Goal: Information Seeking & Learning: Learn about a topic

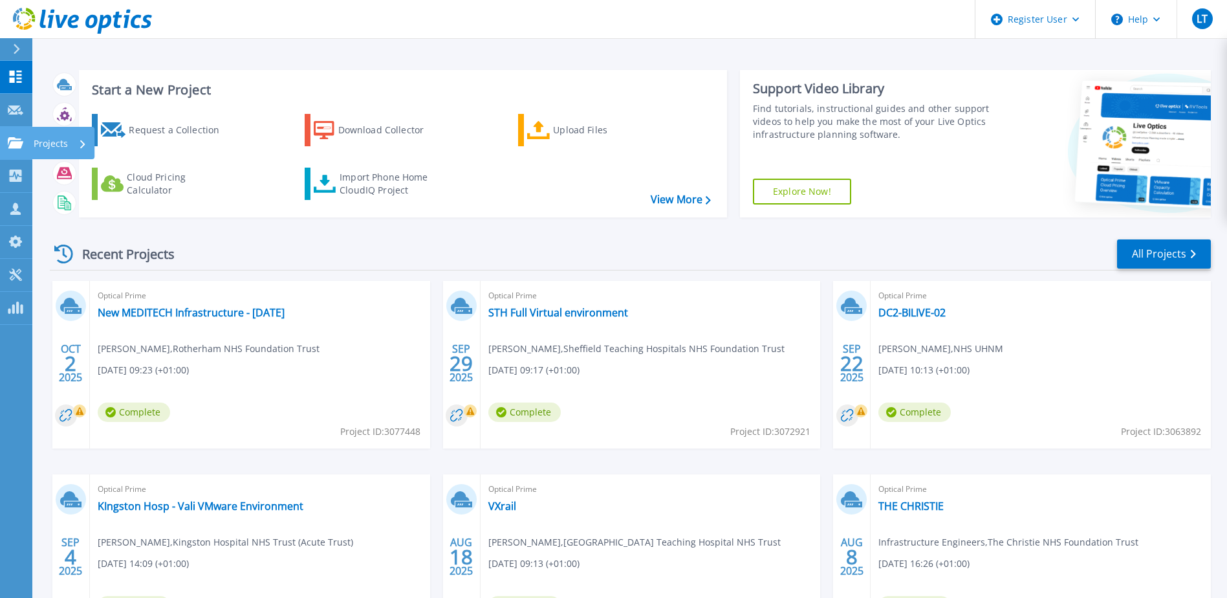
click at [18, 148] on icon at bounding box center [16, 142] width 16 height 11
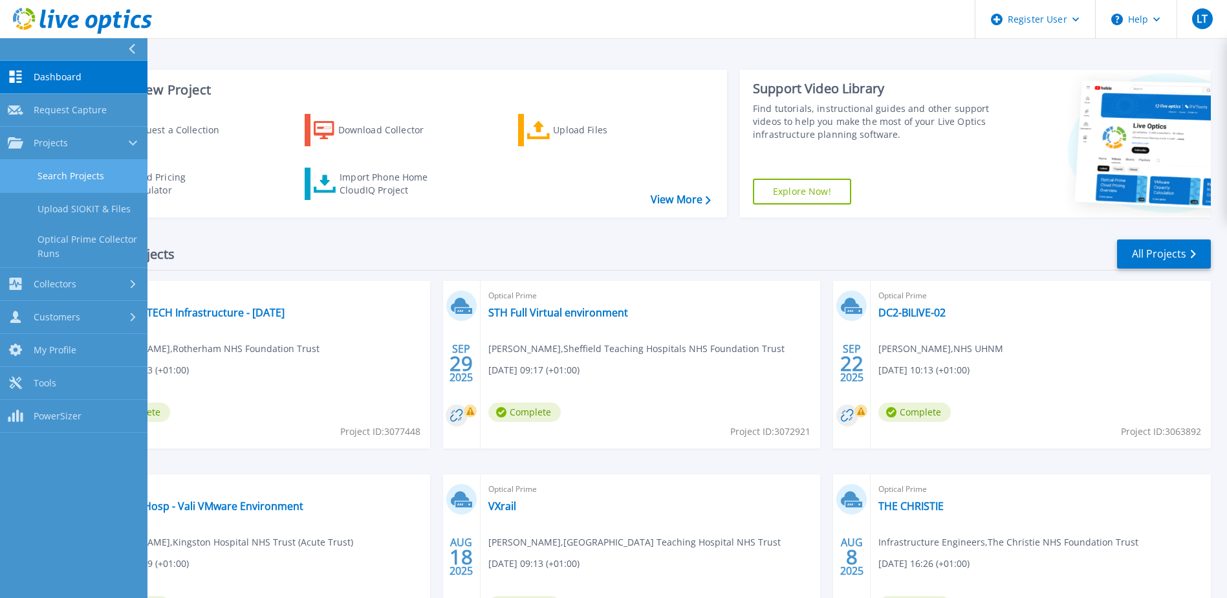
click at [52, 177] on link "Search Projects" at bounding box center [74, 176] width 148 height 33
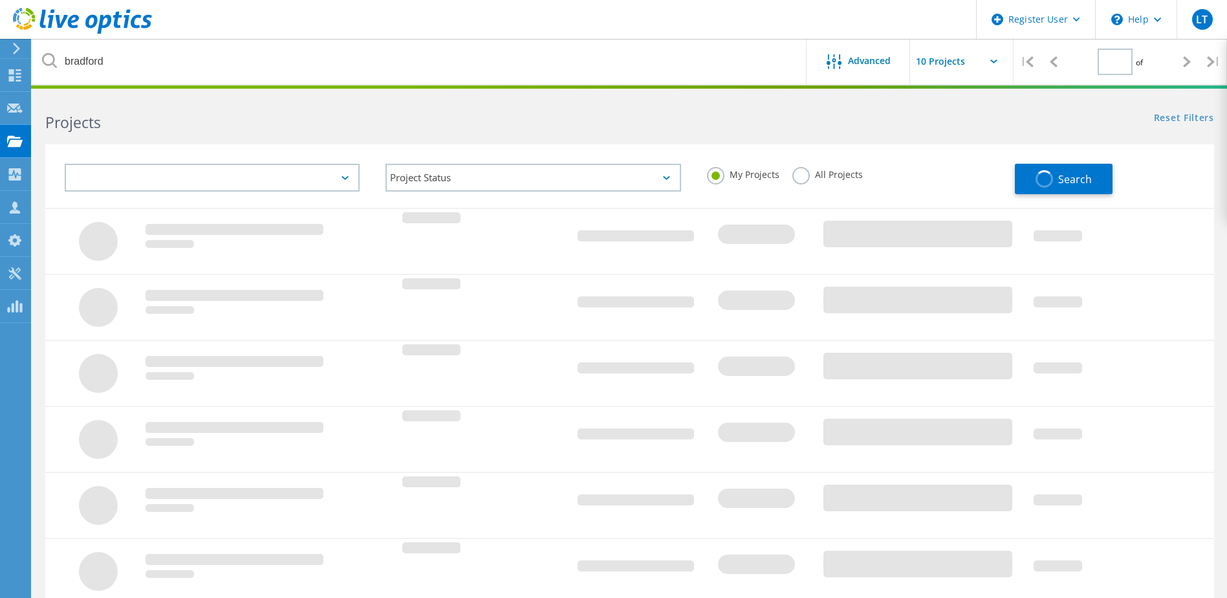
type input "1"
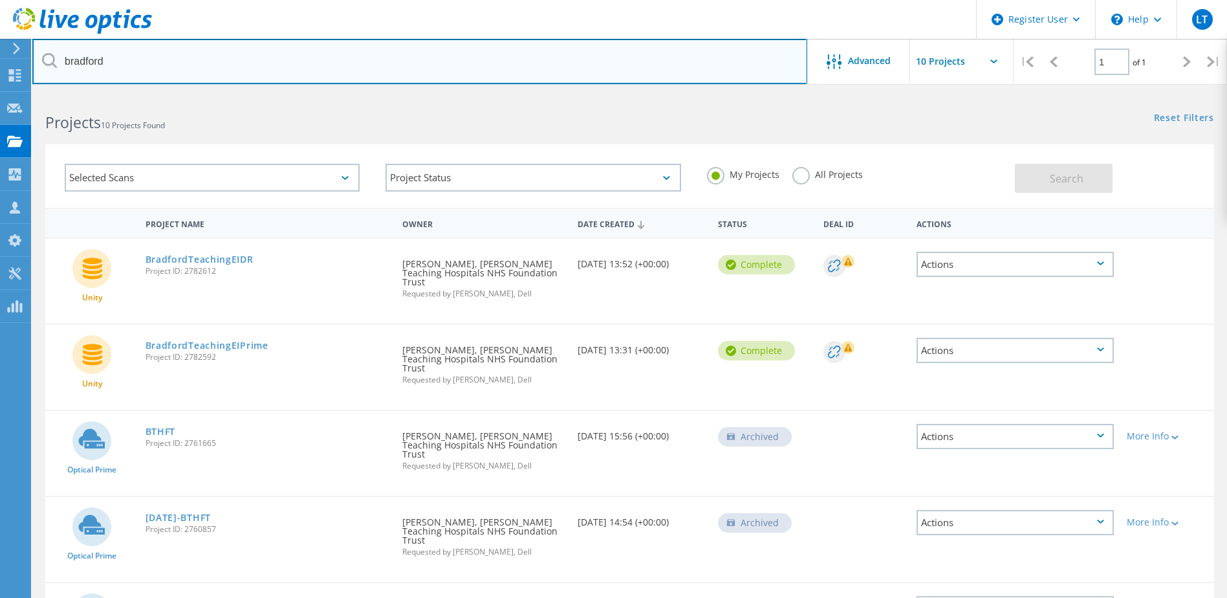
drag, startPoint x: 151, startPoint y: 67, endPoint x: -91, endPoint y: 61, distance: 241.4
click at [0, 61] on html "Register User \n Help Explore Helpful Articles Contact Support LT Dell User Luk…" at bounding box center [613, 569] width 1227 height 1139
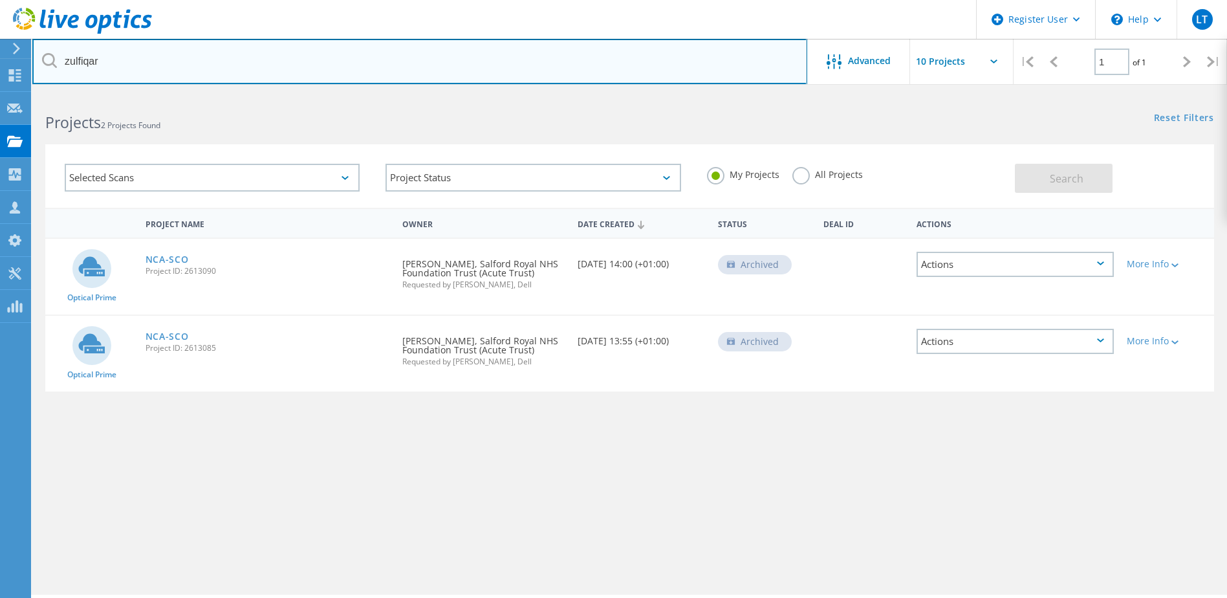
drag, startPoint x: 186, startPoint y: 69, endPoint x: -19, endPoint y: 74, distance: 204.5
click at [0, 74] on html "Register User \n Help Explore Helpful Articles Contact Support LT Dell User Luk…" at bounding box center [613, 316] width 1227 height 633
paste input "[PERSON_NAME][EMAIL_ADDRESS][PERSON_NAME][DOMAIN_NAME]"
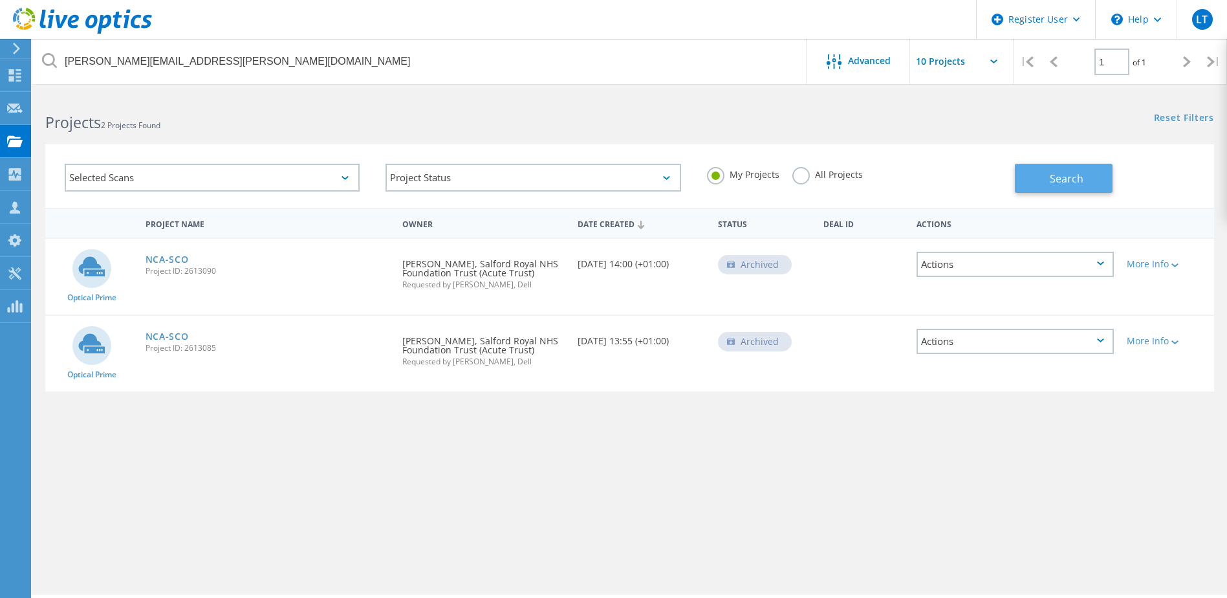
click at [1094, 182] on button "Search" at bounding box center [1064, 178] width 98 height 29
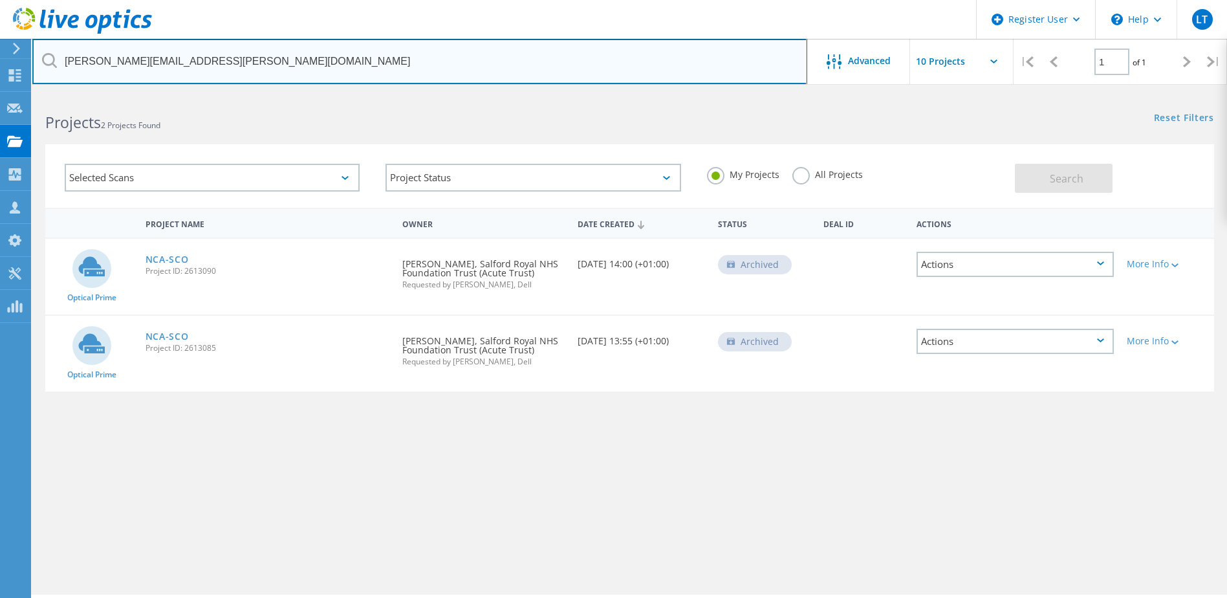
click at [298, 65] on input "[PERSON_NAME][EMAIL_ADDRESS][PERSON_NAME][DOMAIN_NAME]" at bounding box center [419, 61] width 775 height 45
drag, startPoint x: 302, startPoint y: 60, endPoint x: 162, endPoint y: 60, distance: 139.1
click at [162, 60] on input "[PERSON_NAME][EMAIL_ADDRESS][PERSON_NAME][DOMAIN_NAME]" at bounding box center [419, 61] width 775 height 45
click at [283, 62] on input "mohammad.zulfiqar@" at bounding box center [419, 61] width 775 height 45
drag, startPoint x: 337, startPoint y: 66, endPoint x: -33, endPoint y: 54, distance: 370.3
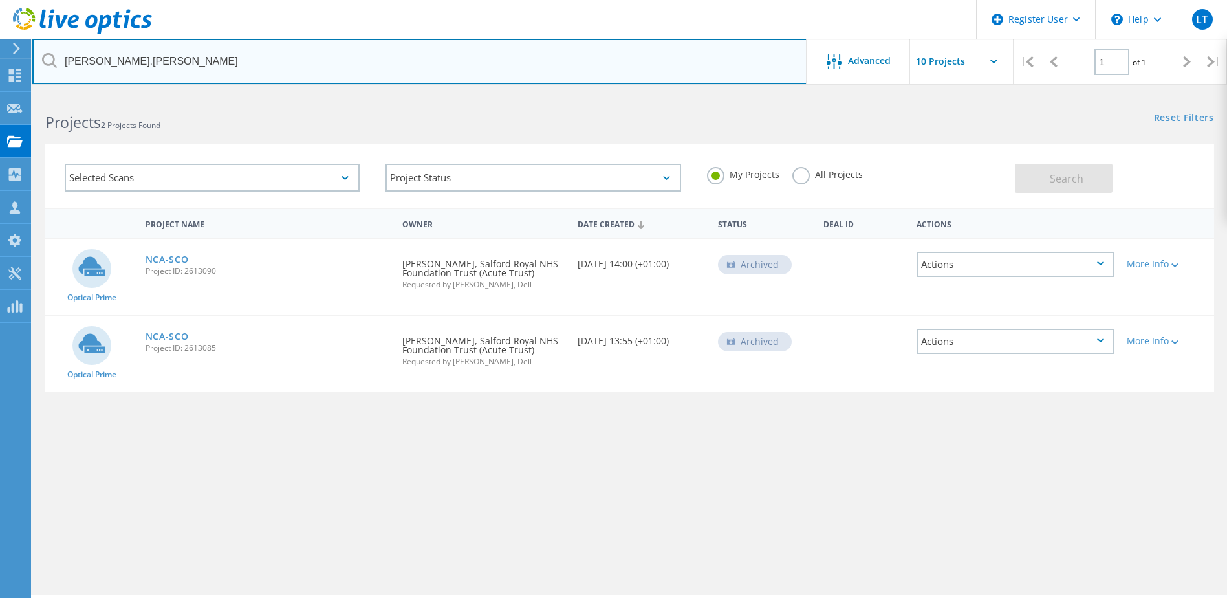
click at [0, 54] on html "Register User \n Help Explore Helpful Articles Contact Support LT Dell User Luk…" at bounding box center [613, 316] width 1227 height 633
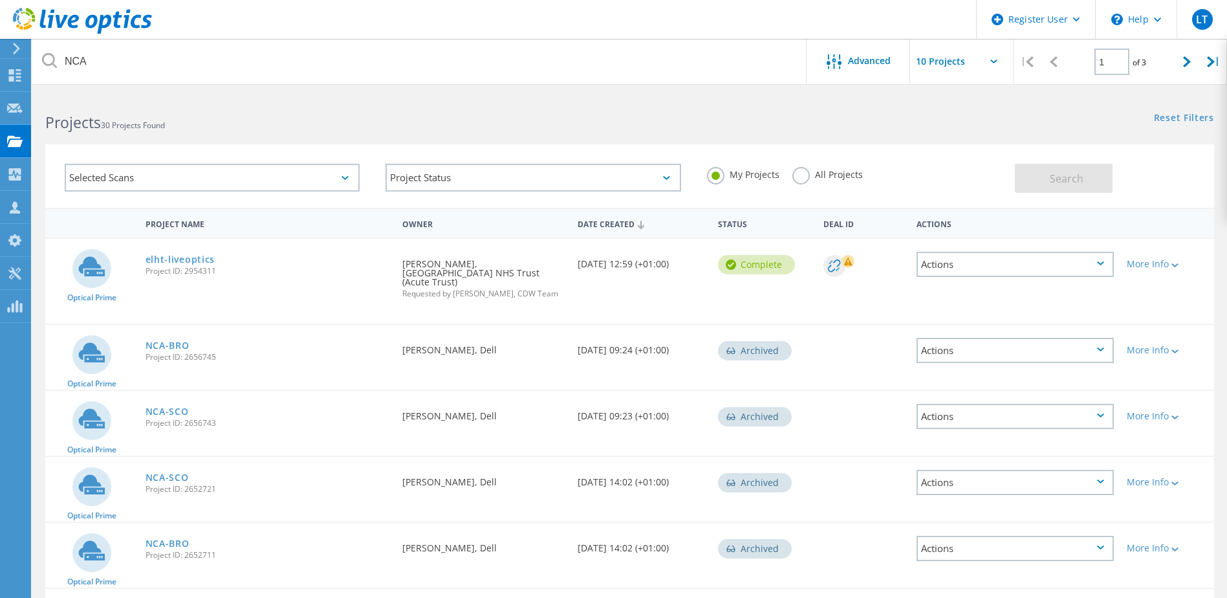
click at [802, 174] on label "All Projects" at bounding box center [828, 173] width 71 height 12
click at [0, 0] on input "All Projects" at bounding box center [0, 0] width 0 height 0
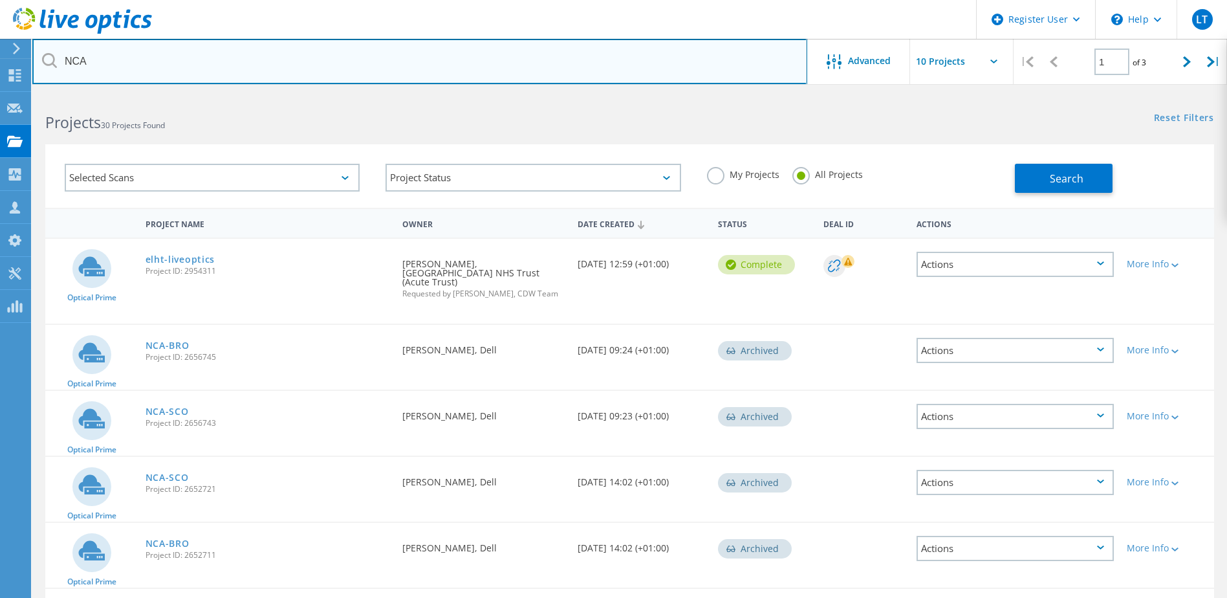
drag, startPoint x: 162, startPoint y: 71, endPoint x: -186, endPoint y: 63, distance: 348.8
click at [0, 63] on html "Register User \n Help Explore Helpful Articles Contact Support LT Dell User Luk…" at bounding box center [613, 516] width 1227 height 1033
paste input "[PERSON_NAME][EMAIL_ADDRESS][PERSON_NAME][DOMAIN_NAME]"
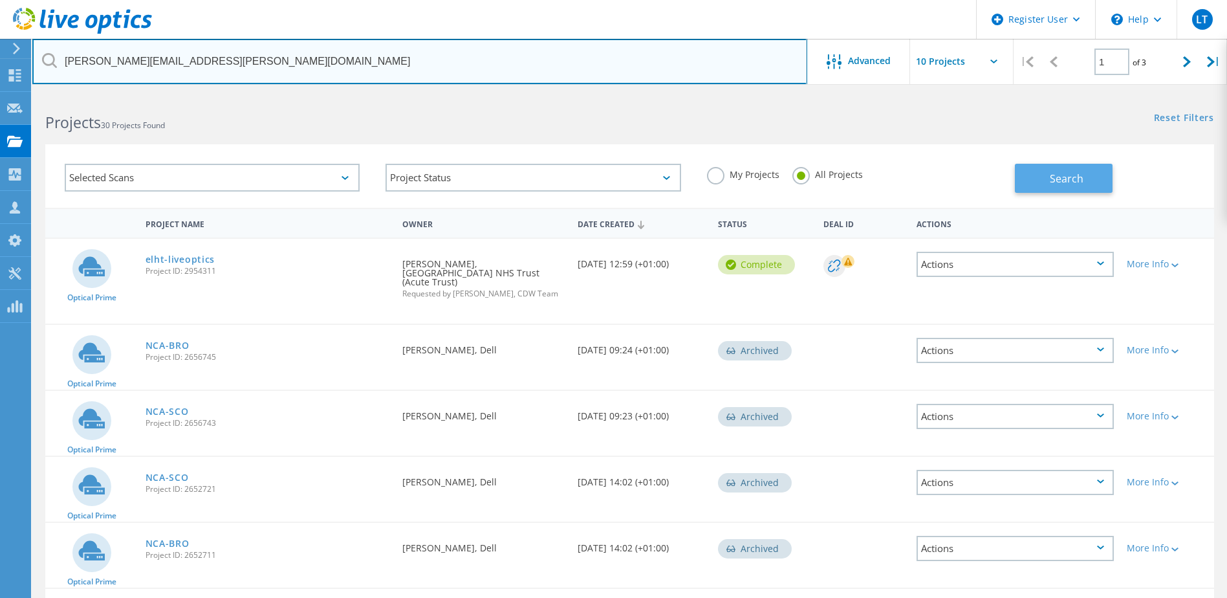
type input "[PERSON_NAME][EMAIL_ADDRESS][PERSON_NAME][DOMAIN_NAME]"
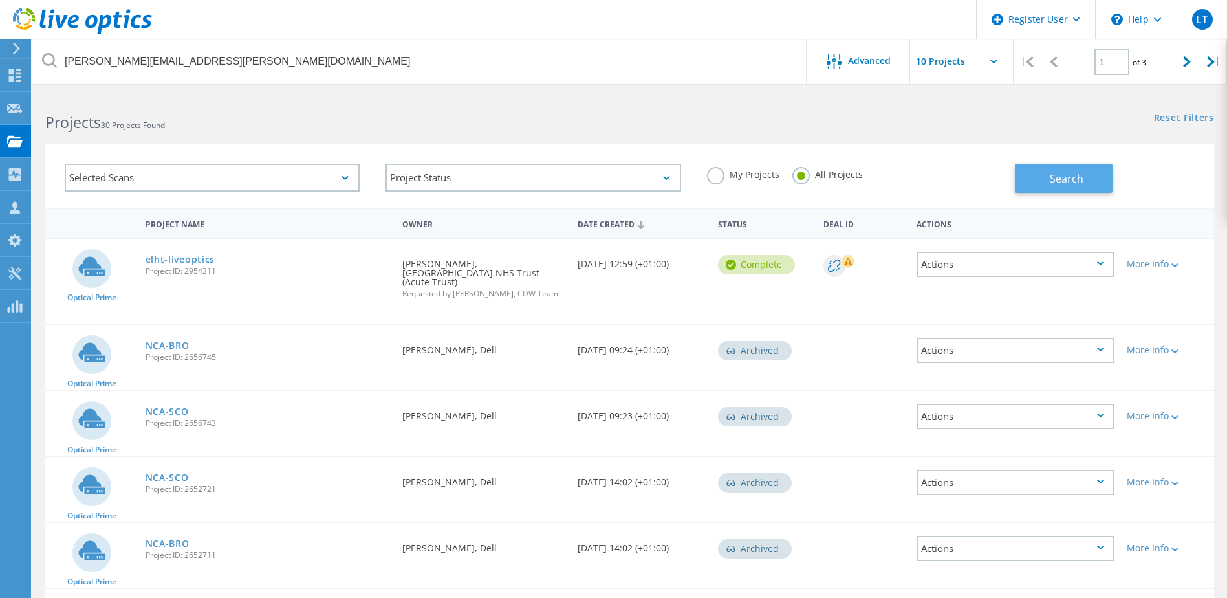
click at [1086, 188] on button "Search" at bounding box center [1064, 178] width 98 height 29
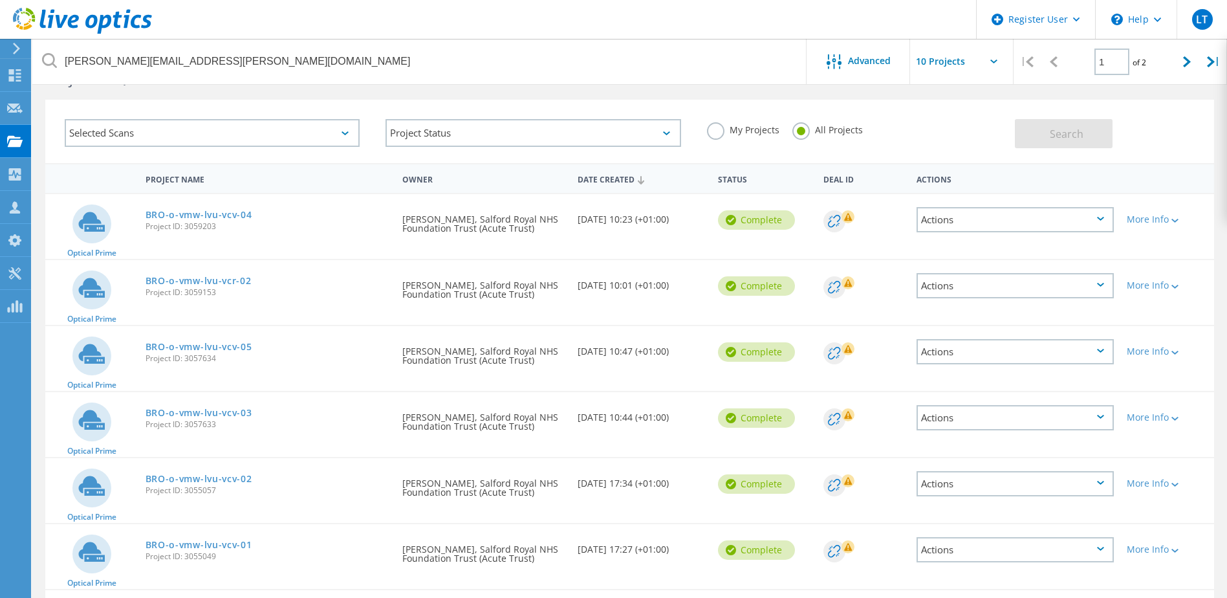
scroll to position [65, 0]
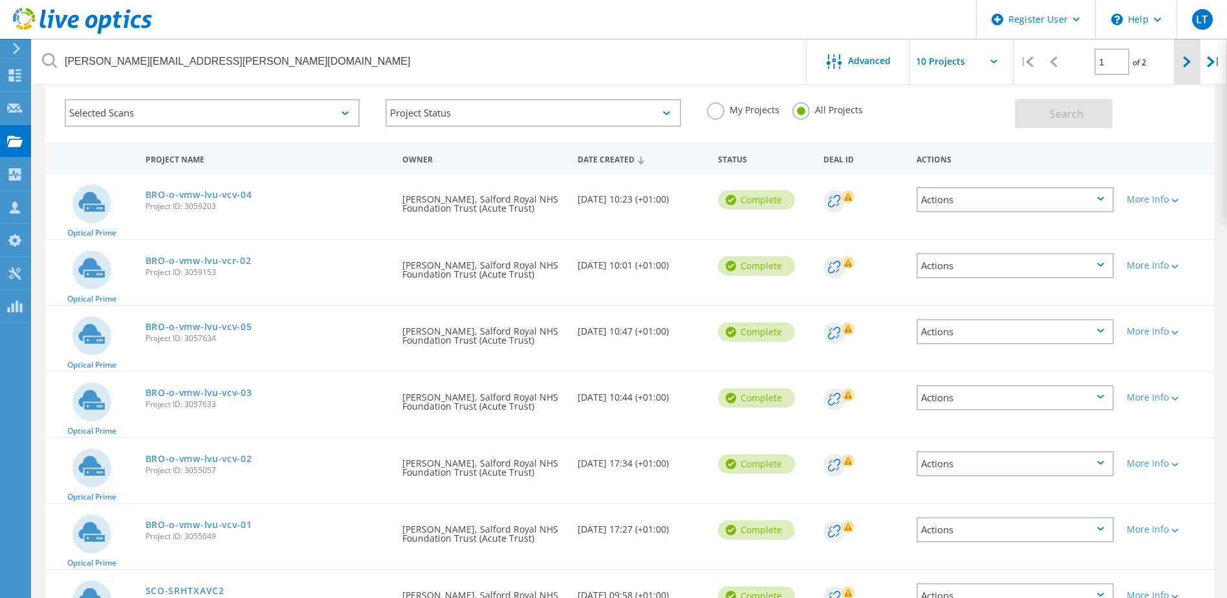
click at [1185, 69] on div at bounding box center [1187, 62] width 27 height 46
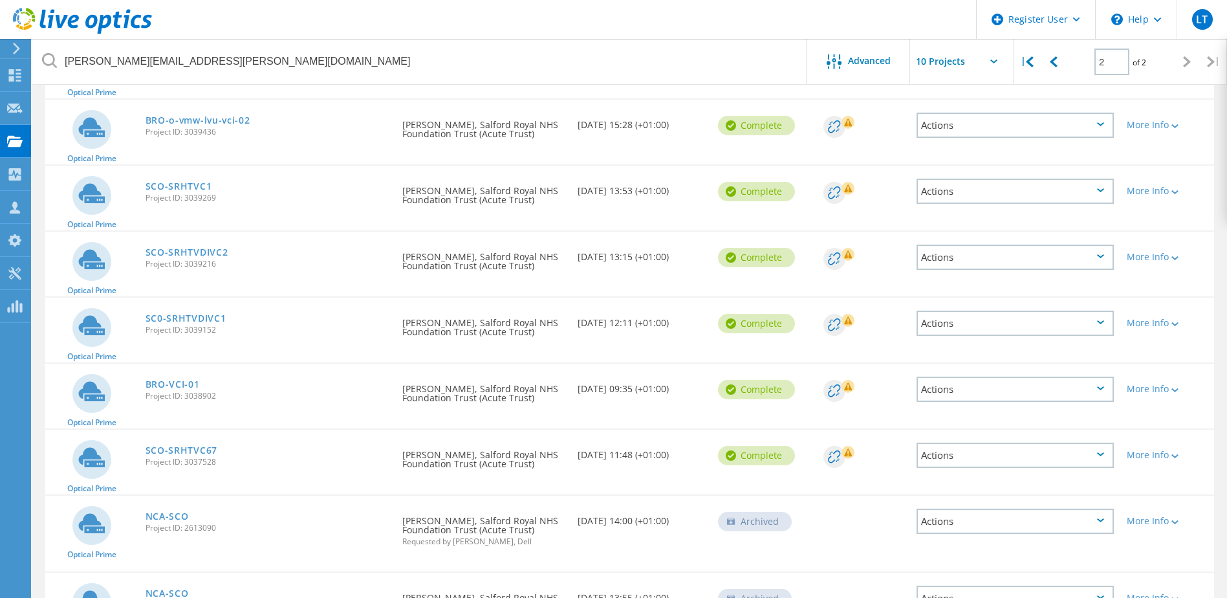
scroll to position [244, 0]
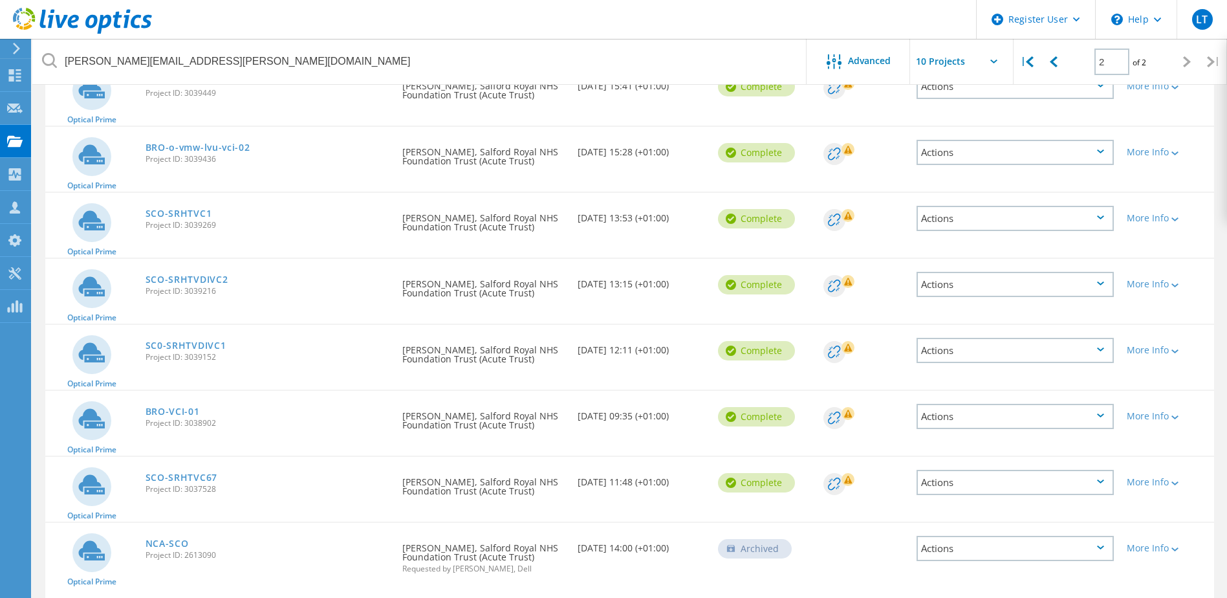
drag, startPoint x: 192, startPoint y: 412, endPoint x: 347, endPoint y: 476, distance: 168.3
click at [379, 477] on div "SCO-SRHTVC67 Project ID: 3037528" at bounding box center [268, 481] width 258 height 49
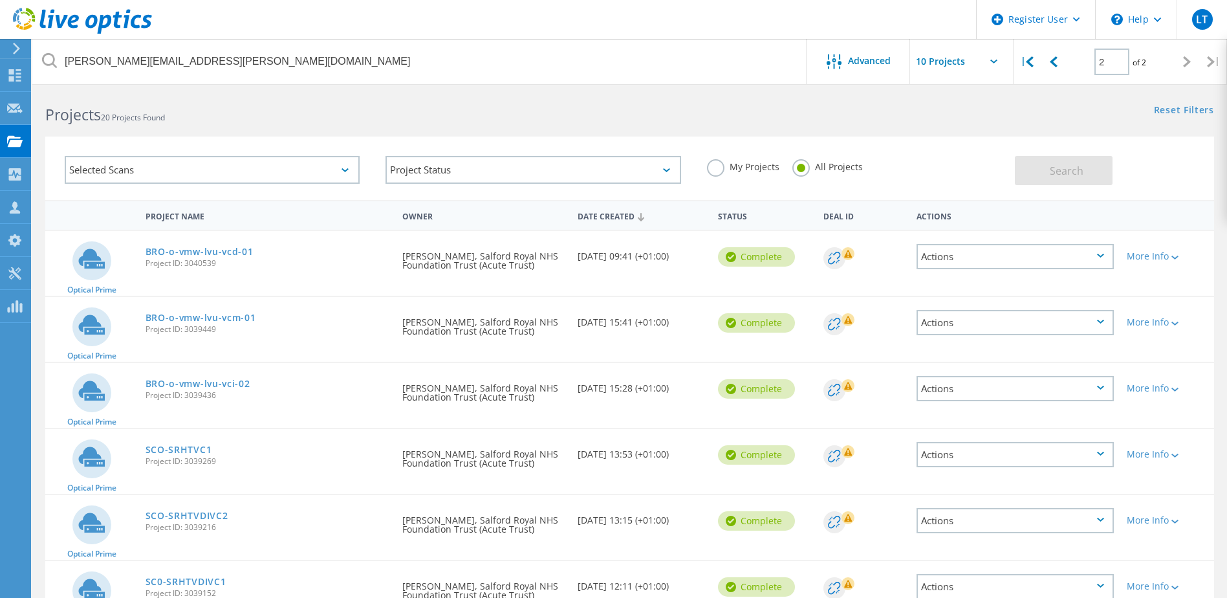
scroll to position [0, 0]
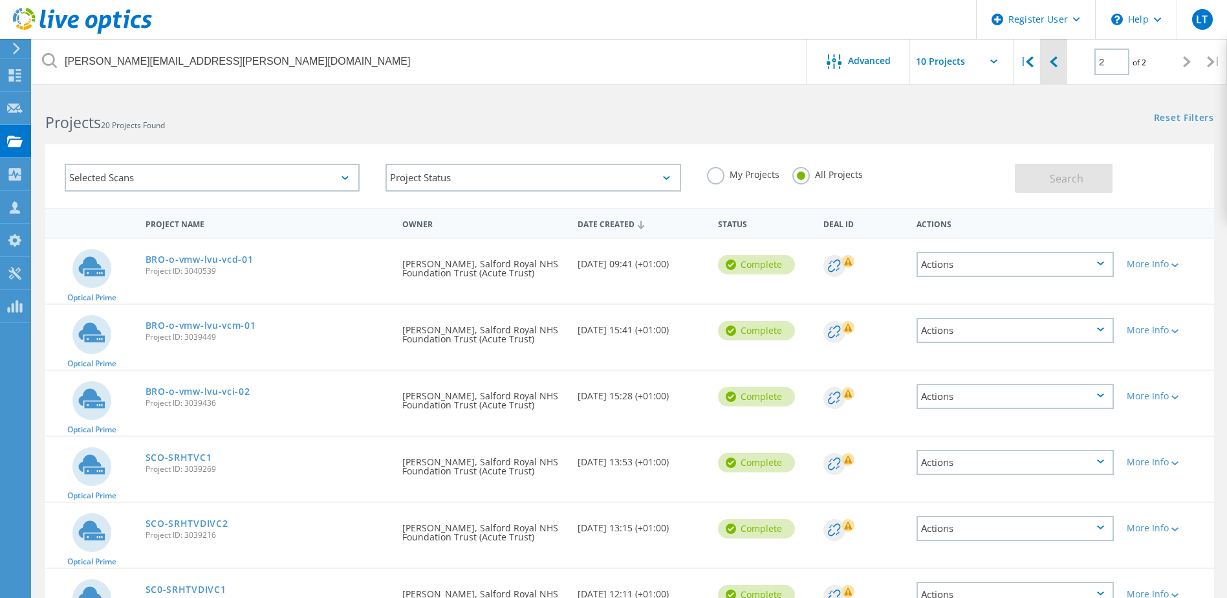
click at [1055, 61] on icon at bounding box center [1054, 61] width 8 height 11
type input "1"
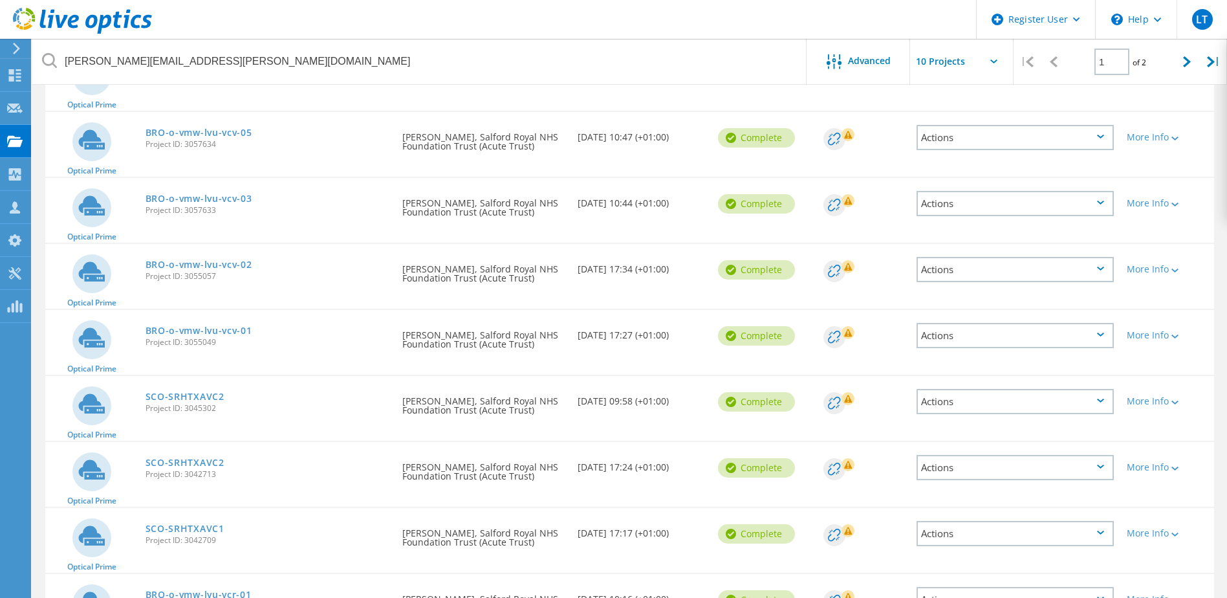
scroll to position [351, 0]
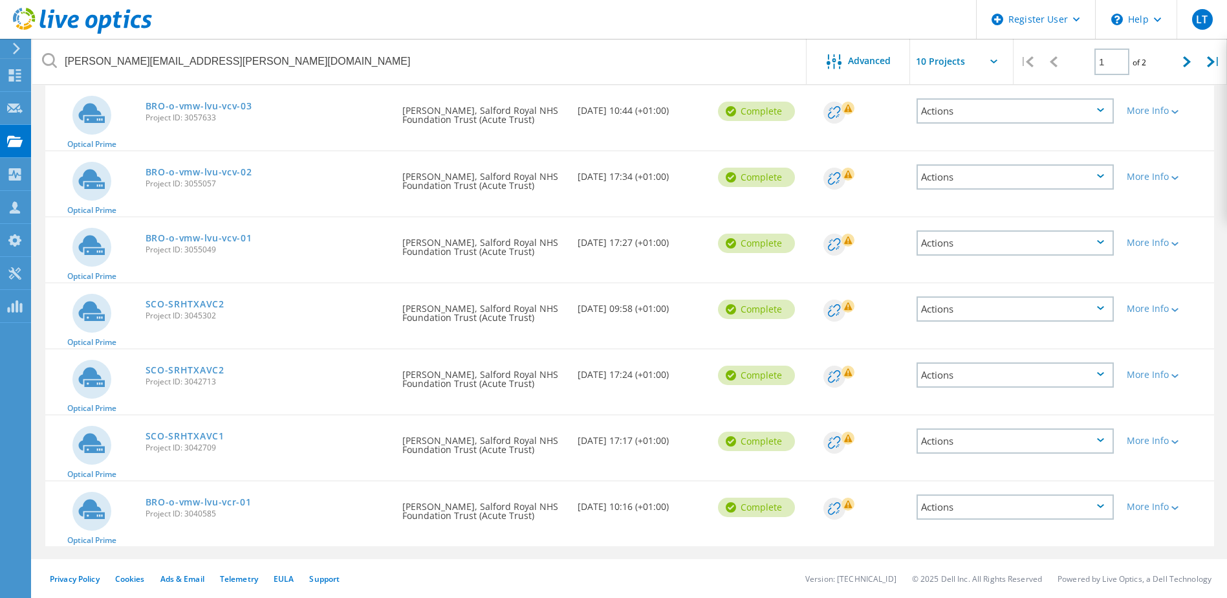
drag, startPoint x: 217, startPoint y: 370, endPoint x: 365, endPoint y: 357, distance: 148.2
click at [355, 357] on div "SCO-SRHTXAVC2 Project ID: 3042713" at bounding box center [268, 373] width 258 height 49
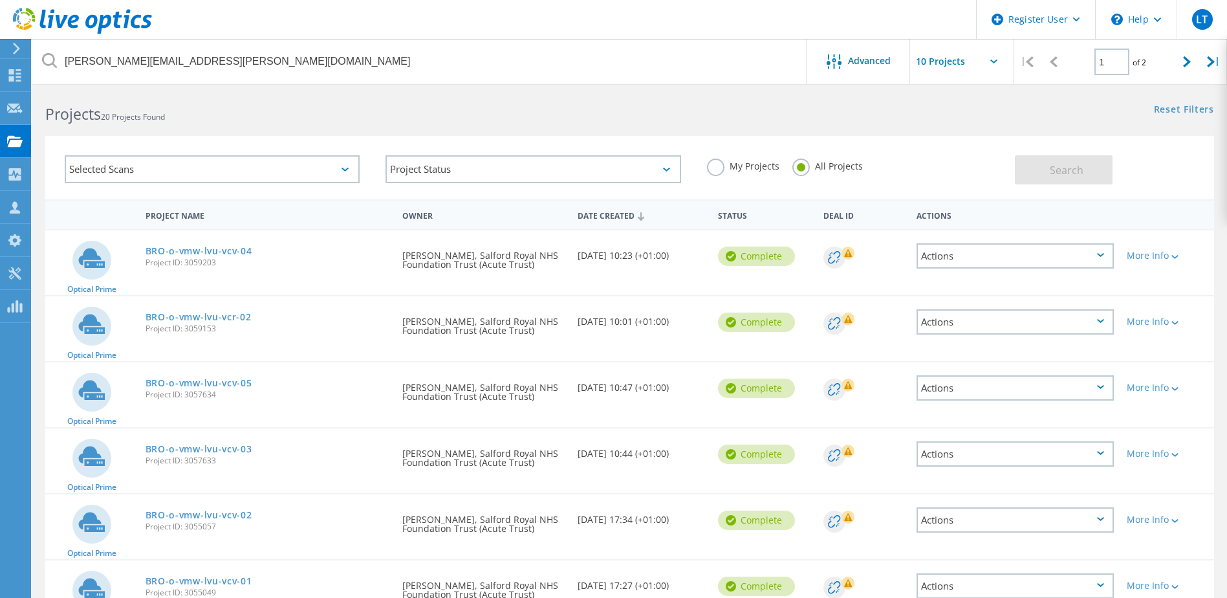
scroll to position [0, 0]
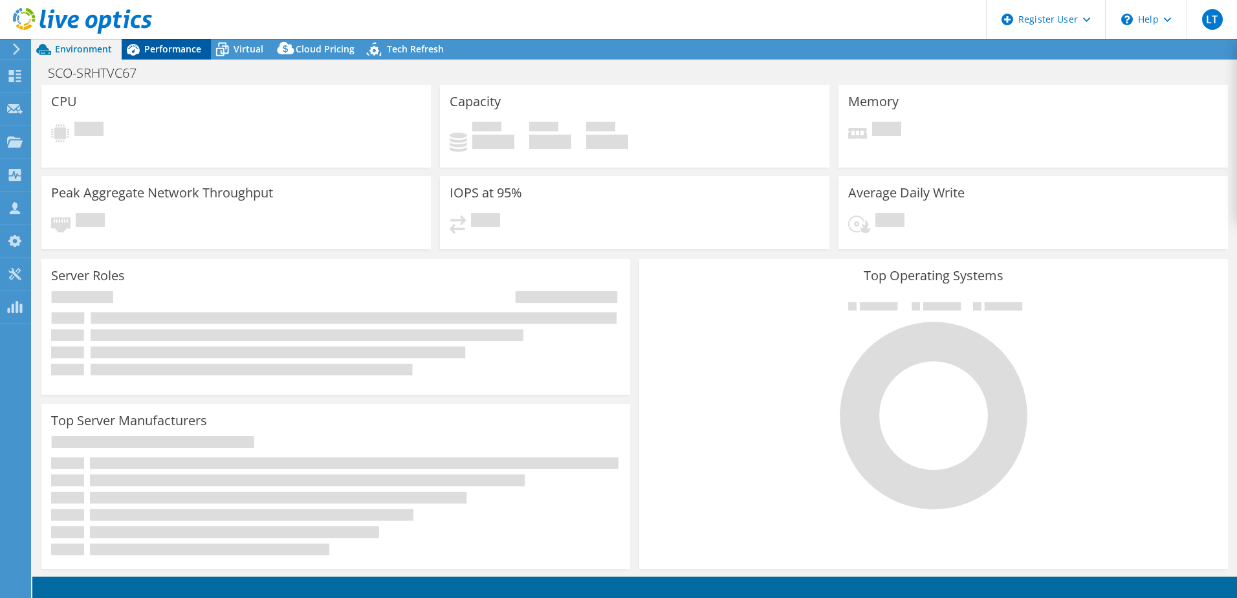
select select "USD"
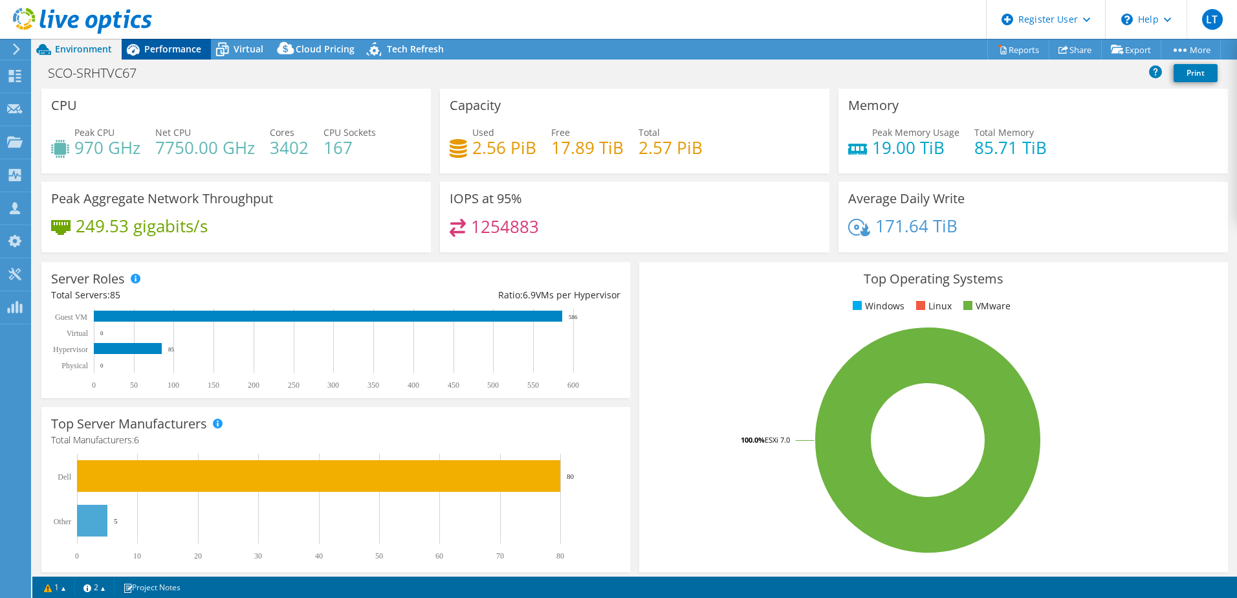
click at [186, 46] on span "Performance" at bounding box center [172, 49] width 57 height 12
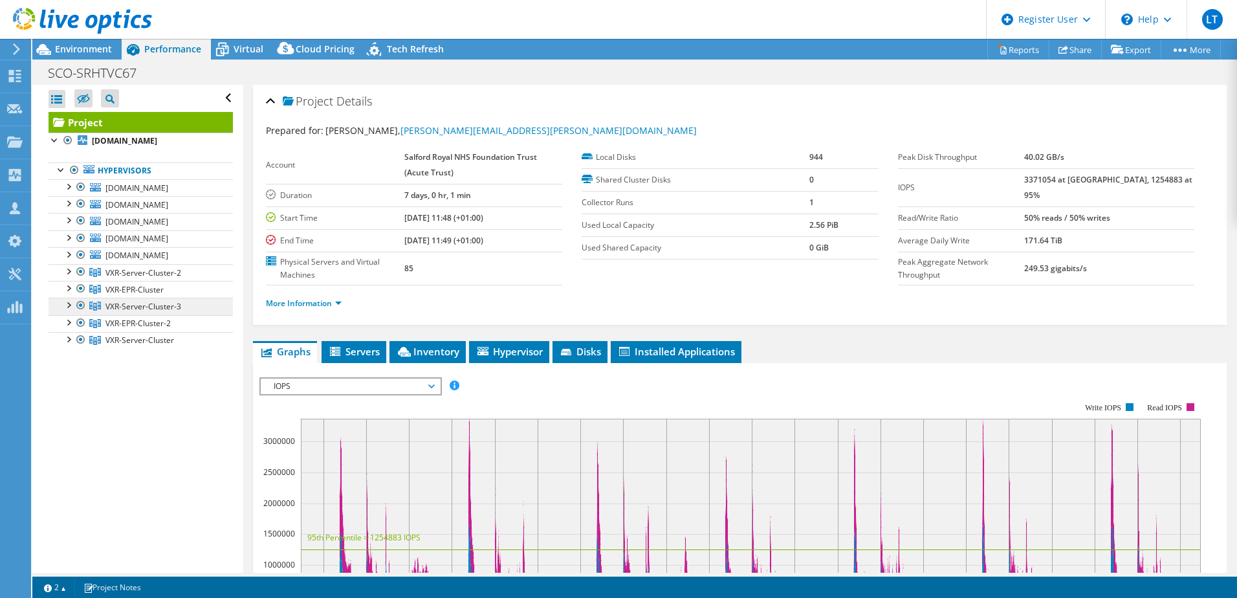
click at [149, 305] on span "VXR-Server-Cluster-3" at bounding box center [143, 306] width 76 height 11
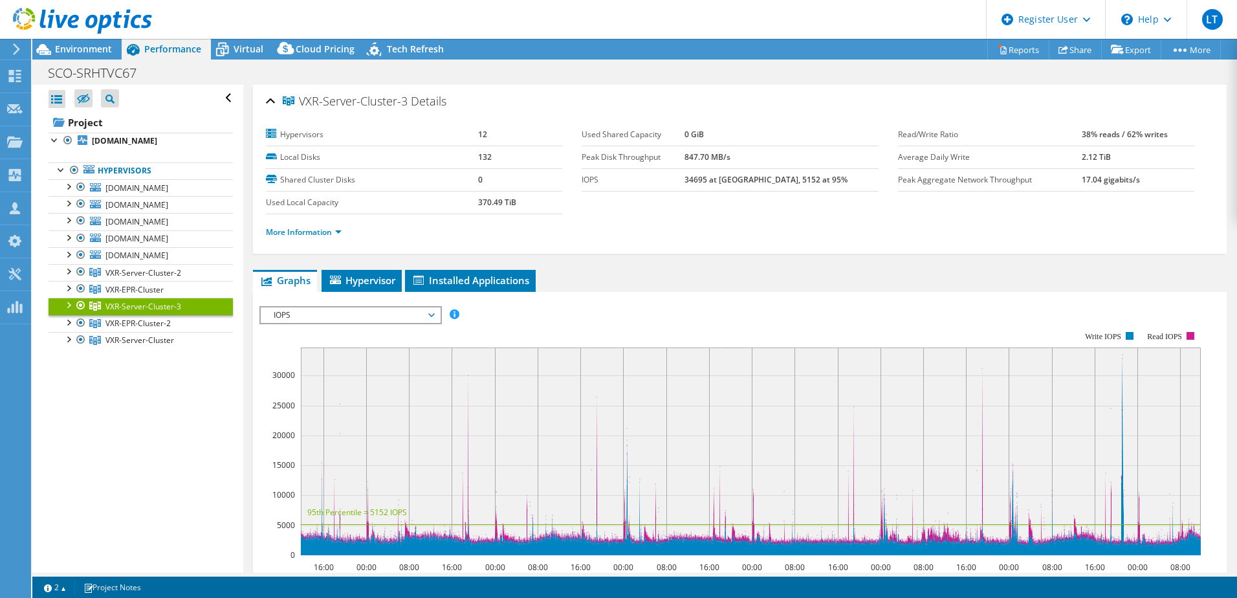
click at [432, 314] on span "IOPS" at bounding box center [350, 315] width 166 height 16
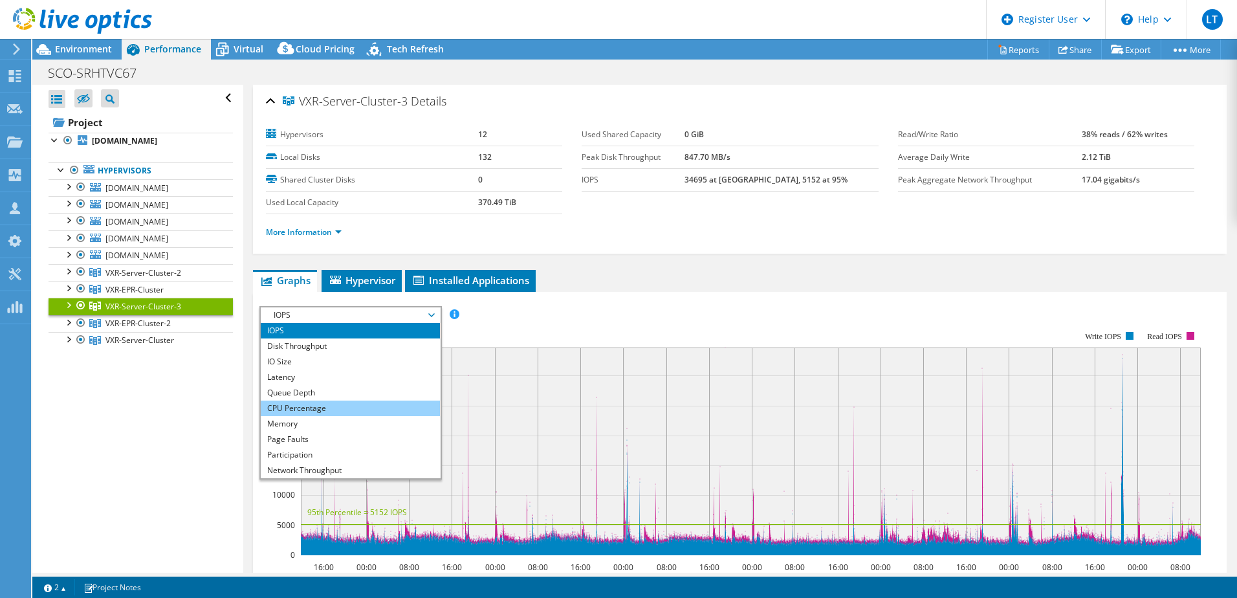
click at [315, 404] on li "CPU Percentage" at bounding box center [350, 409] width 179 height 16
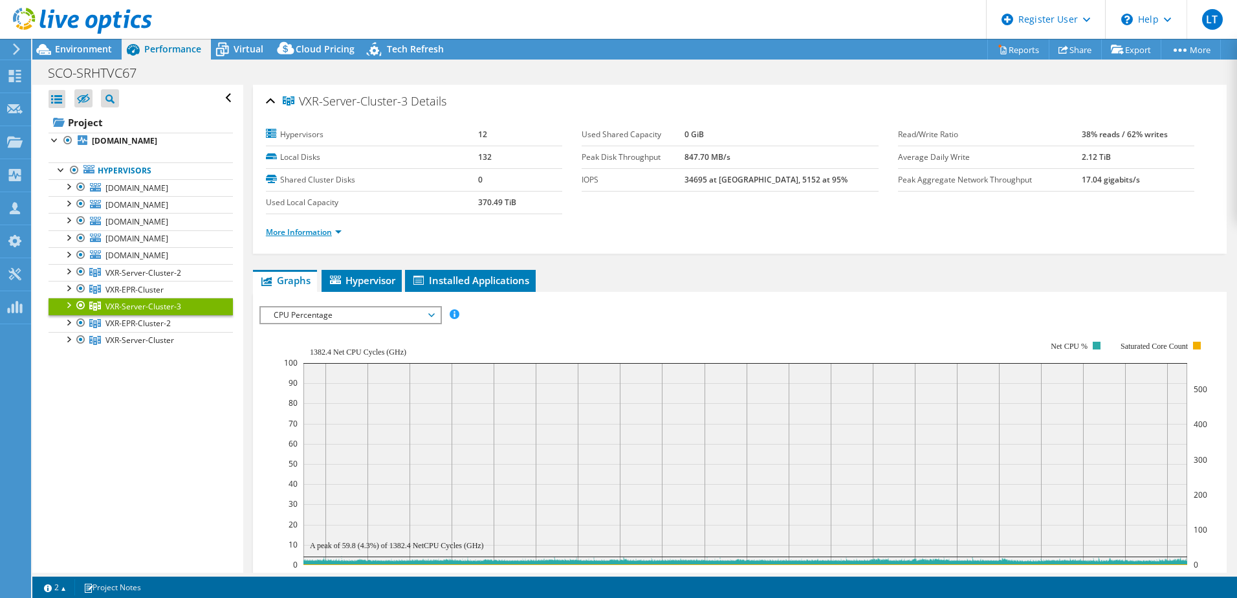
click at [335, 229] on link "More Information" at bounding box center [304, 231] width 76 height 11
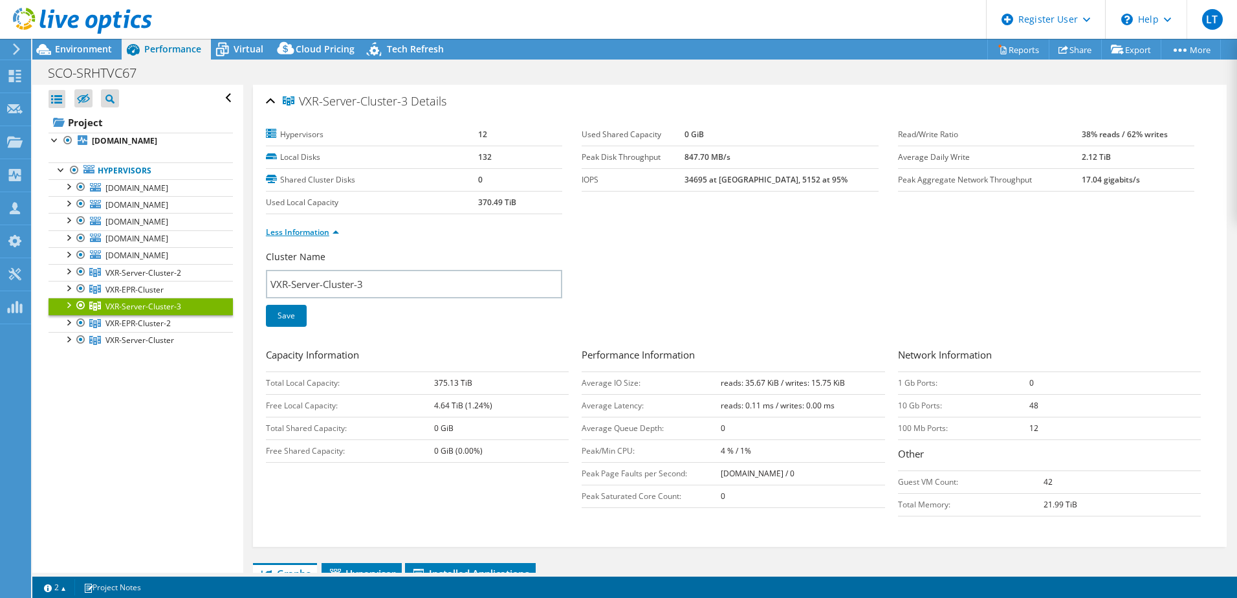
click at [335, 229] on link "Less Information" at bounding box center [302, 231] width 73 height 11
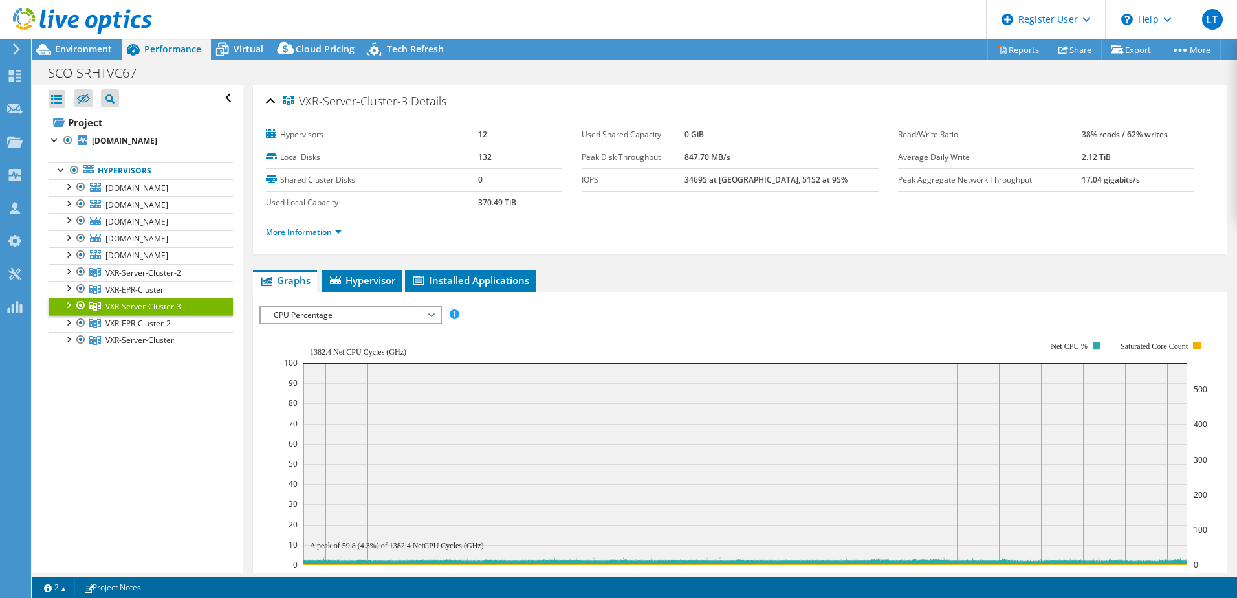
click at [426, 311] on span "CPU Percentage" at bounding box center [350, 315] width 166 height 16
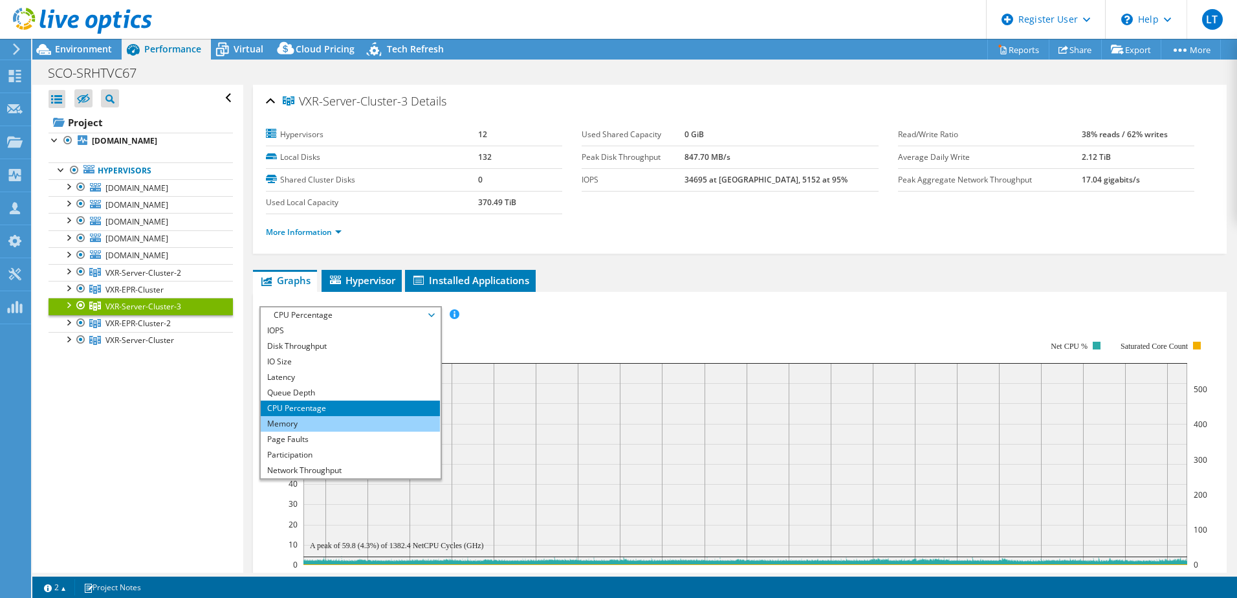
click at [317, 423] on li "Memory" at bounding box center [350, 424] width 179 height 16
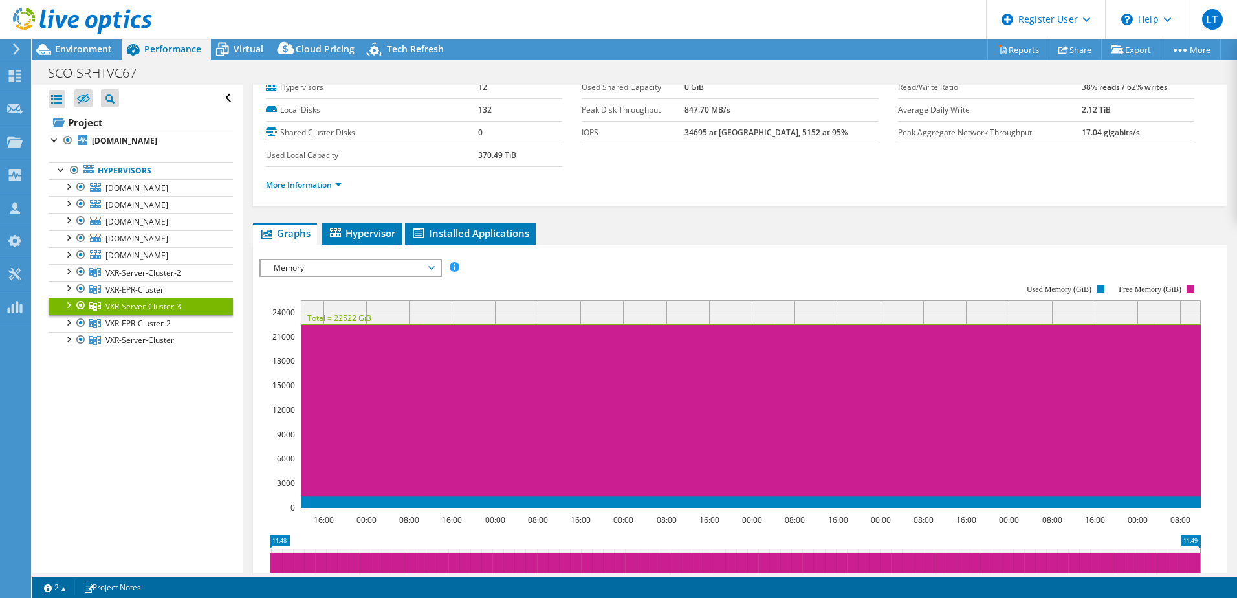
scroll to position [65, 0]
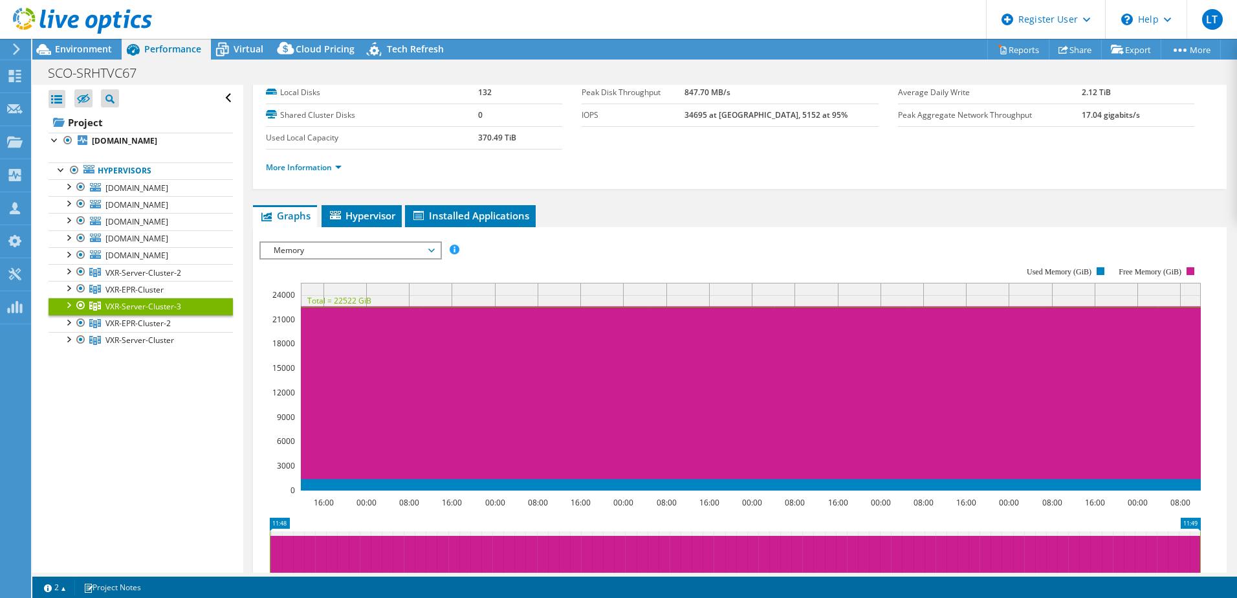
click at [379, 219] on span "Hypervisor" at bounding box center [361, 215] width 67 height 13
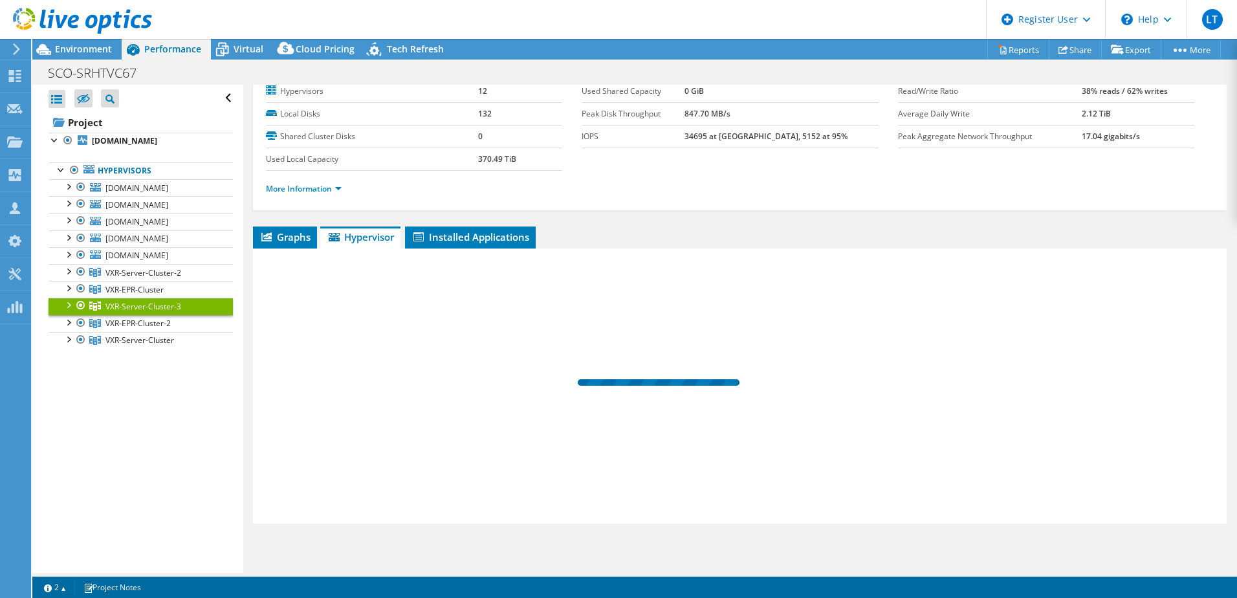
scroll to position [43, 0]
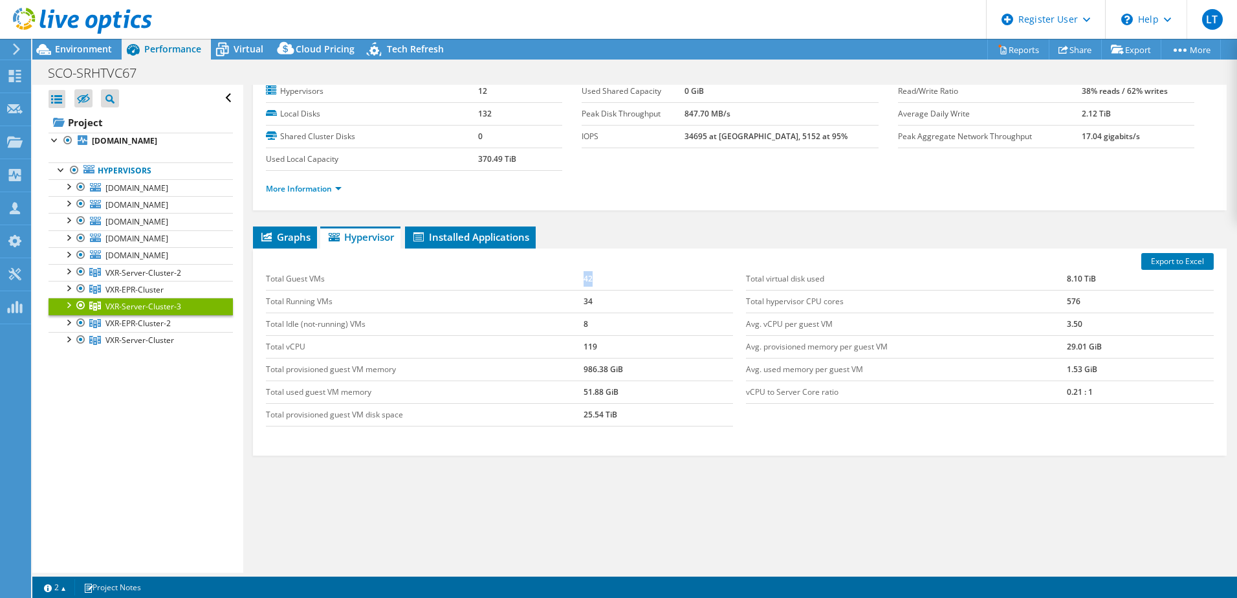
drag, startPoint x: 578, startPoint y: 281, endPoint x: 620, endPoint y: 282, distance: 42.1
click at [619, 282] on tr "Total Guest VMs 42" at bounding box center [500, 279] width 468 height 23
click at [202, 402] on div "Open All Close All Hide Excluded Nodes Project Tree Filter" at bounding box center [137, 329] width 210 height 488
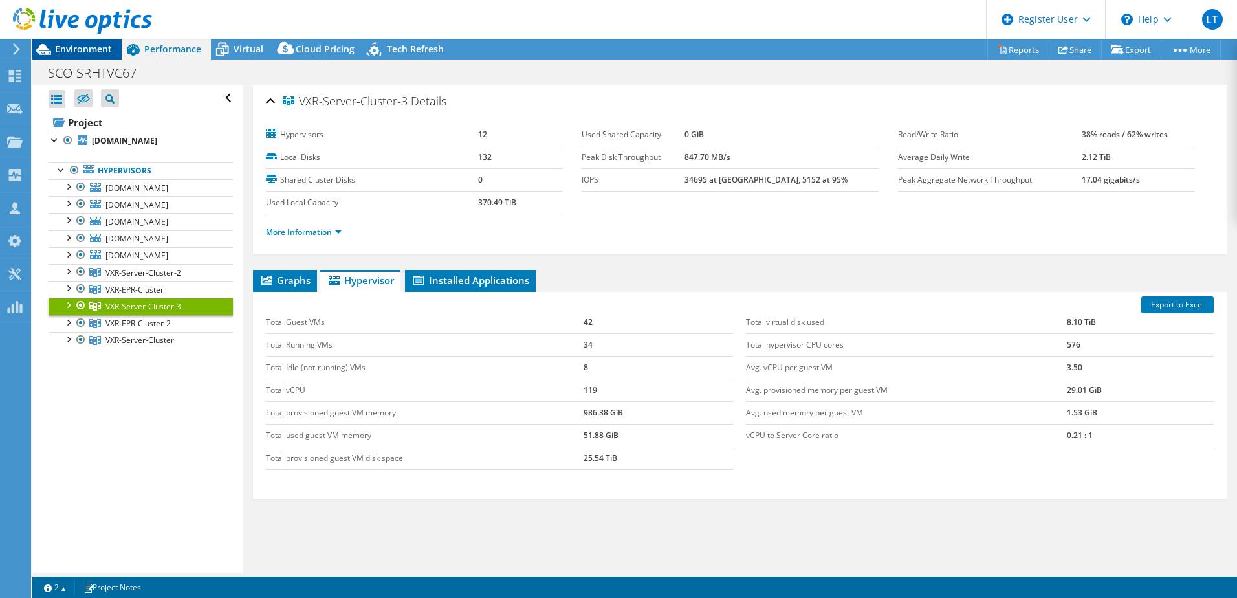
drag, startPoint x: 107, startPoint y: 45, endPoint x: 199, endPoint y: 90, distance: 102.4
click at [107, 45] on span "Environment" at bounding box center [83, 49] width 57 height 12
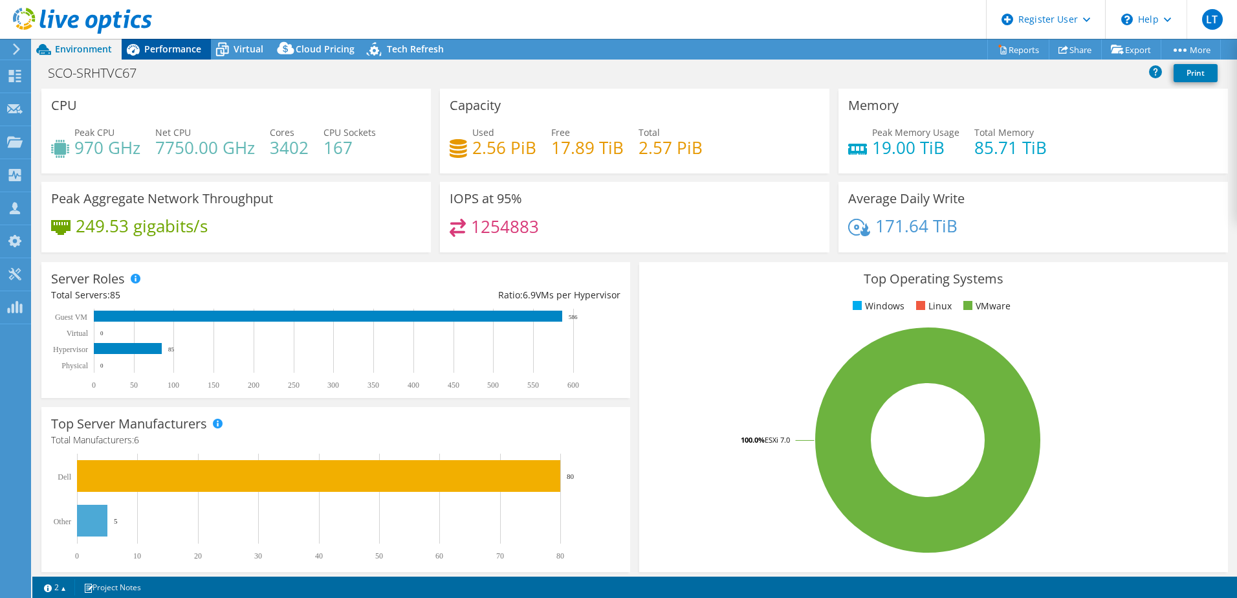
click at [179, 58] on div "Performance" at bounding box center [166, 49] width 89 height 21
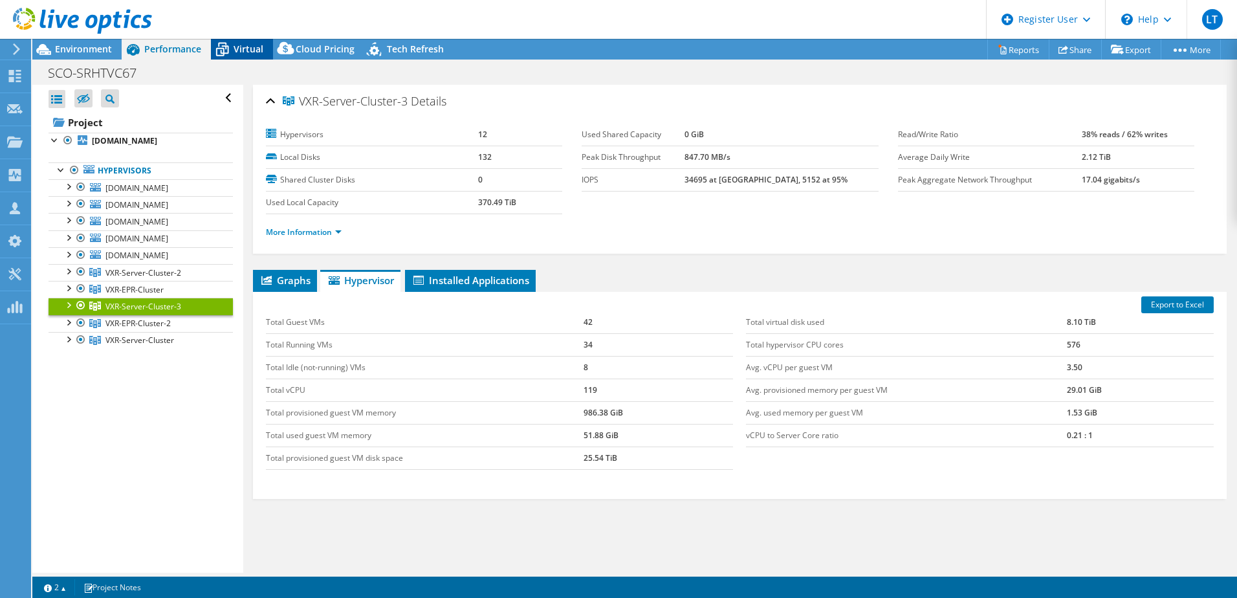
click at [252, 54] on span "Virtual" at bounding box center [249, 49] width 30 height 12
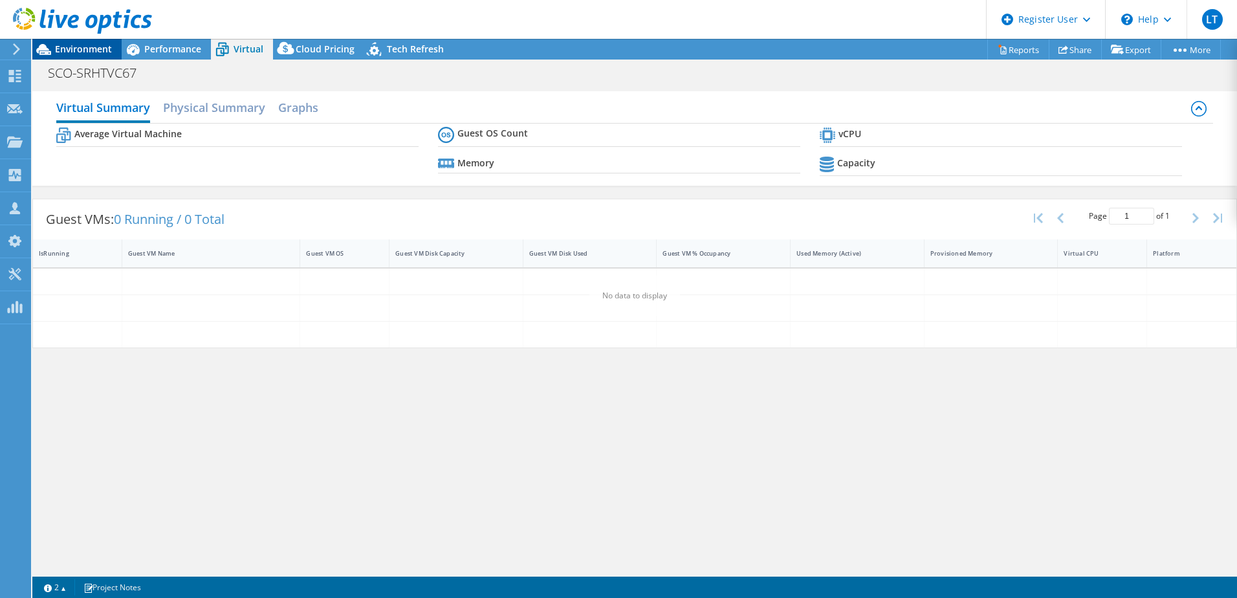
click at [96, 54] on span "Environment" at bounding box center [83, 49] width 57 height 12
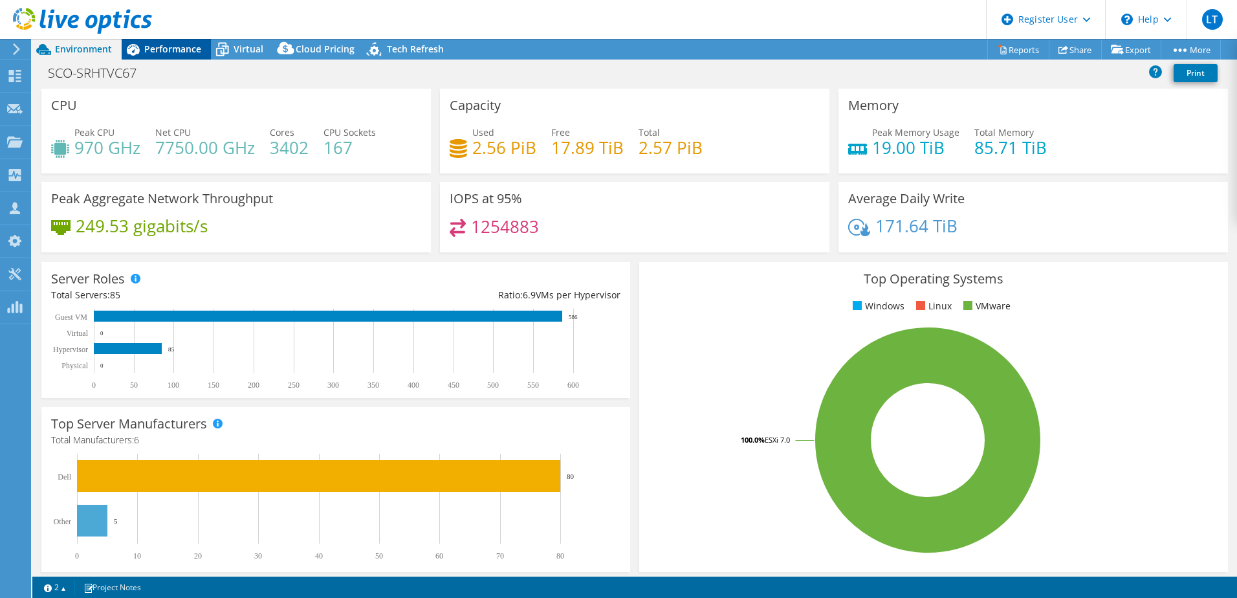
click at [149, 52] on span "Performance" at bounding box center [172, 49] width 57 height 12
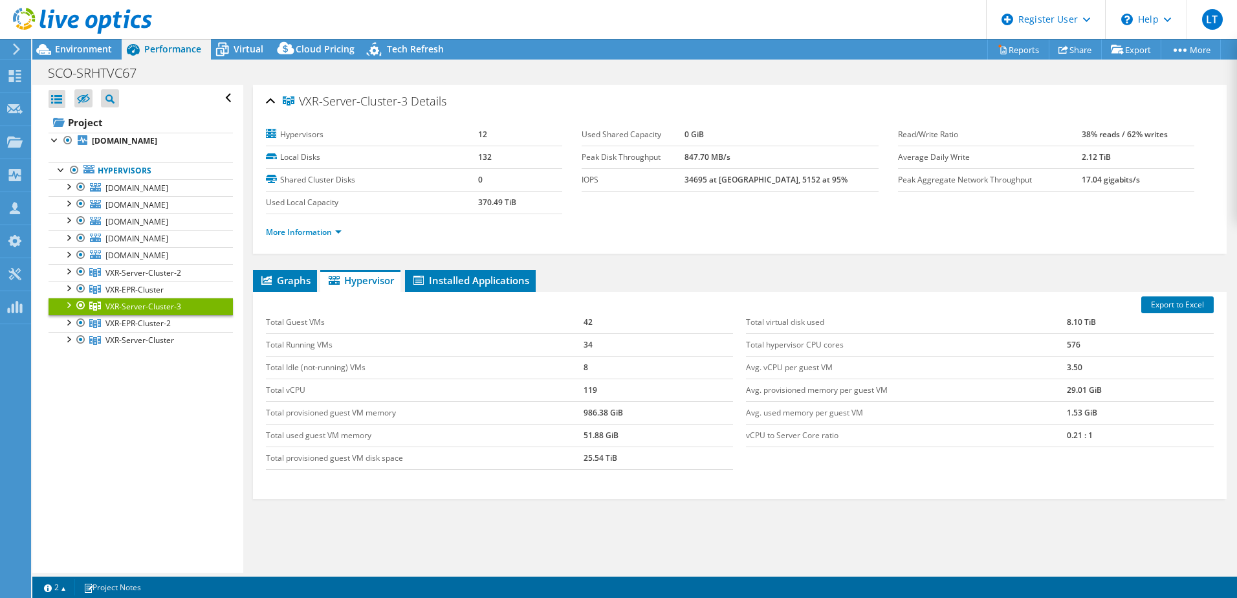
click at [327, 225] on li "More Information" at bounding box center [307, 232] width 83 height 14
click at [324, 231] on link "More Information" at bounding box center [304, 231] width 76 height 11
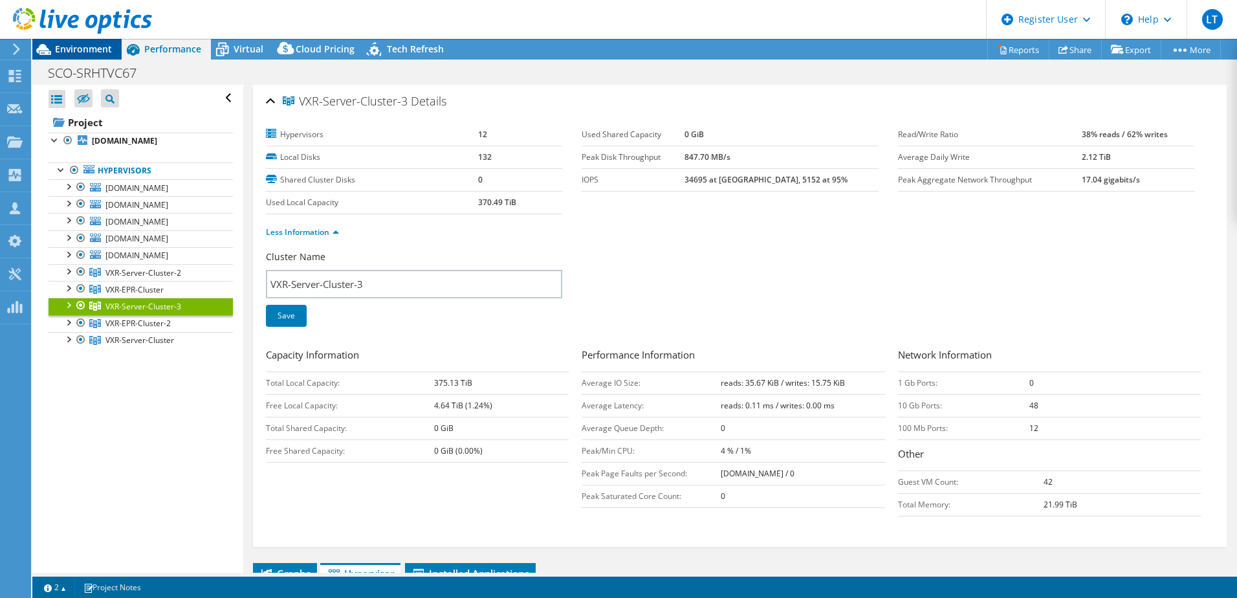
click at [102, 53] on span "Environment" at bounding box center [83, 49] width 57 height 12
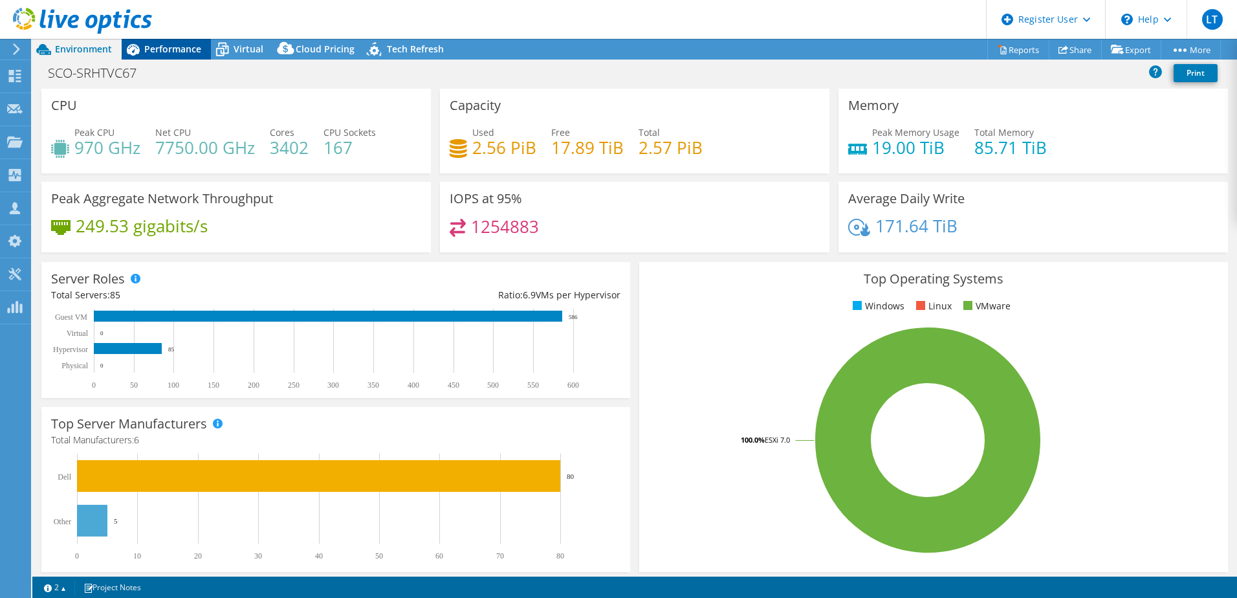
click at [202, 52] on div "Performance" at bounding box center [166, 49] width 89 height 21
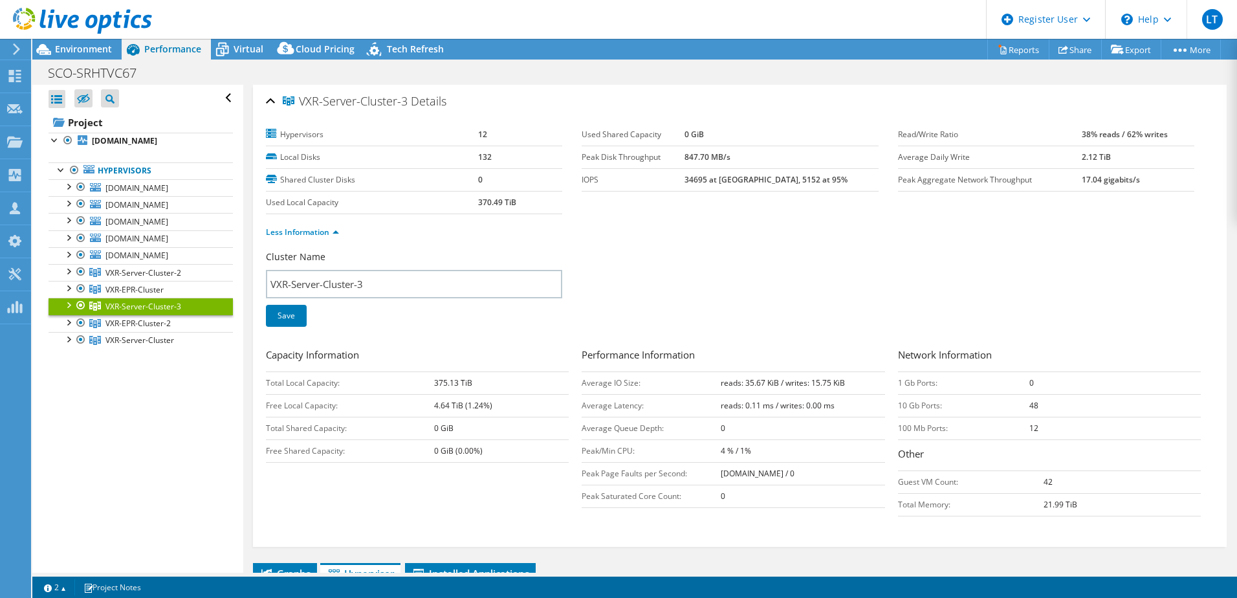
scroll to position [65, 0]
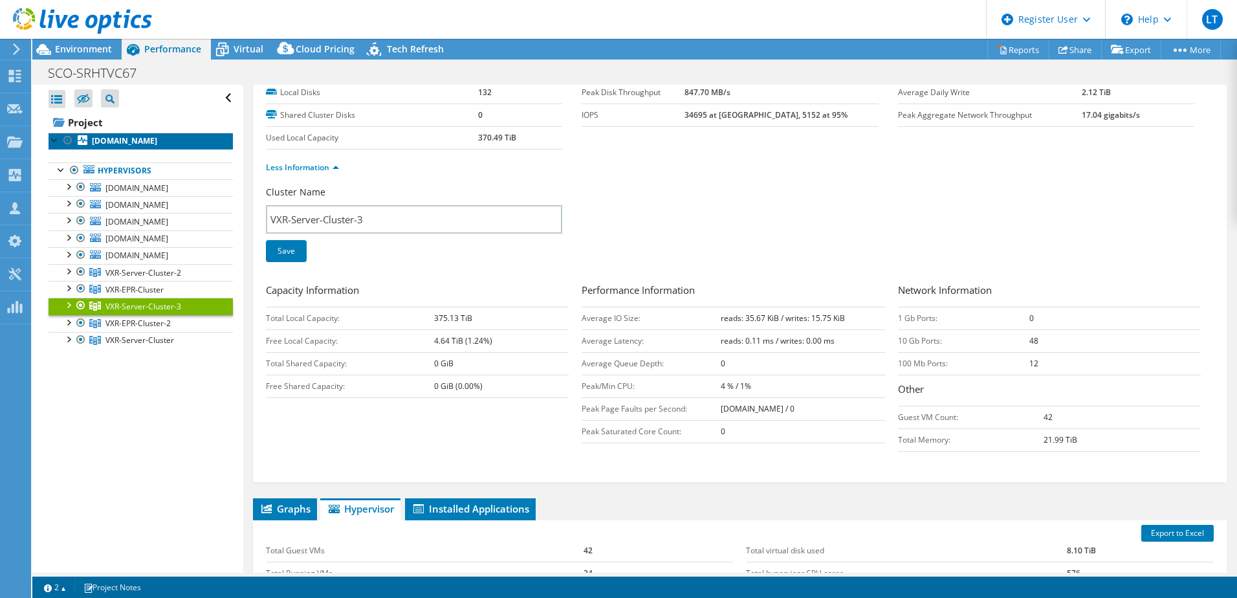
click at [127, 140] on b "srhtvxwitness4.srht.nhs.uk" at bounding box center [124, 140] width 65 height 11
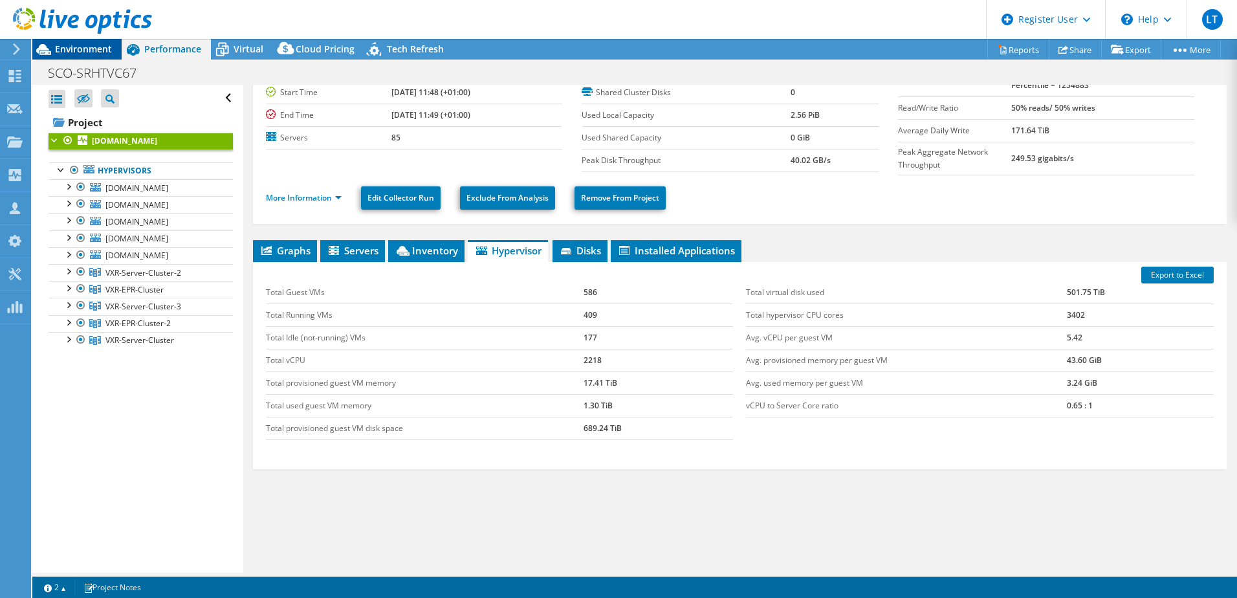
click at [107, 56] on div "Environment" at bounding box center [76, 49] width 89 height 21
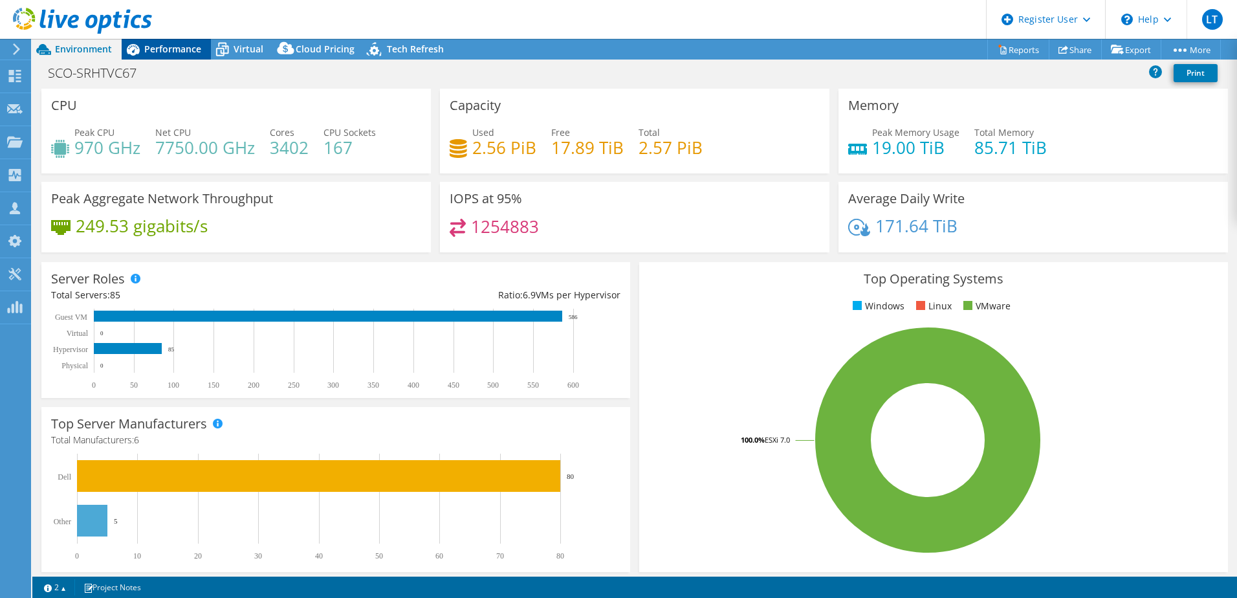
click at [178, 51] on span "Performance" at bounding box center [172, 49] width 57 height 12
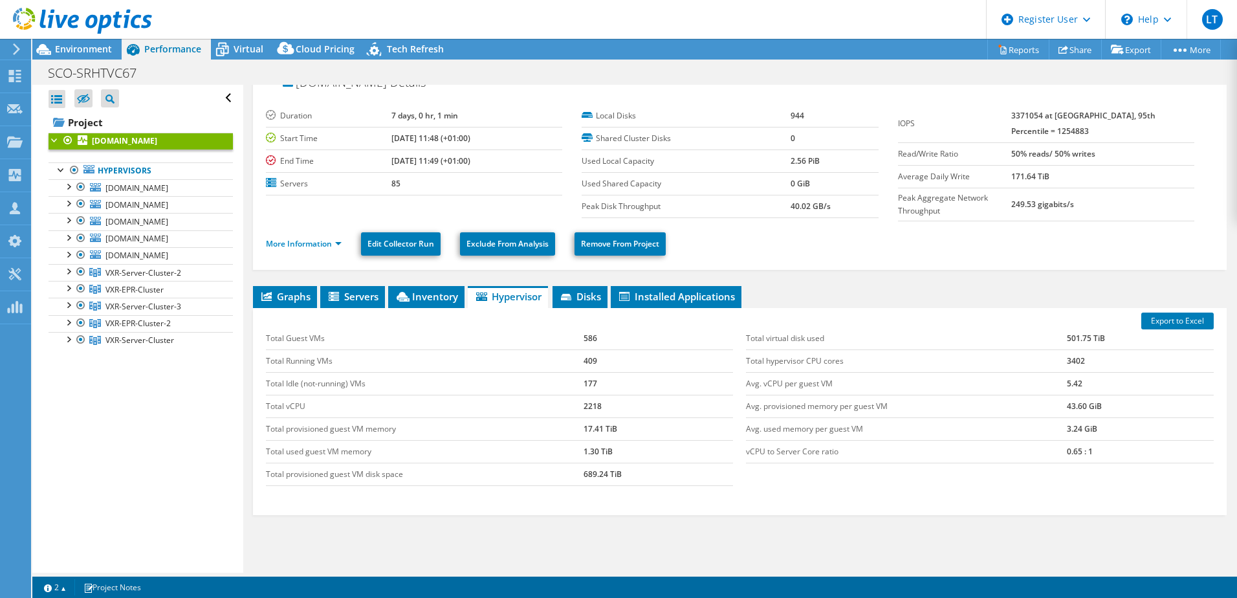
scroll to position [0, 0]
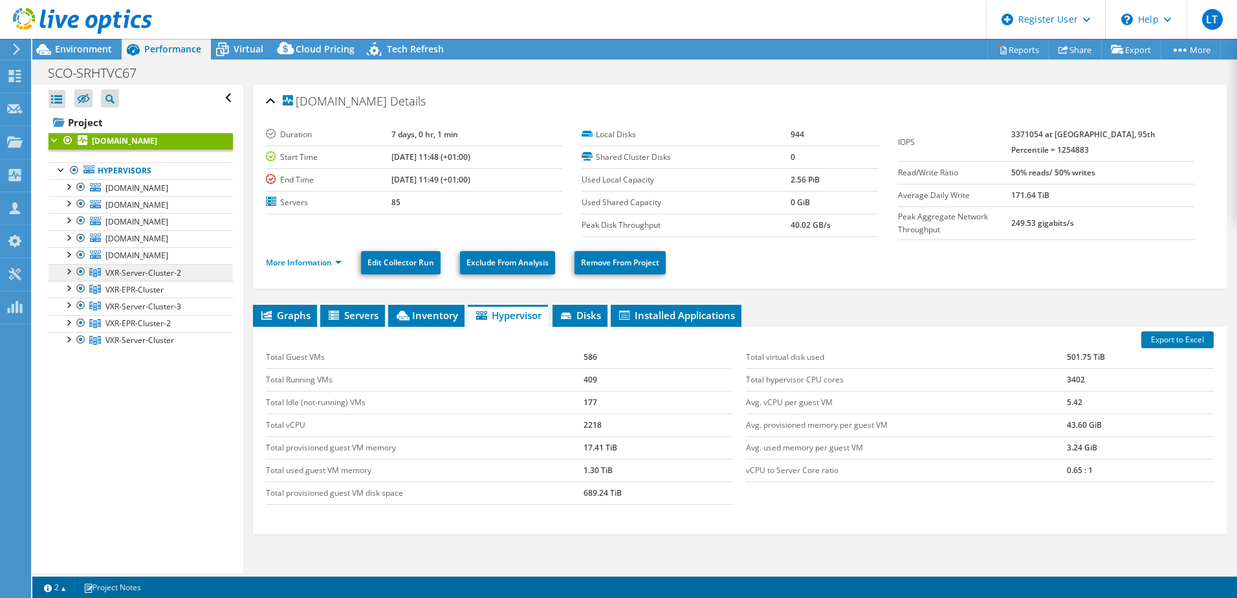
click at [185, 275] on link "VXR-Server-Cluster-2" at bounding box center [141, 272] width 184 height 17
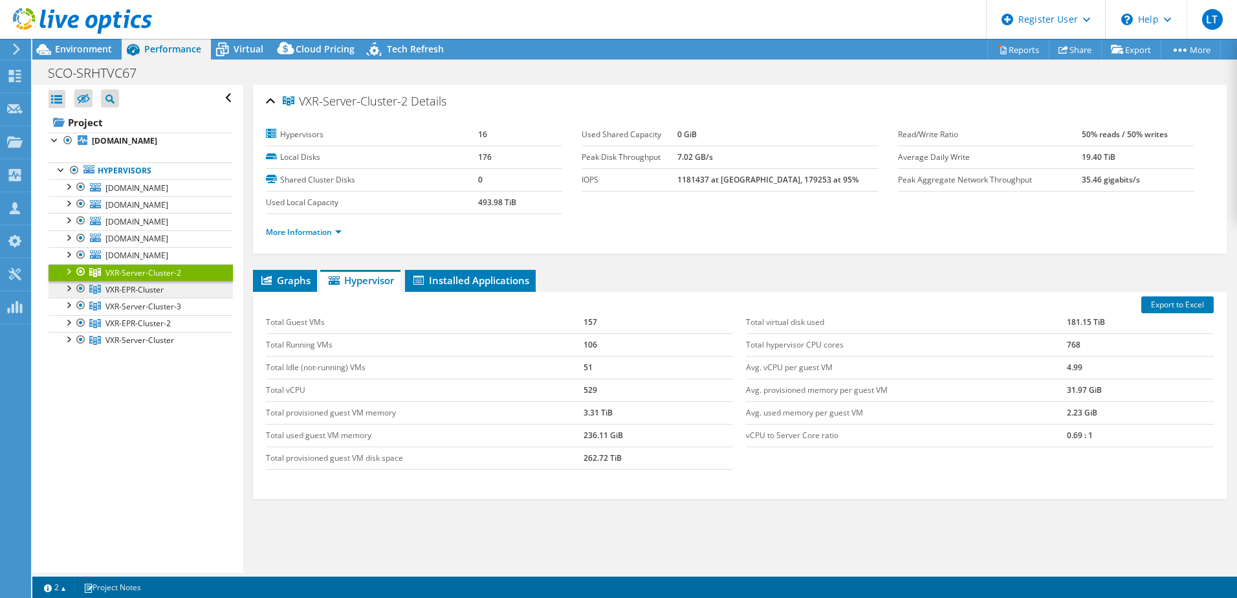
click at [181, 294] on link "VXR-EPR-Cluster" at bounding box center [141, 289] width 184 height 17
click at [164, 271] on span "VXR-Server-Cluster-2" at bounding box center [143, 272] width 76 height 11
click at [163, 288] on span "VXR-EPR-Cluster" at bounding box center [134, 289] width 58 height 11
click at [201, 309] on link "VXR-Server-Cluster-3" at bounding box center [141, 306] width 184 height 17
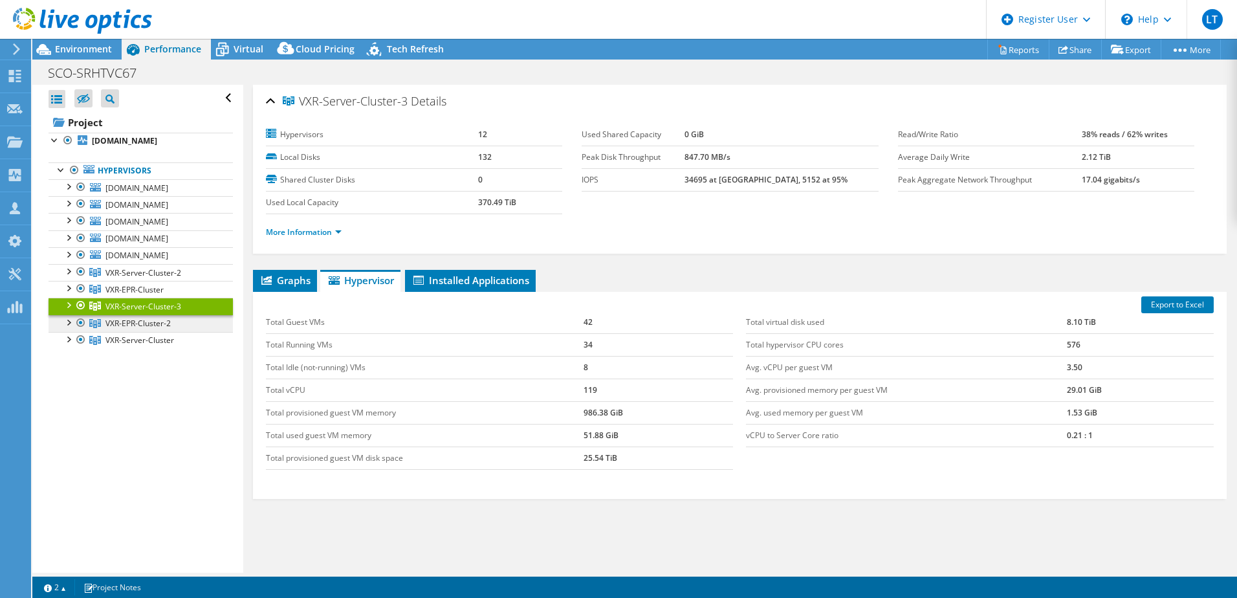
click at [182, 324] on link "VXR-EPR-Cluster-2" at bounding box center [141, 323] width 184 height 17
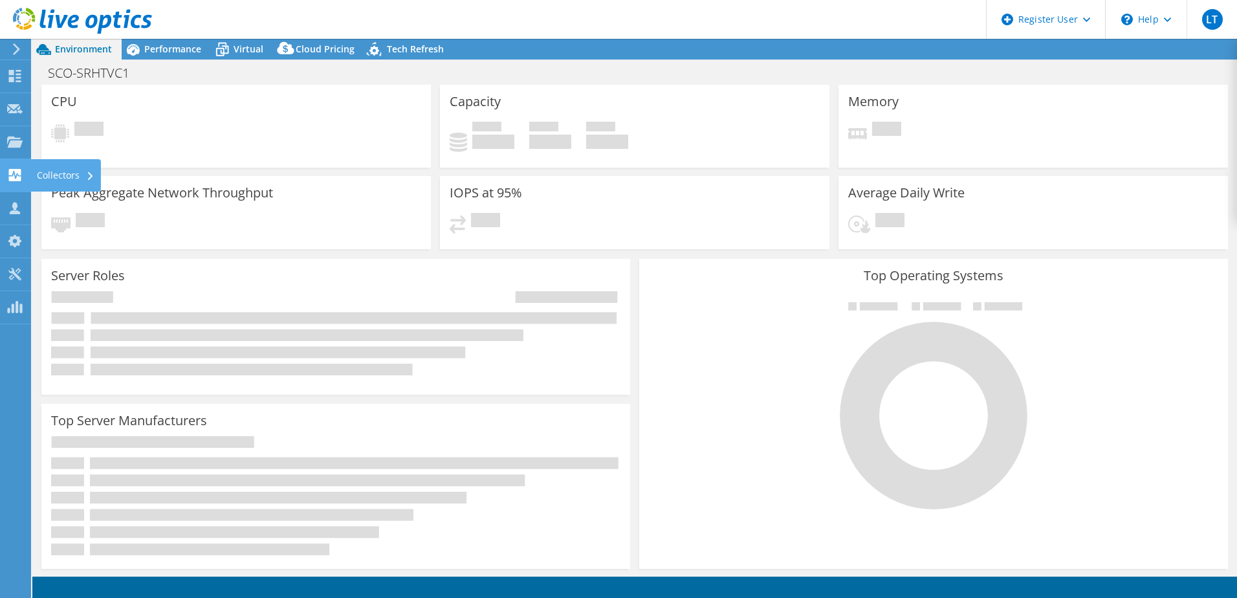
select select "USD"
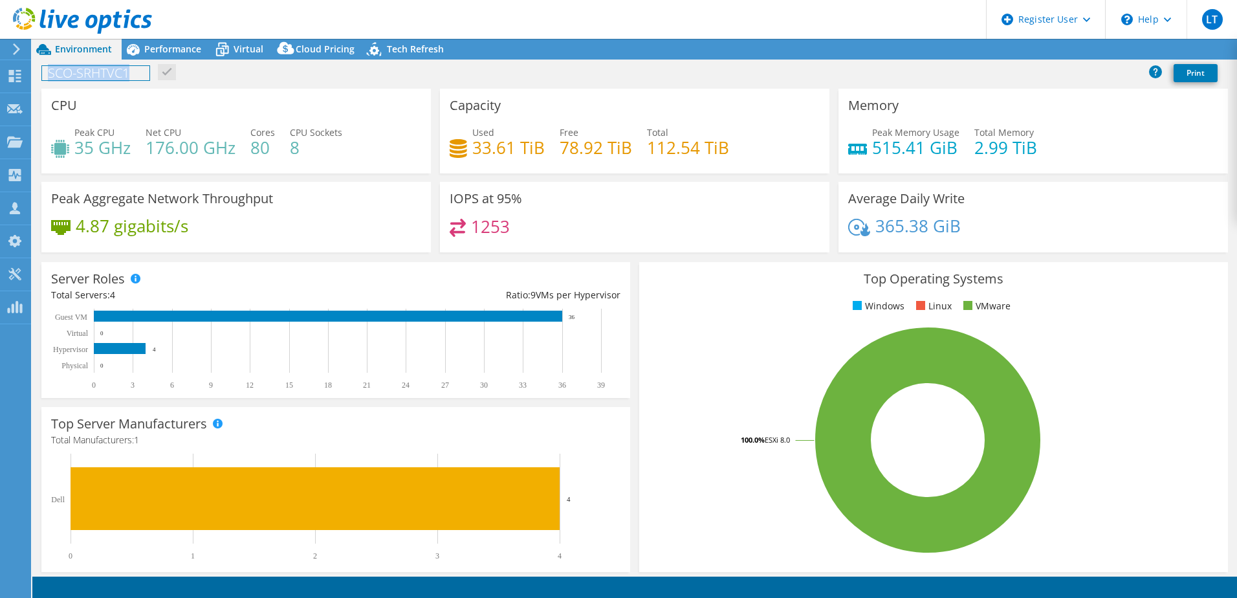
drag, startPoint x: 50, startPoint y: 76, endPoint x: 129, endPoint y: 76, distance: 79.6
click at [129, 76] on h1 "SCO-SRHTVC1" at bounding box center [95, 73] width 107 height 14
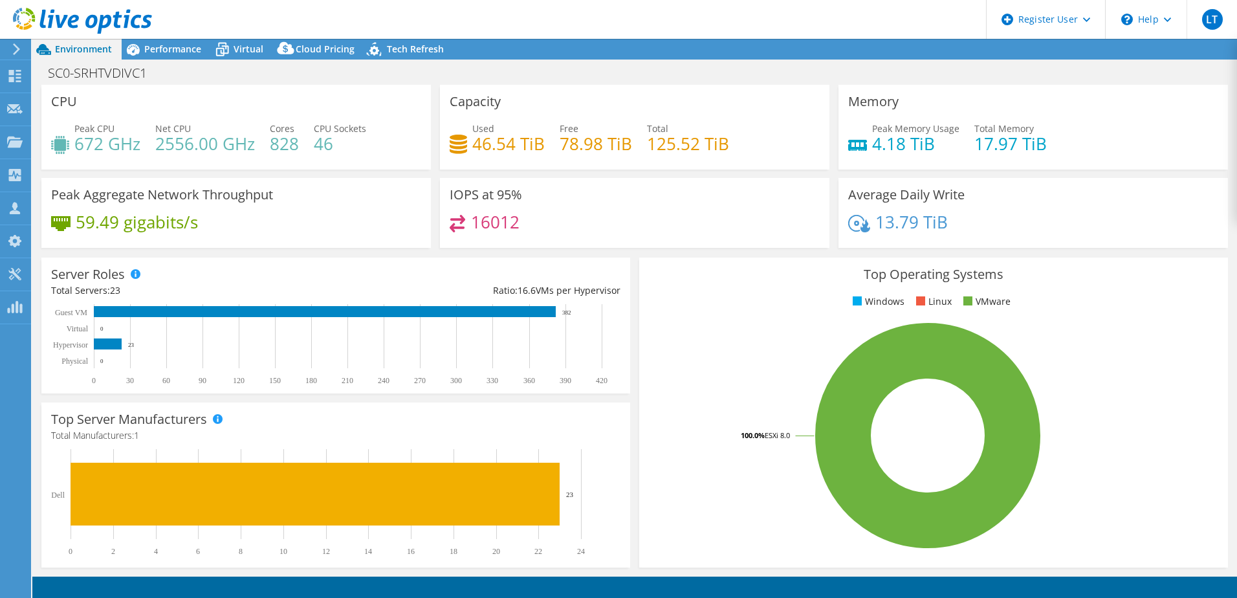
select select "USD"
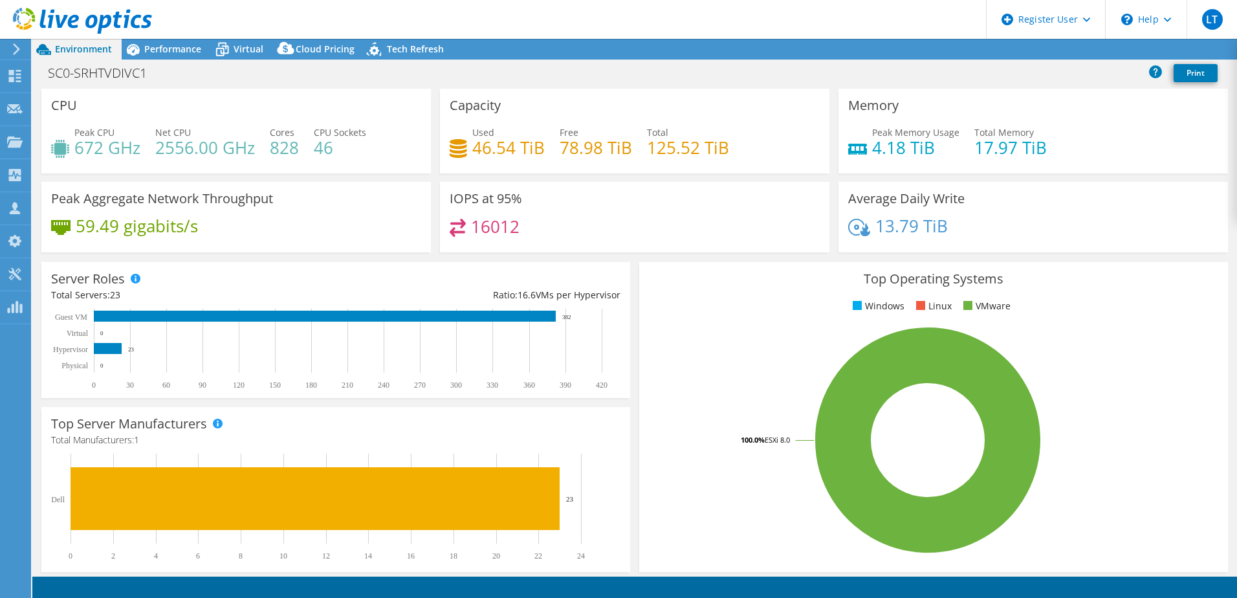
click at [170, 46] on span "Performance" at bounding box center [172, 49] width 57 height 12
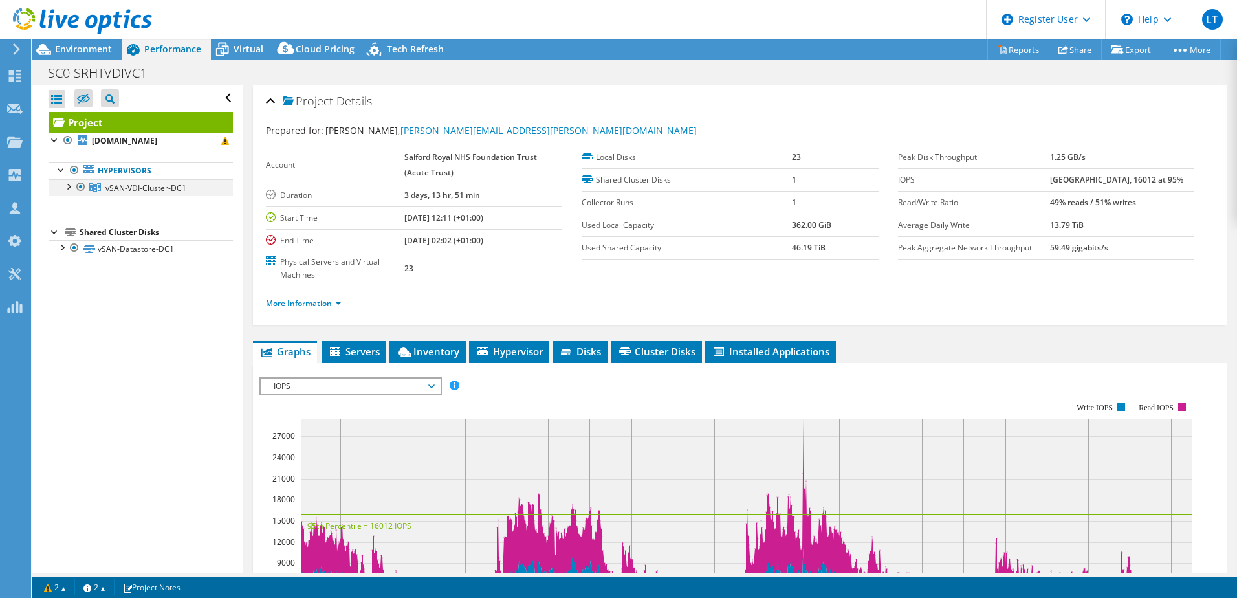
click at [67, 191] on div at bounding box center [67, 185] width 13 height 13
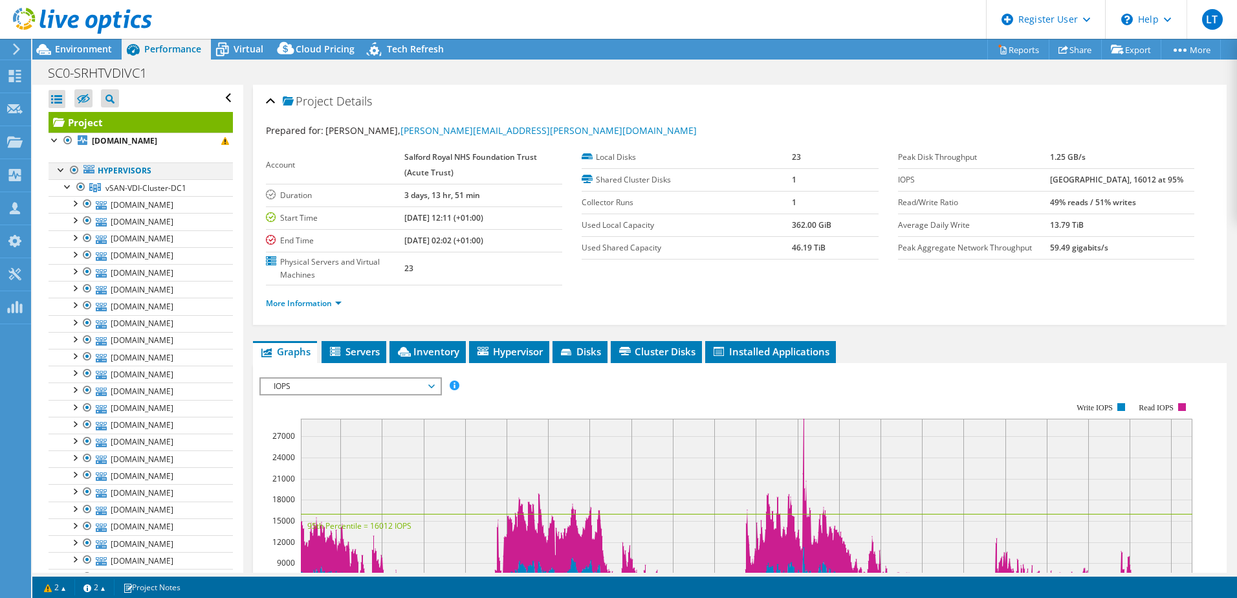
click at [56, 167] on div at bounding box center [61, 168] width 13 height 13
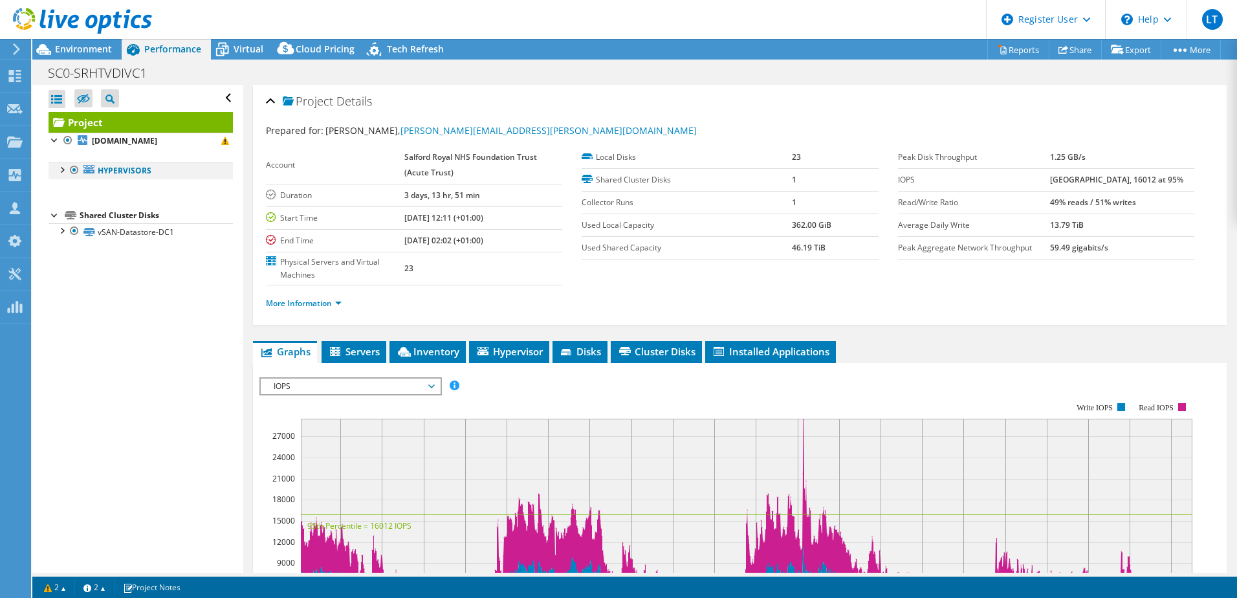
click at [65, 170] on div at bounding box center [61, 168] width 13 height 13
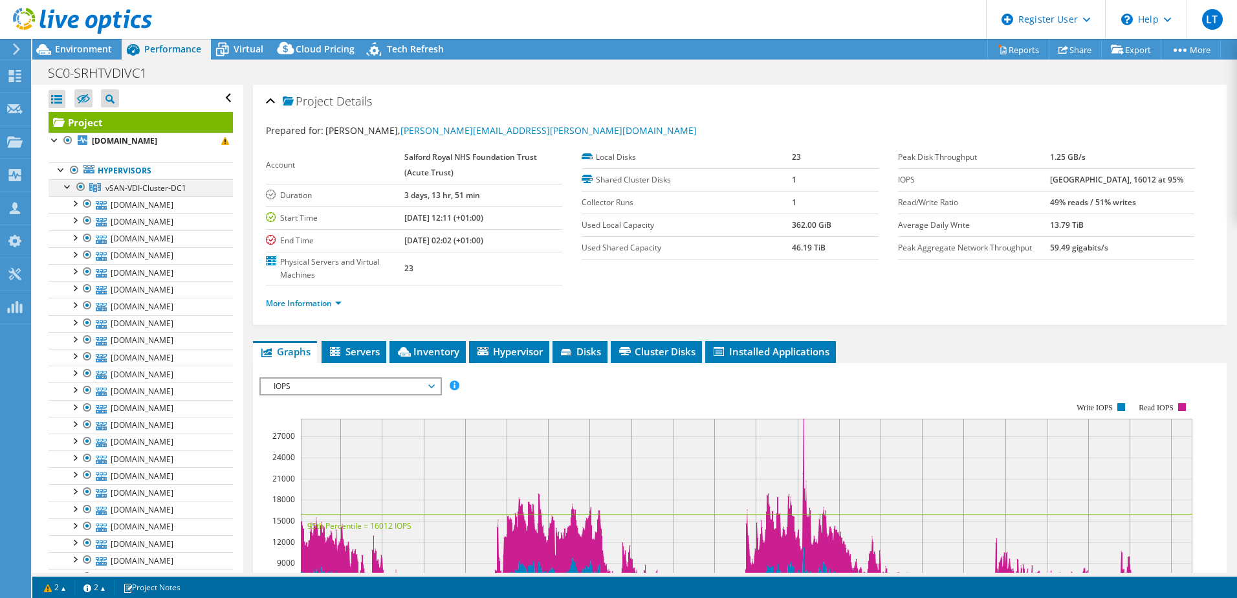
click at [67, 183] on div at bounding box center [67, 185] width 13 height 13
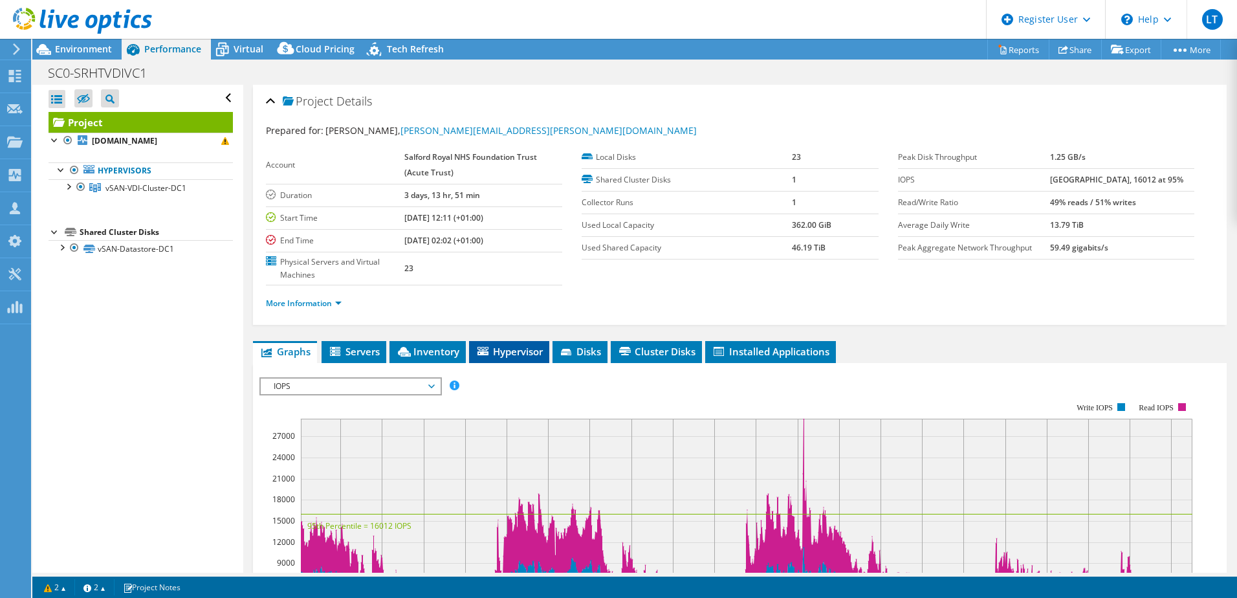
scroll to position [65, 0]
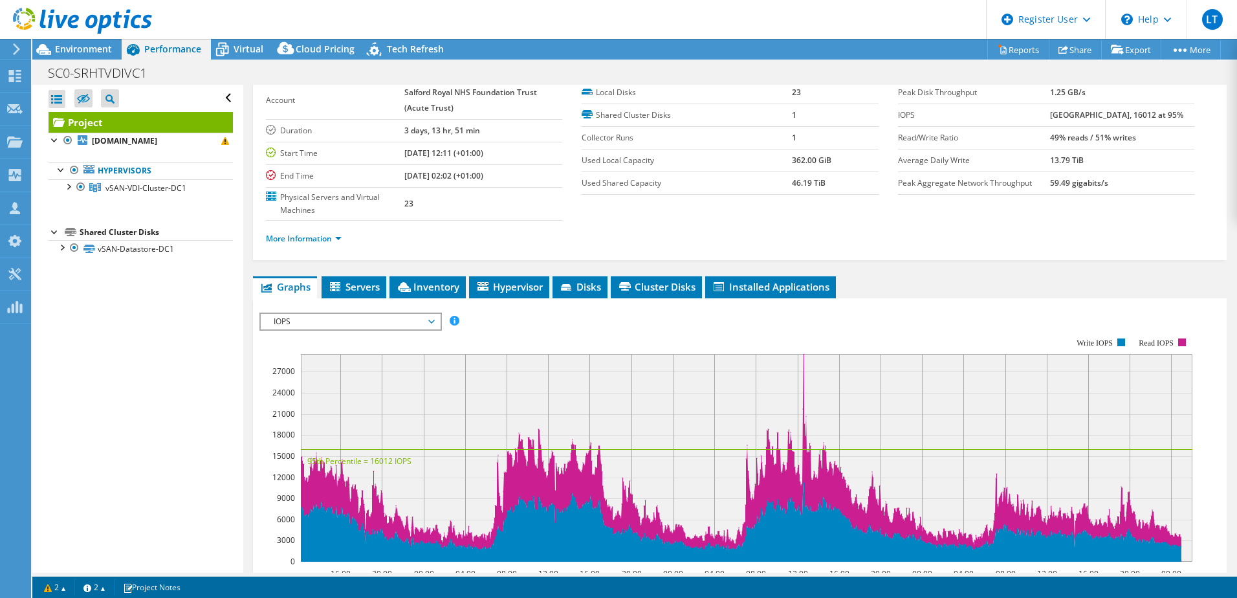
click at [435, 321] on span "IOPS" at bounding box center [350, 322] width 179 height 16
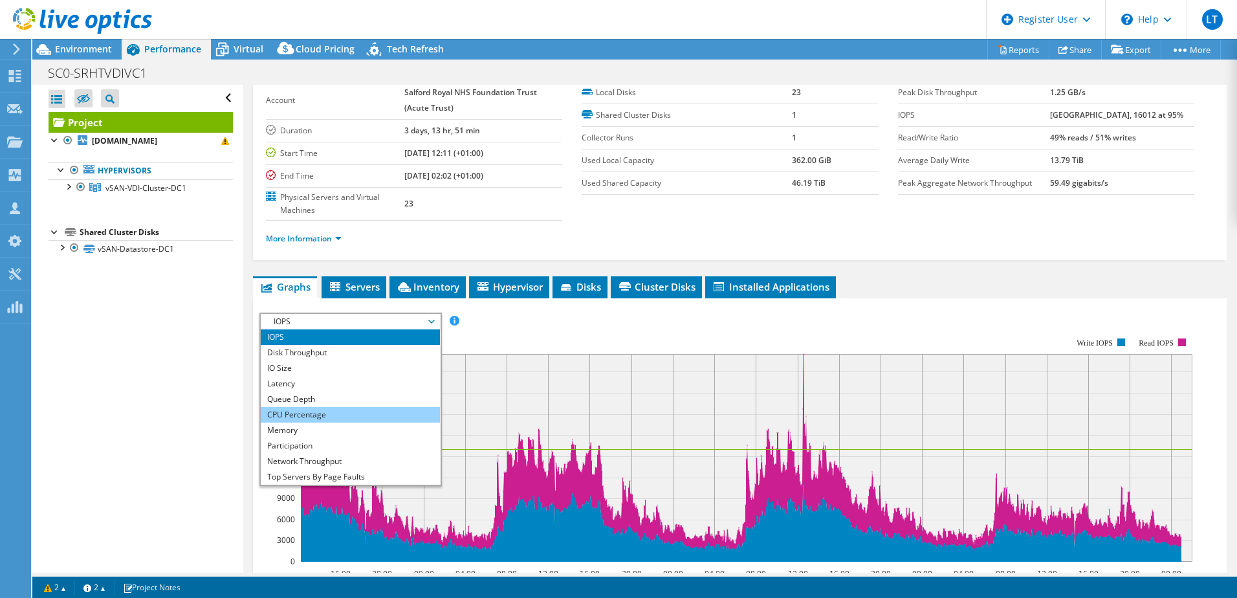
click at [318, 418] on li "CPU Percentage" at bounding box center [350, 415] width 179 height 16
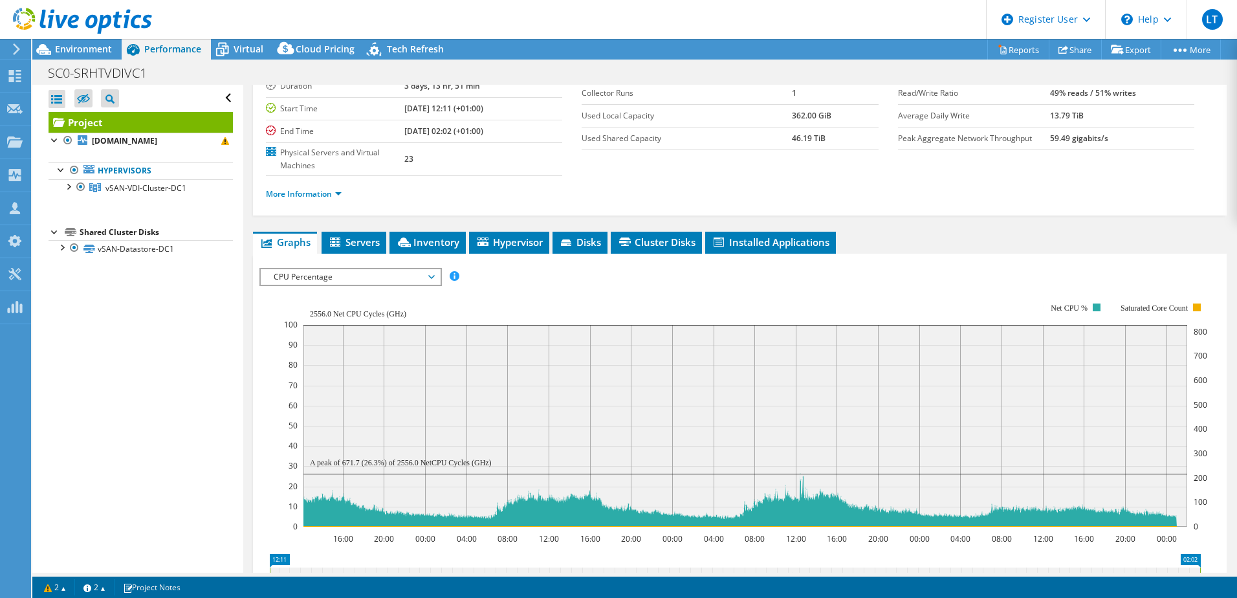
scroll to position [129, 0]
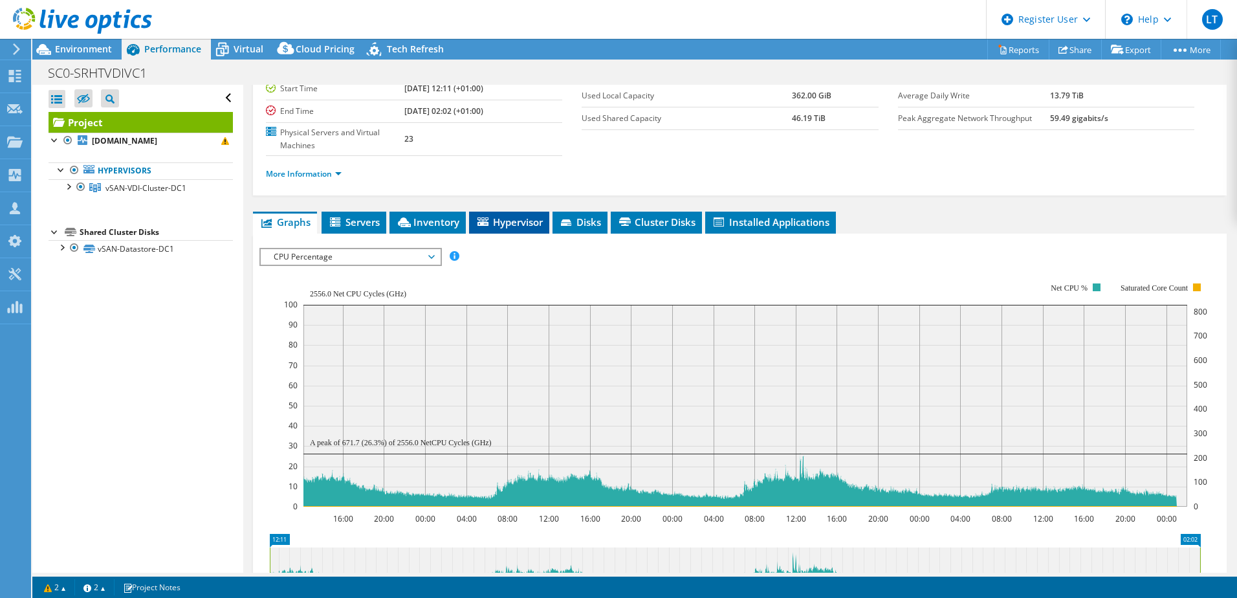
click at [544, 216] on li "Hypervisor" at bounding box center [509, 223] width 80 height 22
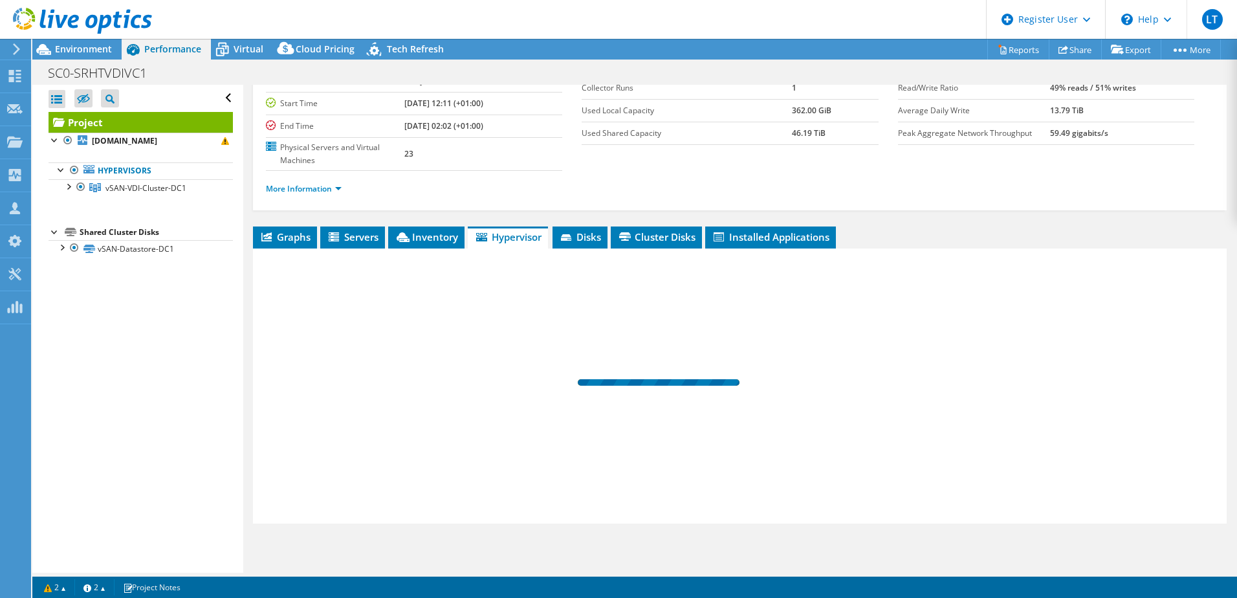
scroll to position [115, 0]
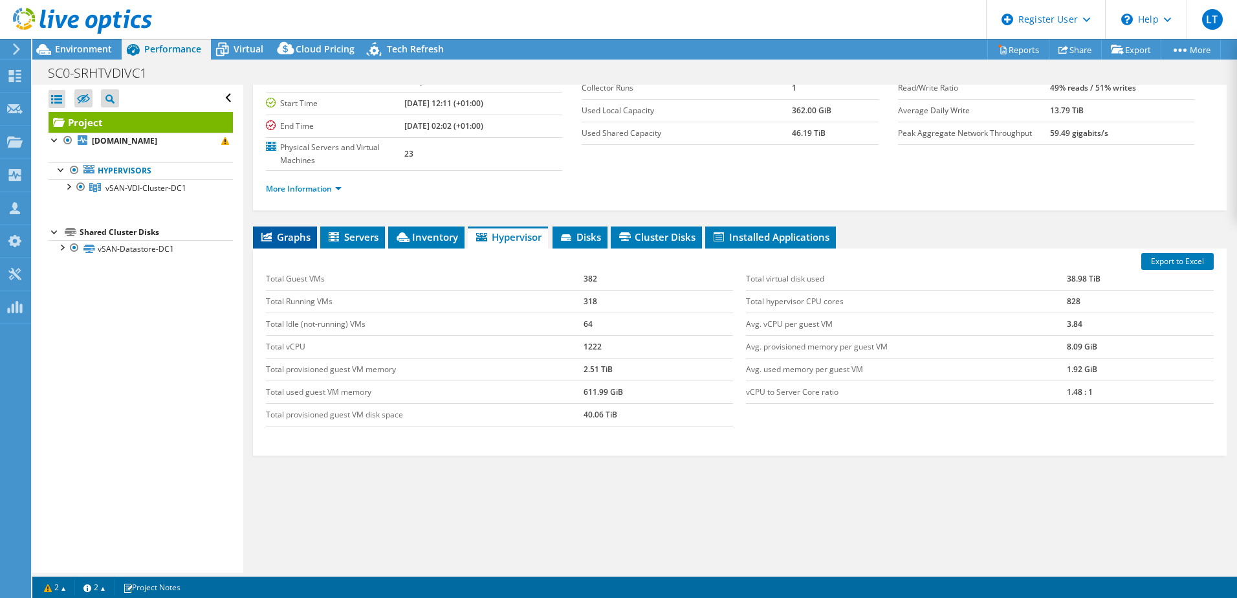
click at [303, 234] on span "Graphs" at bounding box center [284, 236] width 51 height 13
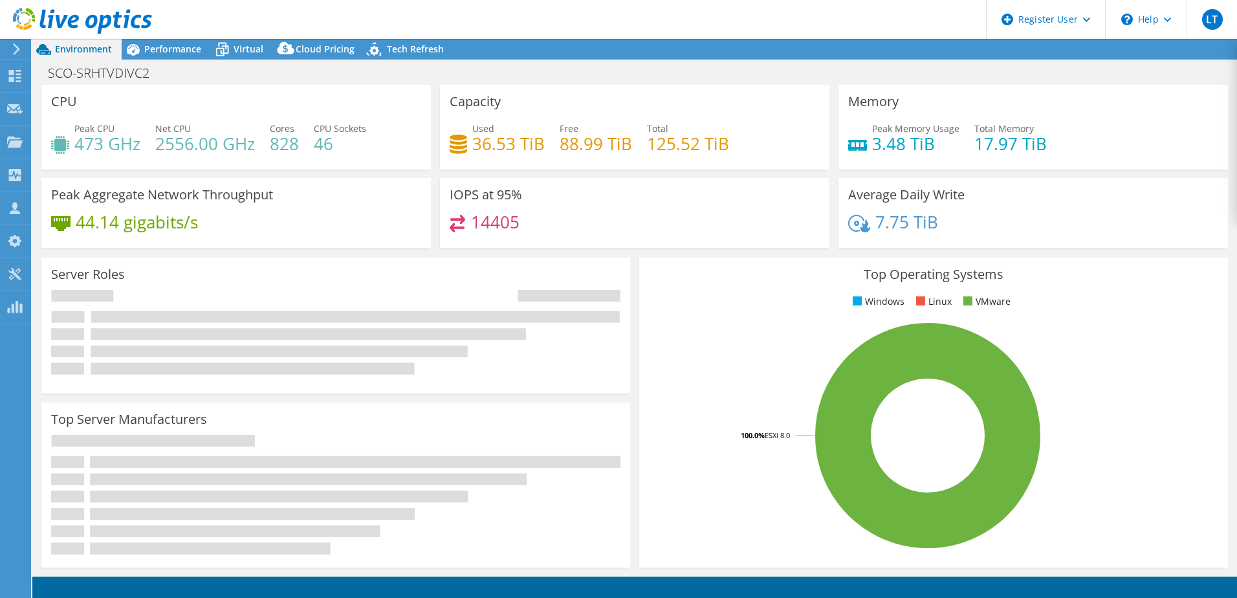
select select "USD"
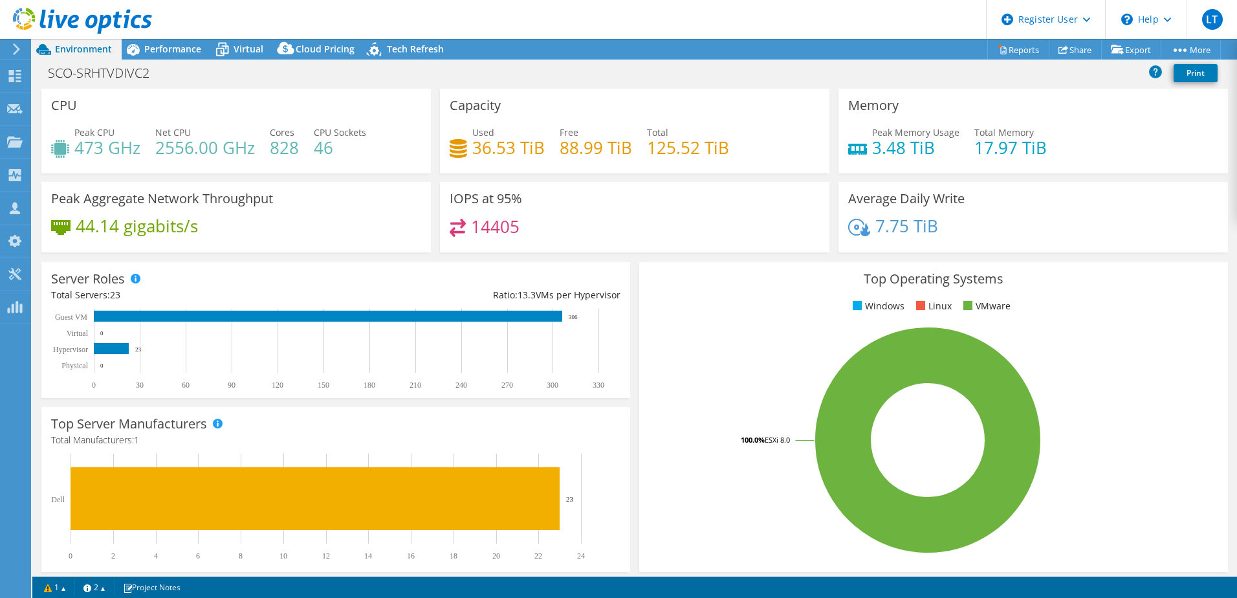
drag, startPoint x: 174, startPoint y: 50, endPoint x: 184, endPoint y: 72, distance: 23.7
click at [174, 50] on span "Performance" at bounding box center [172, 49] width 57 height 12
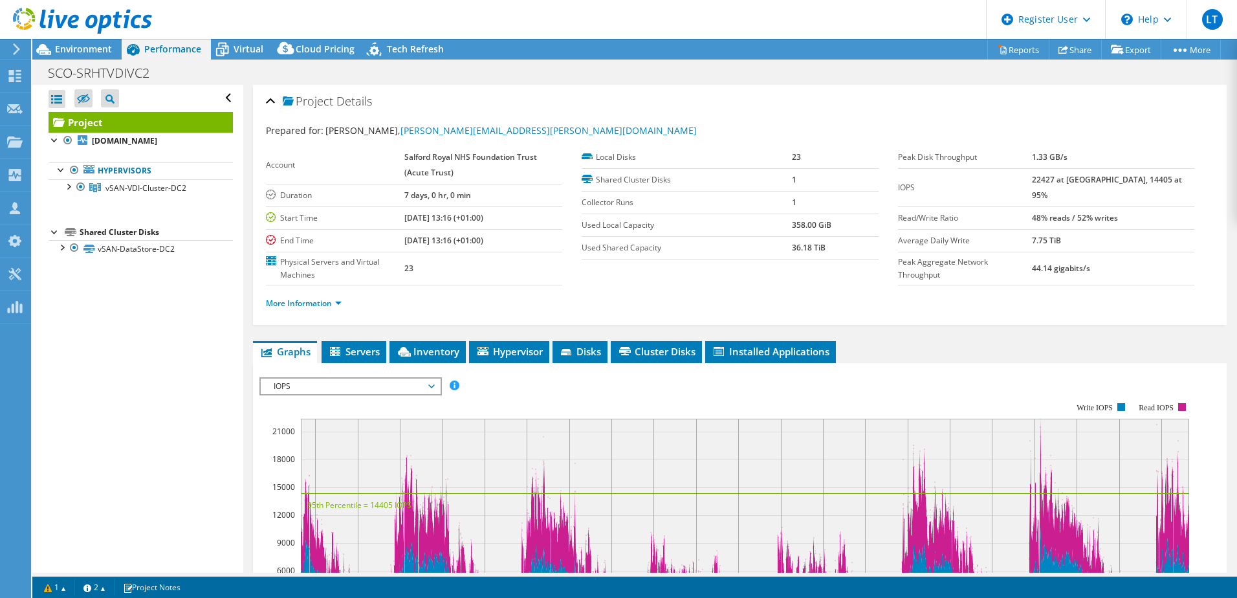
scroll to position [65, 0]
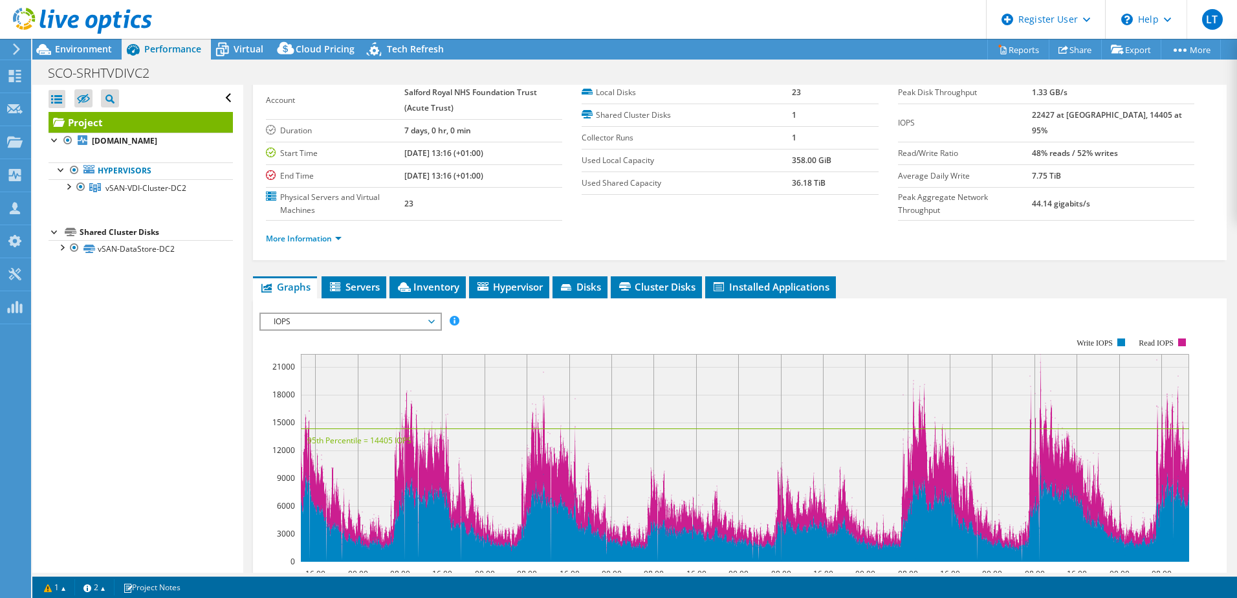
click at [420, 324] on span "IOPS" at bounding box center [350, 322] width 166 height 16
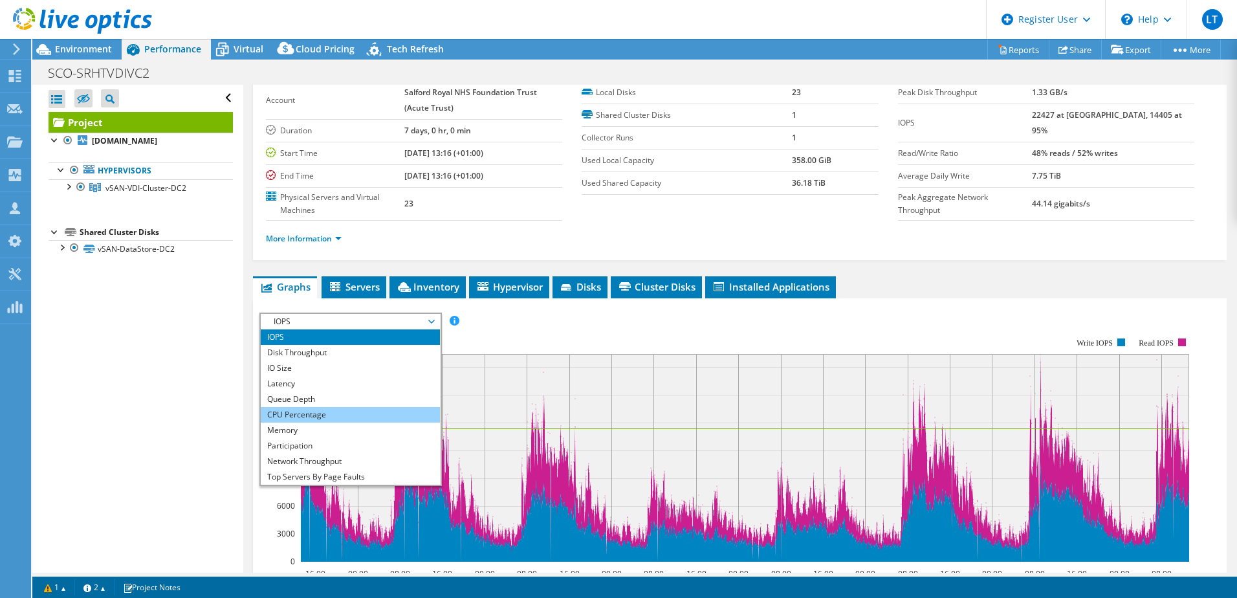
click at [322, 417] on li "CPU Percentage" at bounding box center [350, 415] width 179 height 16
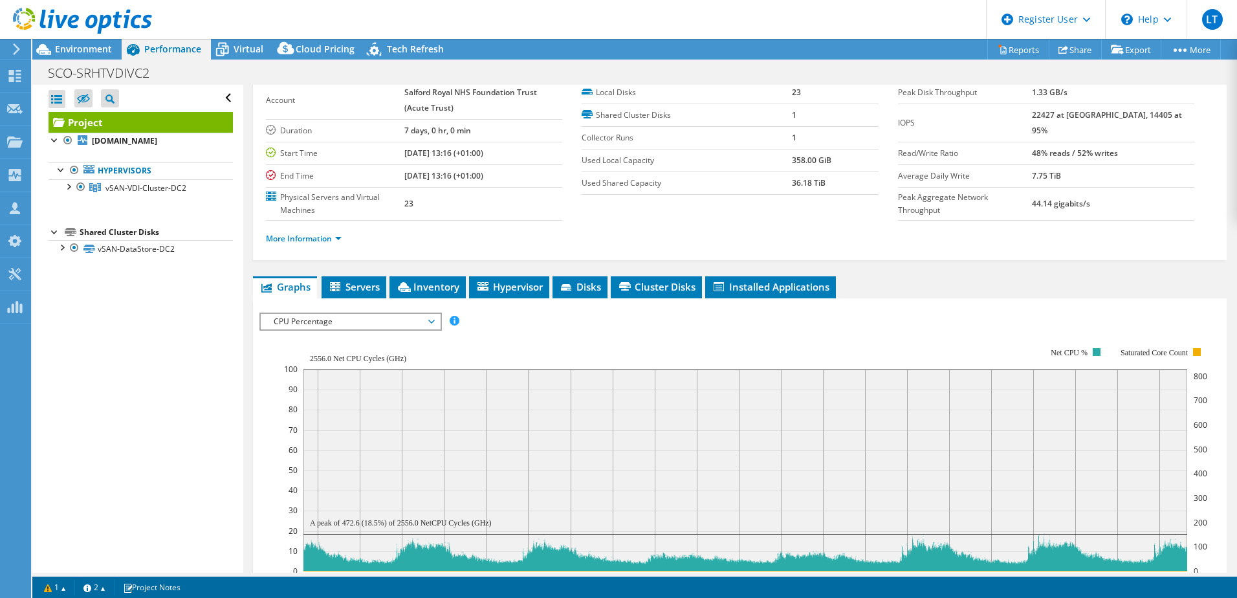
scroll to position [129, 0]
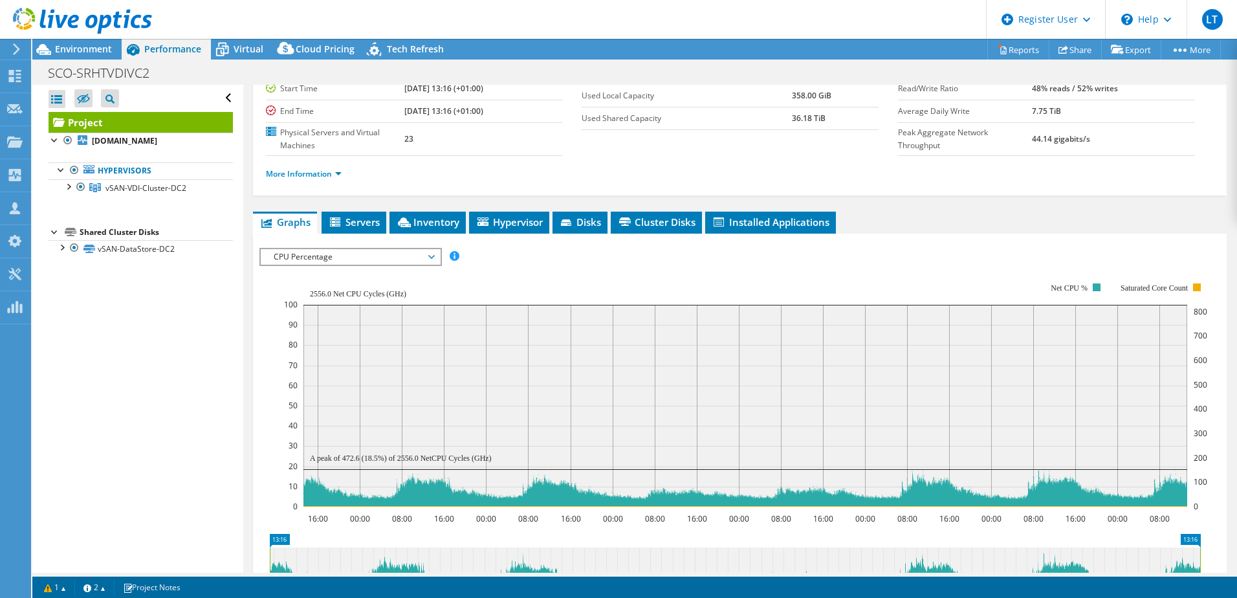
click at [430, 255] on span "CPU Percentage" at bounding box center [350, 257] width 166 height 16
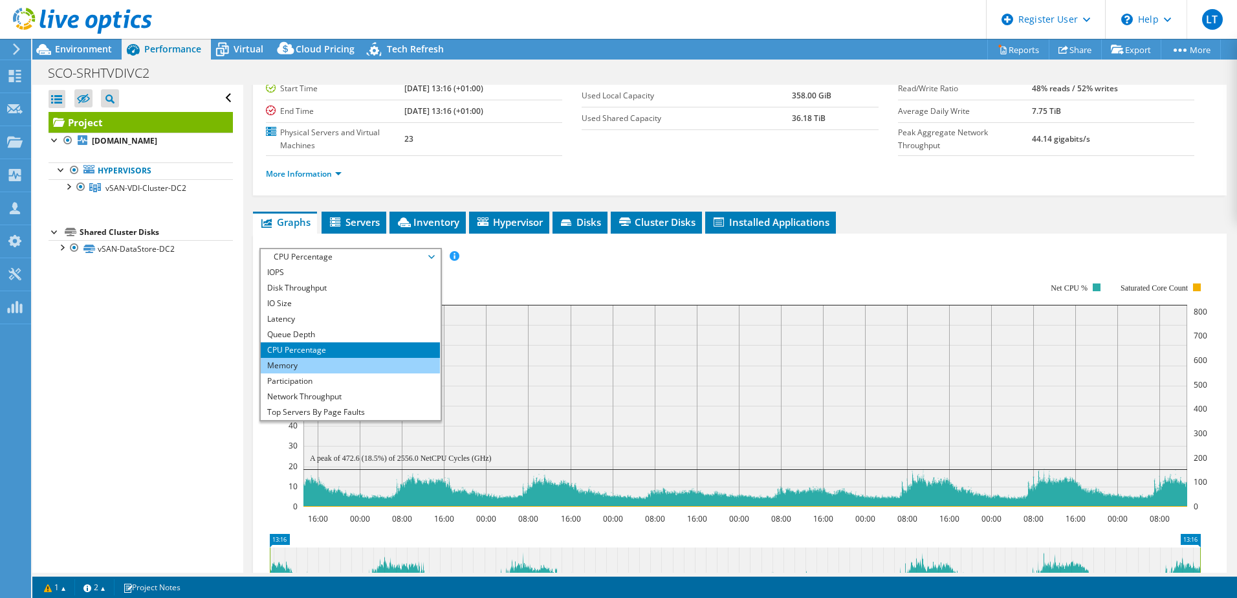
click at [337, 365] on li "Memory" at bounding box center [350, 366] width 179 height 16
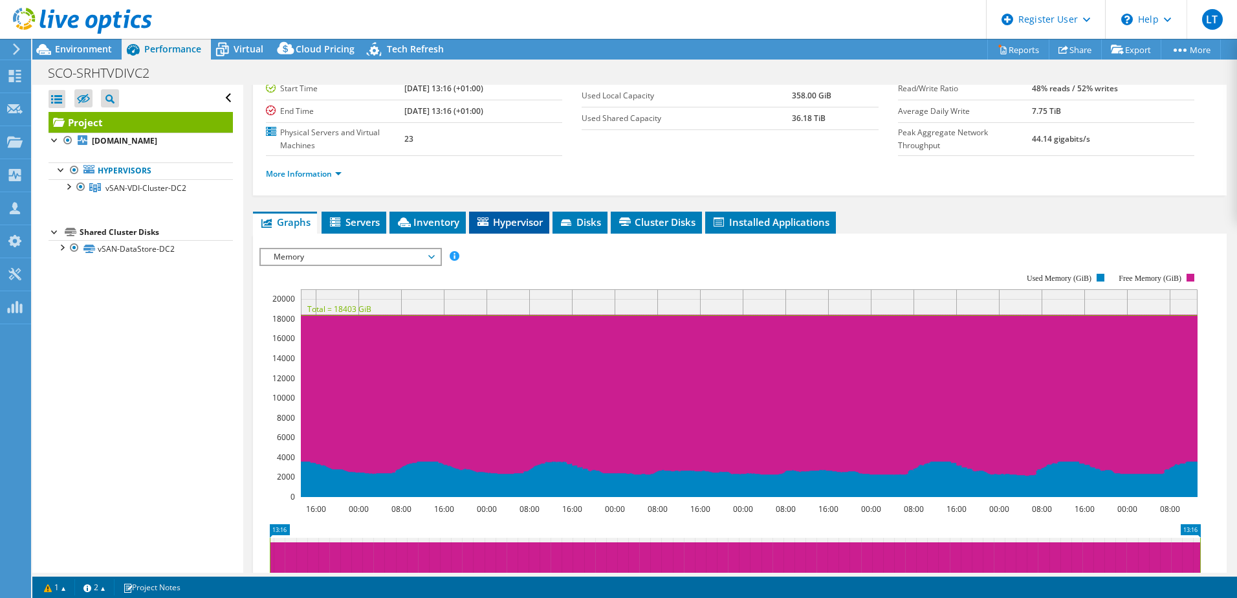
click at [524, 225] on span "Hypervisor" at bounding box center [509, 221] width 67 height 13
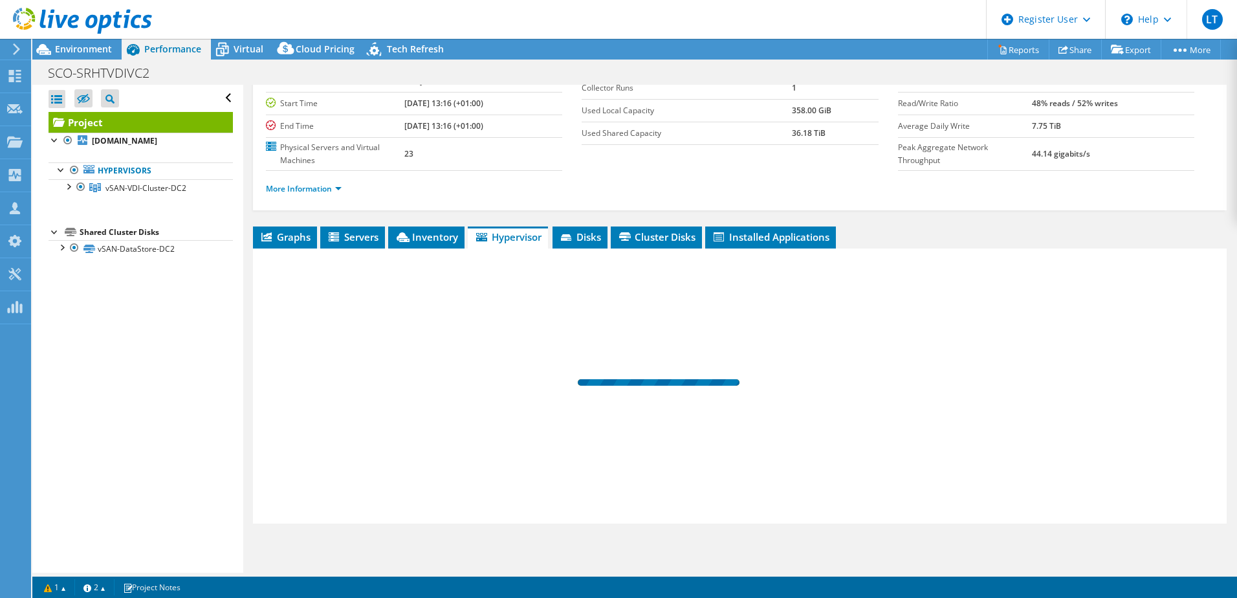
scroll to position [115, 0]
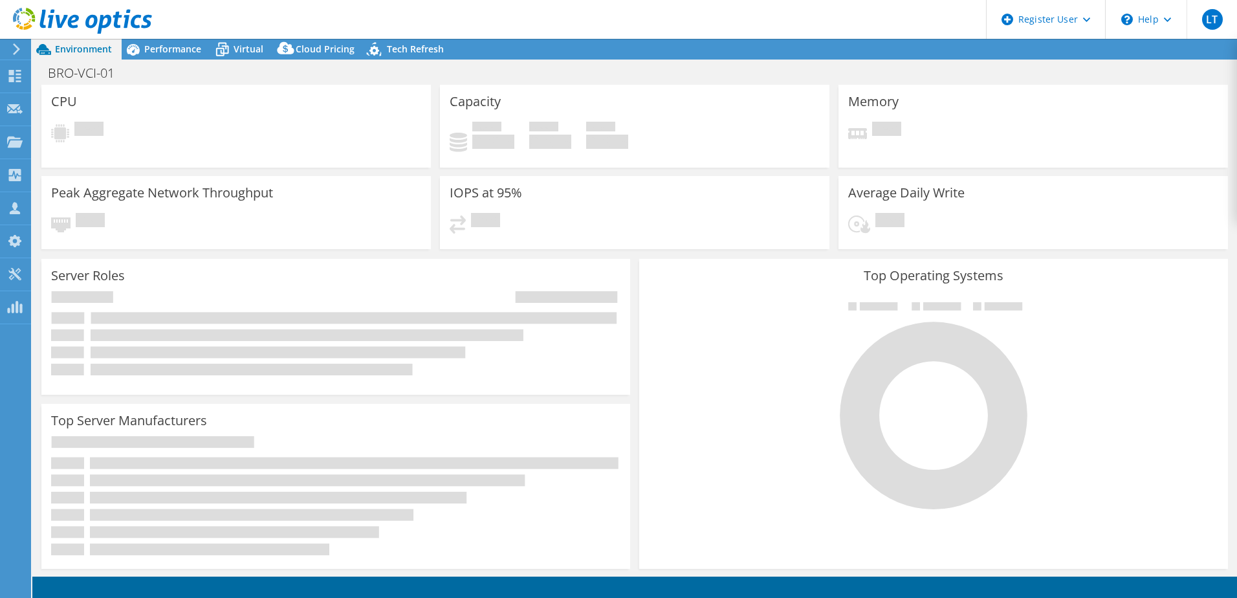
select select "USD"
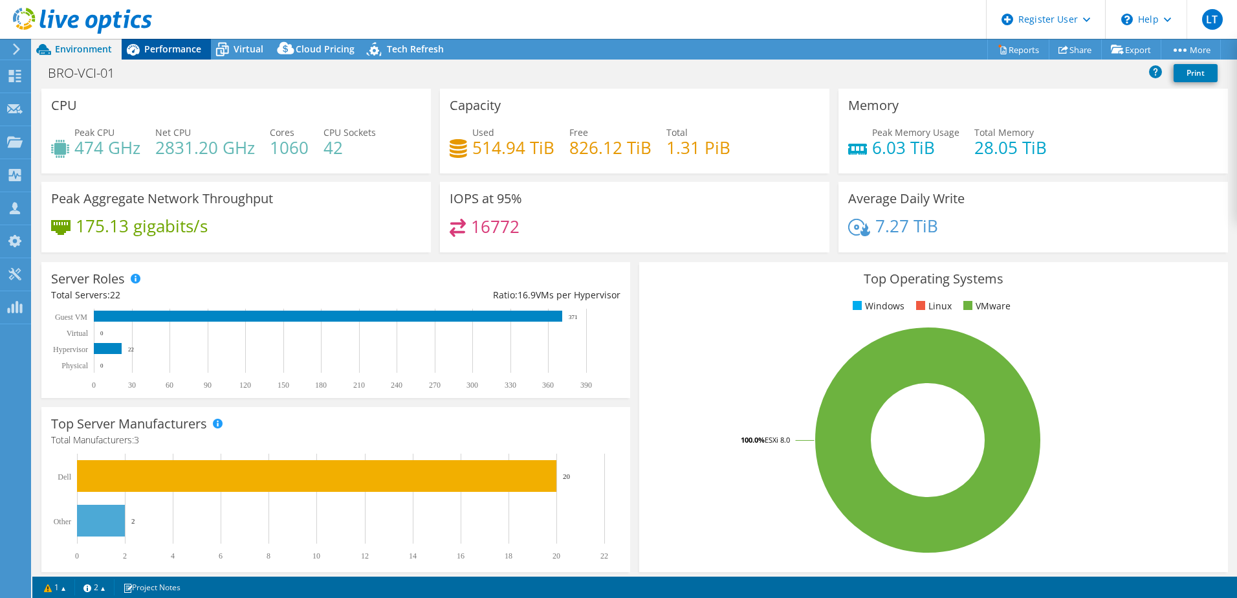
click at [202, 49] on div "Performance" at bounding box center [166, 49] width 89 height 21
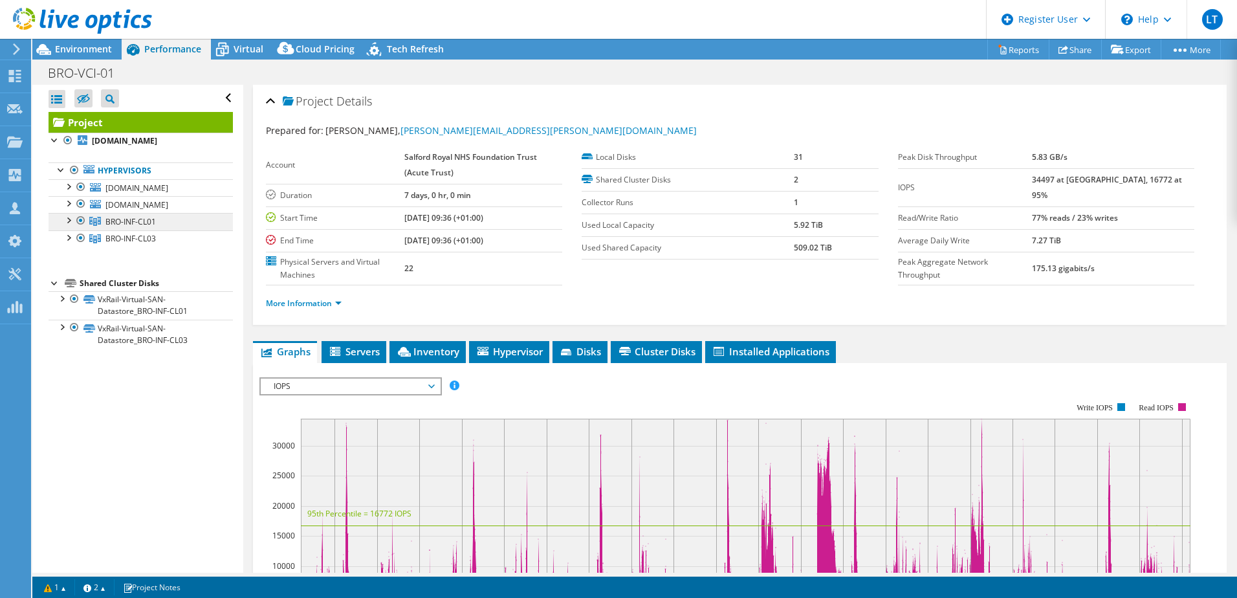
click at [133, 227] on span "BRO-INF-CL01" at bounding box center [130, 221] width 50 height 11
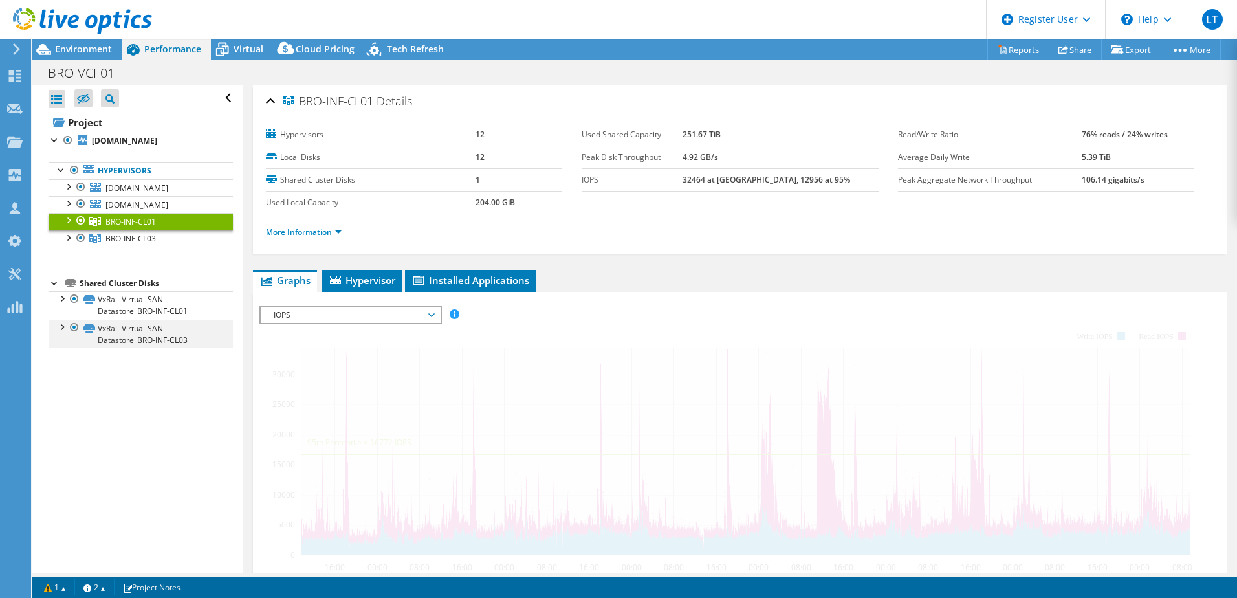
drag, startPoint x: 67, startPoint y: 253, endPoint x: 72, endPoint y: 364, distance: 111.4
click at [68, 226] on div at bounding box center [67, 219] width 13 height 13
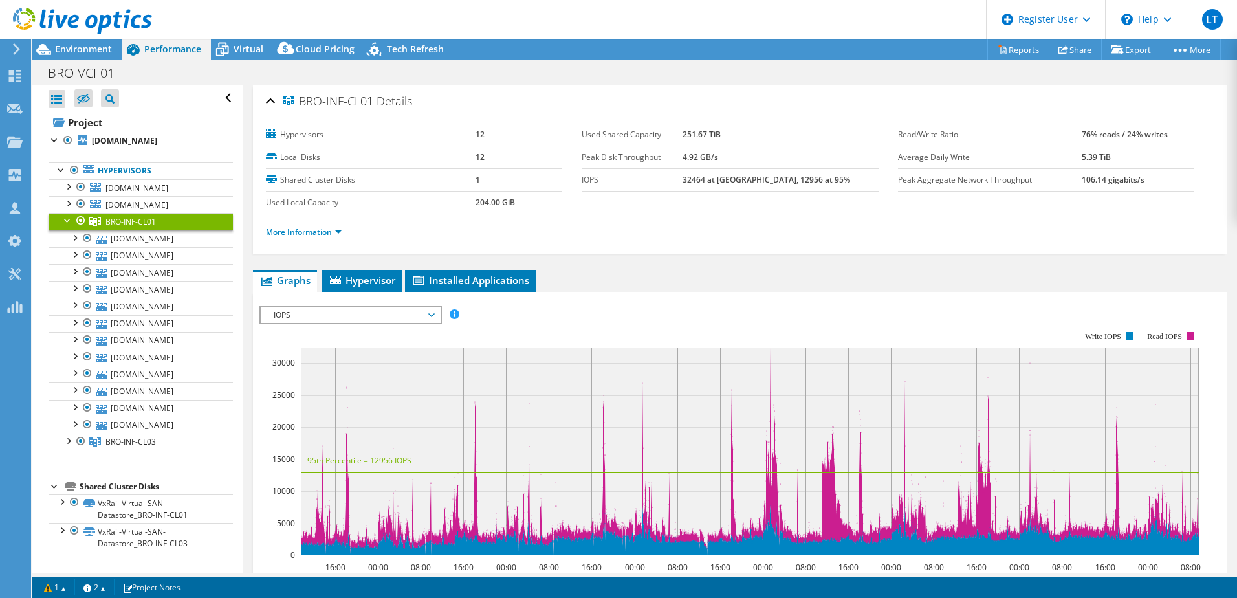
click at [65, 226] on div at bounding box center [67, 219] width 13 height 13
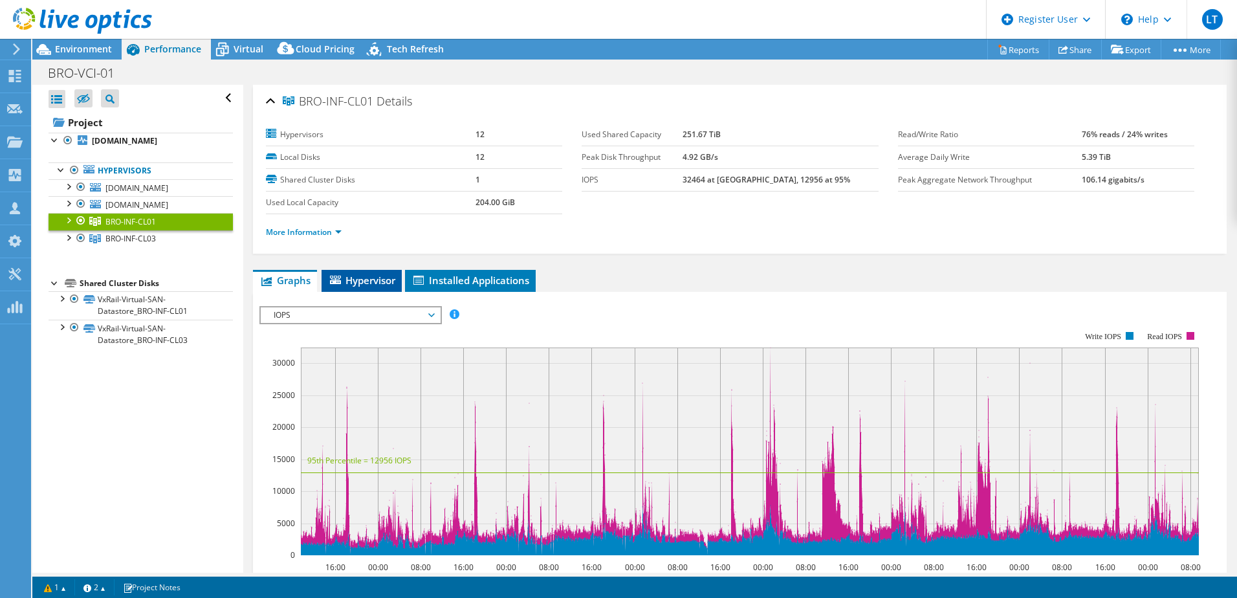
click at [376, 279] on span "Hypervisor" at bounding box center [361, 280] width 67 height 13
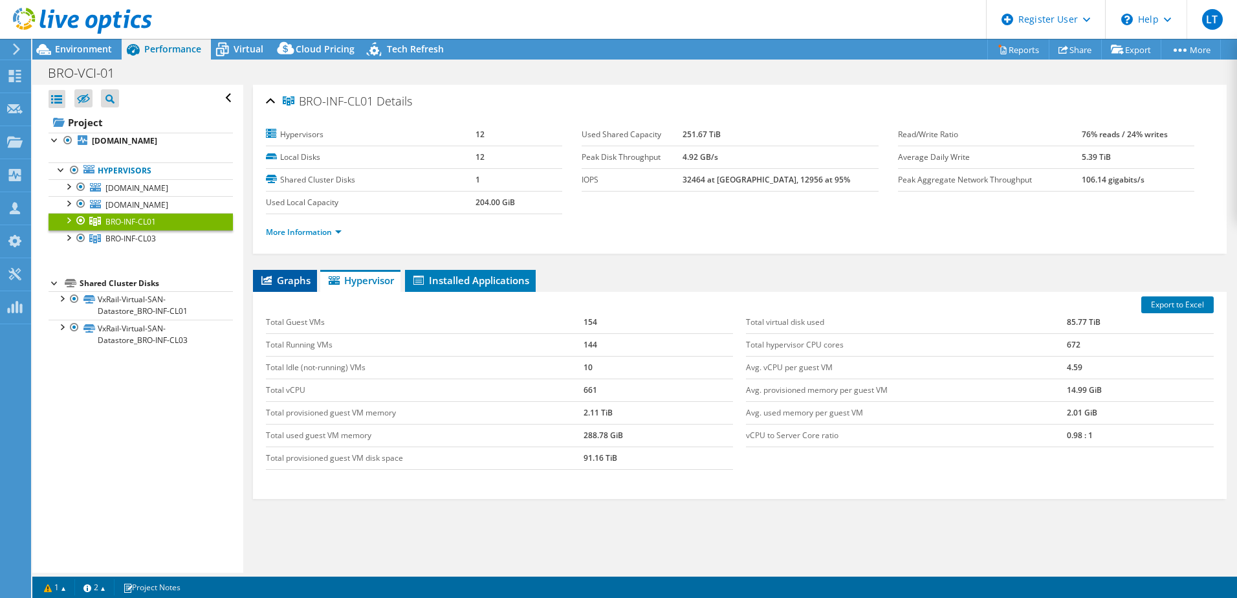
click at [289, 284] on span "Graphs" at bounding box center [284, 280] width 51 height 13
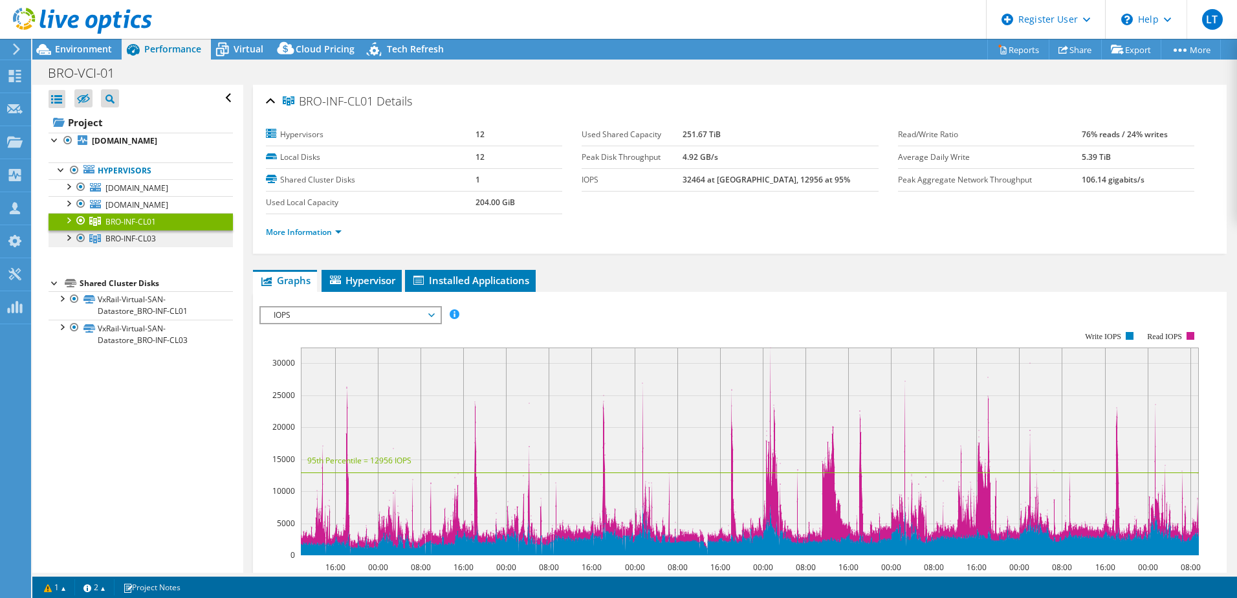
click at [177, 247] on link "BRO-INF-CL03" at bounding box center [141, 238] width 184 height 17
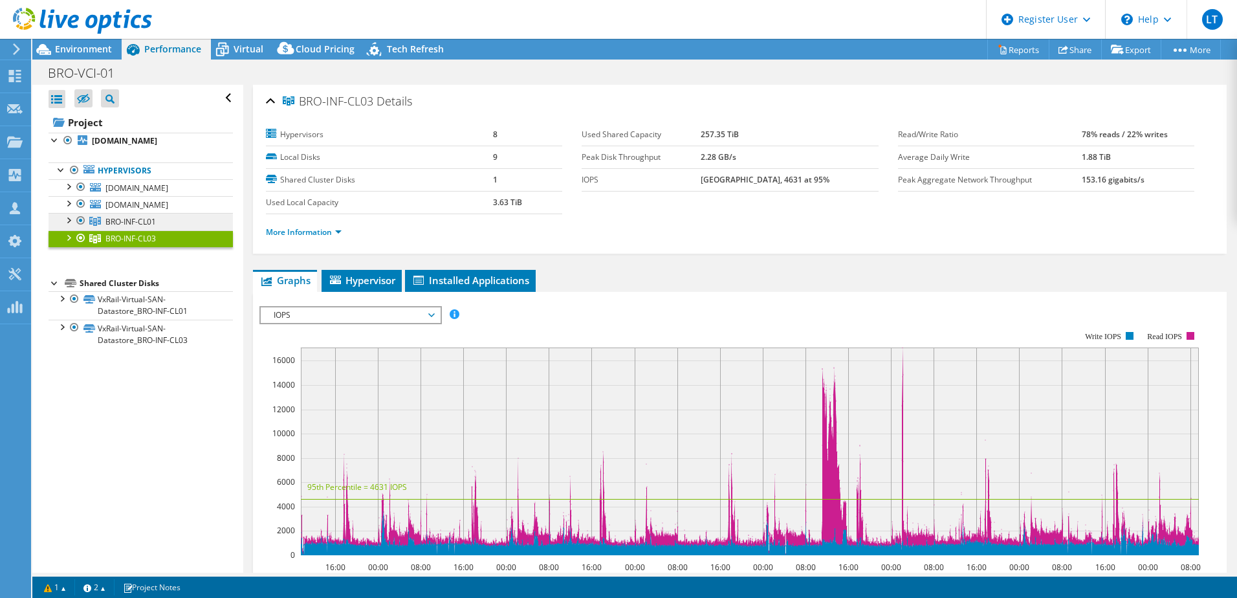
click at [180, 230] on link "BRO-INF-CL01" at bounding box center [141, 221] width 184 height 17
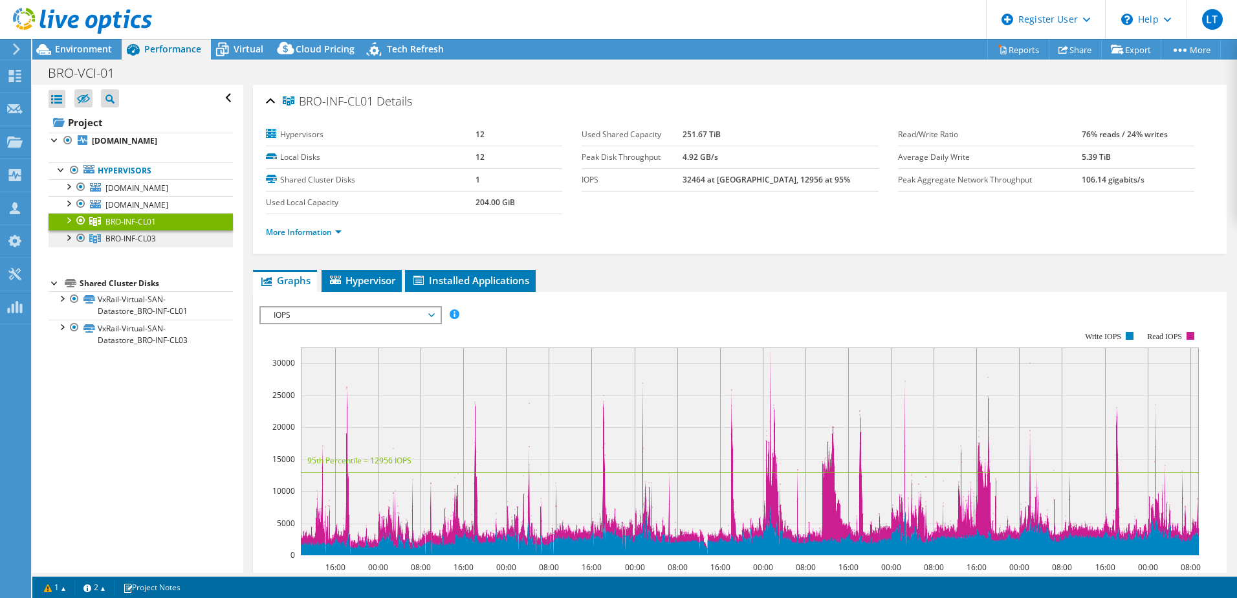
click at [184, 247] on link "BRO-INF-CL03" at bounding box center [141, 238] width 184 height 17
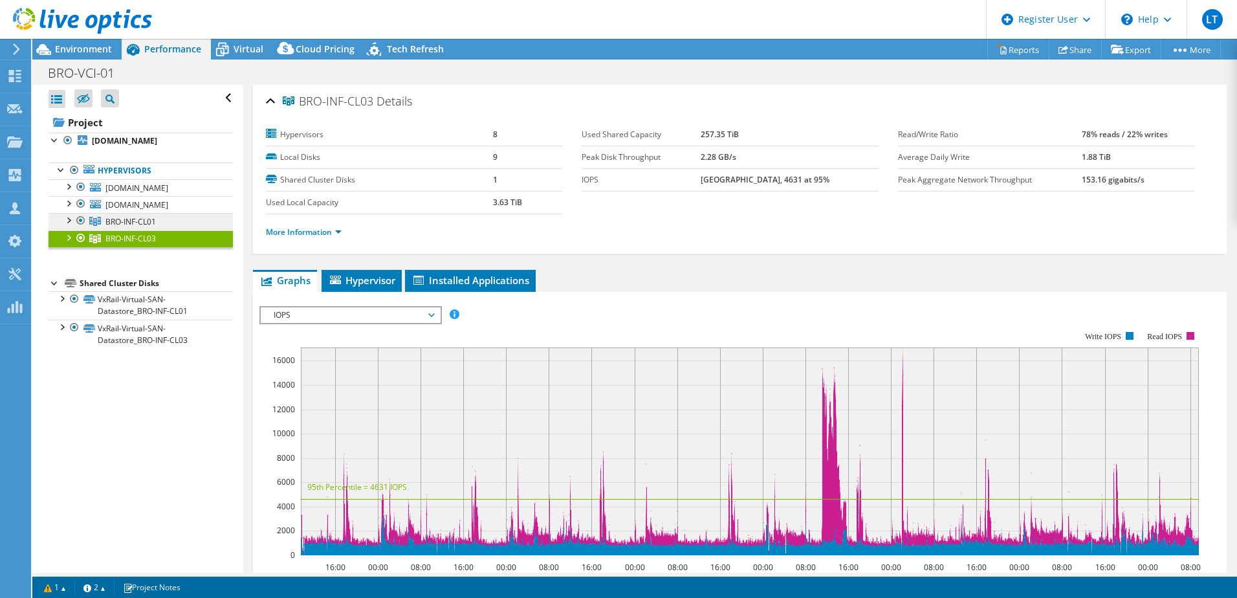
click at [189, 230] on link "BRO-INF-CL01" at bounding box center [141, 221] width 184 height 17
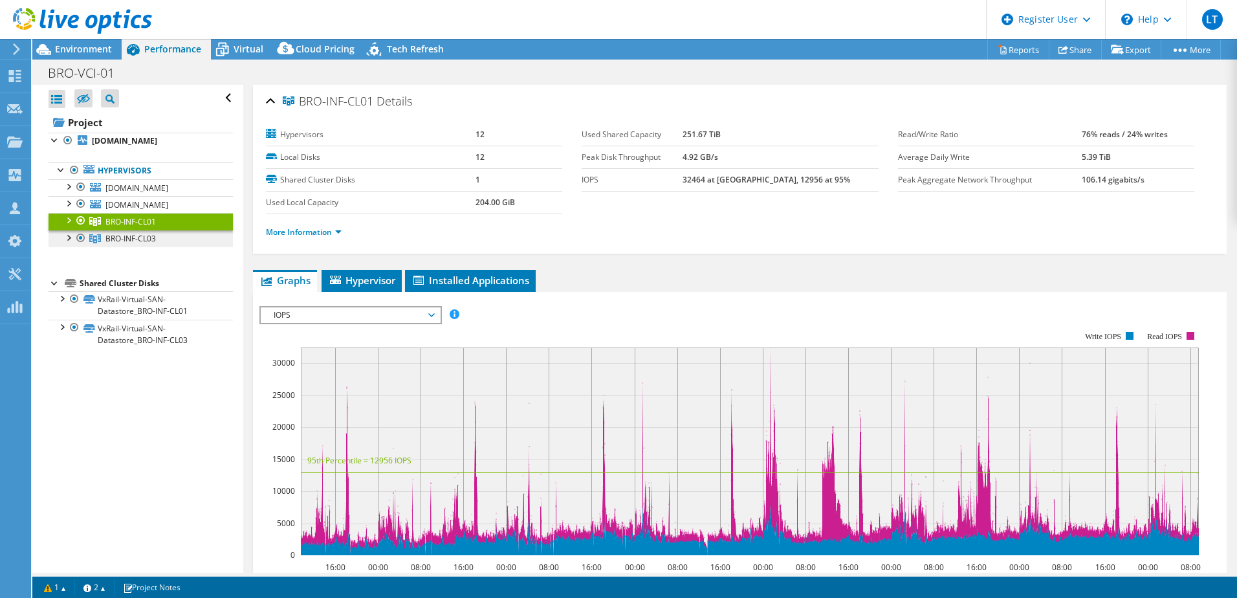
click at [193, 247] on link "BRO-INF-CL03" at bounding box center [141, 238] width 184 height 17
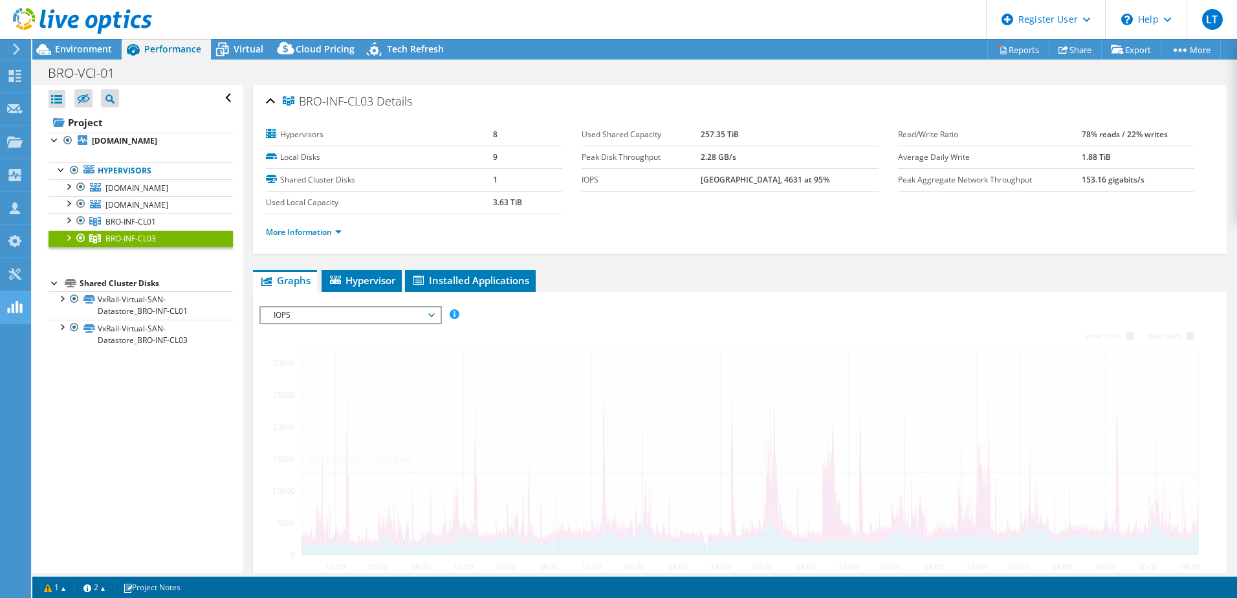
click at [183, 230] on link "BRO-INF-CL01" at bounding box center [141, 221] width 184 height 17
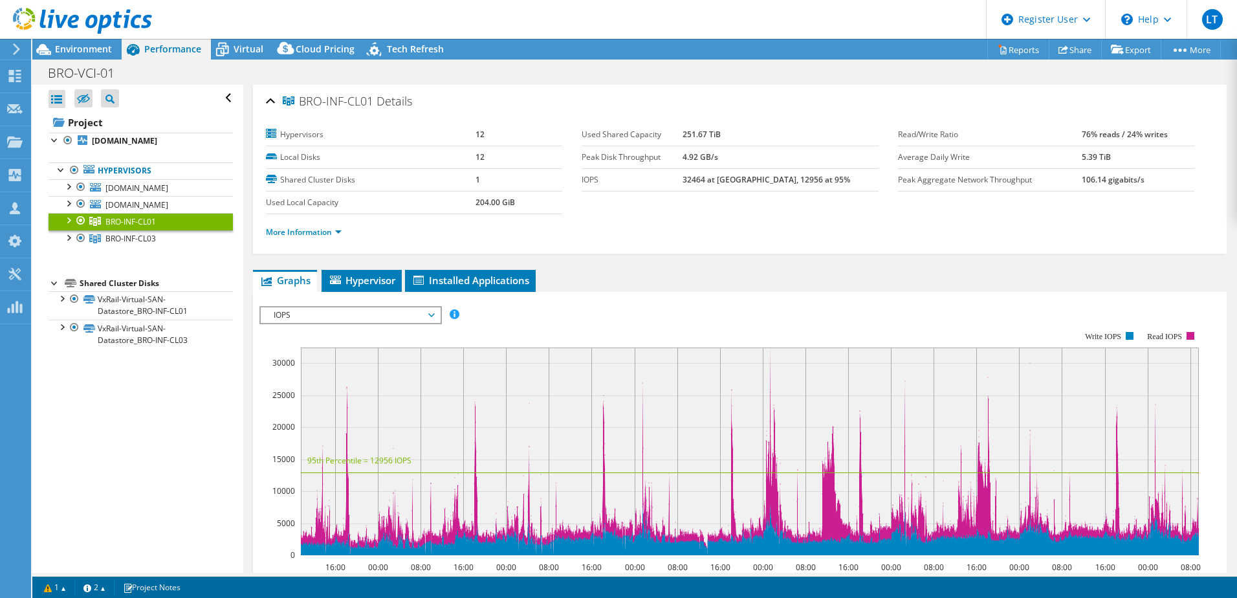
scroll to position [65, 0]
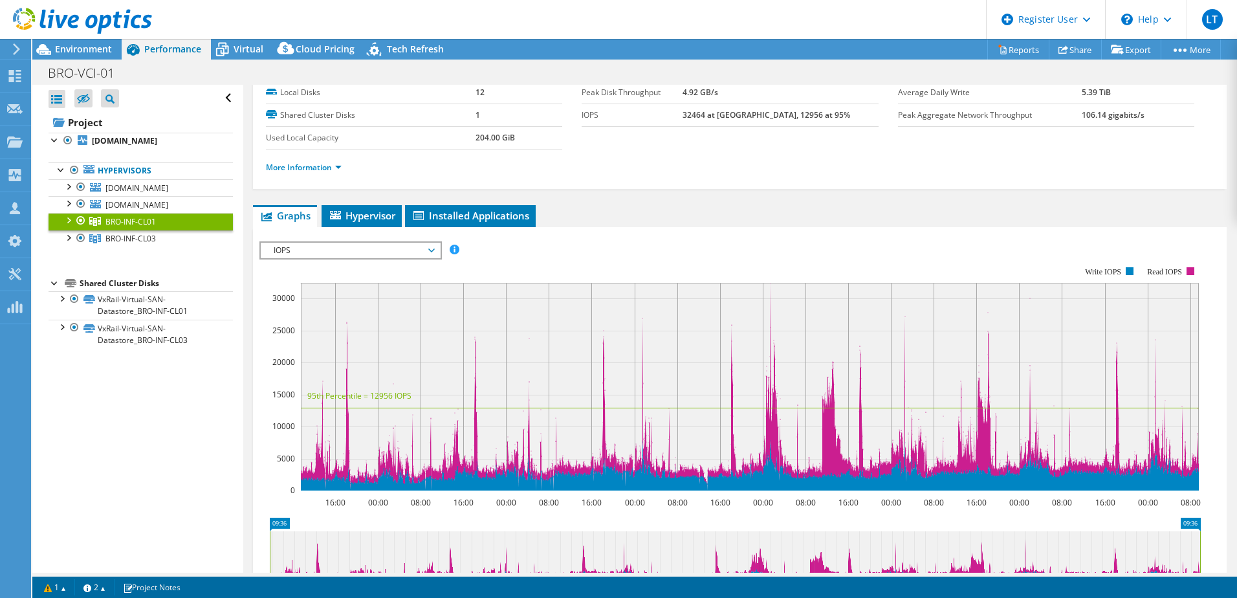
click at [440, 252] on span "IOPS" at bounding box center [350, 251] width 179 height 16
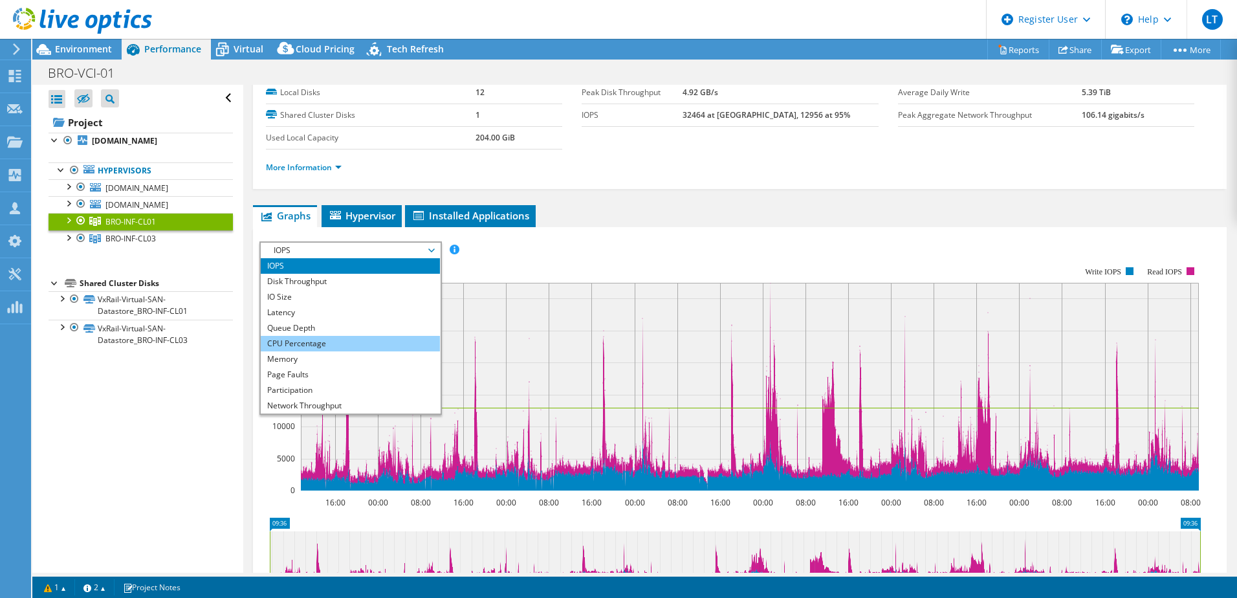
click at [354, 342] on li "CPU Percentage" at bounding box center [350, 344] width 179 height 16
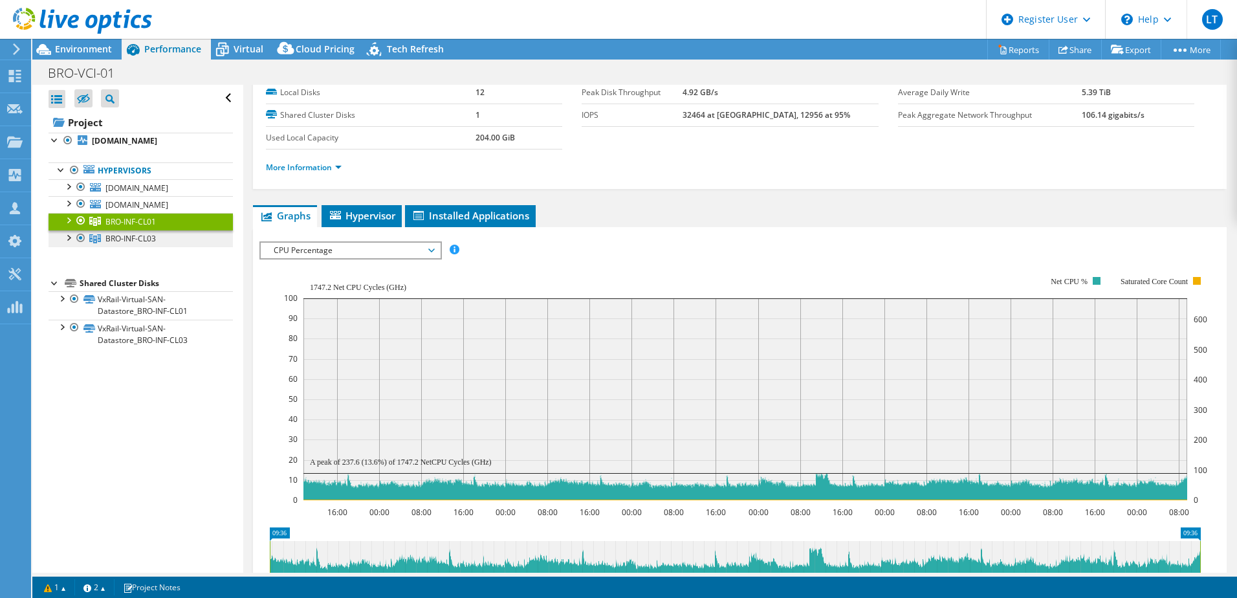
click at [173, 247] on link "BRO-INF-CL03" at bounding box center [141, 238] width 184 height 17
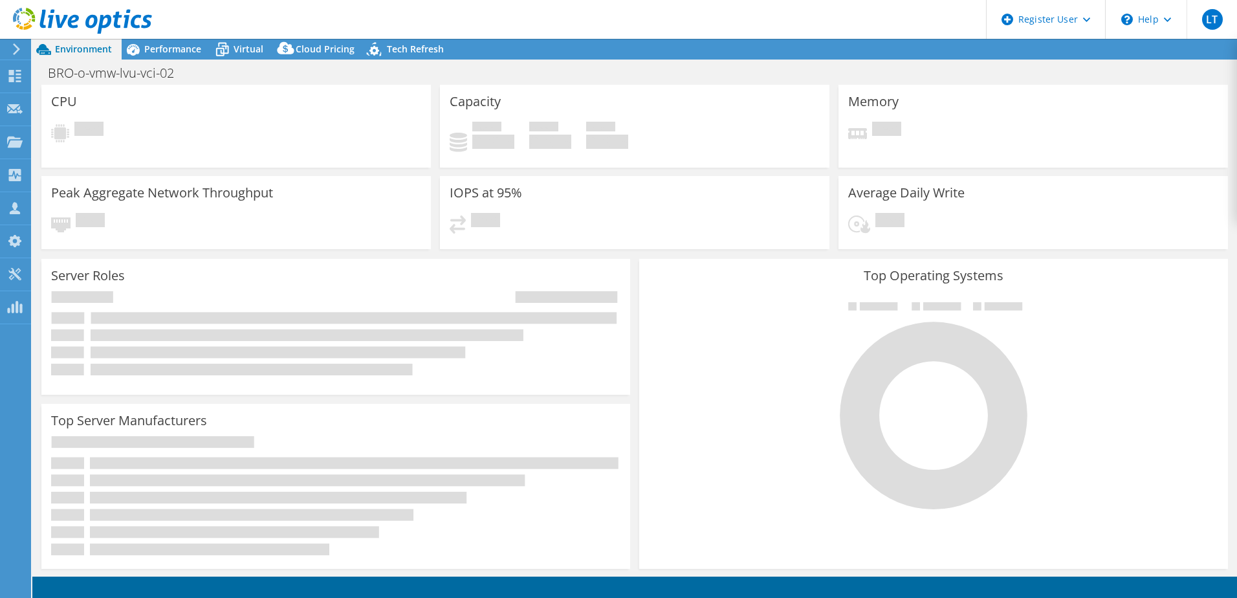
select select "USD"
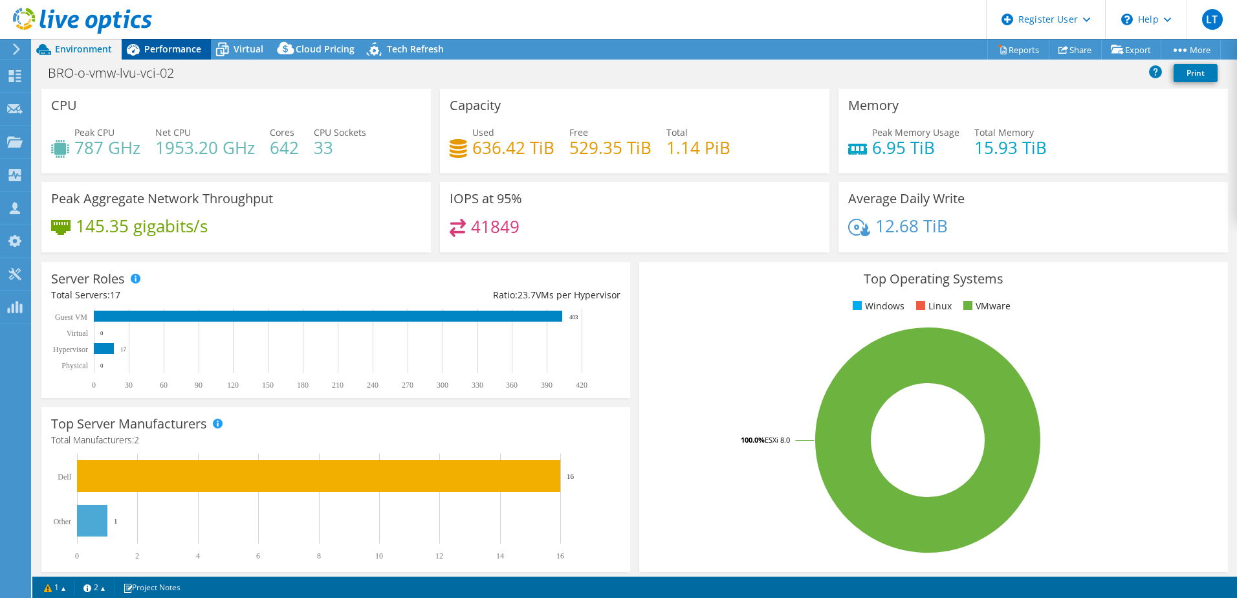
drag, startPoint x: 184, startPoint y: 48, endPoint x: 195, endPoint y: 57, distance: 14.2
click at [184, 48] on span "Performance" at bounding box center [172, 49] width 57 height 12
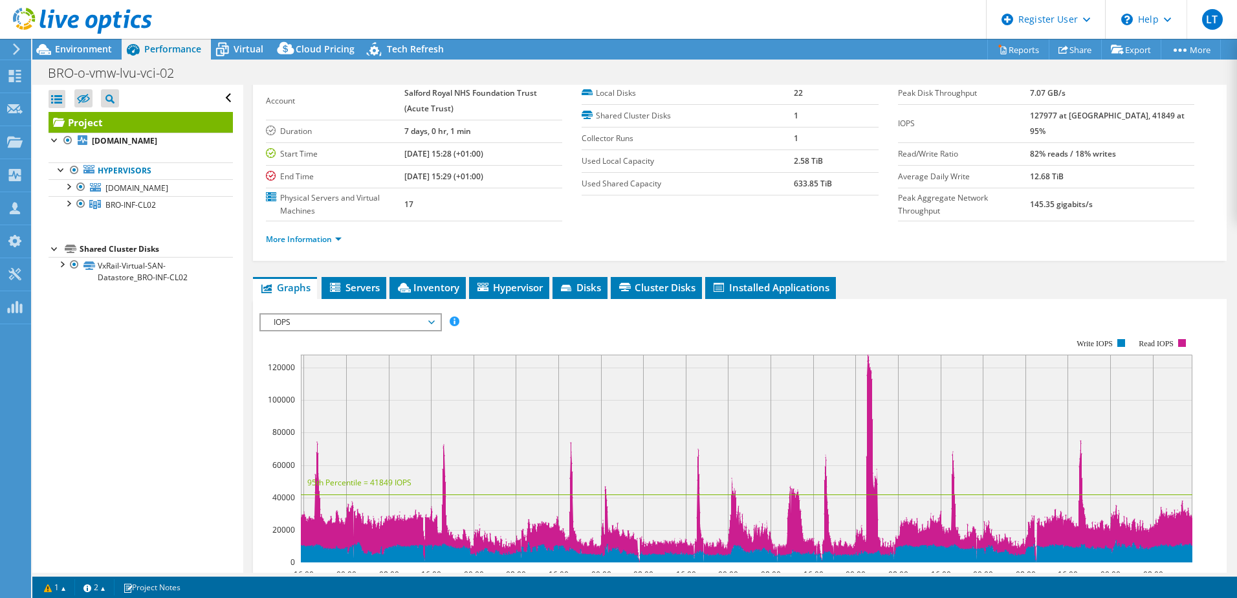
scroll to position [65, 0]
click at [430, 324] on span "IOPS" at bounding box center [350, 322] width 166 height 16
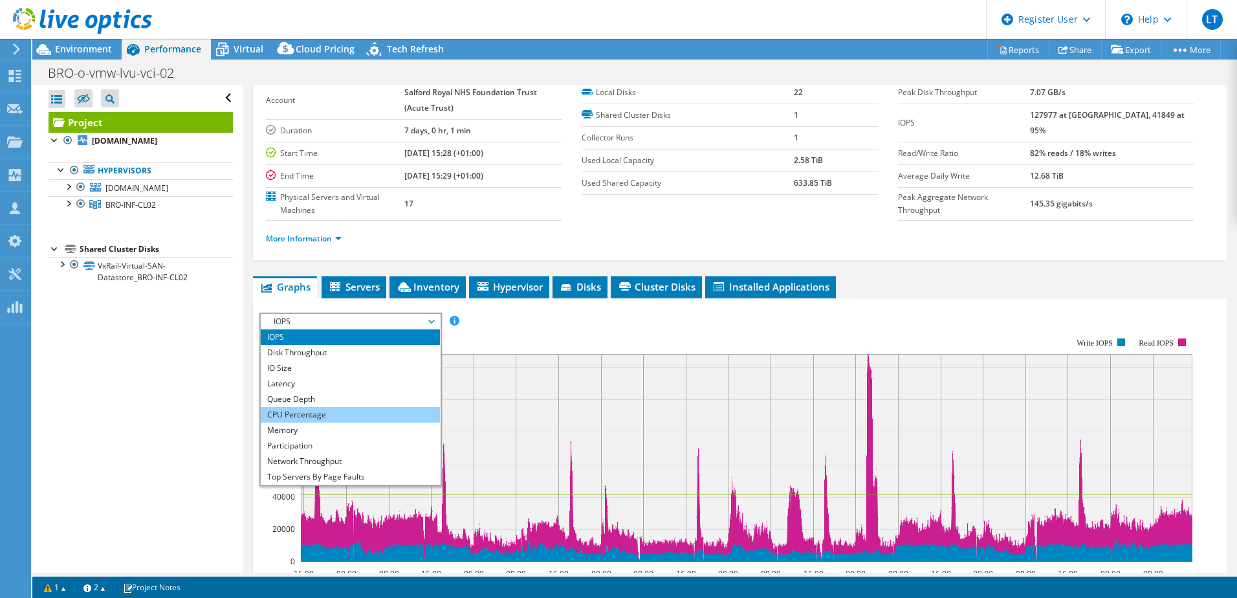
click at [318, 418] on li "CPU Percentage" at bounding box center [350, 415] width 179 height 16
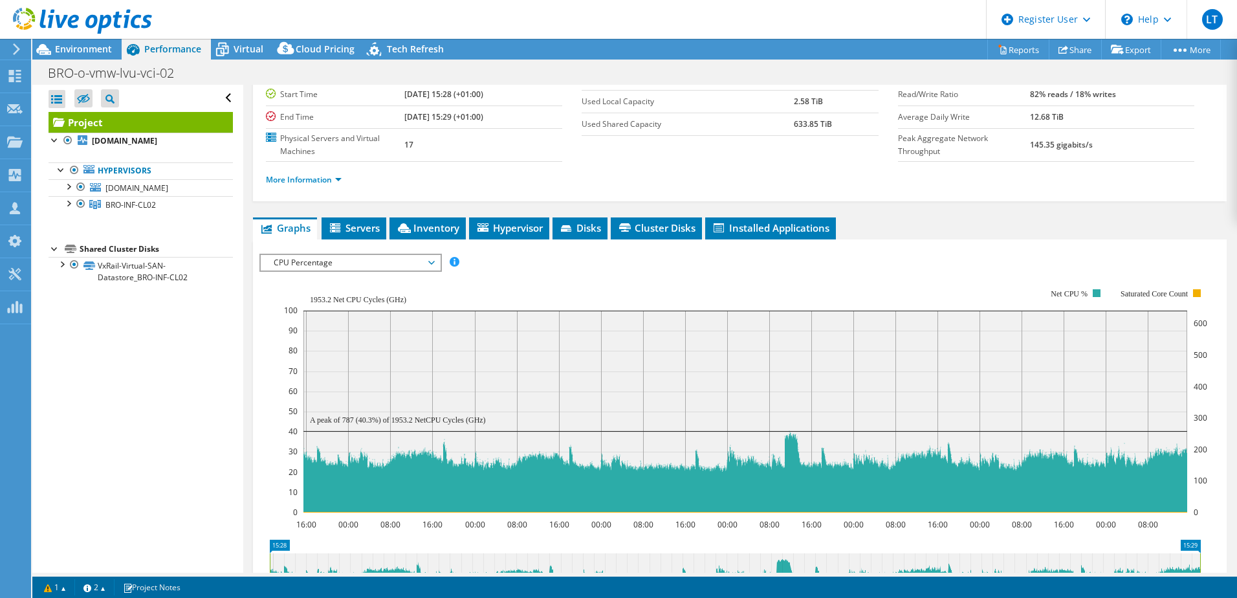
scroll to position [129, 0]
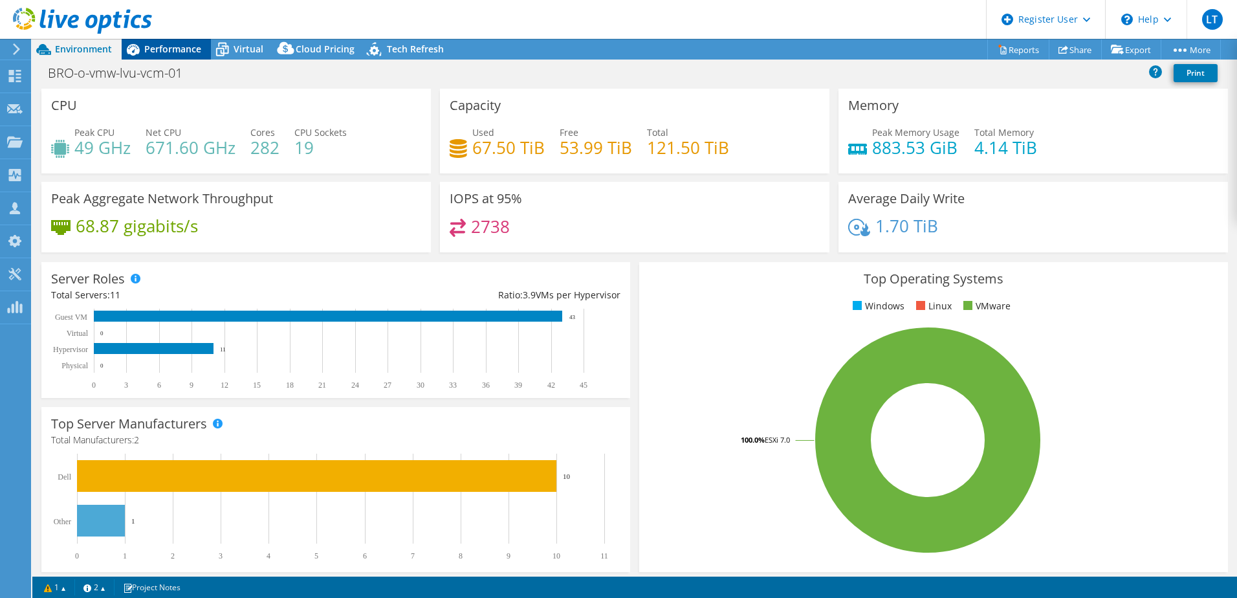
click at [171, 50] on span "Performance" at bounding box center [172, 49] width 57 height 12
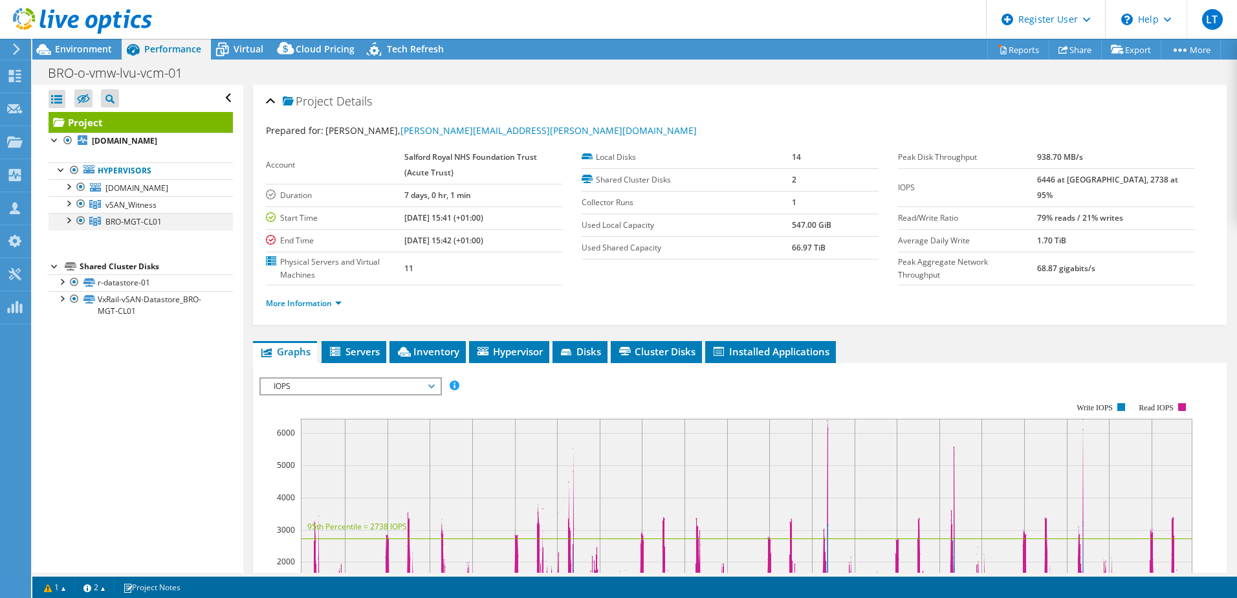
click at [63, 226] on div at bounding box center [67, 219] width 13 height 13
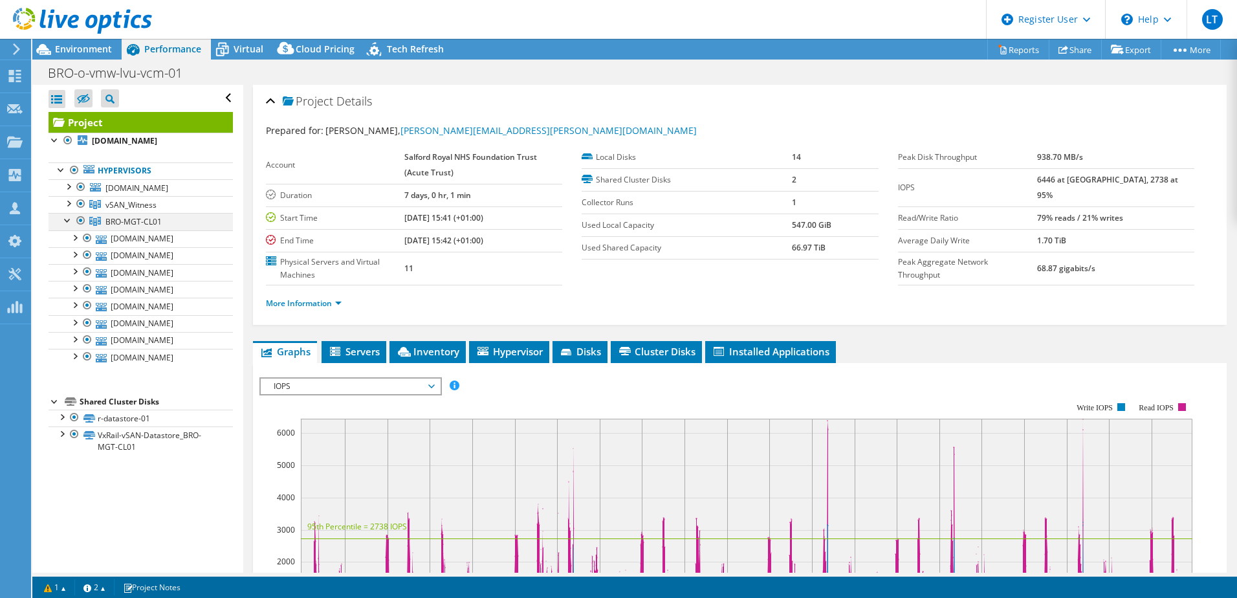
click at [65, 226] on div at bounding box center [67, 219] width 13 height 13
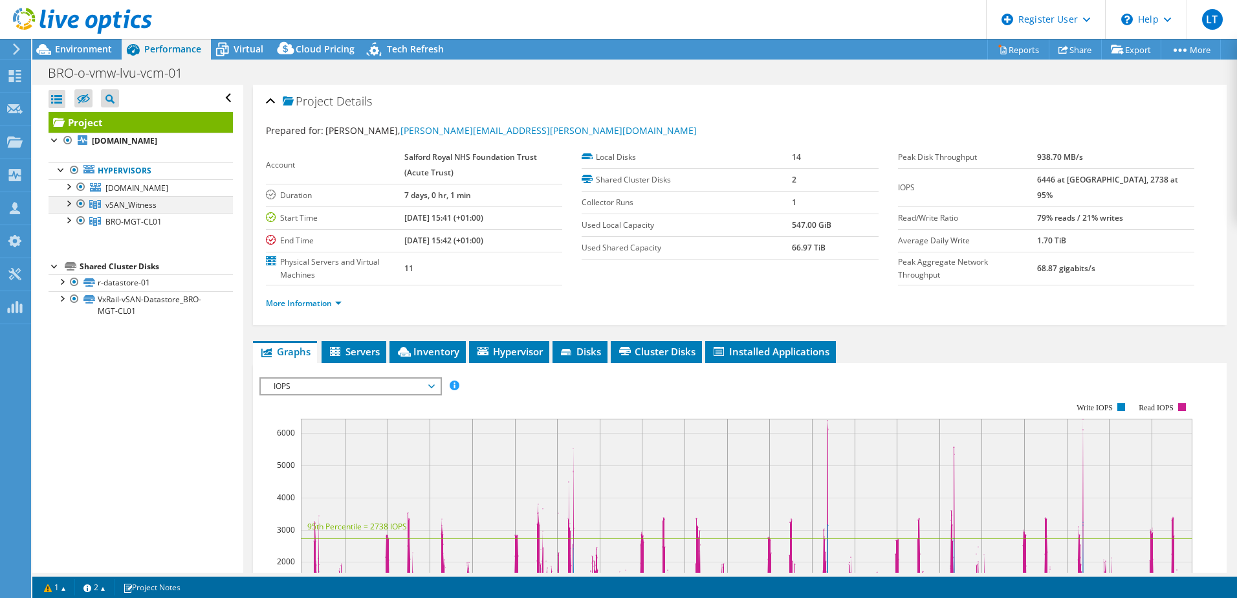
click at [67, 209] on div at bounding box center [67, 202] width 13 height 13
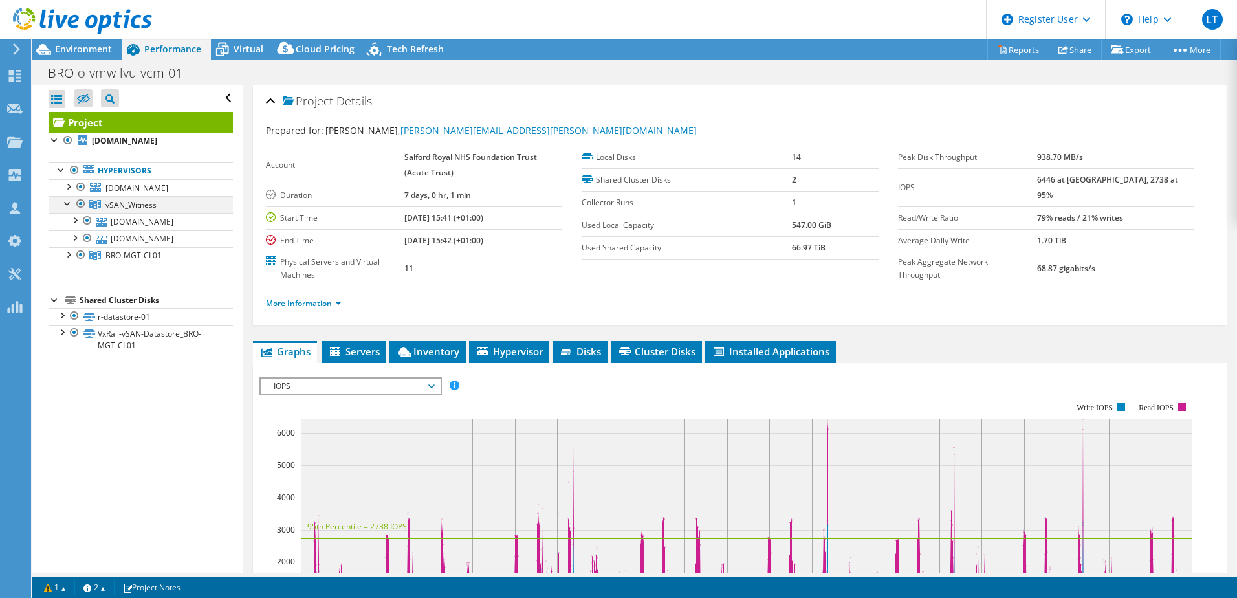
click at [62, 209] on div at bounding box center [67, 202] width 13 height 13
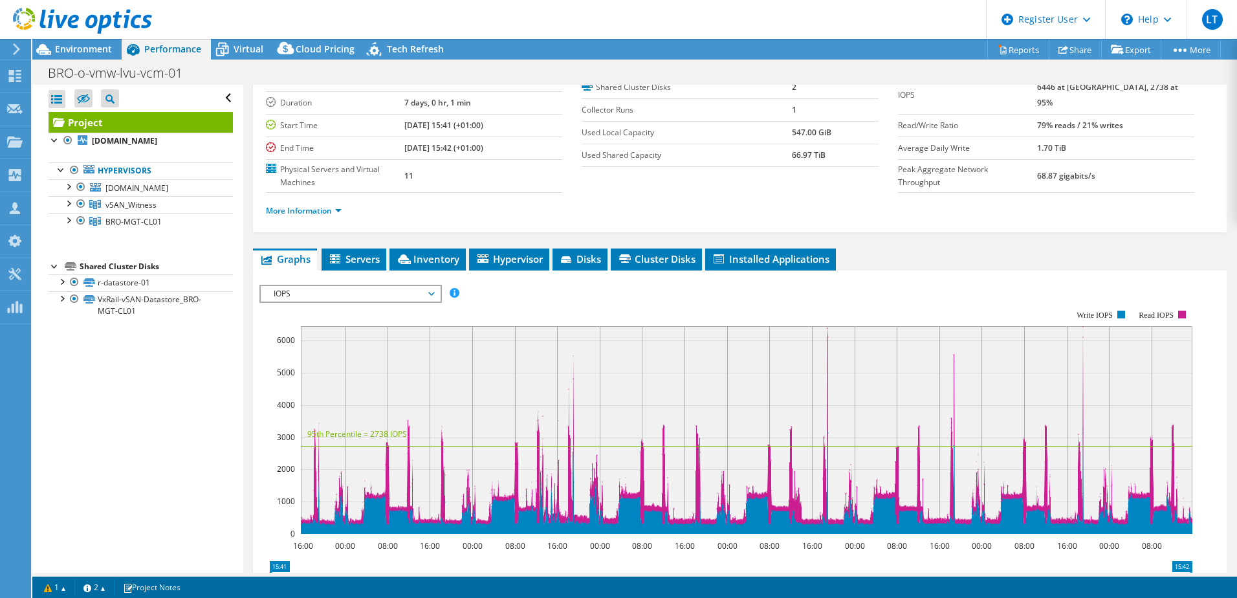
scroll to position [129, 0]
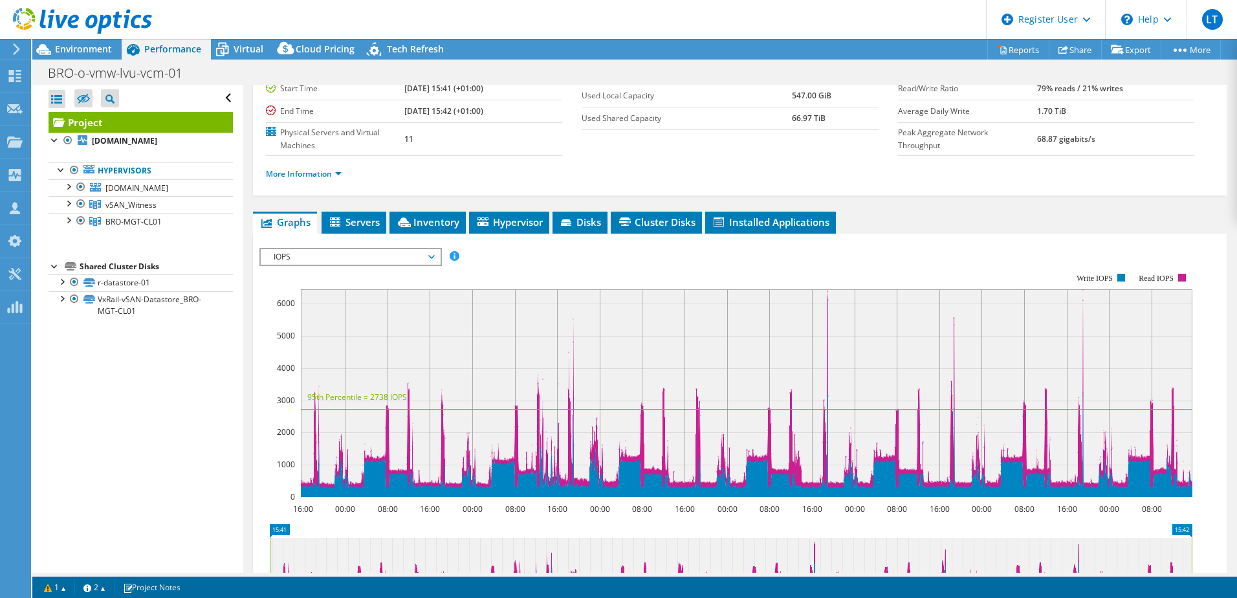
click at [437, 259] on span "IOPS" at bounding box center [350, 257] width 179 height 16
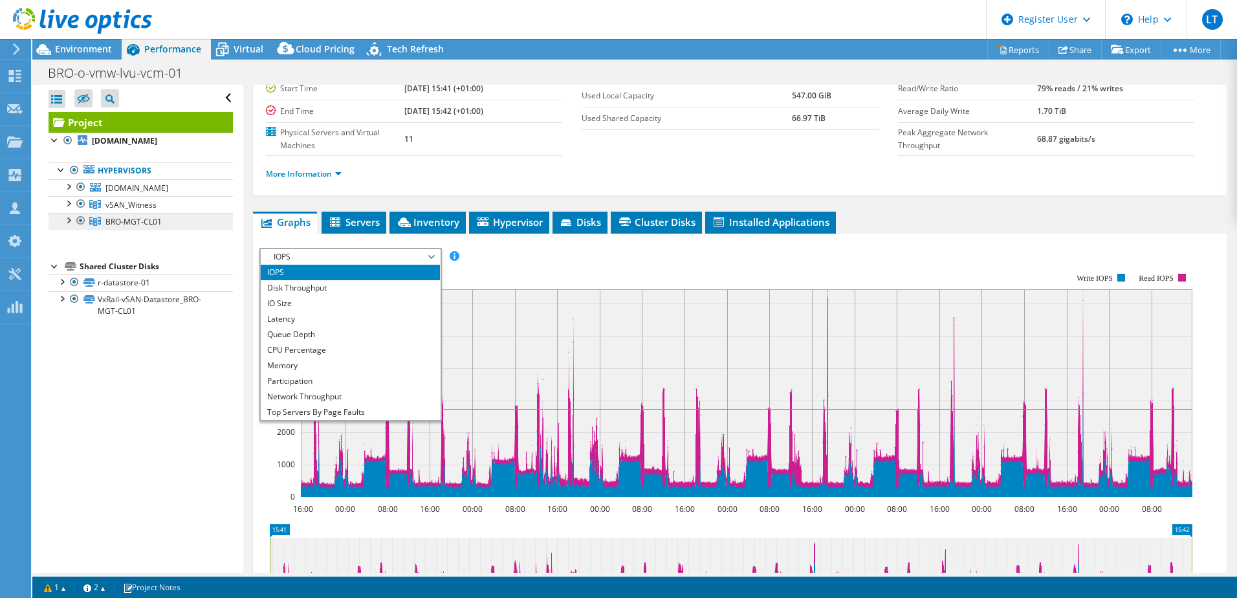
click at [162, 230] on link "BRO-MGT-CL01" at bounding box center [141, 221] width 184 height 17
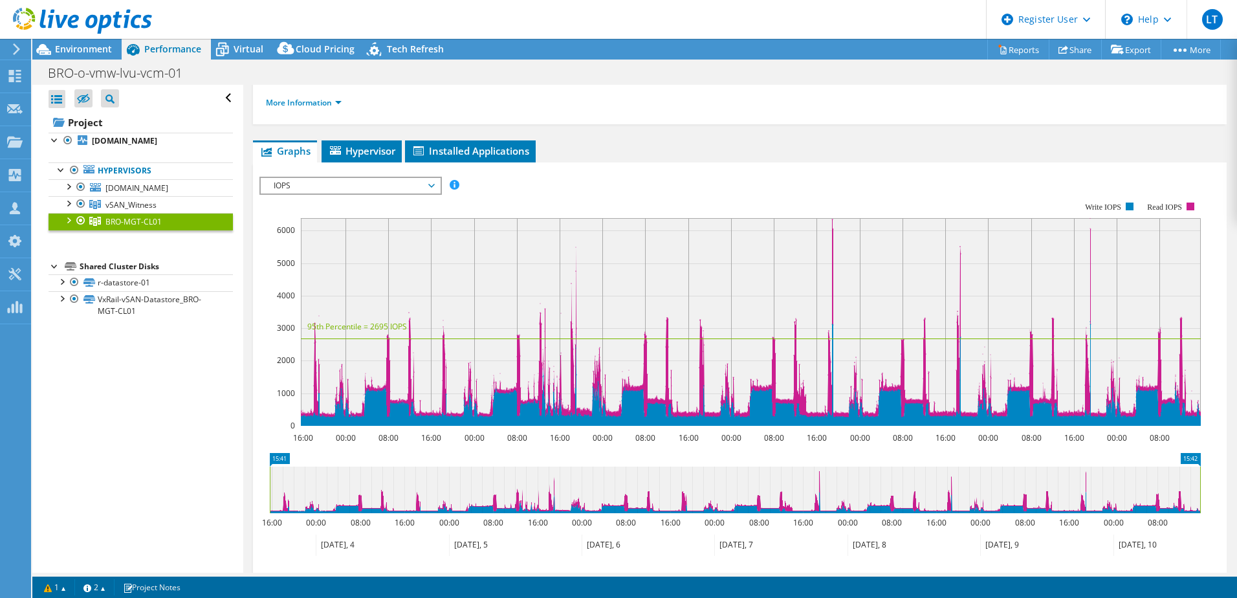
click at [435, 185] on icon at bounding box center [431, 186] width 6 height 4
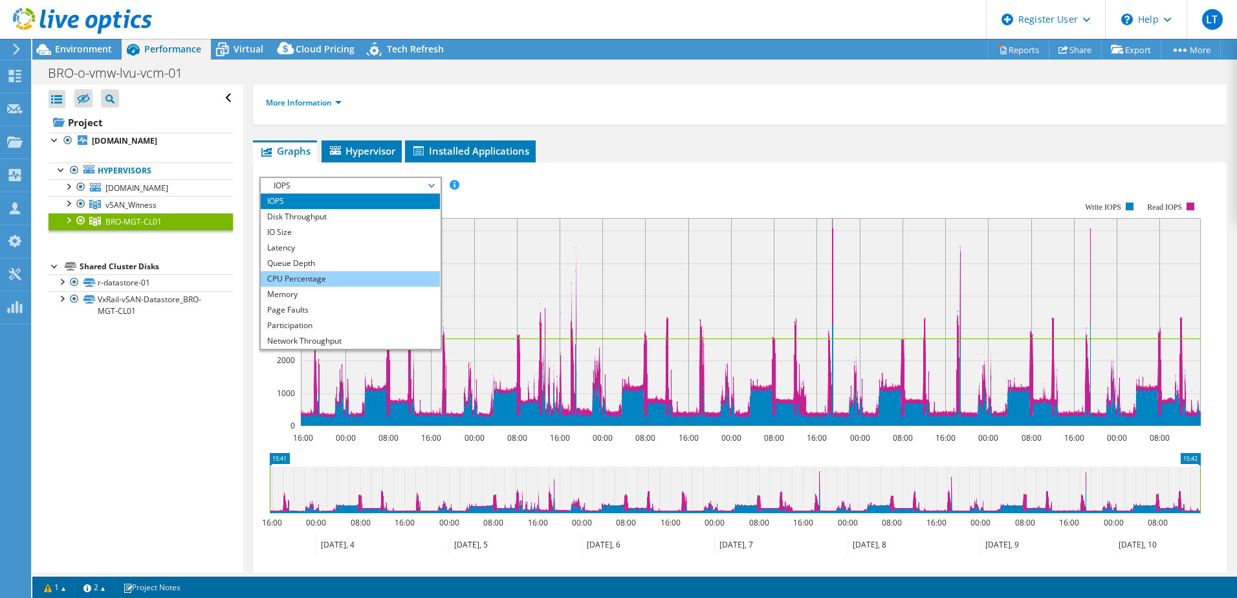
click at [307, 276] on li "CPU Percentage" at bounding box center [350, 279] width 179 height 16
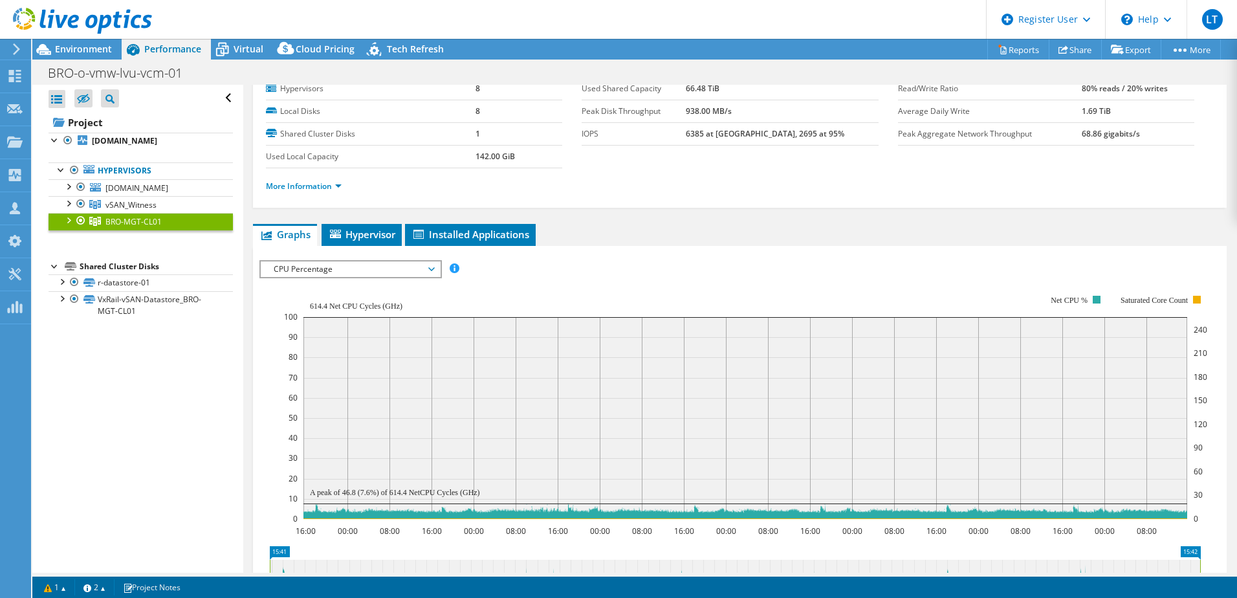
scroll to position [0, 0]
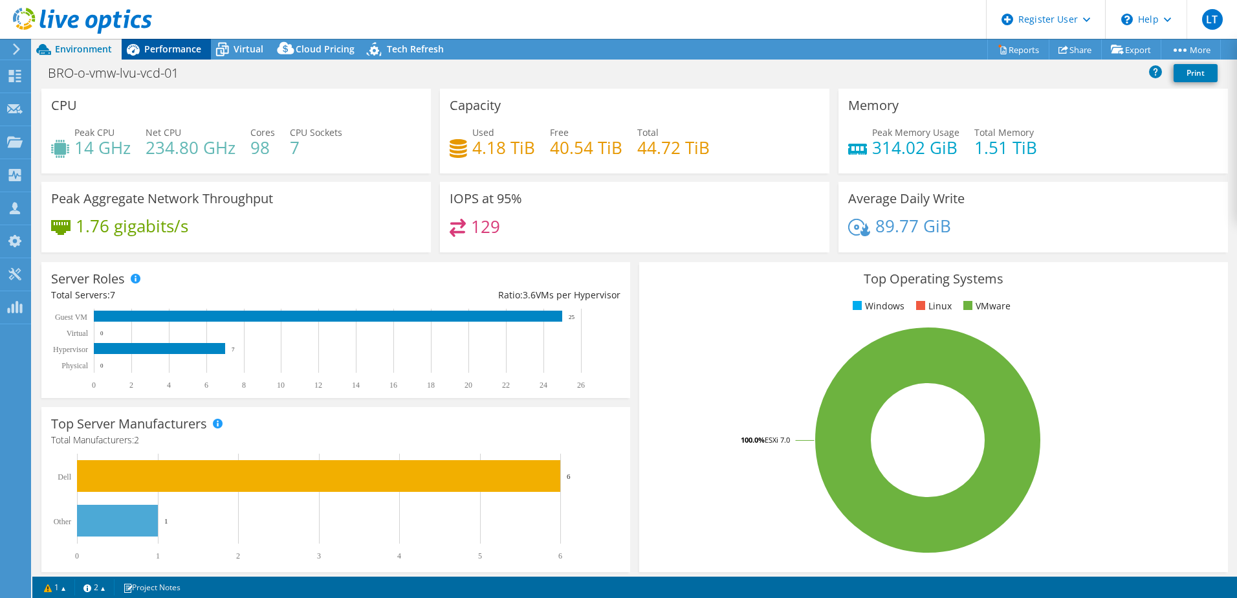
click at [156, 49] on span "Performance" at bounding box center [172, 49] width 57 height 12
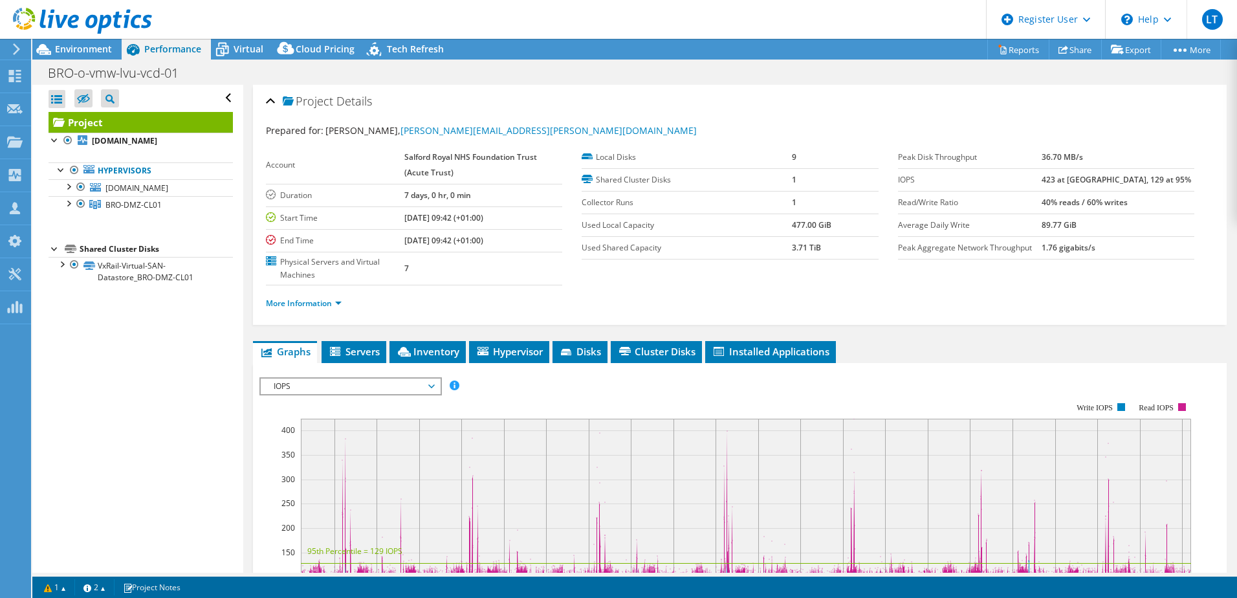
drag, startPoint x: 69, startPoint y: 226, endPoint x: 100, endPoint y: 245, distance: 36.0
click at [69, 209] on div at bounding box center [67, 202] width 13 height 13
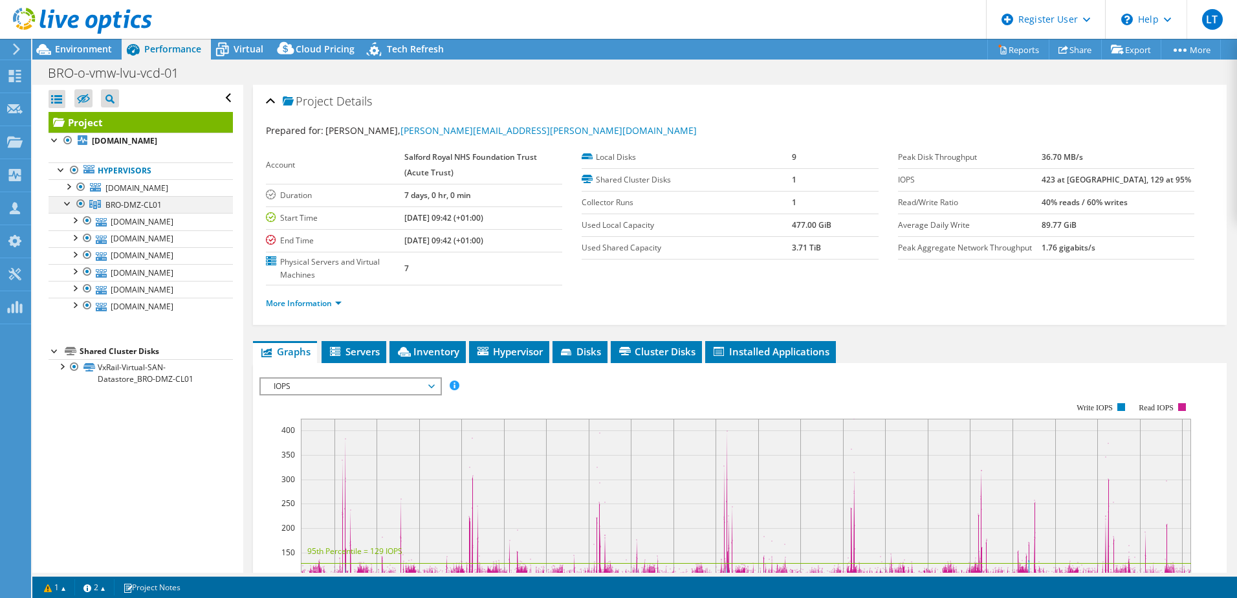
click at [62, 209] on div at bounding box center [67, 202] width 13 height 13
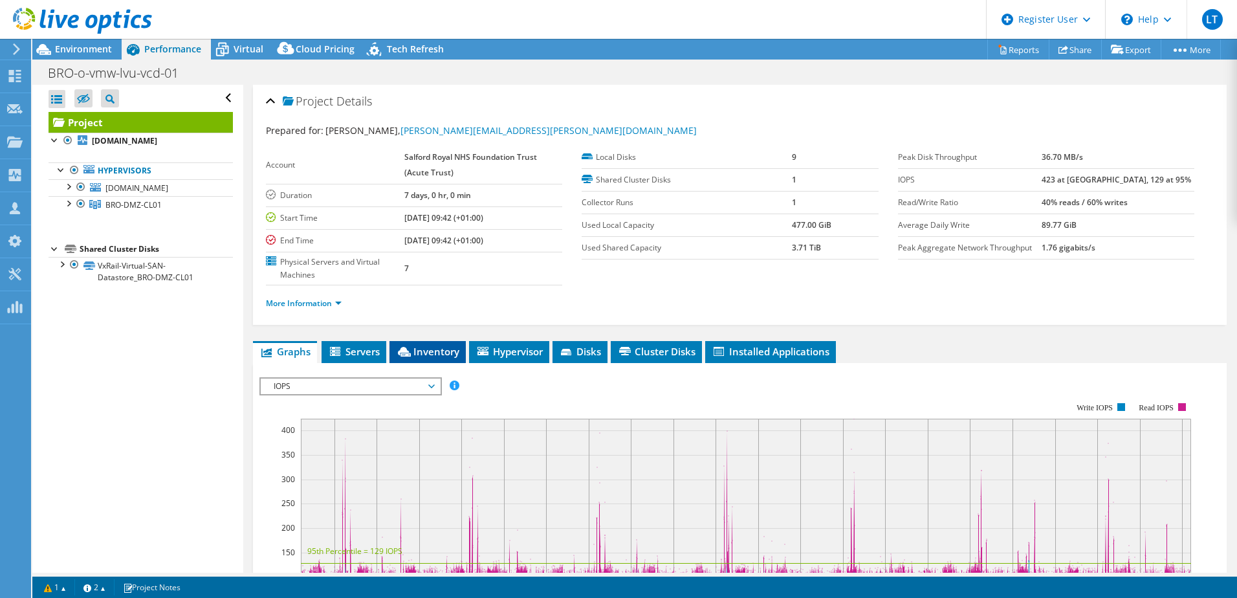
click at [429, 354] on span "Inventory" at bounding box center [427, 351] width 63 height 13
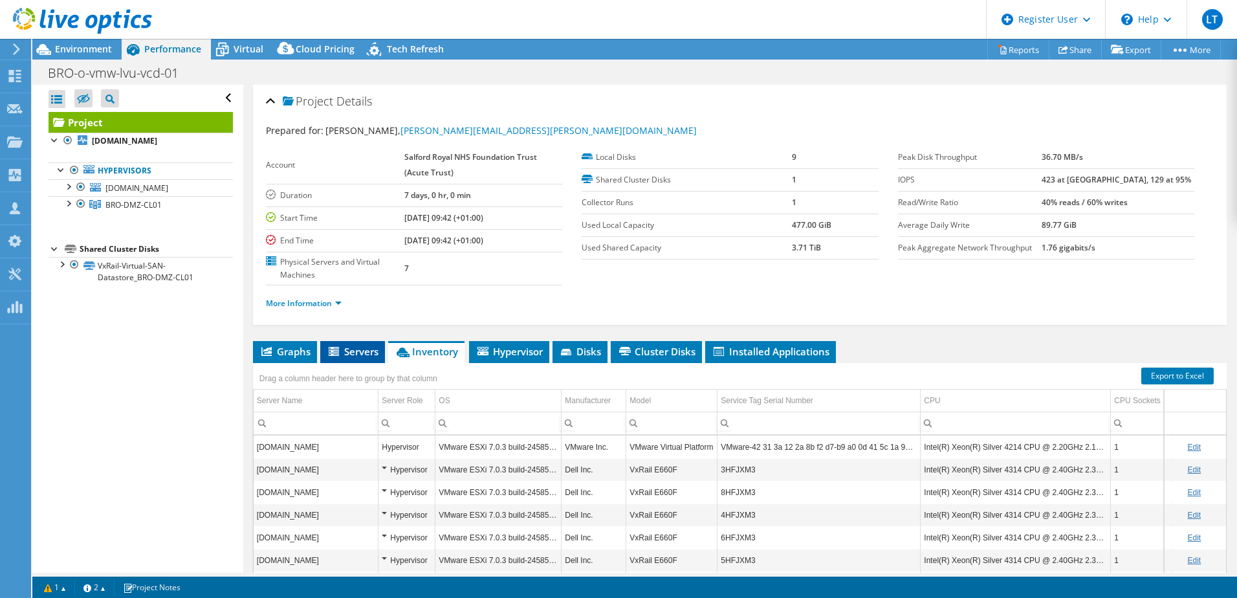
click at [353, 352] on span "Servers" at bounding box center [353, 351] width 52 height 13
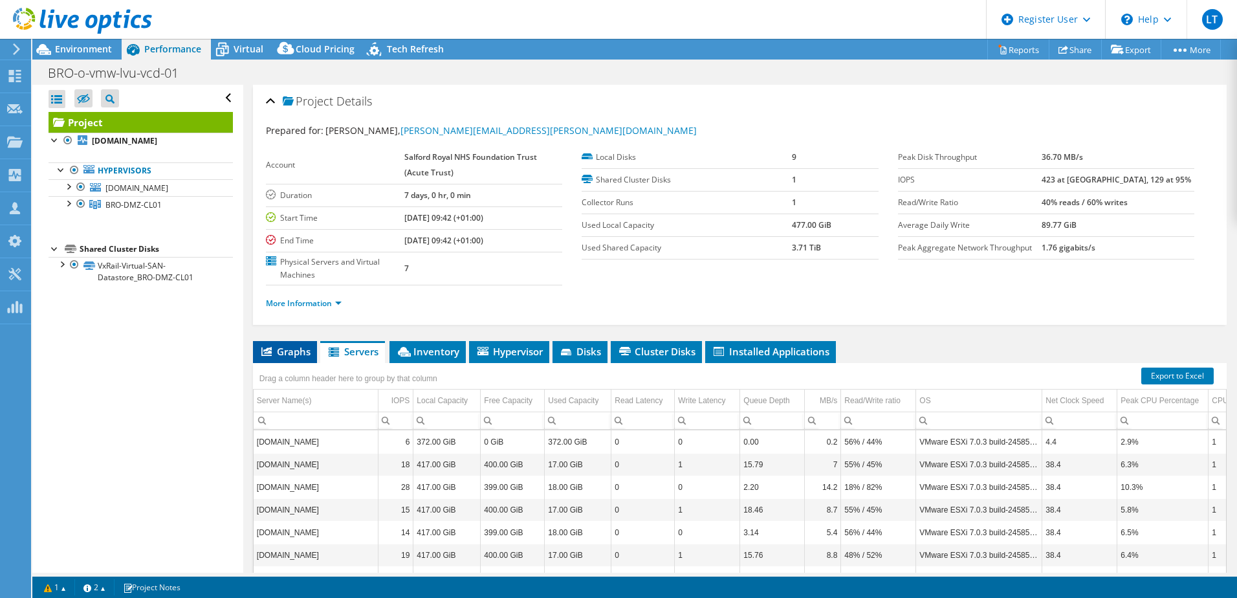
click at [299, 349] on span "Graphs" at bounding box center [284, 351] width 51 height 13
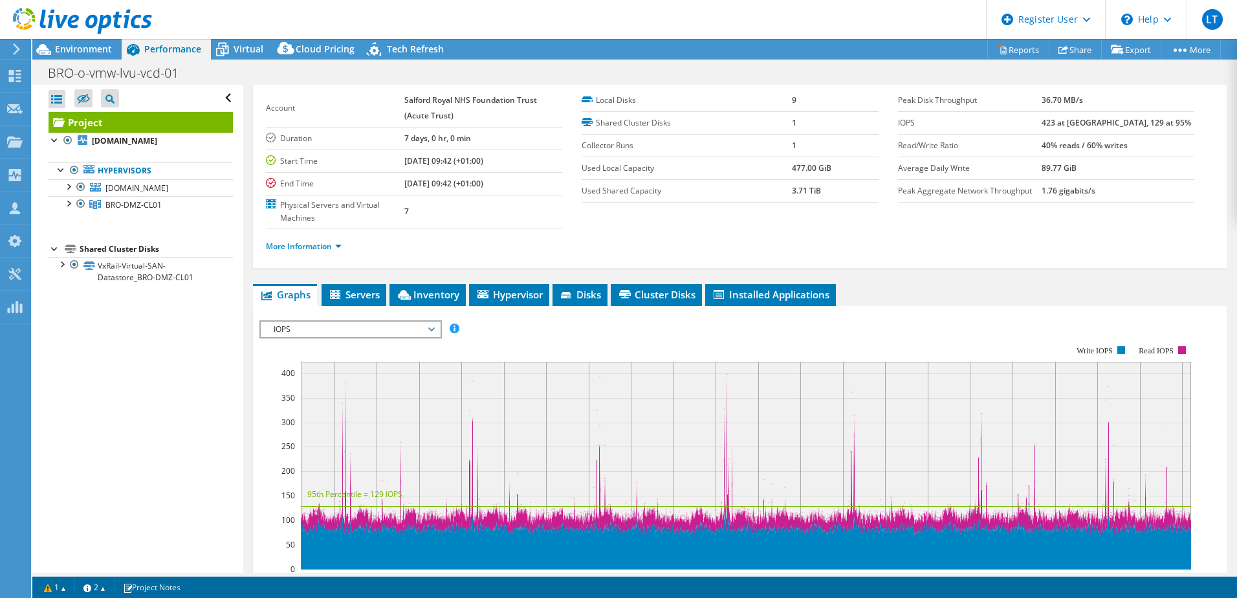
scroll to position [65, 0]
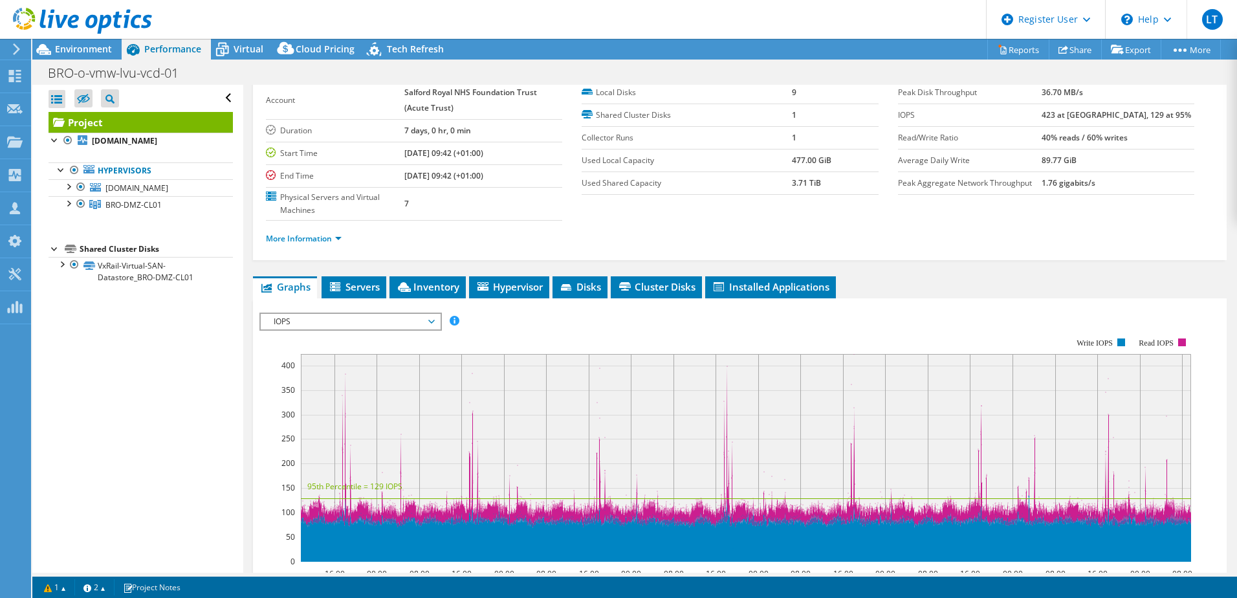
click at [435, 322] on span "IOPS" at bounding box center [350, 322] width 179 height 16
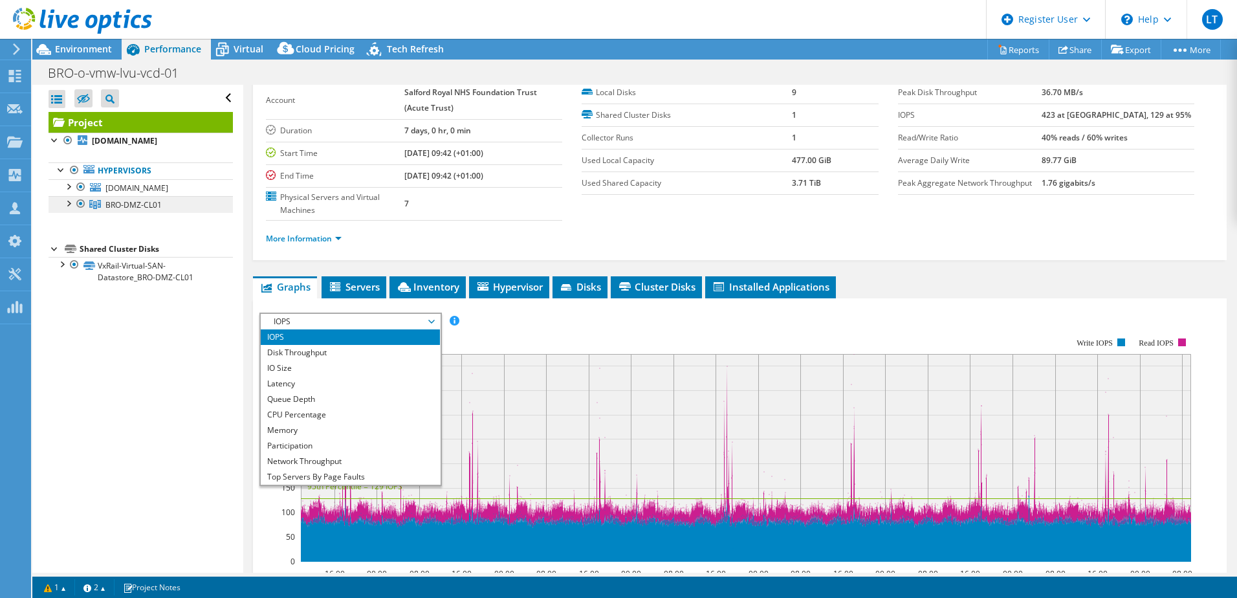
click at [170, 213] on link "BRO-DMZ-CL01" at bounding box center [141, 204] width 184 height 17
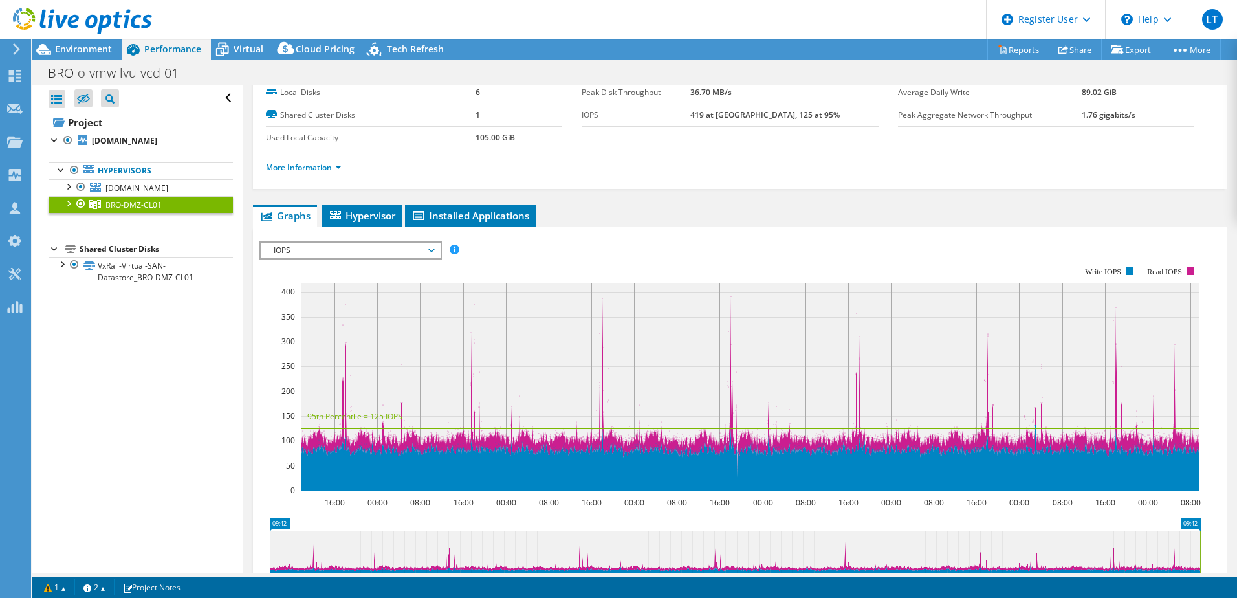
click at [431, 250] on span "IOPS" at bounding box center [350, 251] width 166 height 16
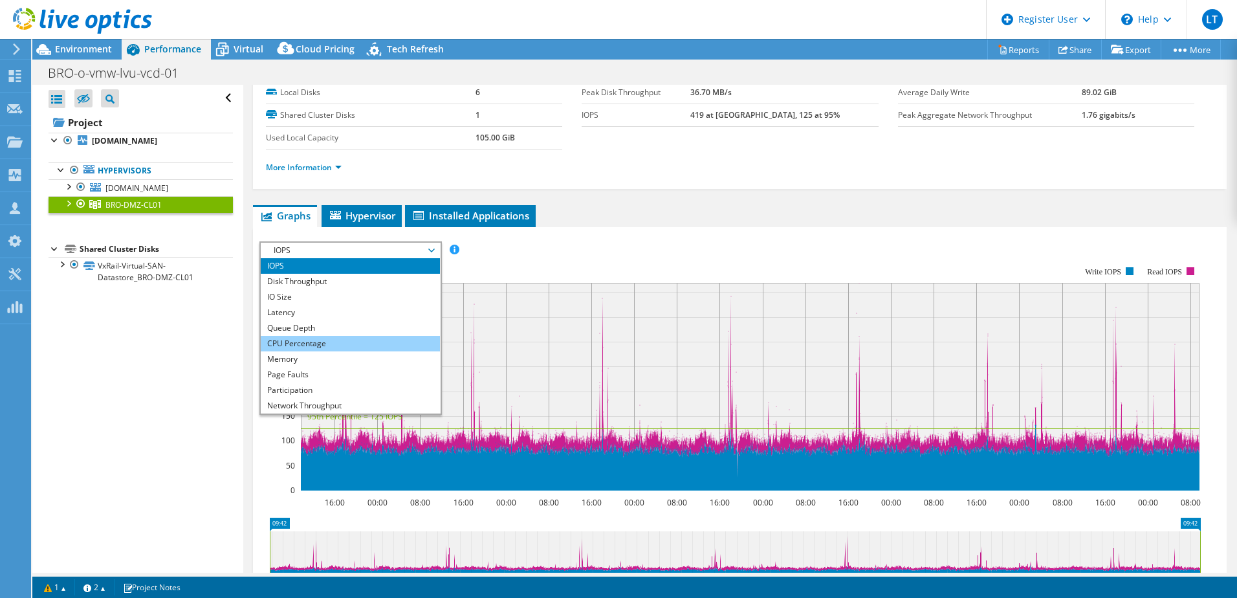
click at [327, 348] on li "CPU Percentage" at bounding box center [350, 344] width 179 height 16
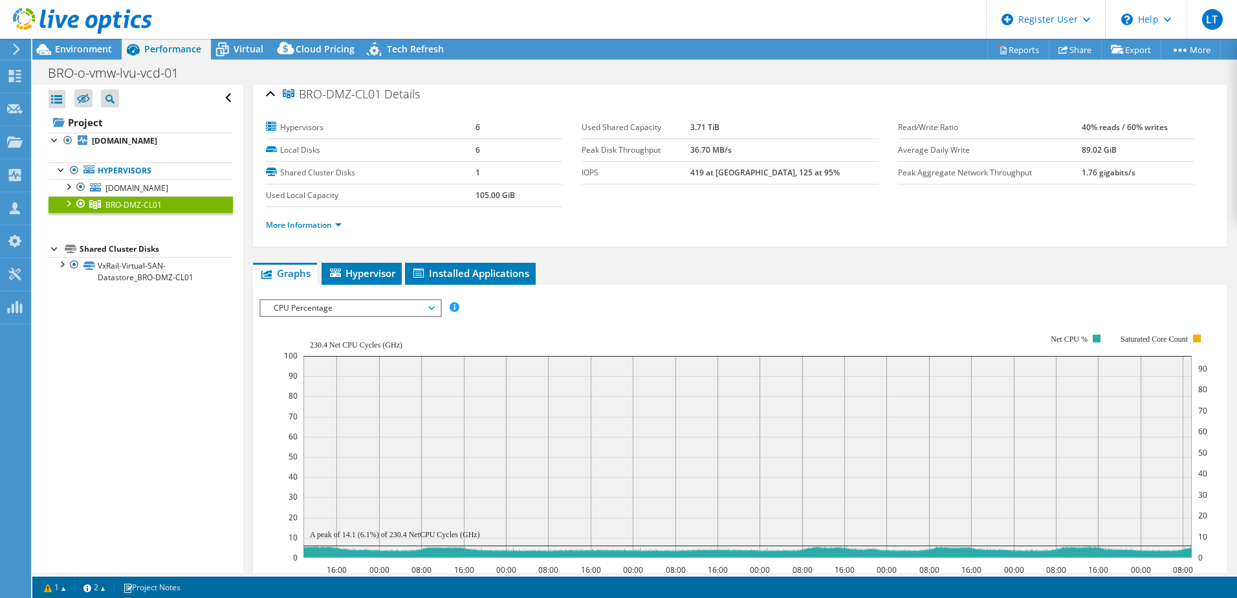
scroll to position [0, 0]
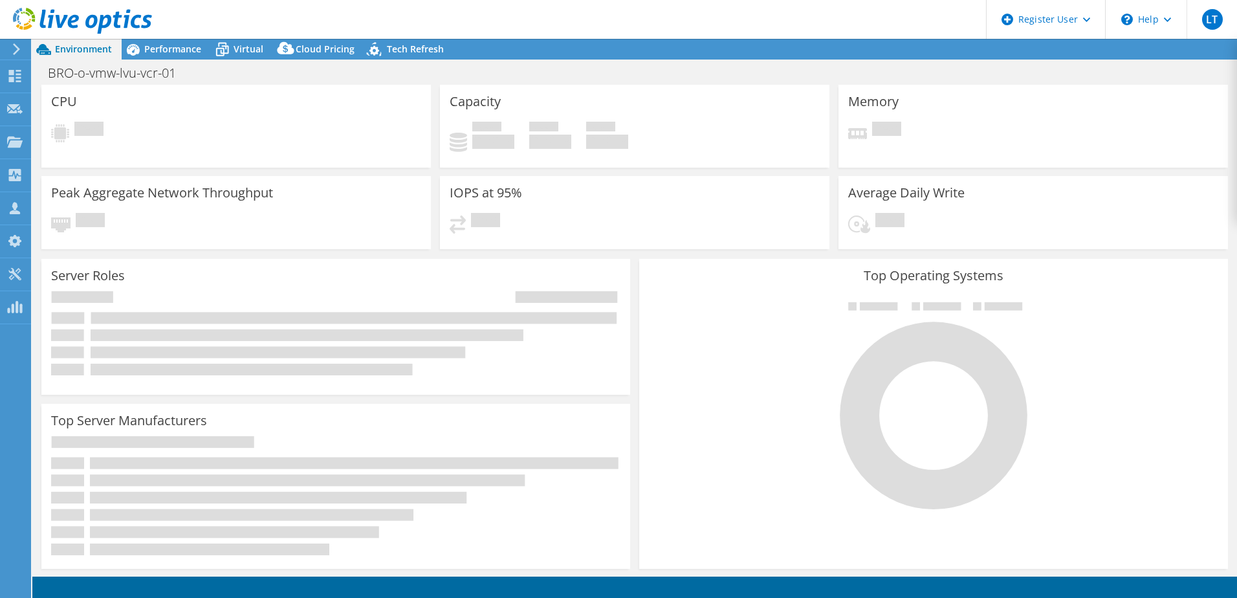
select select "USD"
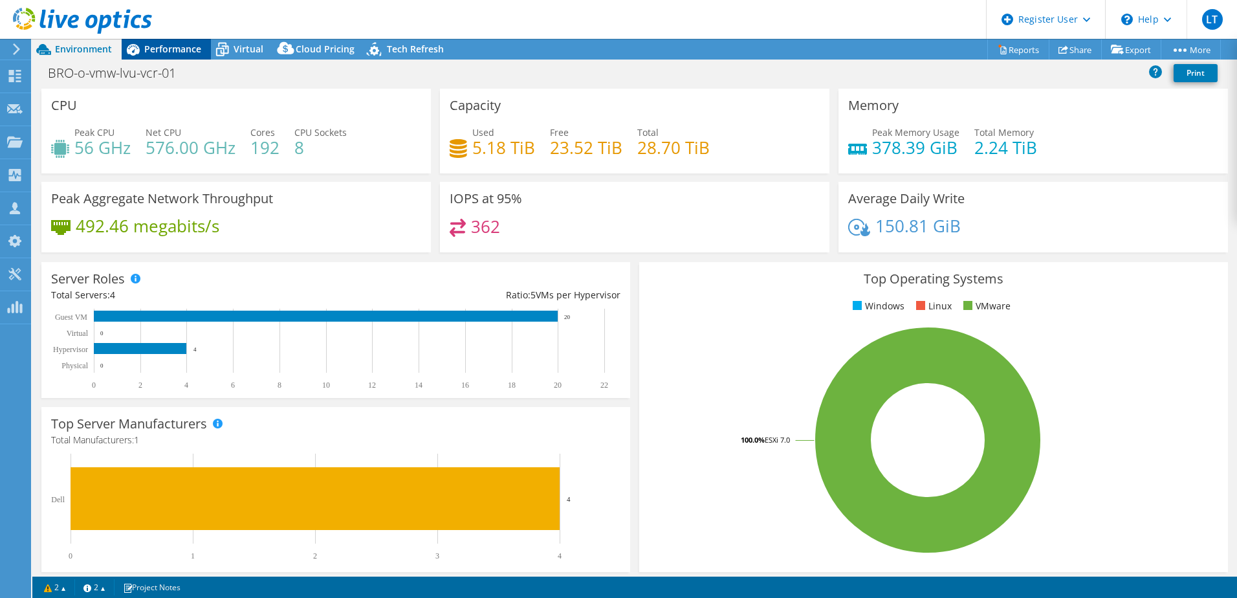
click at [165, 46] on span "Performance" at bounding box center [172, 49] width 57 height 12
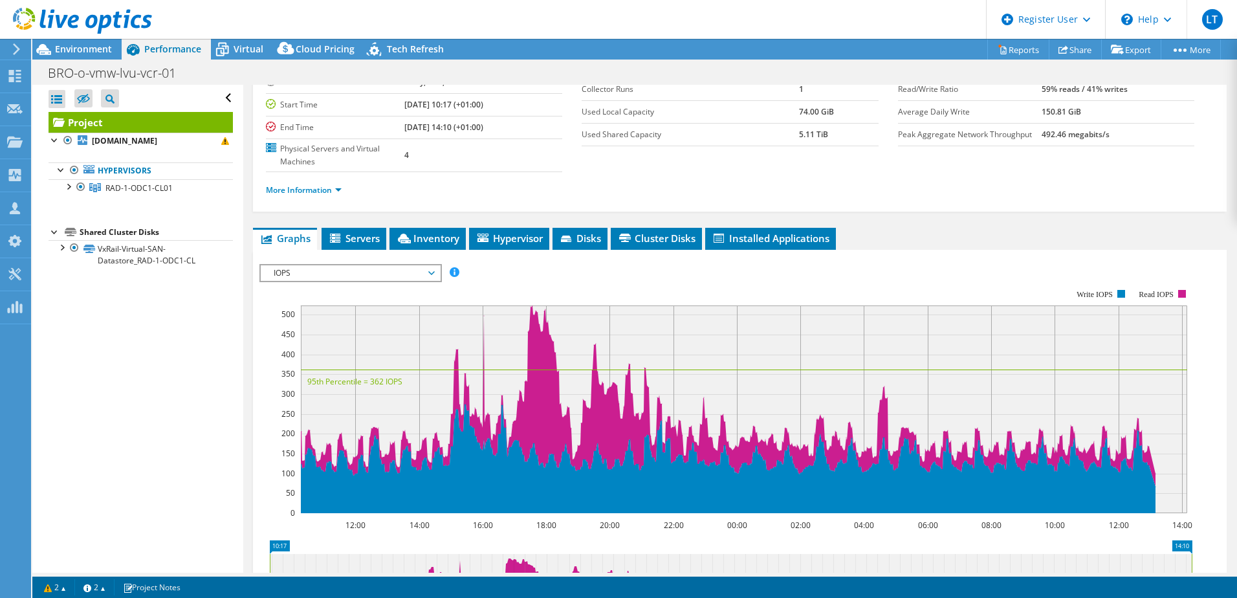
scroll to position [129, 0]
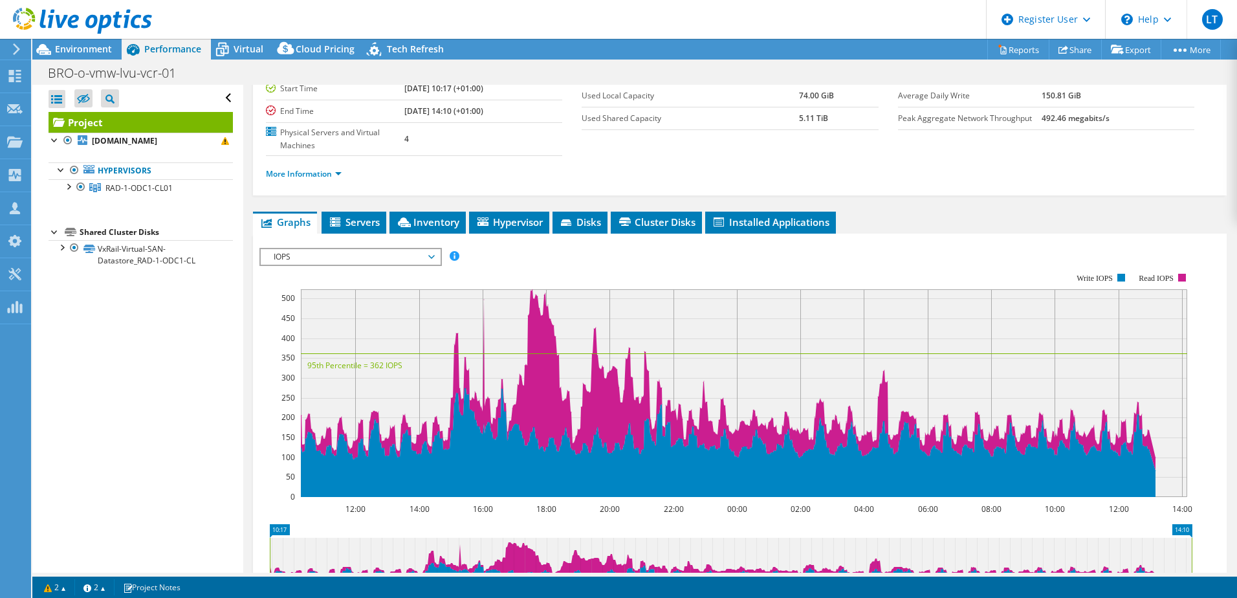
click at [432, 257] on span "IOPS" at bounding box center [350, 257] width 166 height 16
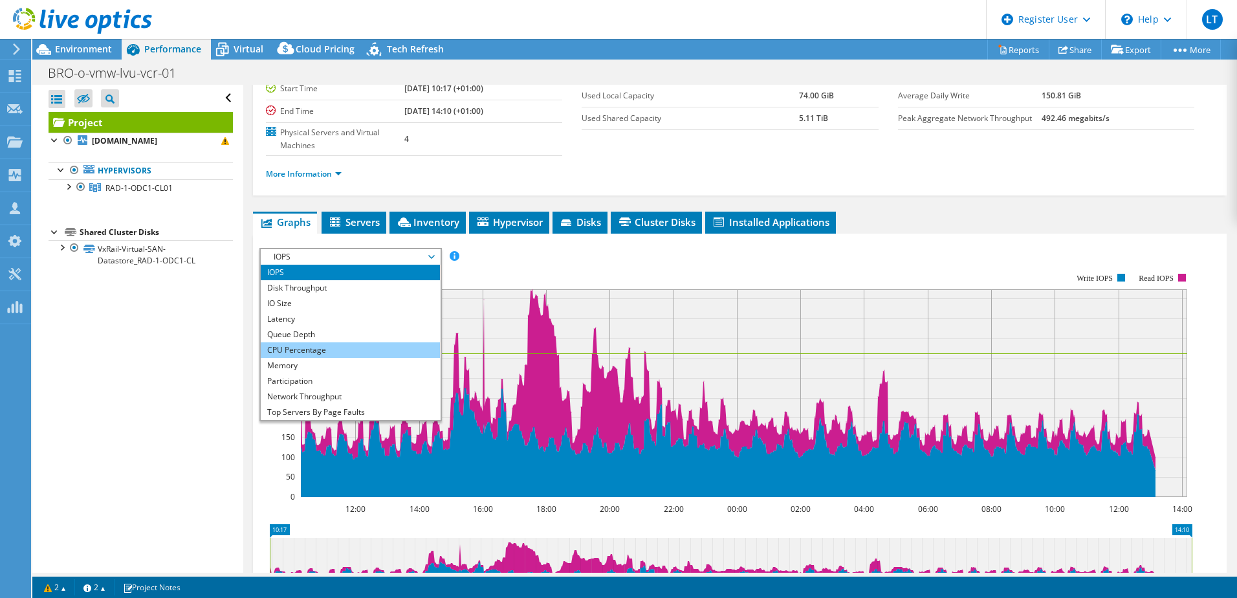
click at [315, 351] on li "CPU Percentage" at bounding box center [350, 350] width 179 height 16
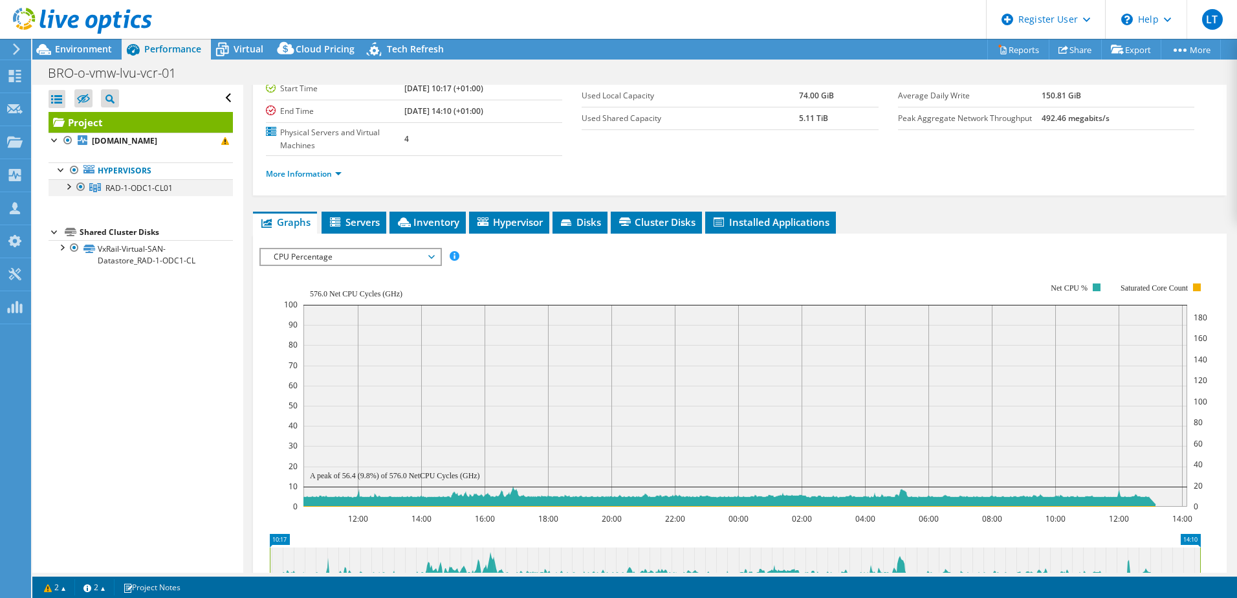
click at [70, 187] on div at bounding box center [67, 185] width 13 height 13
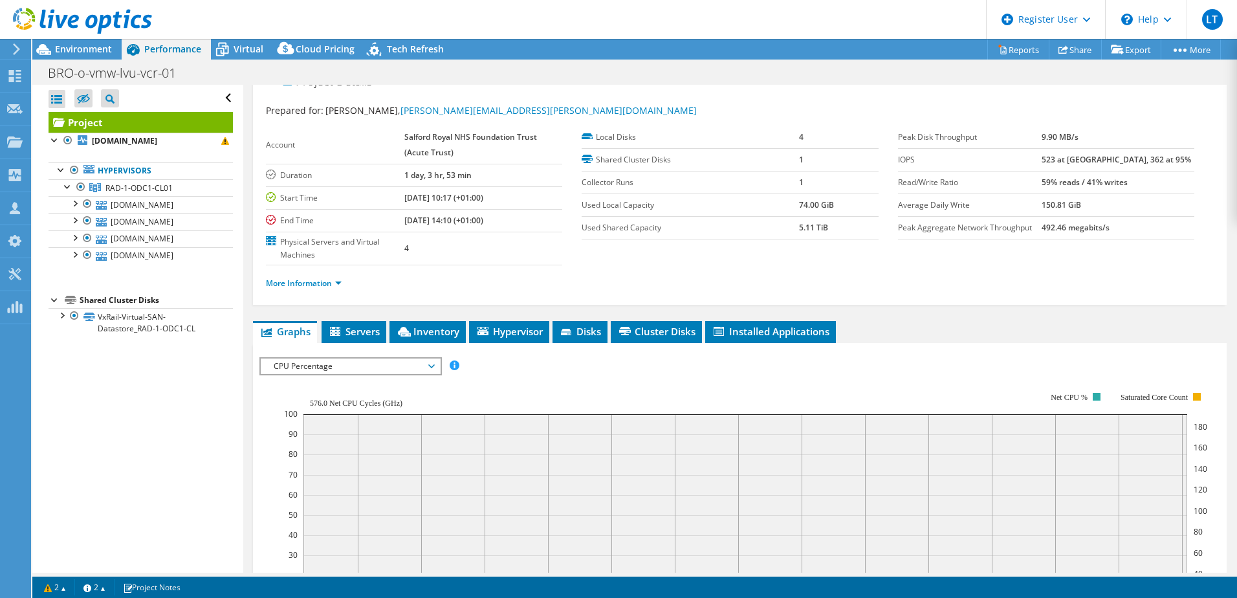
scroll to position [0, 0]
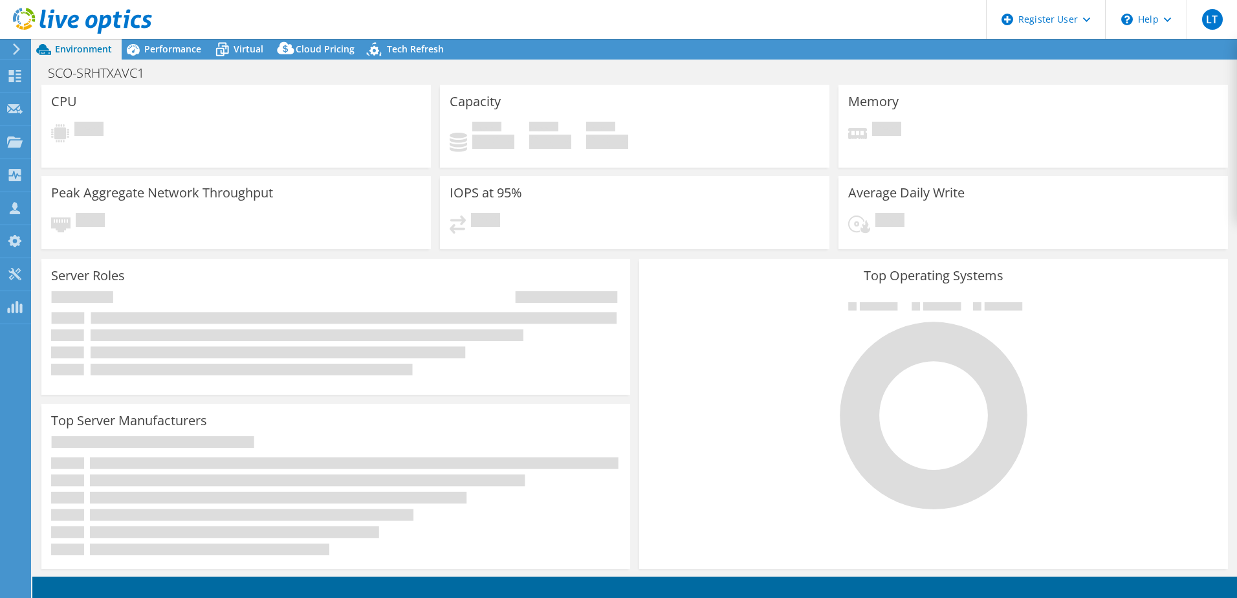
select select "USD"
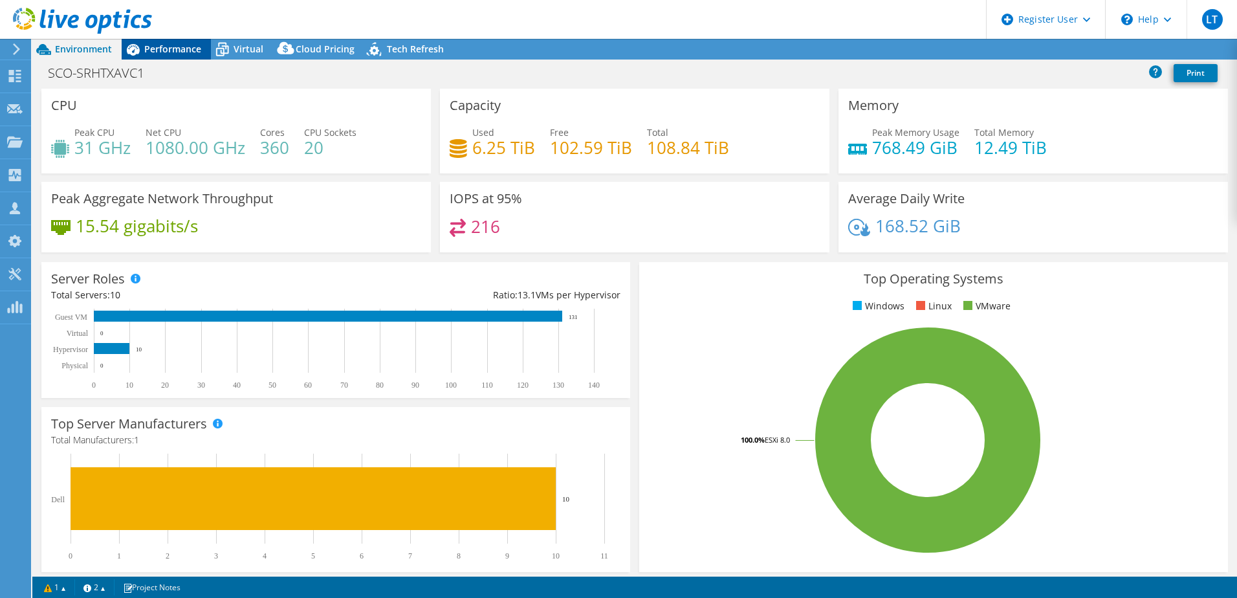
click at [177, 47] on span "Performance" at bounding box center [172, 49] width 57 height 12
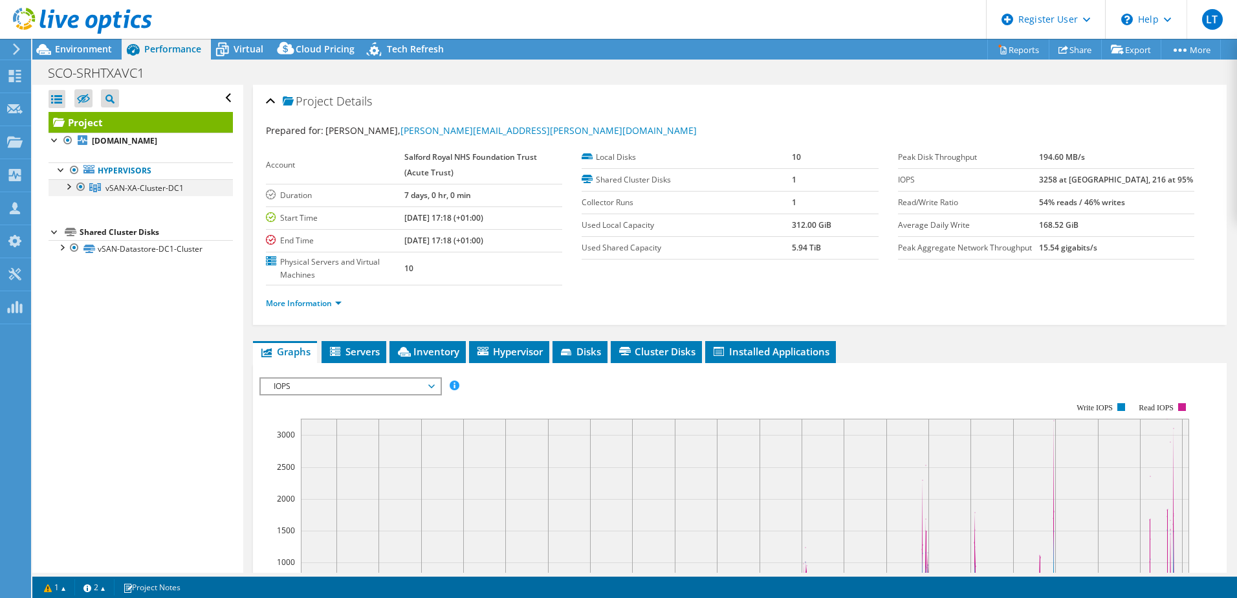
click at [68, 186] on div at bounding box center [67, 185] width 13 height 13
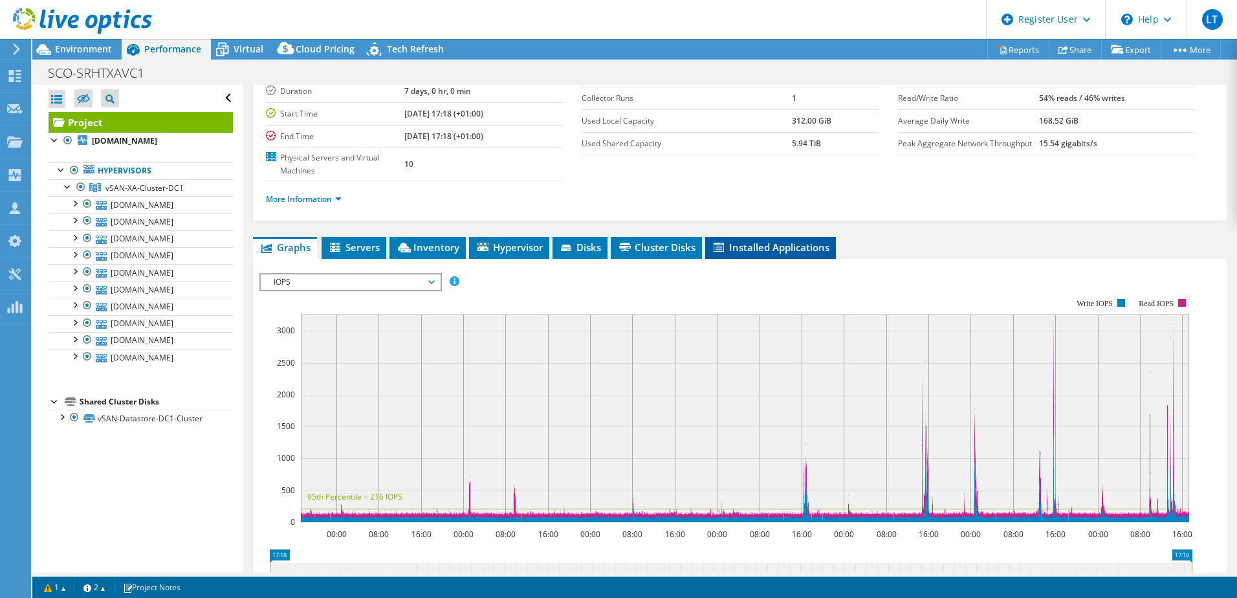
scroll to position [194, 0]
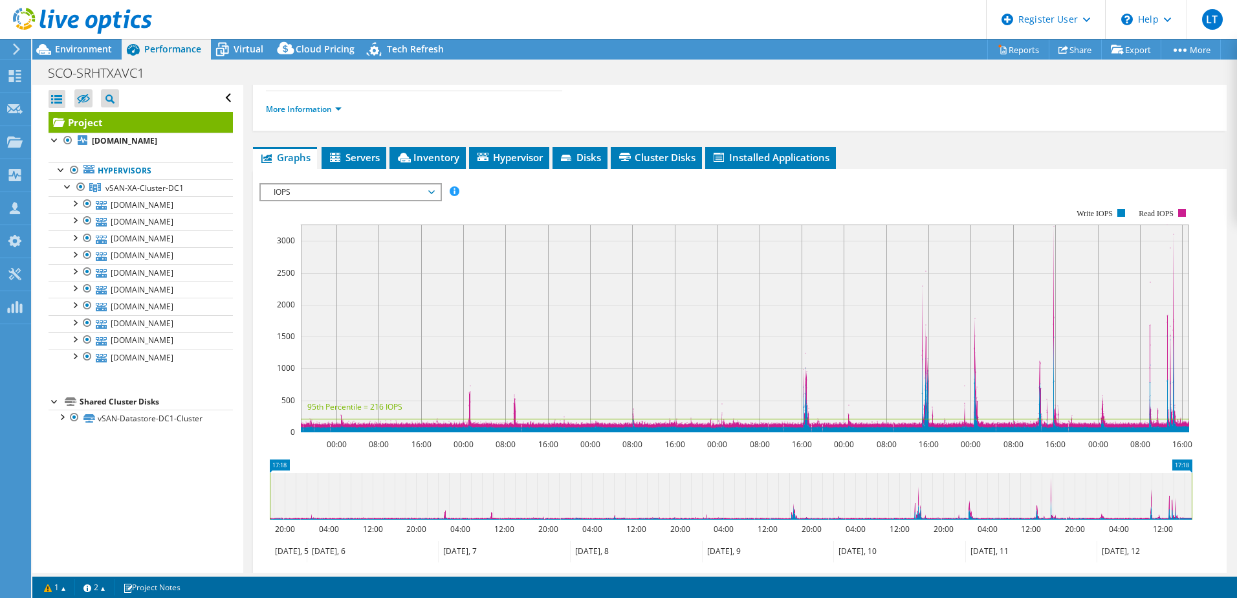
drag, startPoint x: 432, startPoint y: 190, endPoint x: 404, endPoint y: 201, distance: 30.8
click at [432, 190] on span "IOPS" at bounding box center [350, 192] width 166 height 16
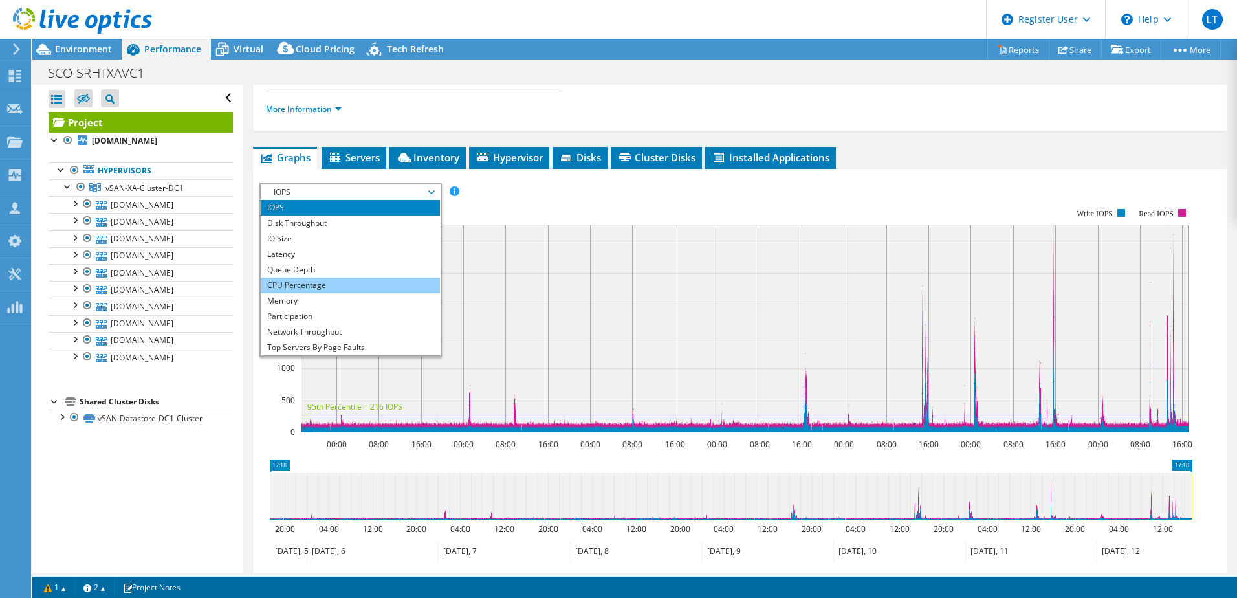
click at [310, 286] on li "CPU Percentage" at bounding box center [350, 286] width 179 height 16
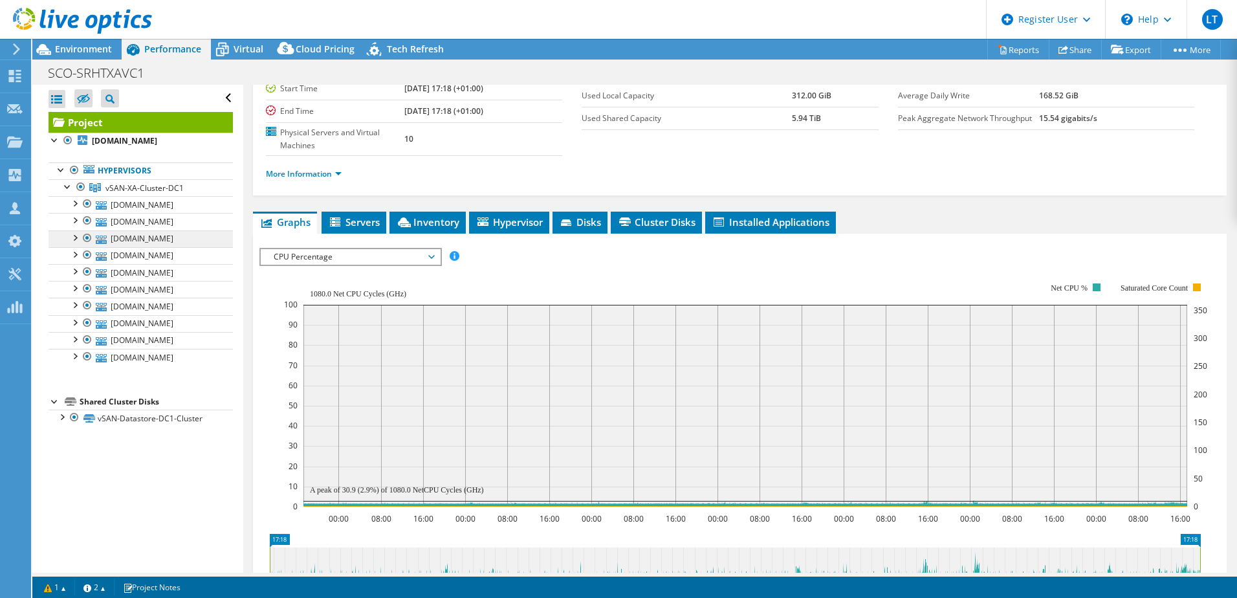
scroll to position [0, 0]
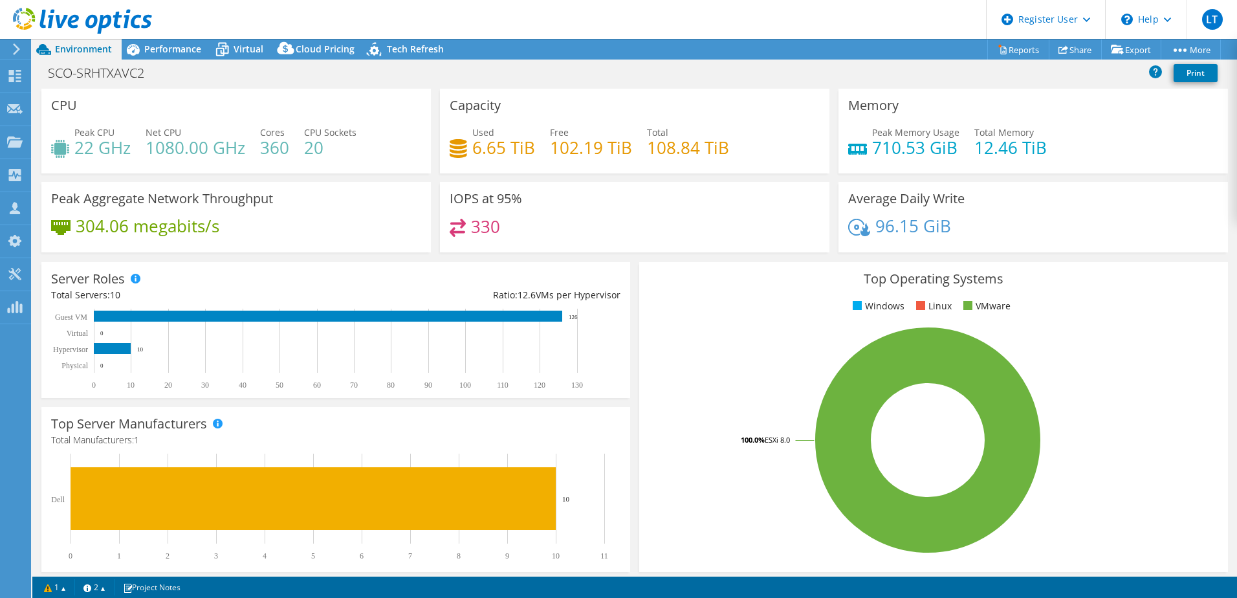
select select "USD"
click at [181, 49] on span "Performance" at bounding box center [172, 49] width 57 height 12
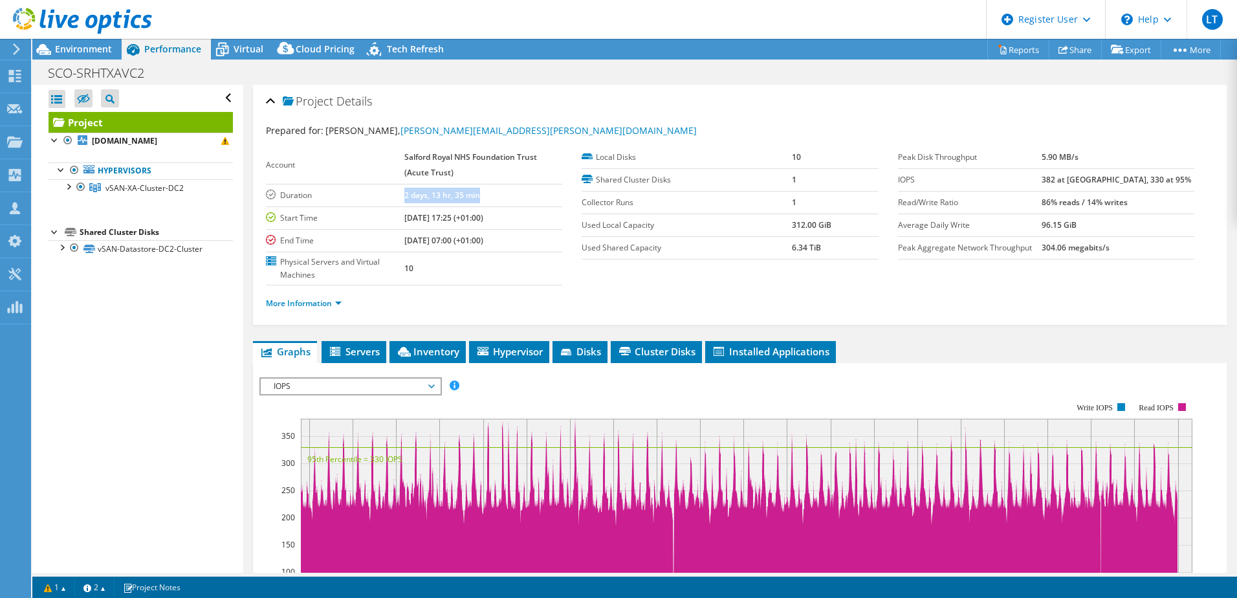
drag, startPoint x: 402, startPoint y: 197, endPoint x: 487, endPoint y: 193, distance: 84.8
click at [487, 193] on tr "Duration 2 days, 13 hr, 35 min" at bounding box center [414, 195] width 296 height 23
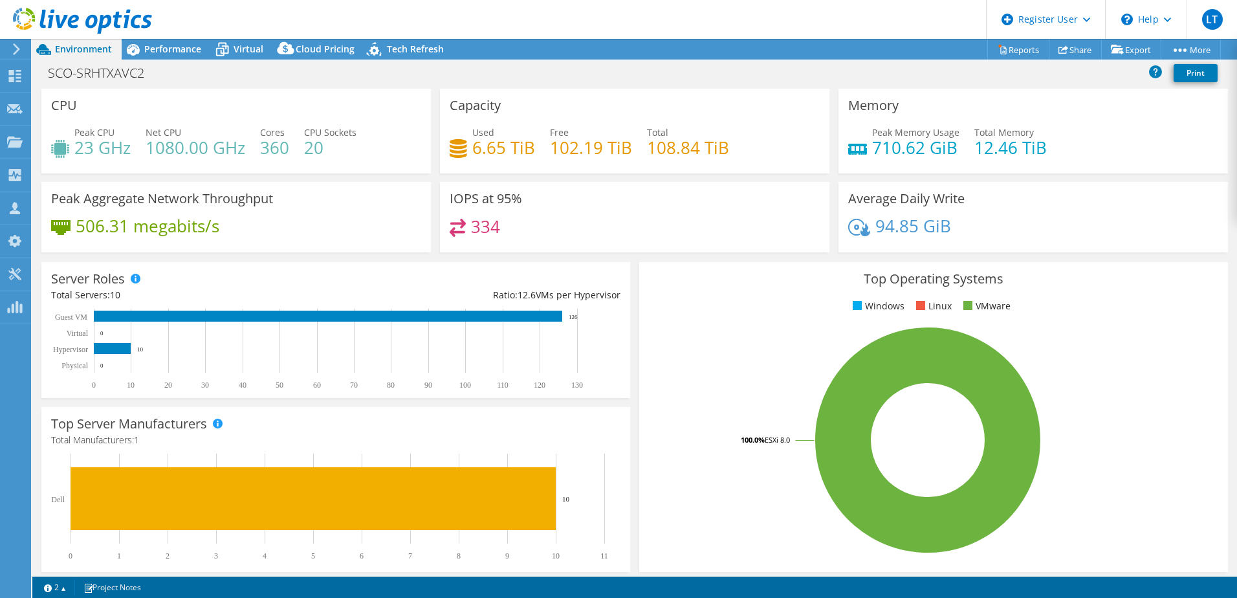
select select "USD"
click at [178, 53] on span "Performance" at bounding box center [172, 49] width 57 height 12
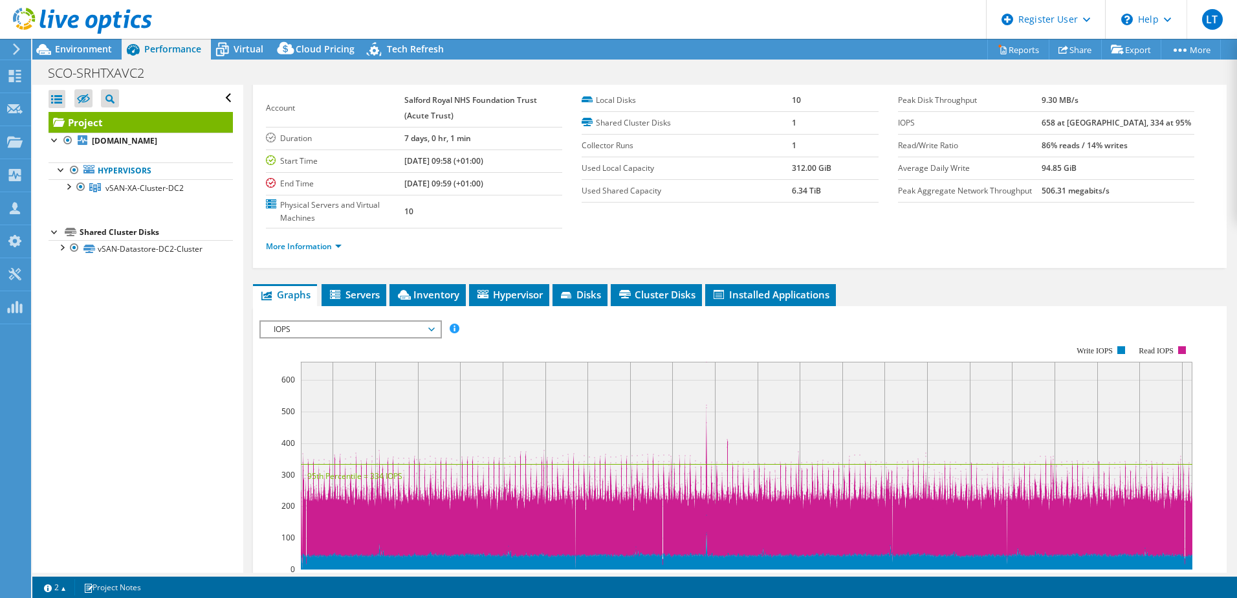
scroll to position [65, 0]
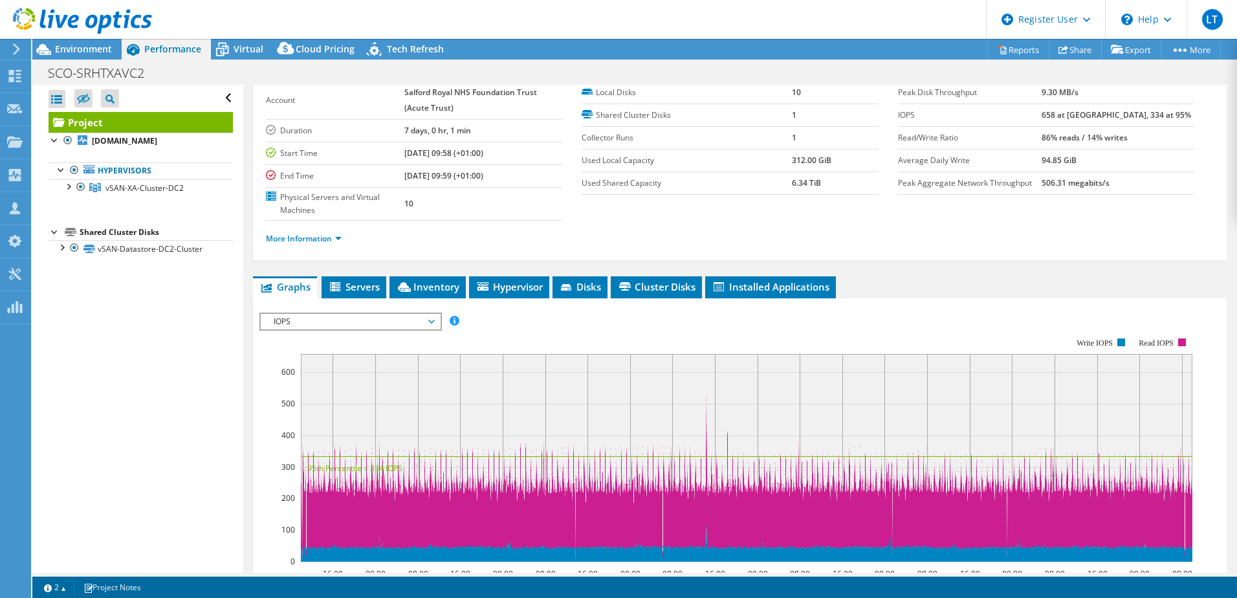
click at [434, 322] on span "IOPS" at bounding box center [350, 322] width 166 height 16
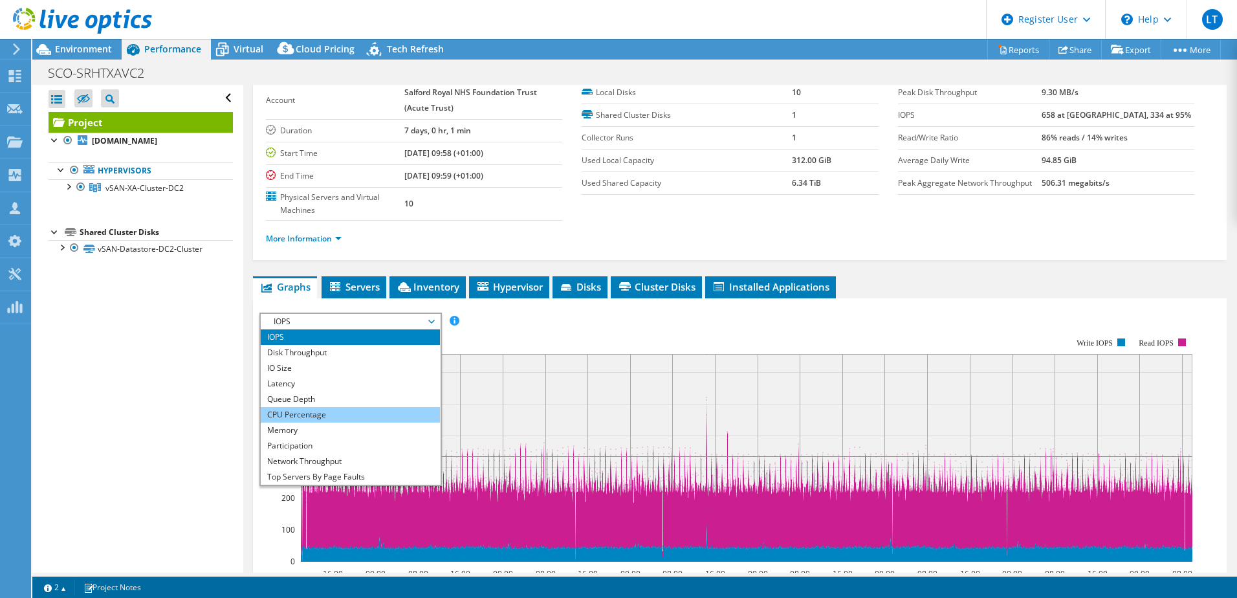
click at [287, 419] on li "CPU Percentage" at bounding box center [350, 415] width 179 height 16
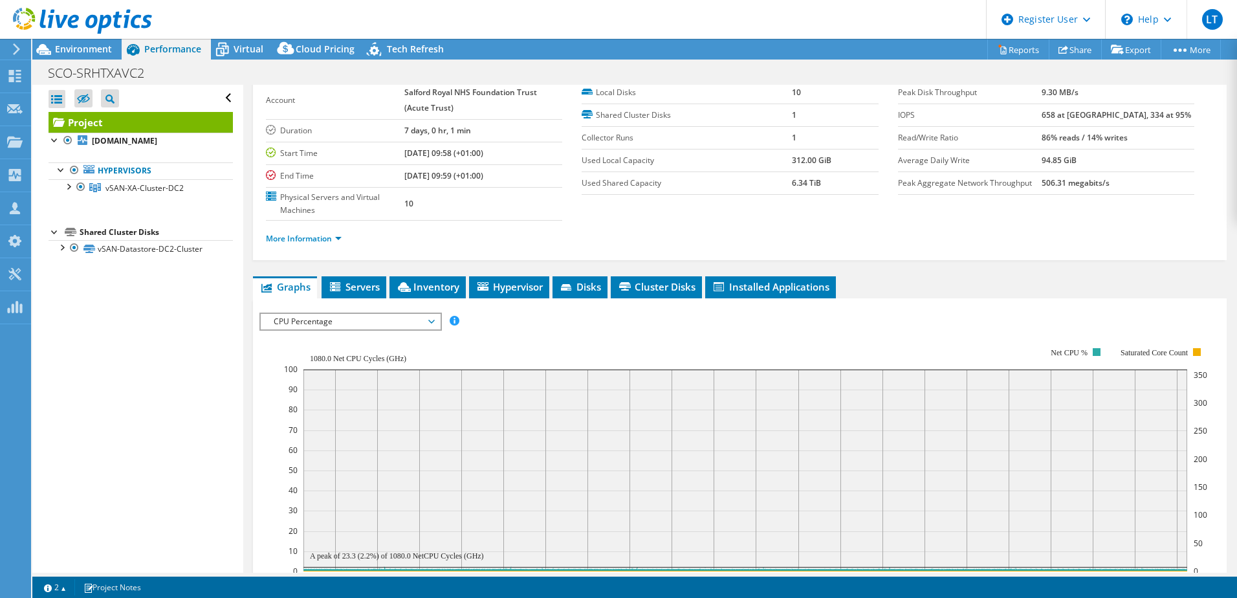
scroll to position [129, 0]
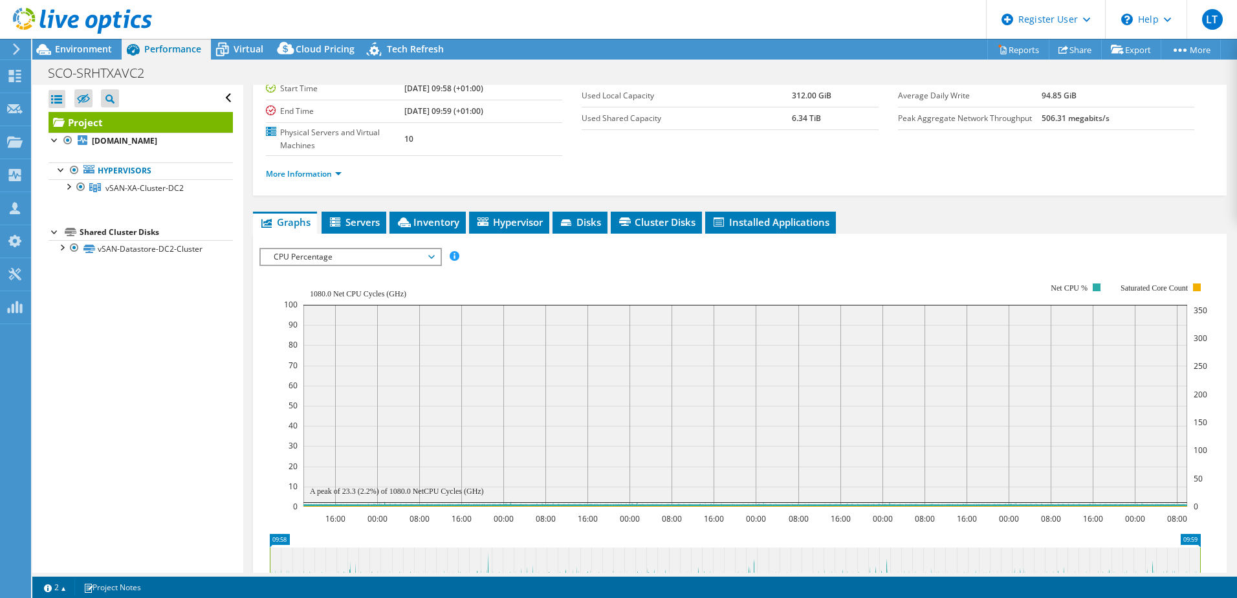
click at [424, 256] on span "CPU Percentage" at bounding box center [350, 257] width 166 height 16
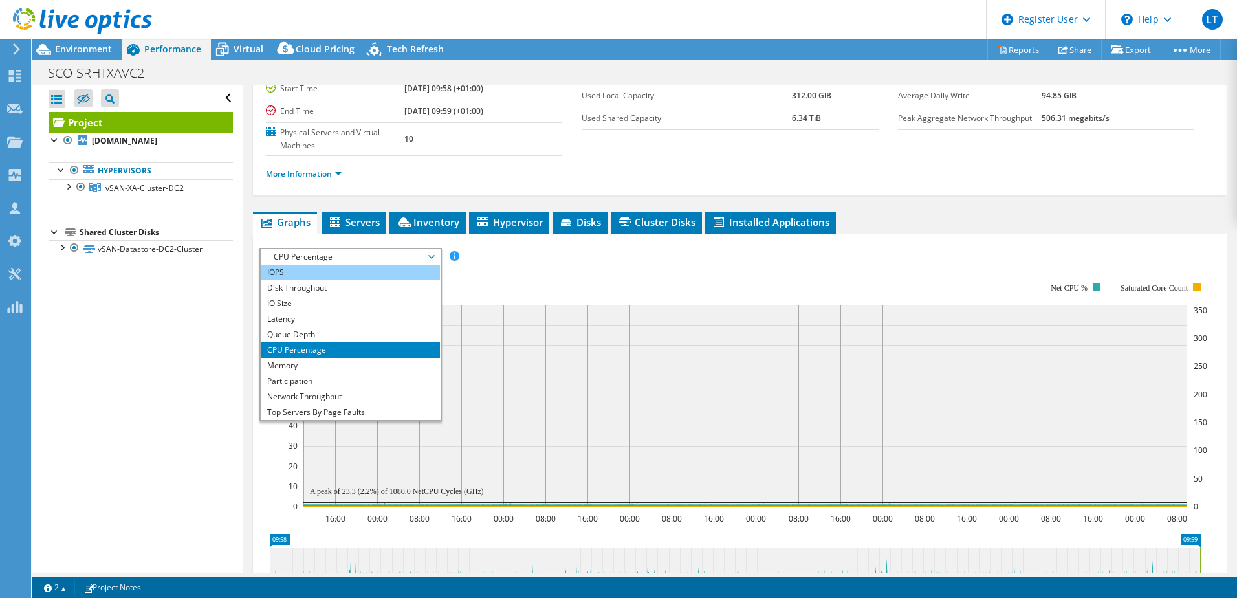
click at [310, 274] on li "IOPS" at bounding box center [350, 273] width 179 height 16
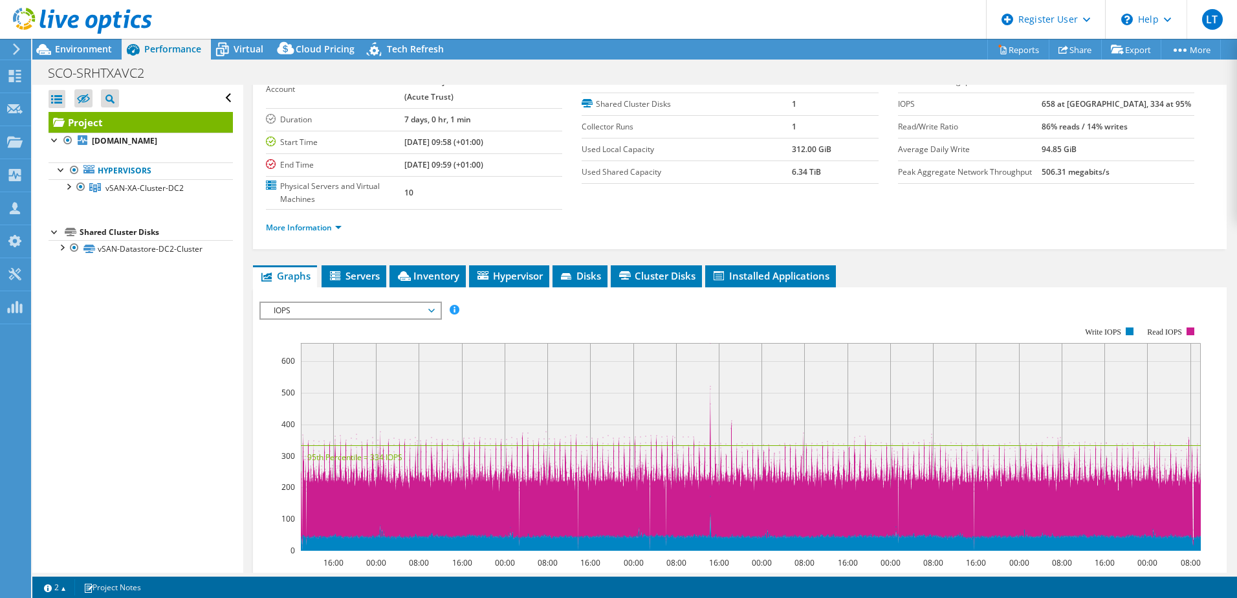
scroll to position [65, 0]
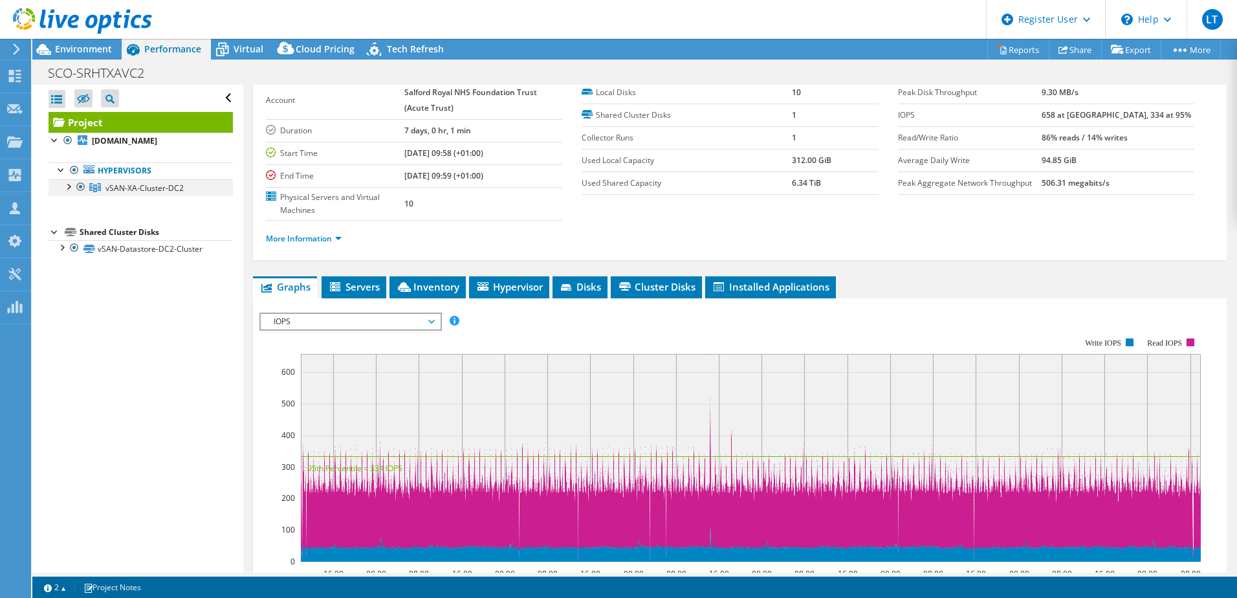
click at [62, 188] on div at bounding box center [67, 185] width 13 height 13
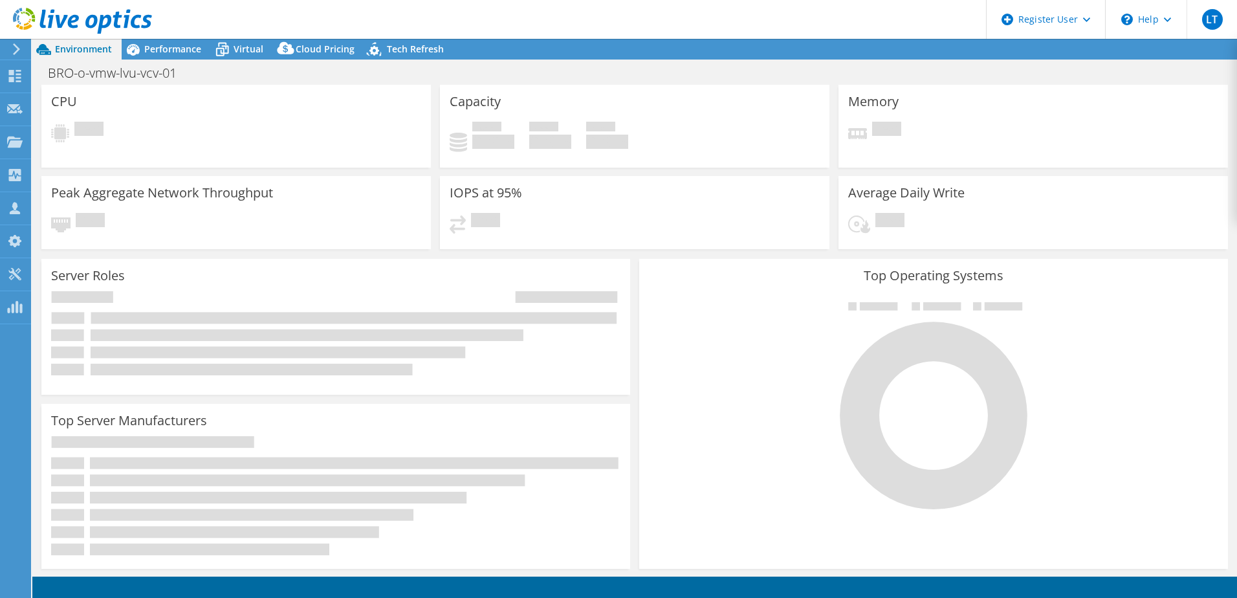
select select "USD"
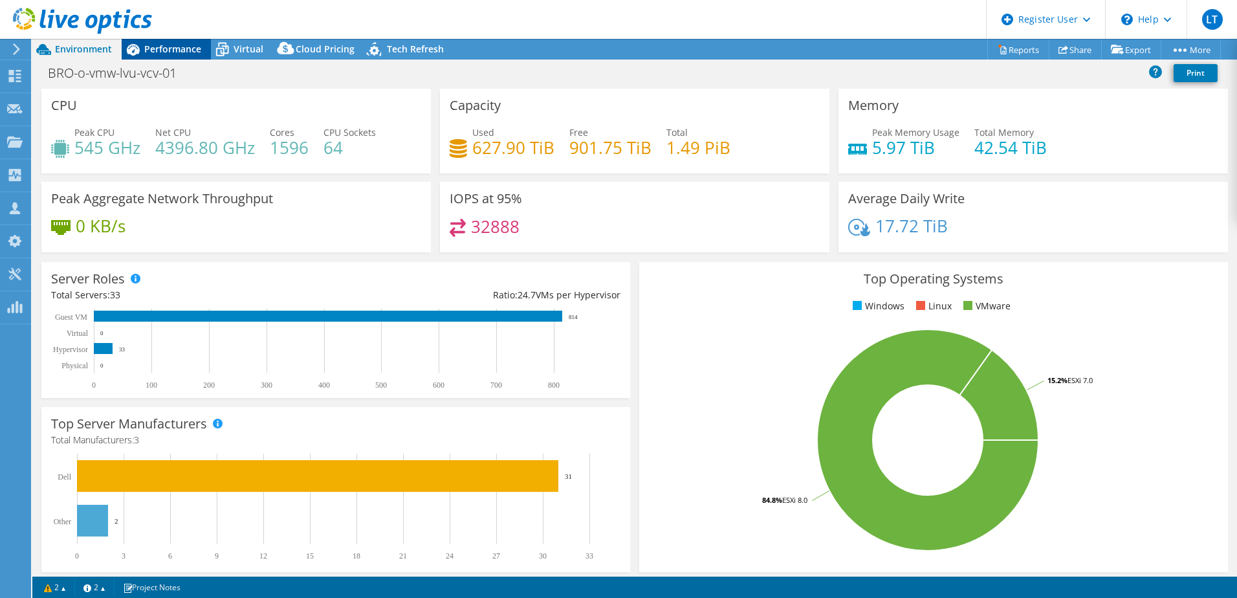
click at [168, 45] on span "Performance" at bounding box center [172, 49] width 57 height 12
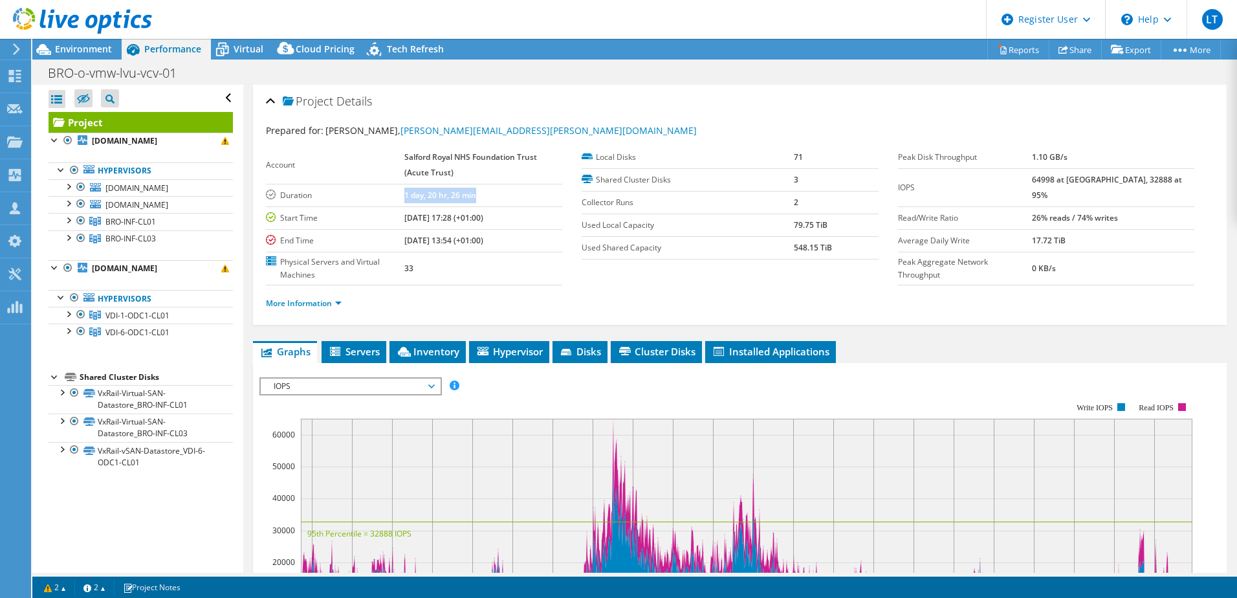
drag, startPoint x: 392, startPoint y: 187, endPoint x: 482, endPoint y: 201, distance: 91.0
click at [482, 201] on tr "Duration 1 day, 20 hr, 26 min" at bounding box center [414, 195] width 296 height 23
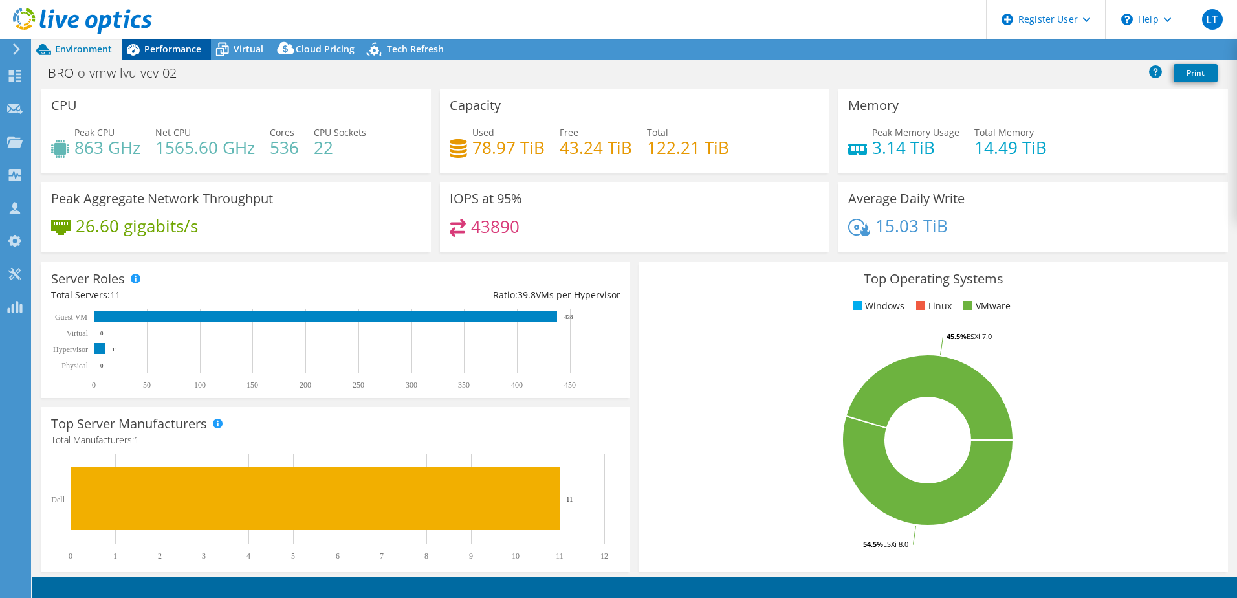
click at [162, 50] on span "Performance" at bounding box center [172, 49] width 57 height 12
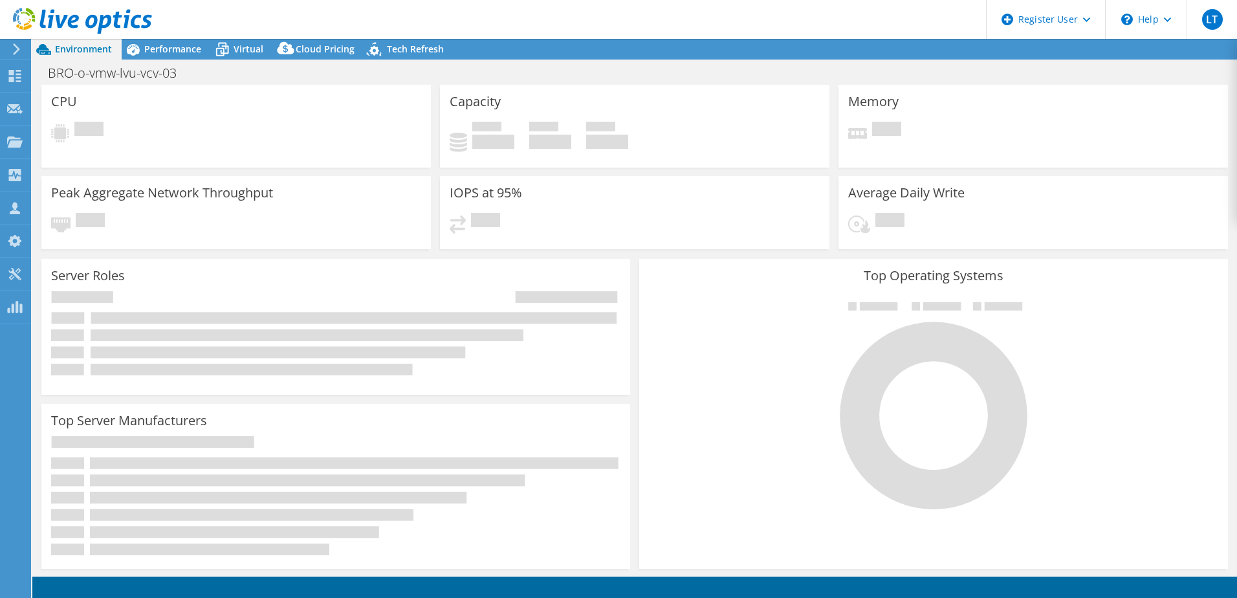
select select "USD"
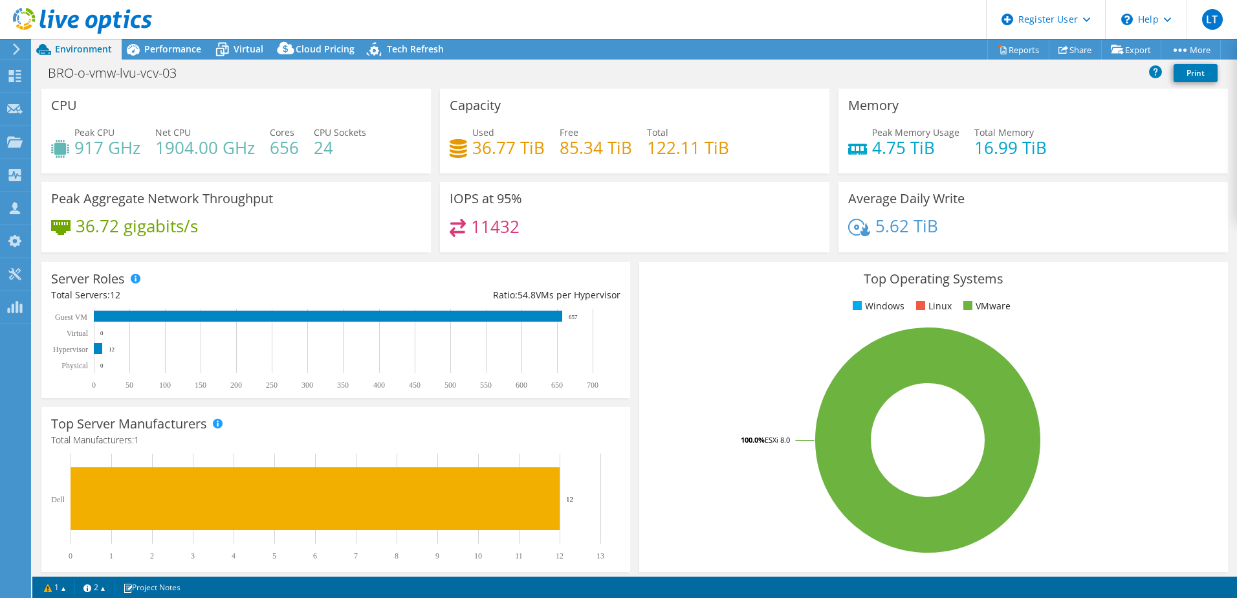
drag, startPoint x: 182, startPoint y: 47, endPoint x: 280, endPoint y: 84, distance: 105.3
click at [182, 47] on span "Performance" at bounding box center [172, 49] width 57 height 12
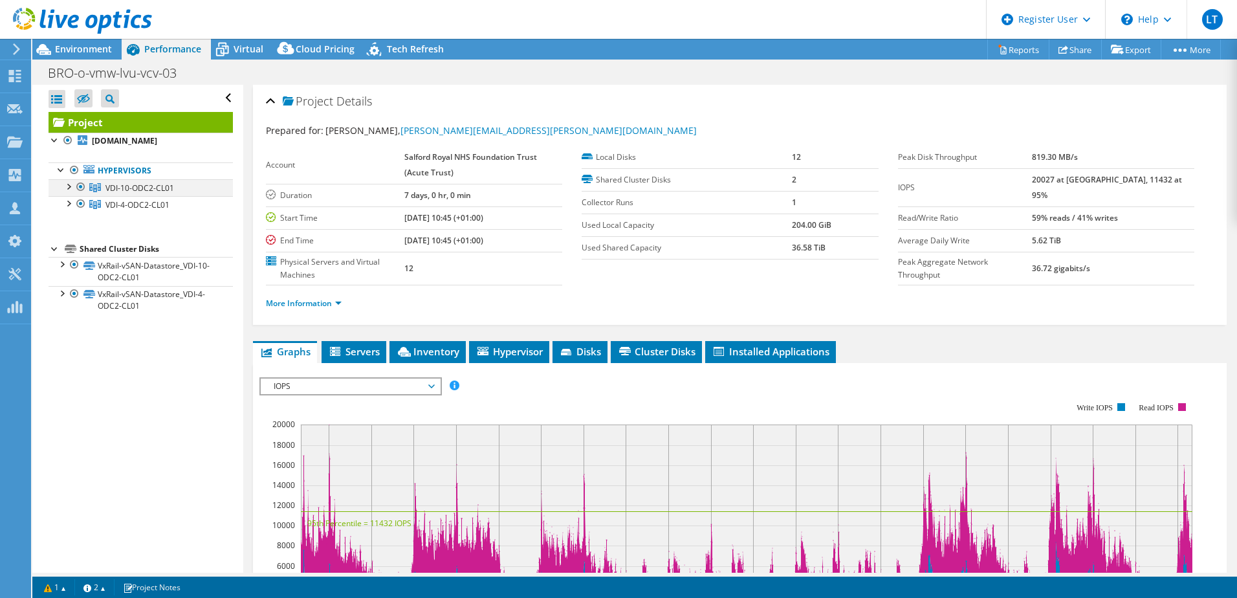
click at [66, 192] on div at bounding box center [67, 185] width 13 height 13
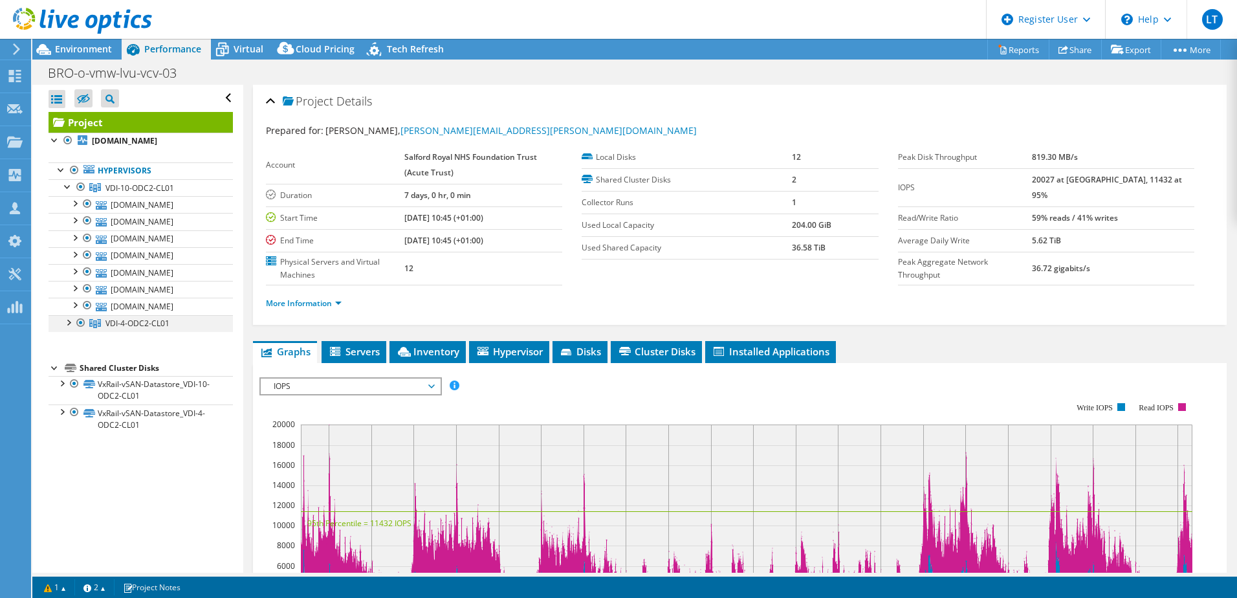
click at [69, 328] on div at bounding box center [67, 321] width 13 height 13
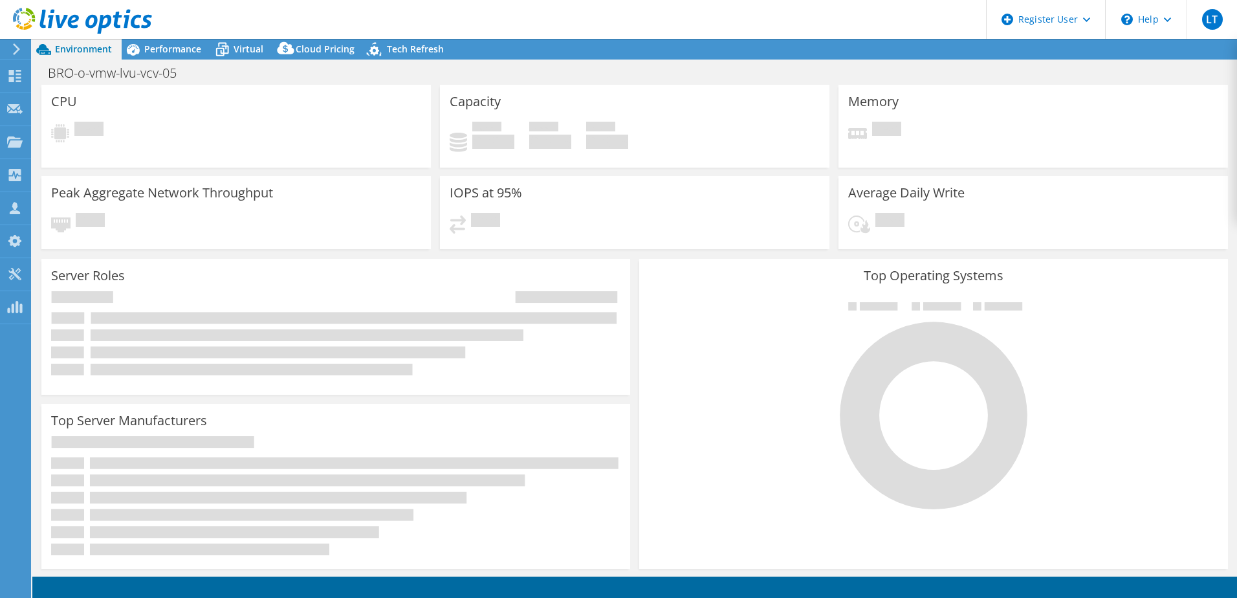
select select "USD"
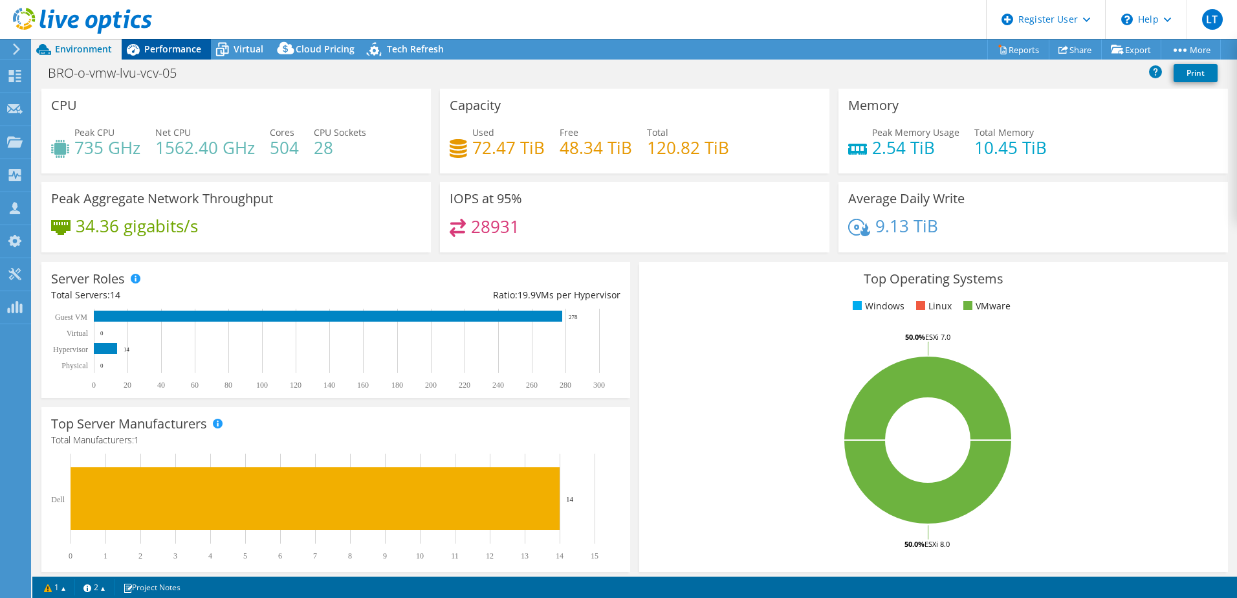
click at [183, 50] on span "Performance" at bounding box center [172, 49] width 57 height 12
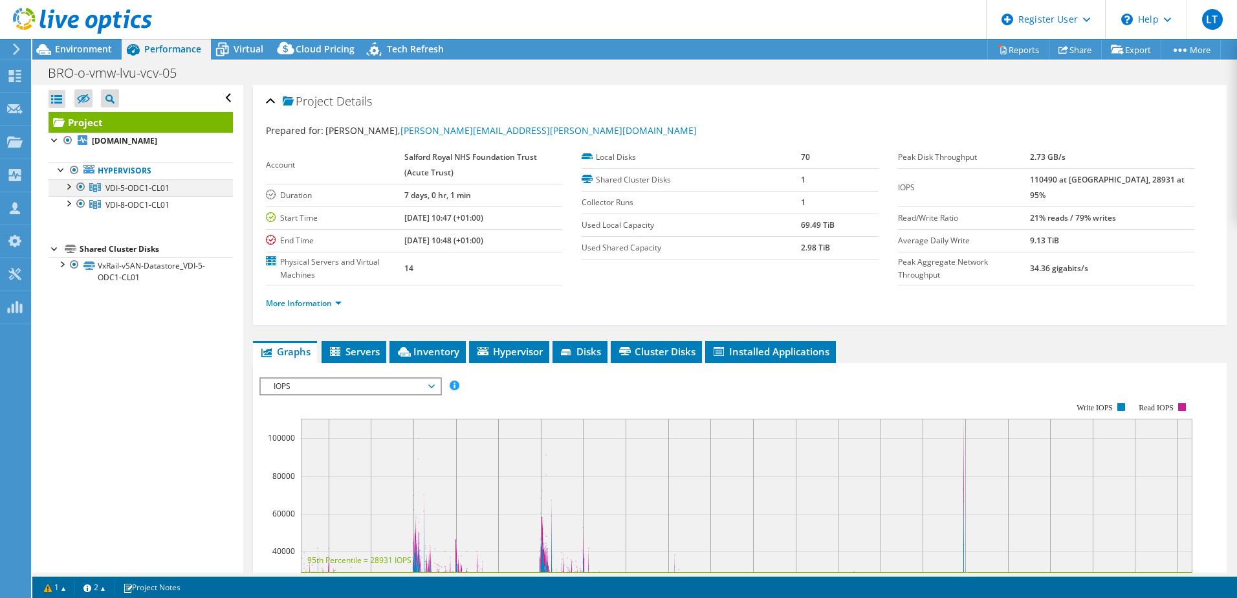
click at [68, 192] on div at bounding box center [67, 185] width 13 height 13
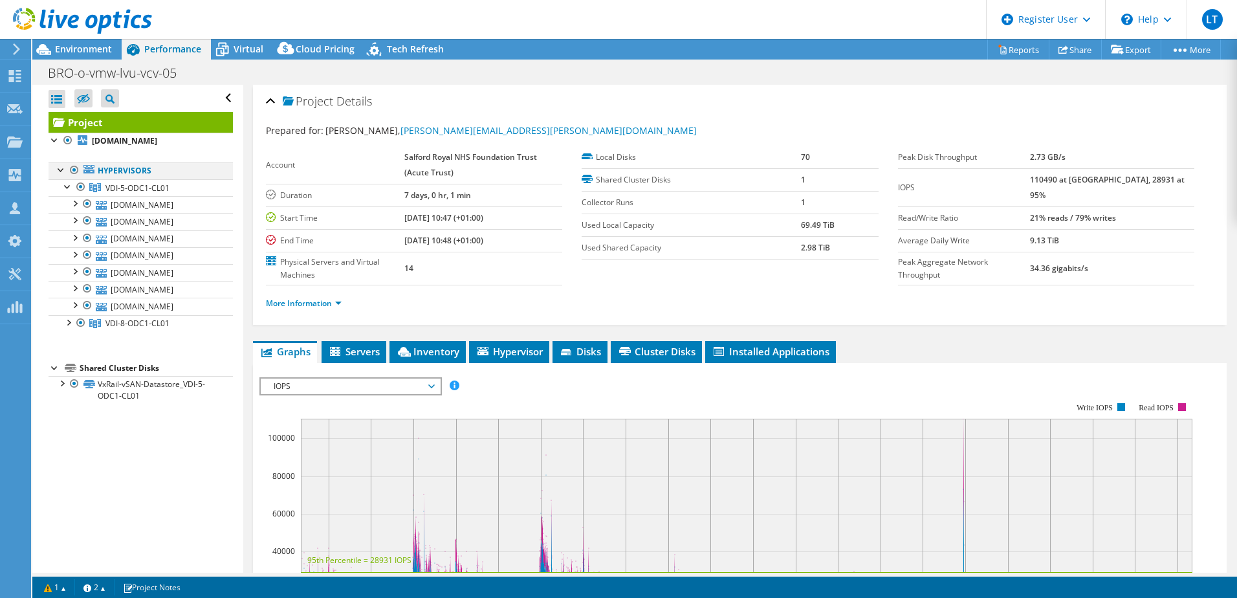
click at [55, 175] on div at bounding box center [61, 168] width 13 height 13
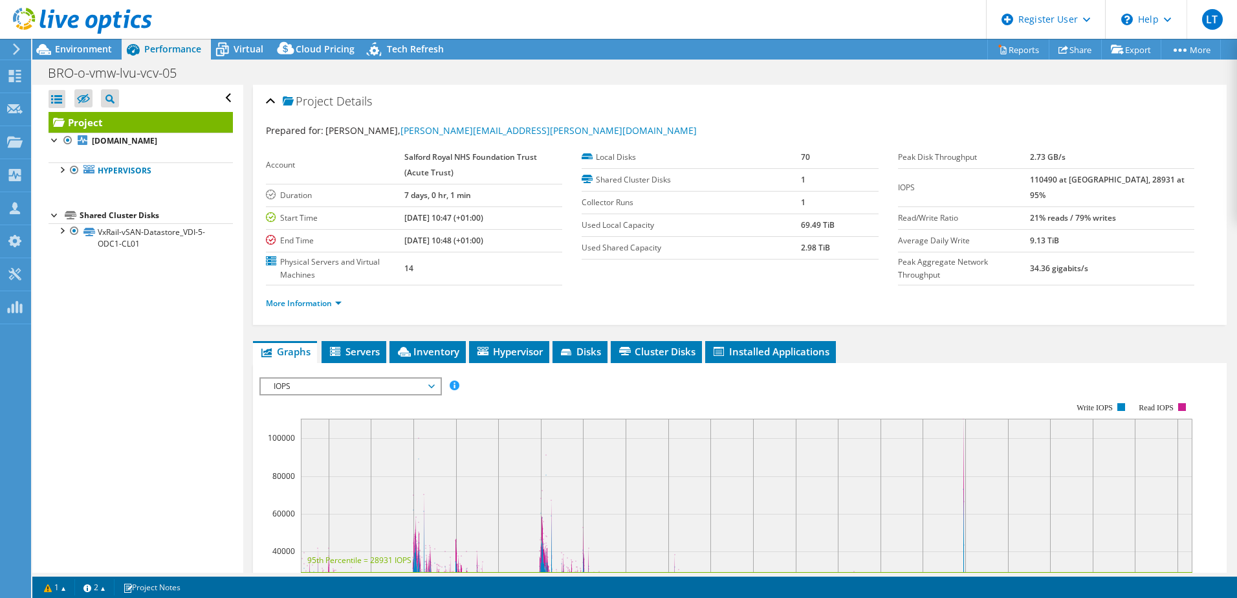
drag, startPoint x: 61, startPoint y: 180, endPoint x: 67, endPoint y: 194, distance: 15.1
click at [61, 175] on div at bounding box center [61, 168] width 13 height 13
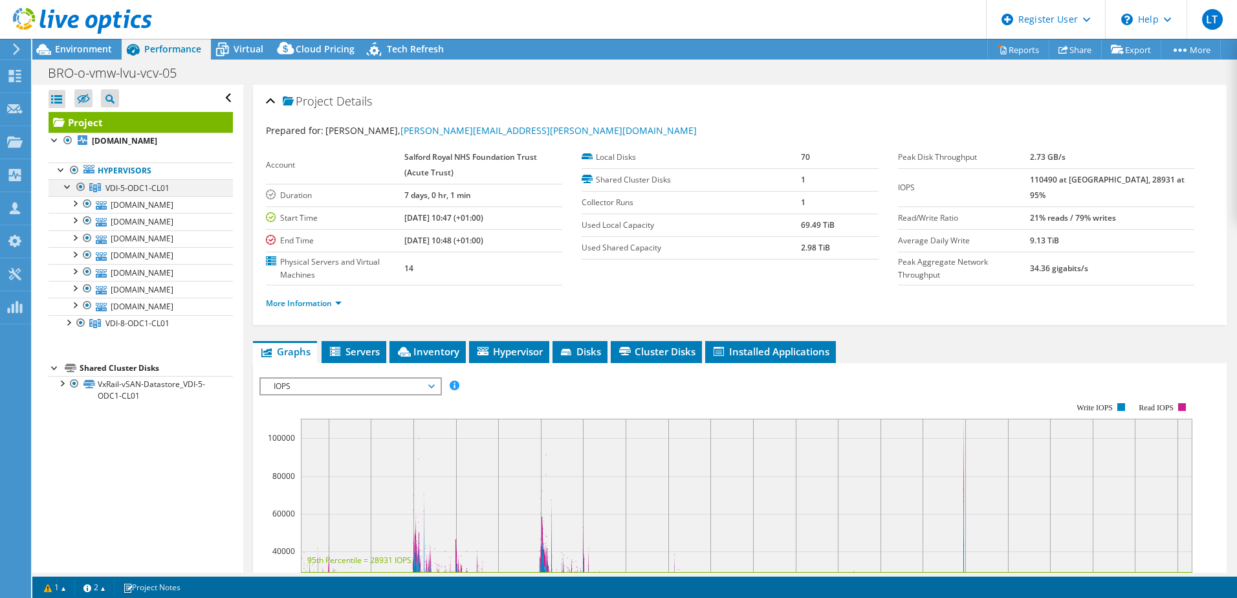
click at [67, 192] on div at bounding box center [67, 185] width 13 height 13
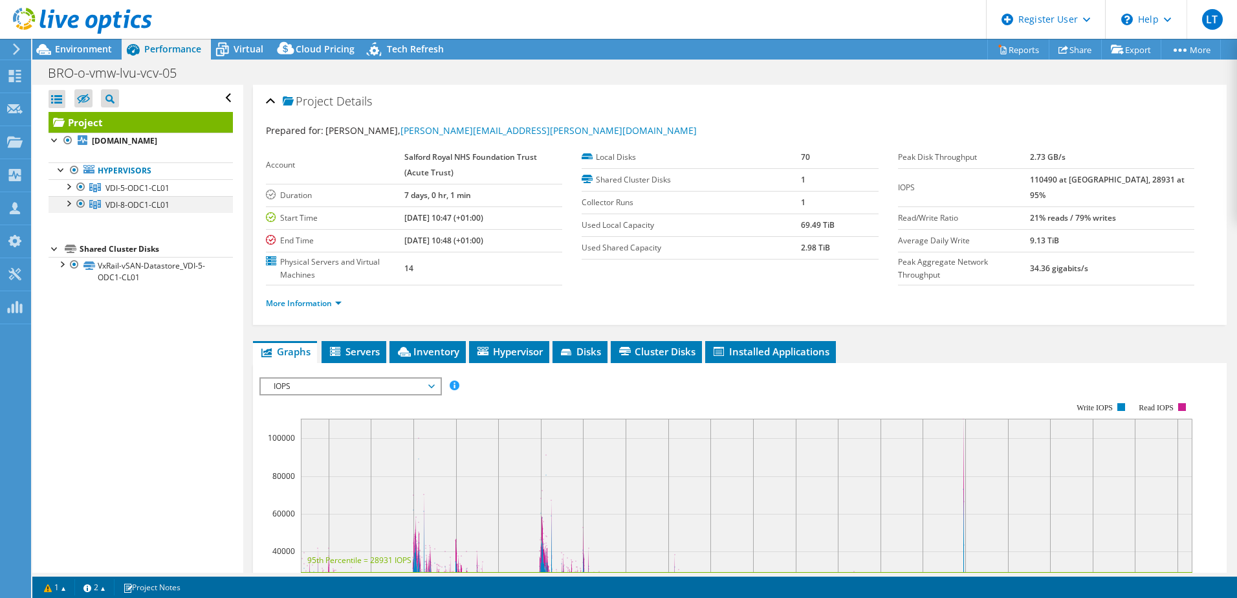
click at [62, 209] on div at bounding box center [67, 202] width 13 height 13
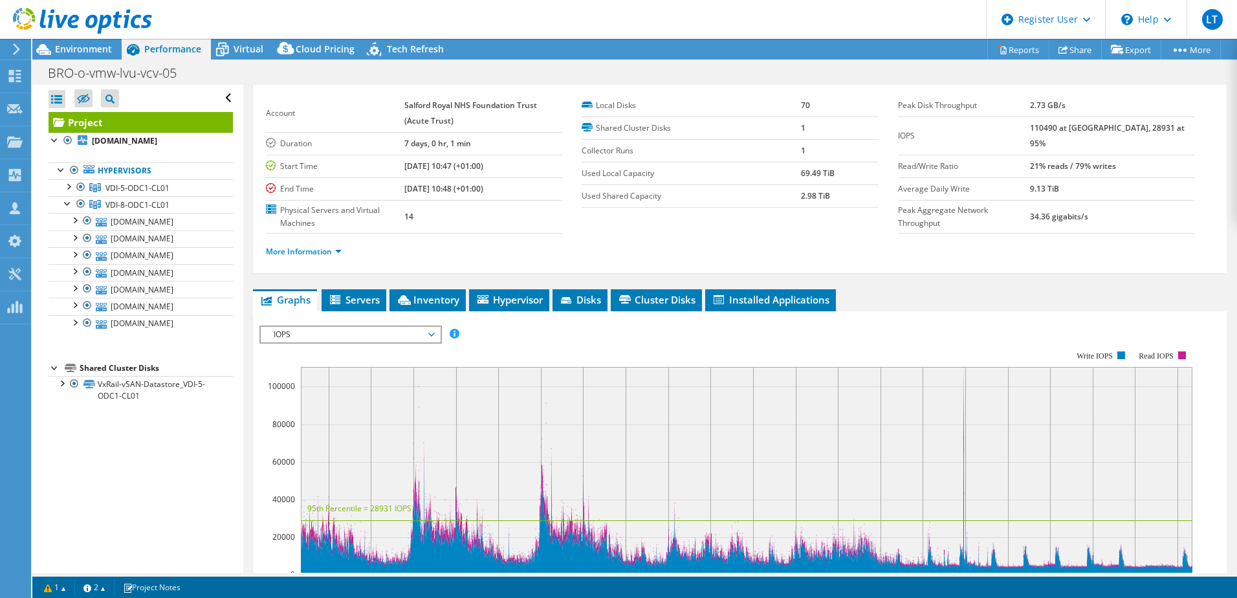
scroll to position [65, 0]
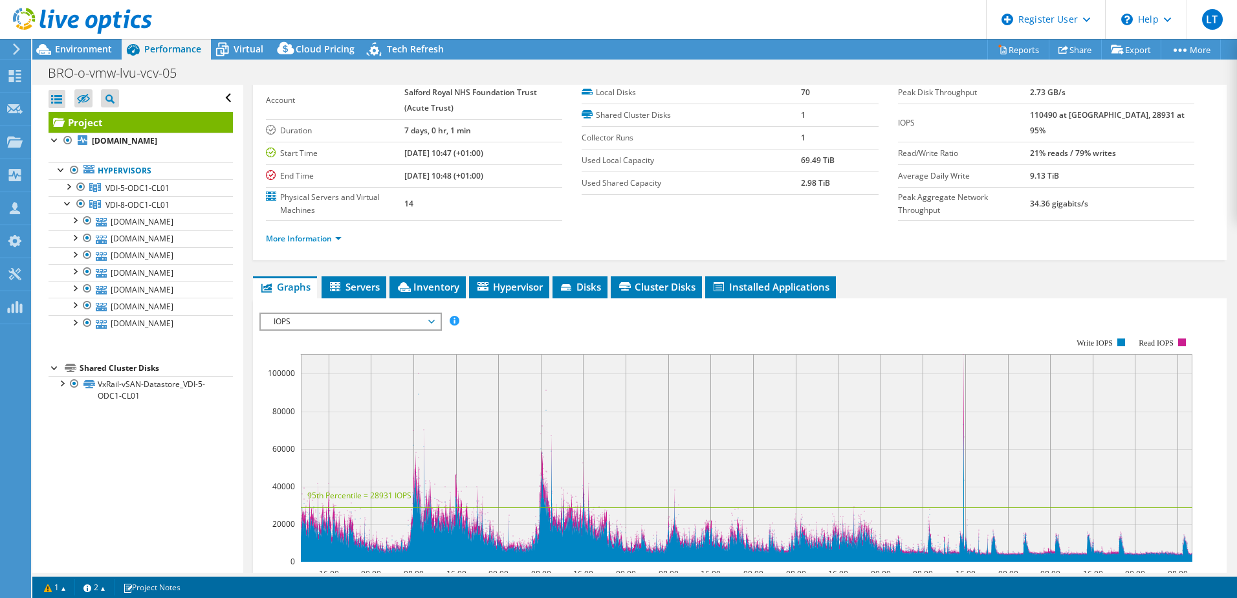
click at [431, 320] on span "IOPS" at bounding box center [350, 322] width 166 height 16
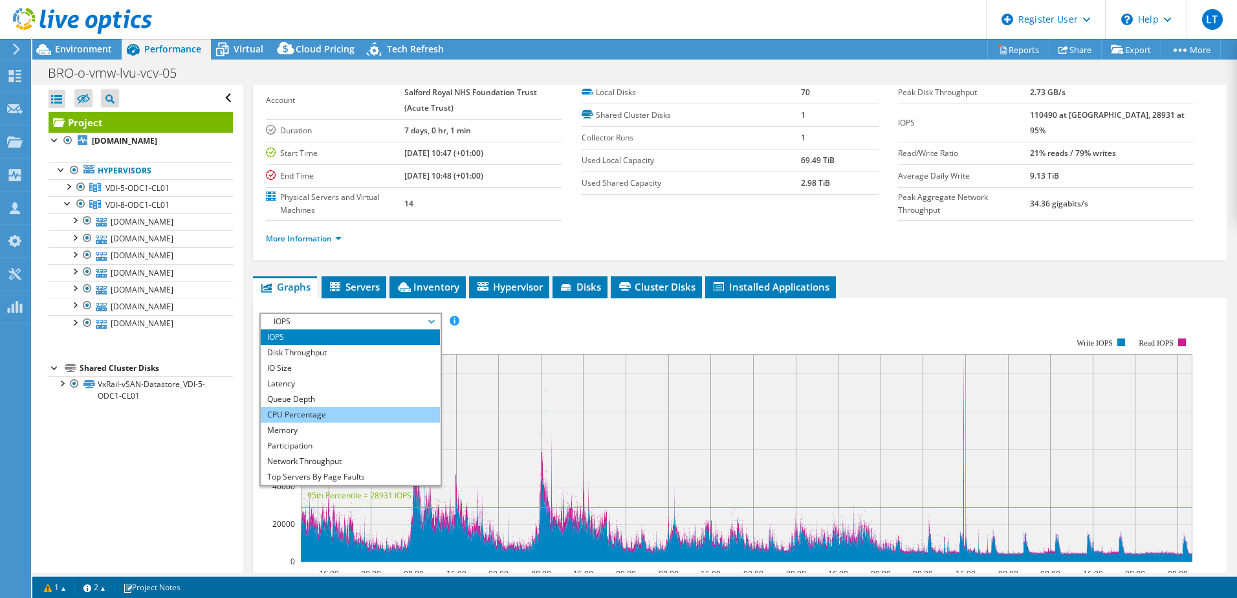
click at [296, 413] on li "CPU Percentage" at bounding box center [350, 415] width 179 height 16
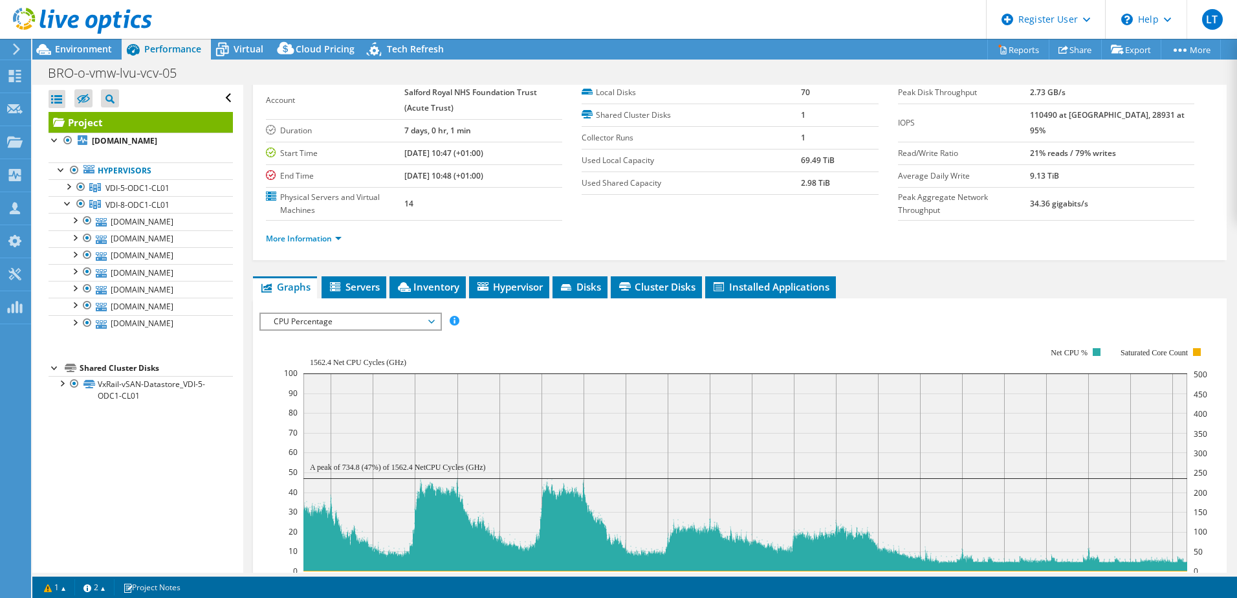
scroll to position [129, 0]
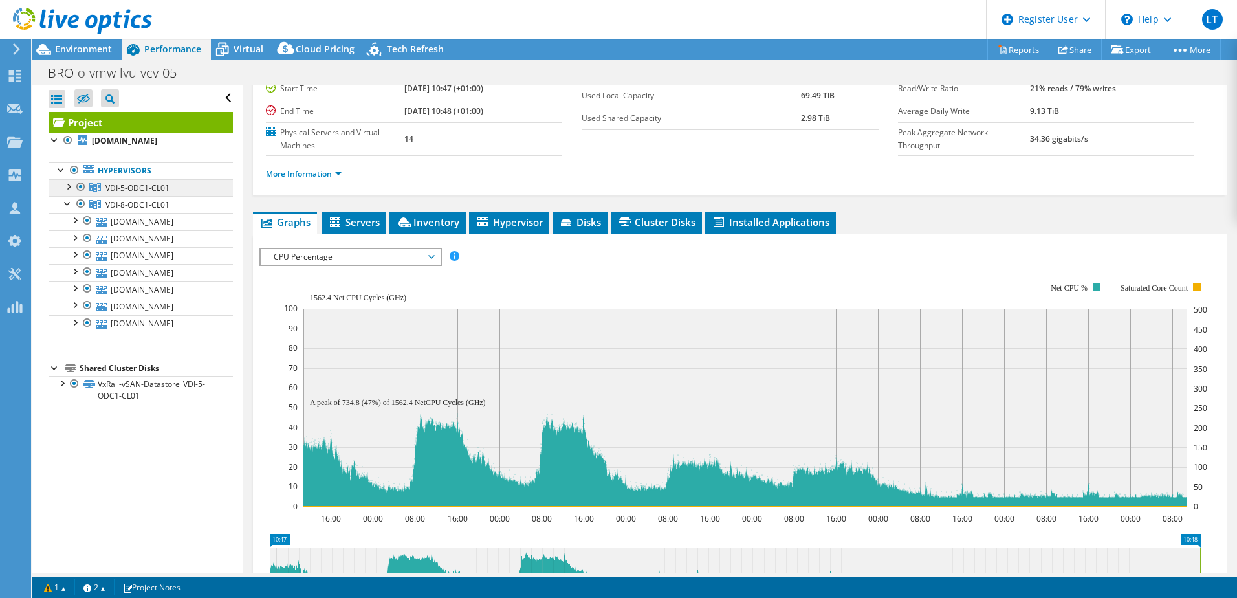
click at [192, 196] on link "VDI-5-ODC1-CL01" at bounding box center [141, 187] width 184 height 17
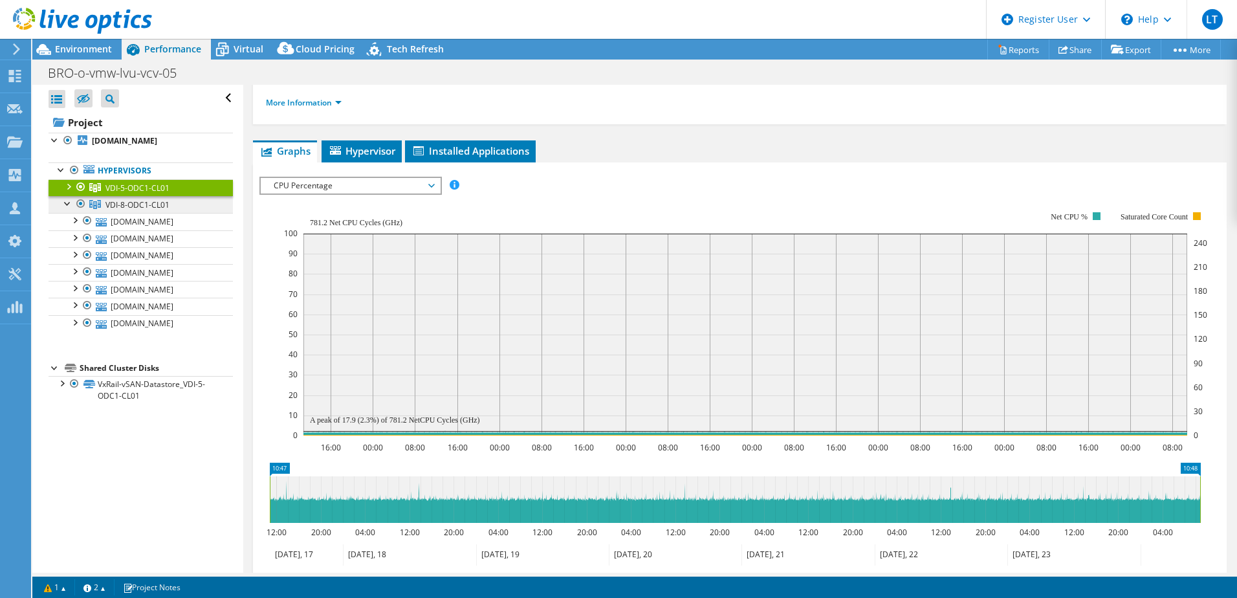
click at [195, 213] on link "VDI-8-ODC1-CL01" at bounding box center [141, 204] width 184 height 17
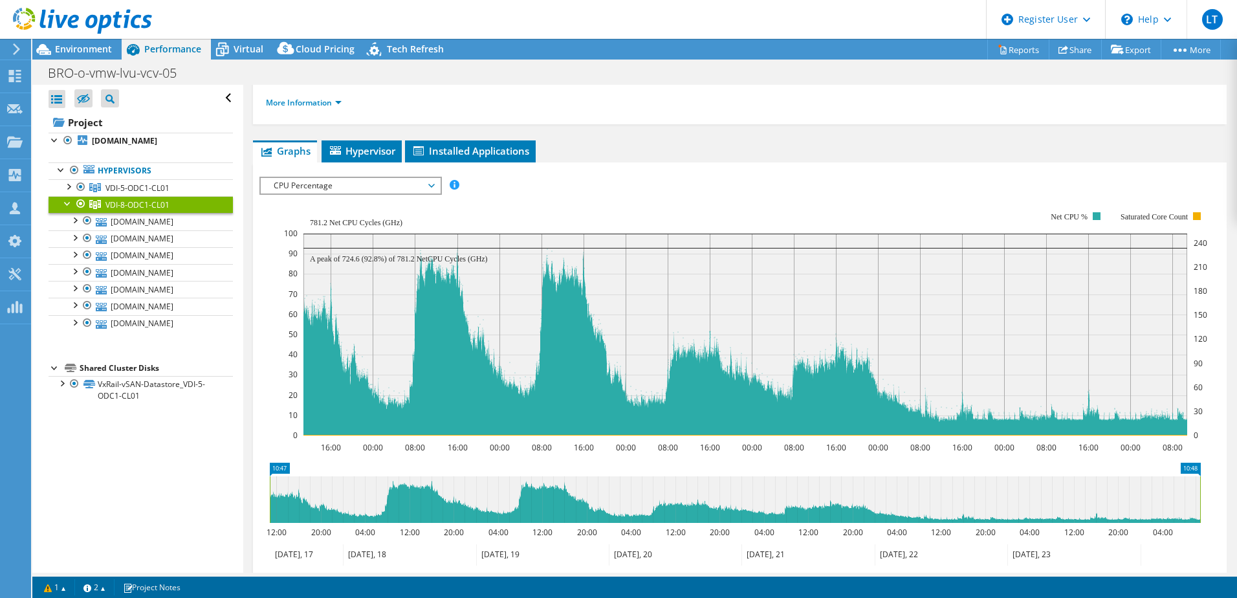
click at [64, 209] on div at bounding box center [67, 202] width 13 height 13
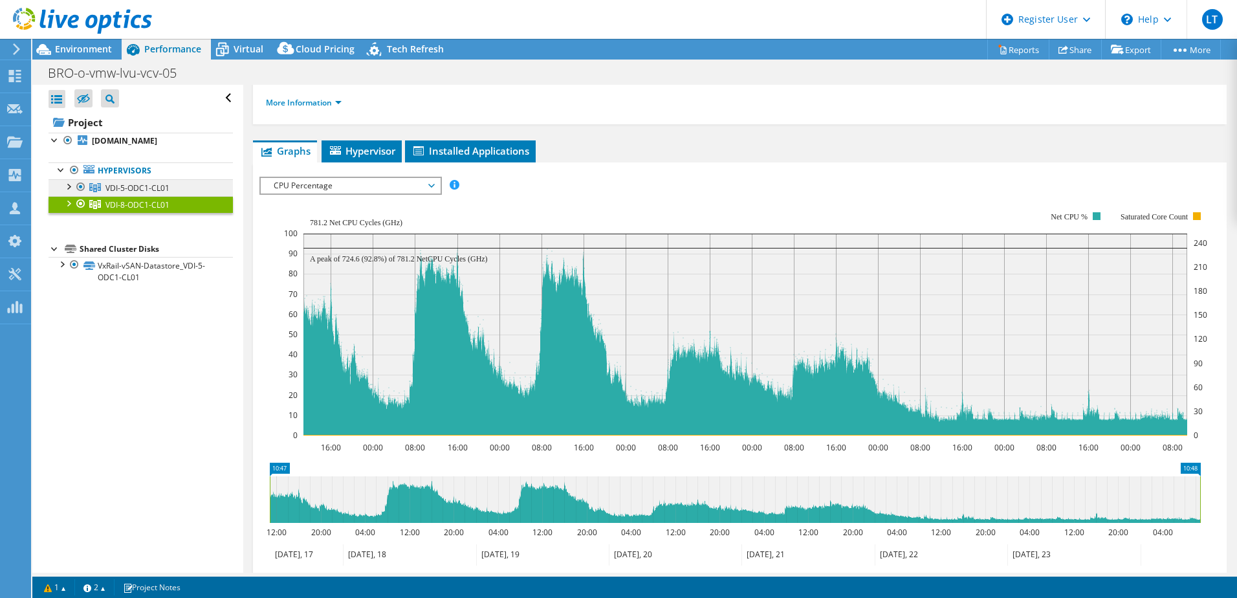
click at [198, 196] on link "VDI-5-ODC1-CL01" at bounding box center [141, 187] width 184 height 17
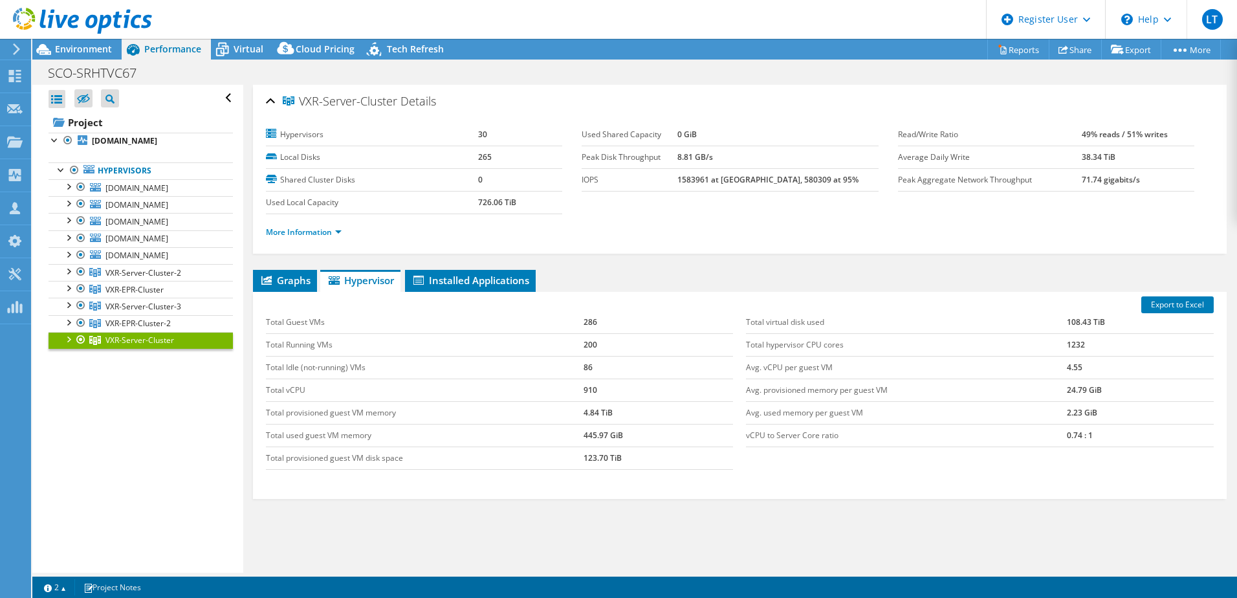
select select "USD"
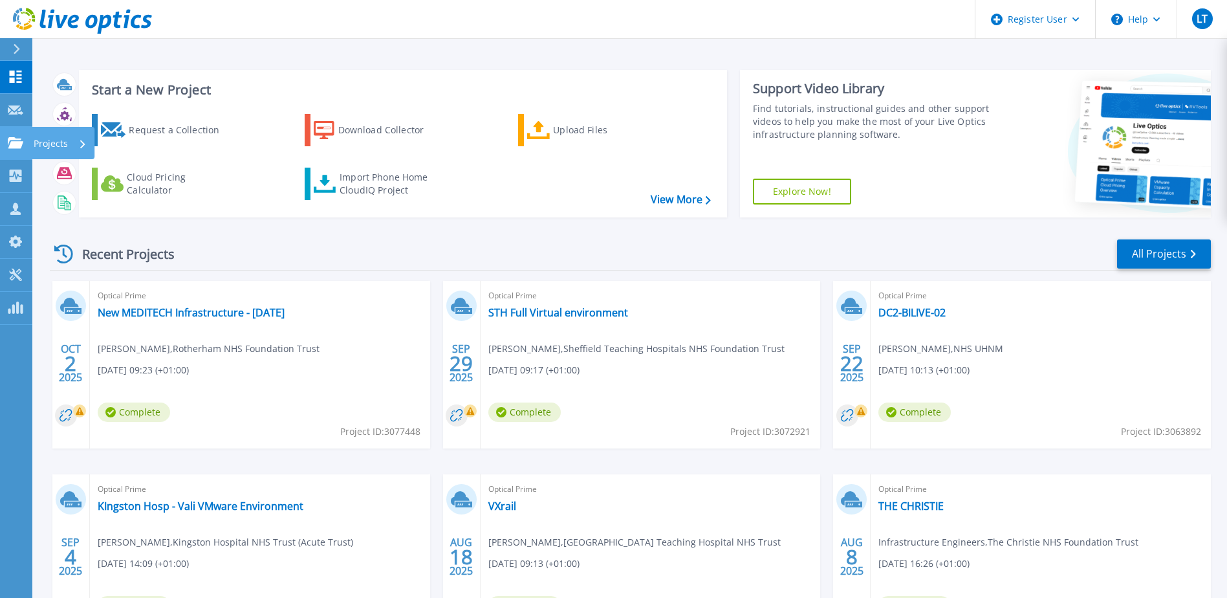
click at [9, 146] on icon at bounding box center [16, 142] width 16 height 11
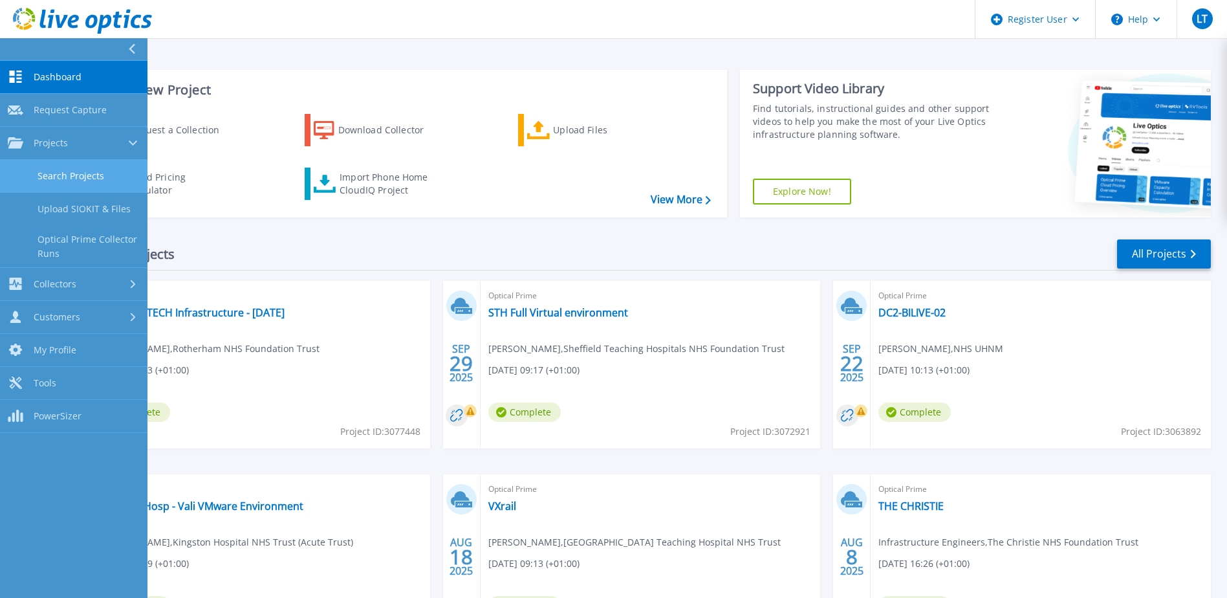
click at [68, 178] on link "Search Projects" at bounding box center [74, 176] width 148 height 33
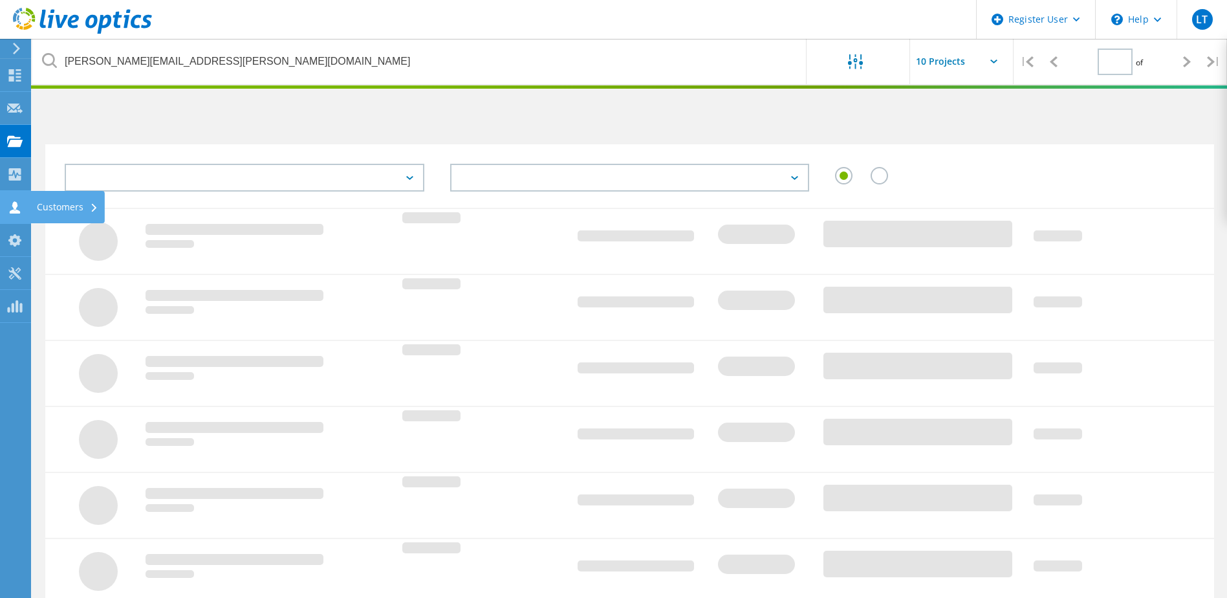
type input "1"
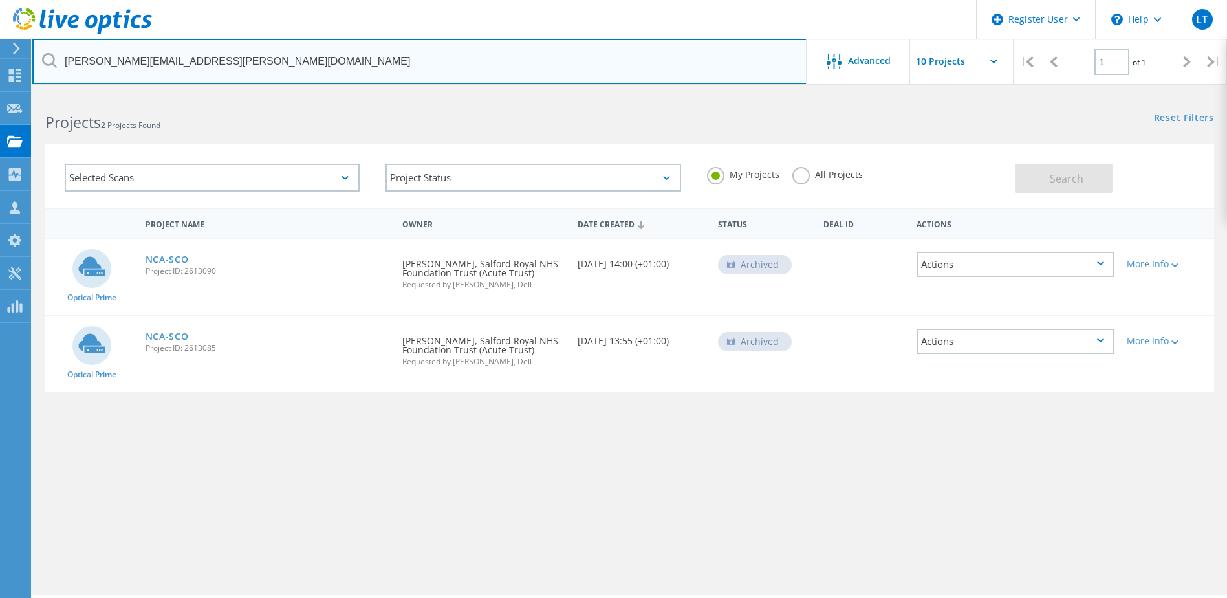
drag, startPoint x: 258, startPoint y: 60, endPoint x: -310, endPoint y: 34, distance: 568.1
click at [0, 34] on html "Register User \n Help Explore Helpful Articles Contact Support LT Dell User [PE…" at bounding box center [613, 316] width 1227 height 633
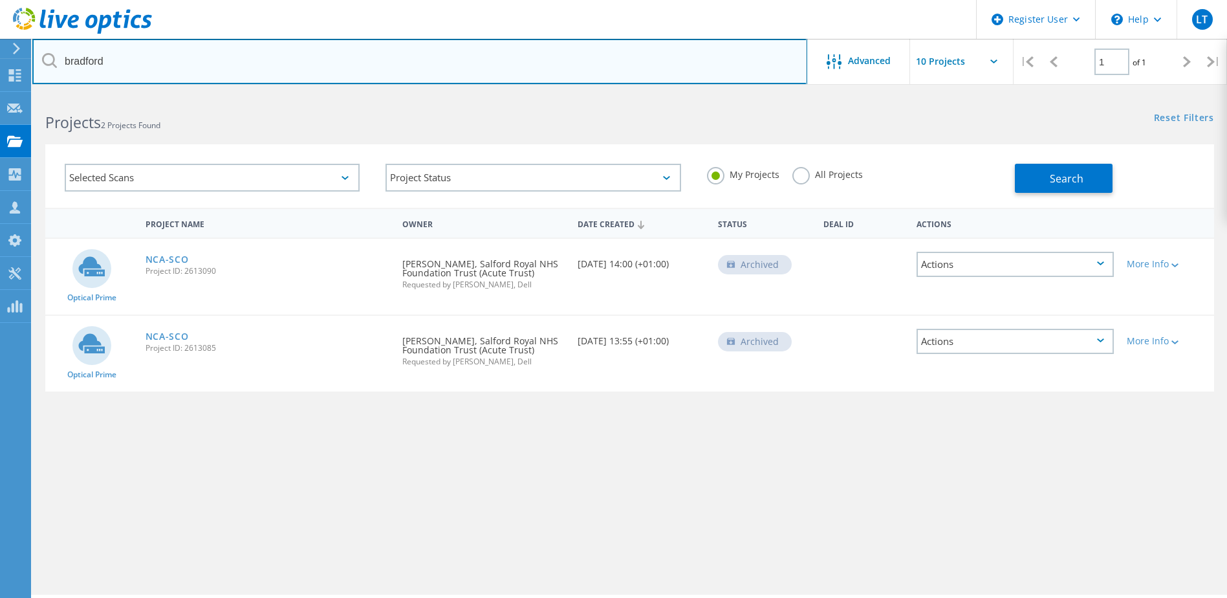
type input "bradford"
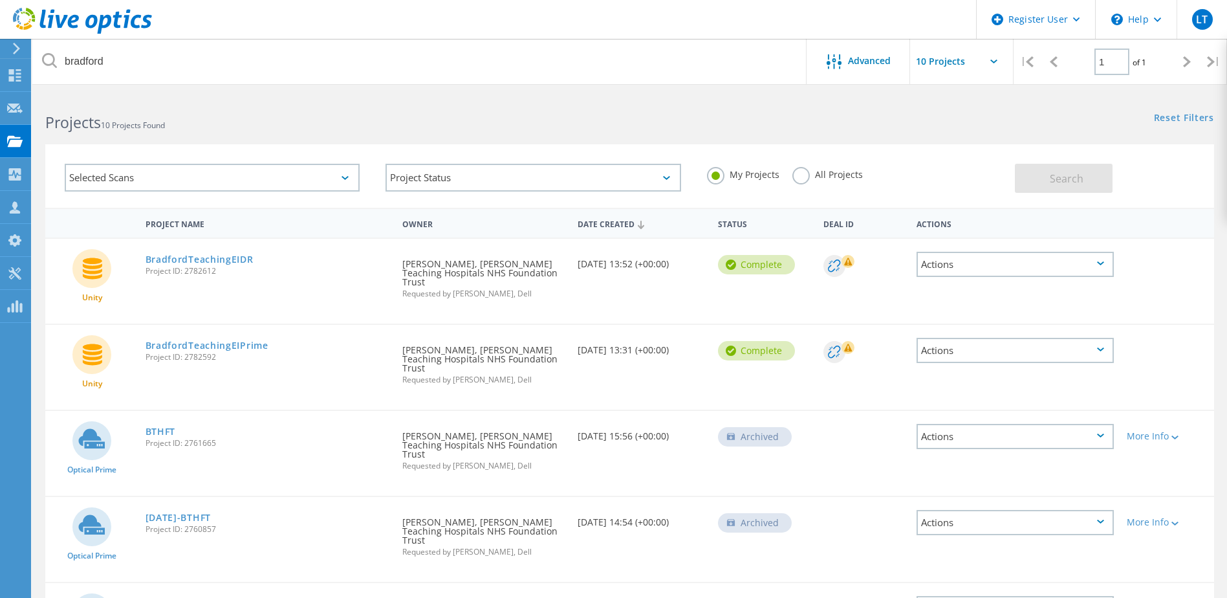
click at [806, 175] on label "All Projects" at bounding box center [828, 173] width 71 height 12
click at [0, 0] on input "All Projects" at bounding box center [0, 0] width 0 height 0
click at [1050, 192] on button "Search" at bounding box center [1064, 178] width 98 height 29
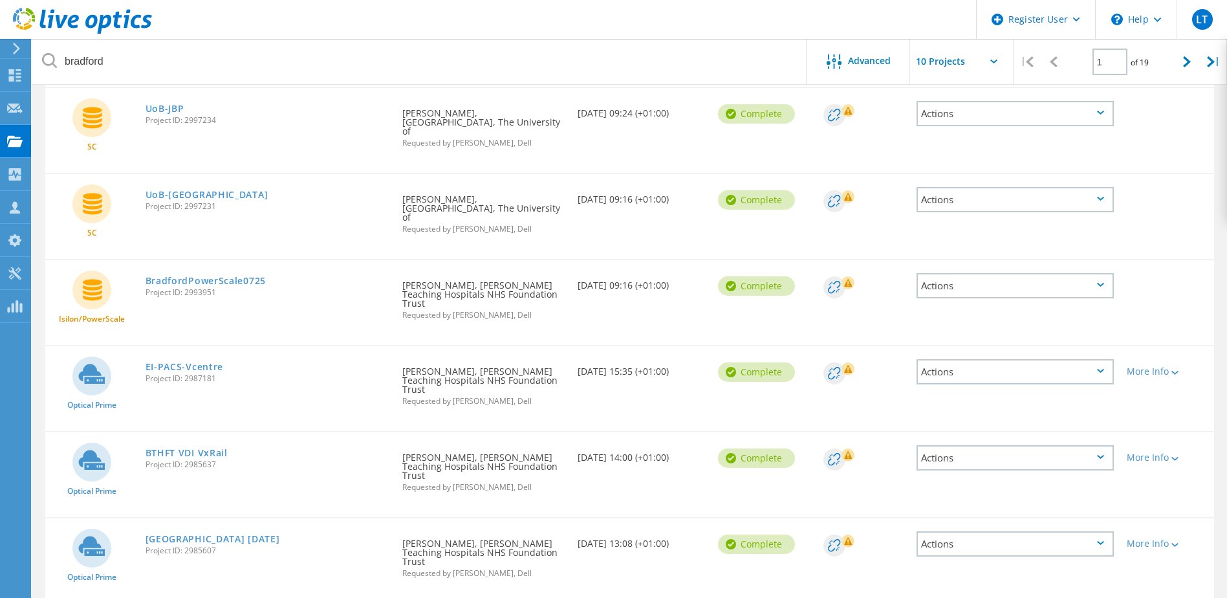
scroll to position [259, 0]
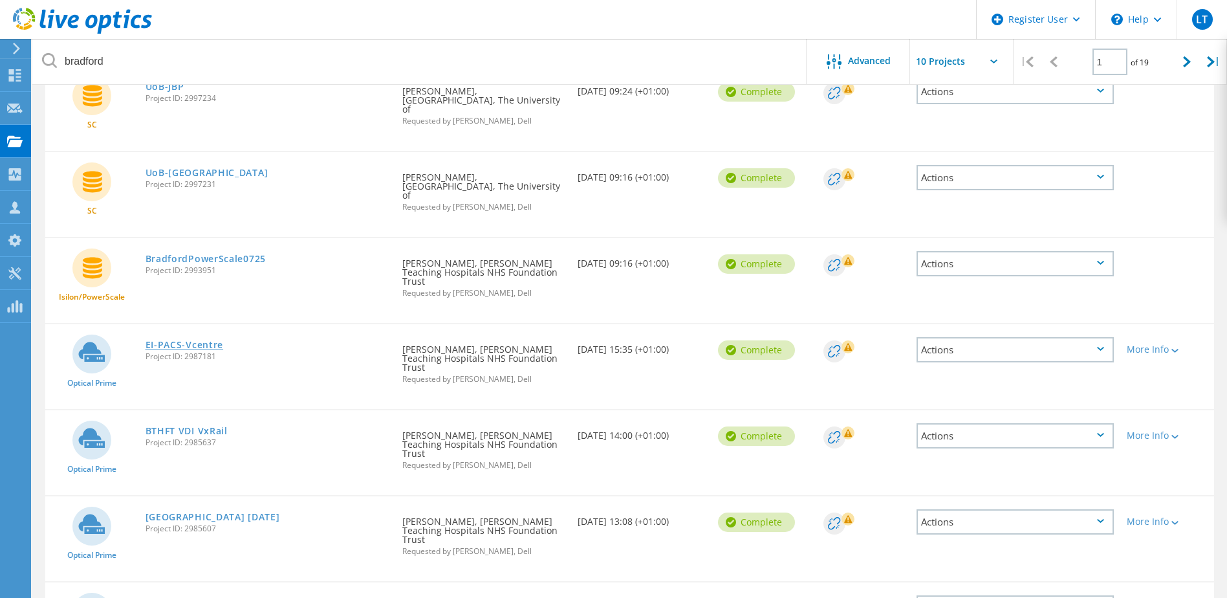
click at [188, 340] on link "EI-PACS-Vcentre" at bounding box center [185, 344] width 78 height 9
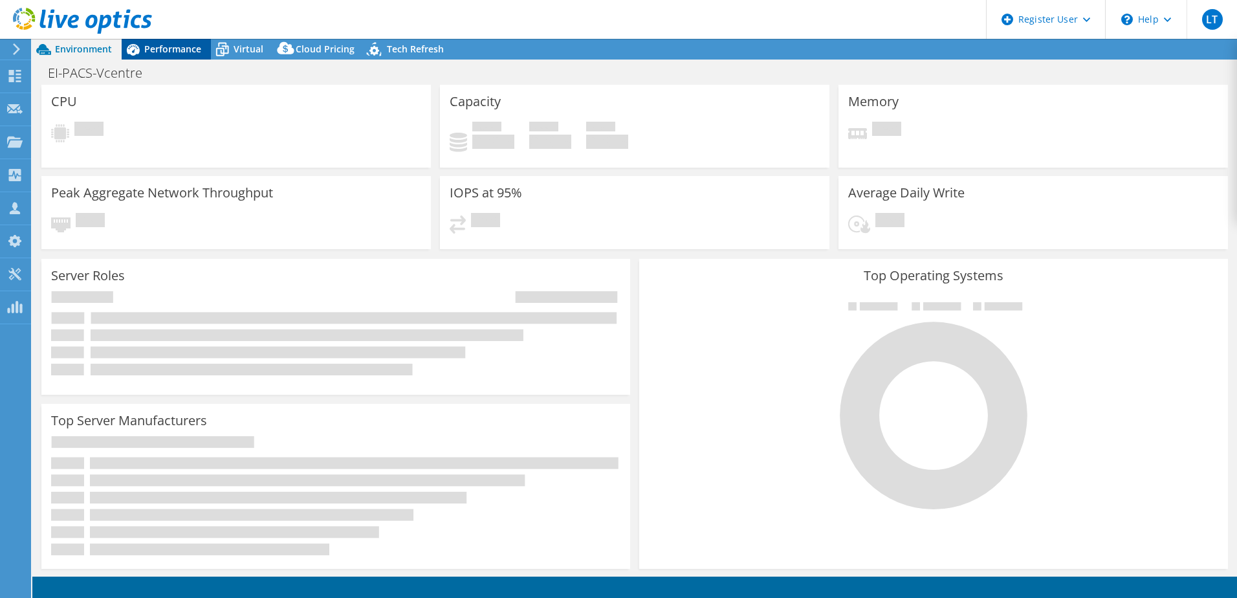
select select "USD"
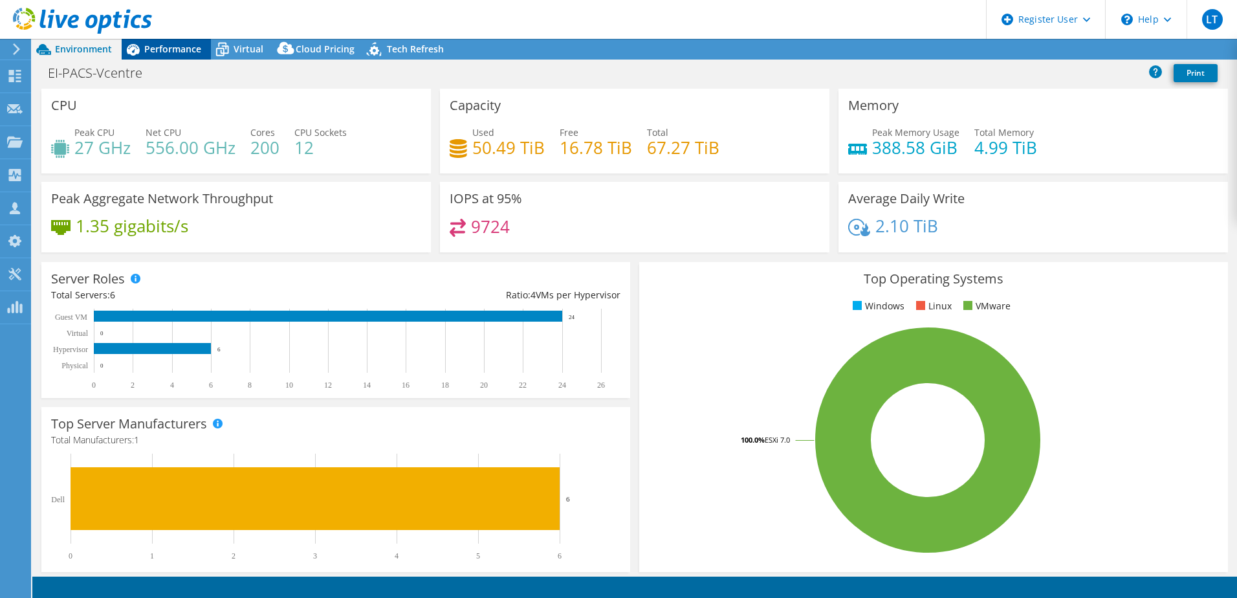
click at [183, 47] on span "Performance" at bounding box center [172, 49] width 57 height 12
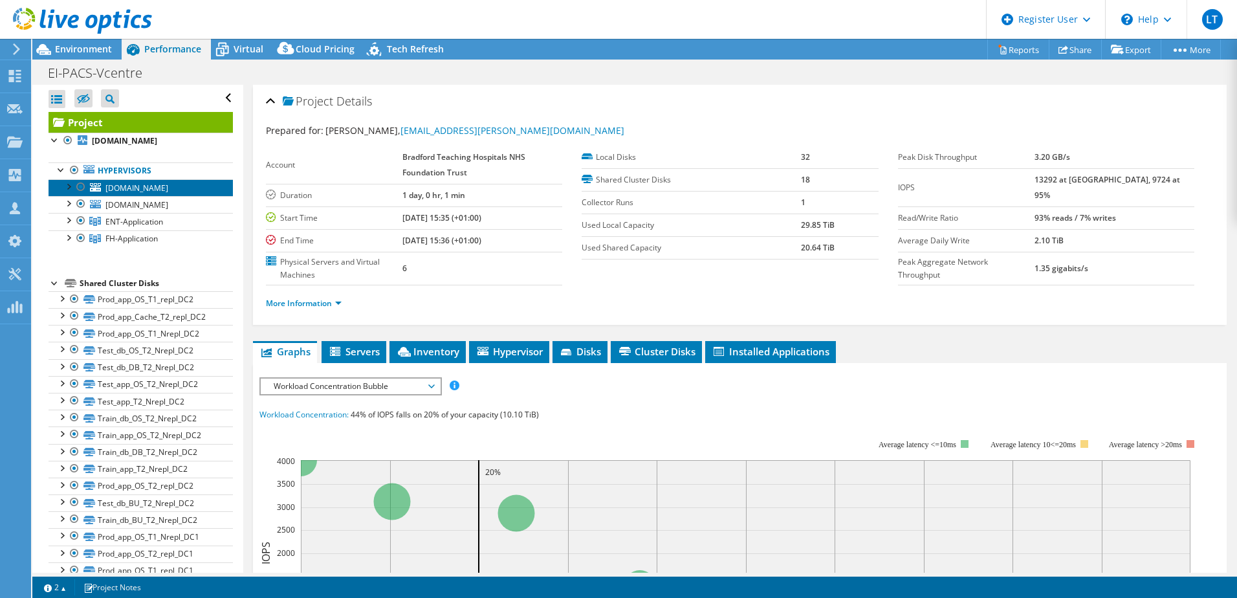
click at [201, 196] on link "[DOMAIN_NAME]" at bounding box center [141, 187] width 184 height 17
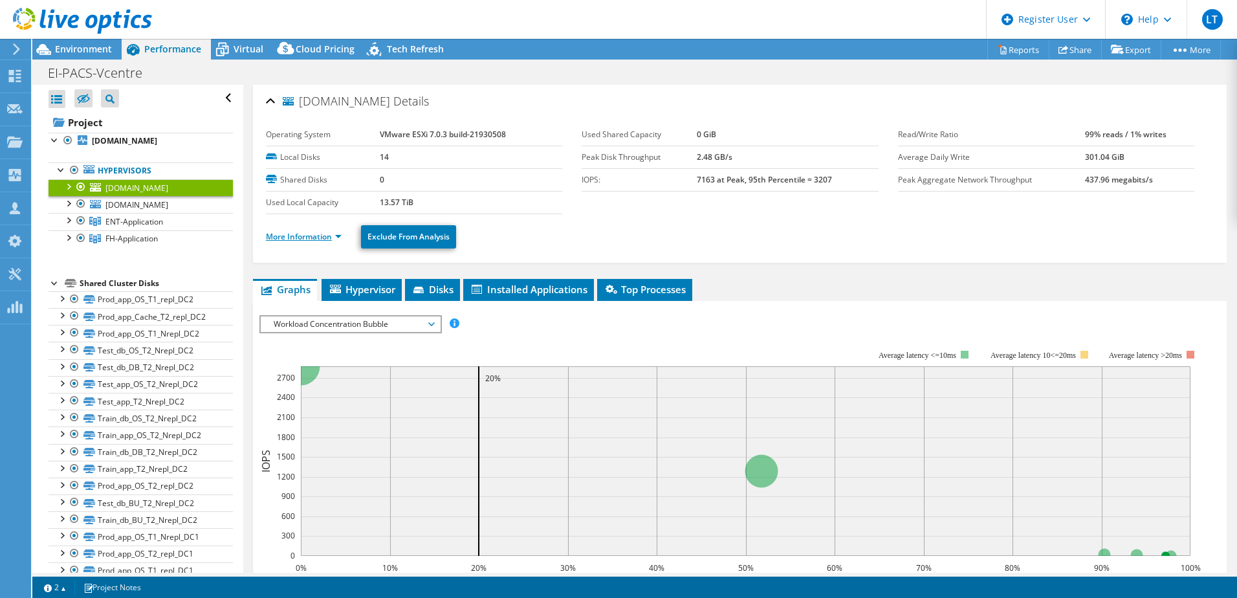
click at [338, 239] on link "More Information" at bounding box center [304, 236] width 76 height 11
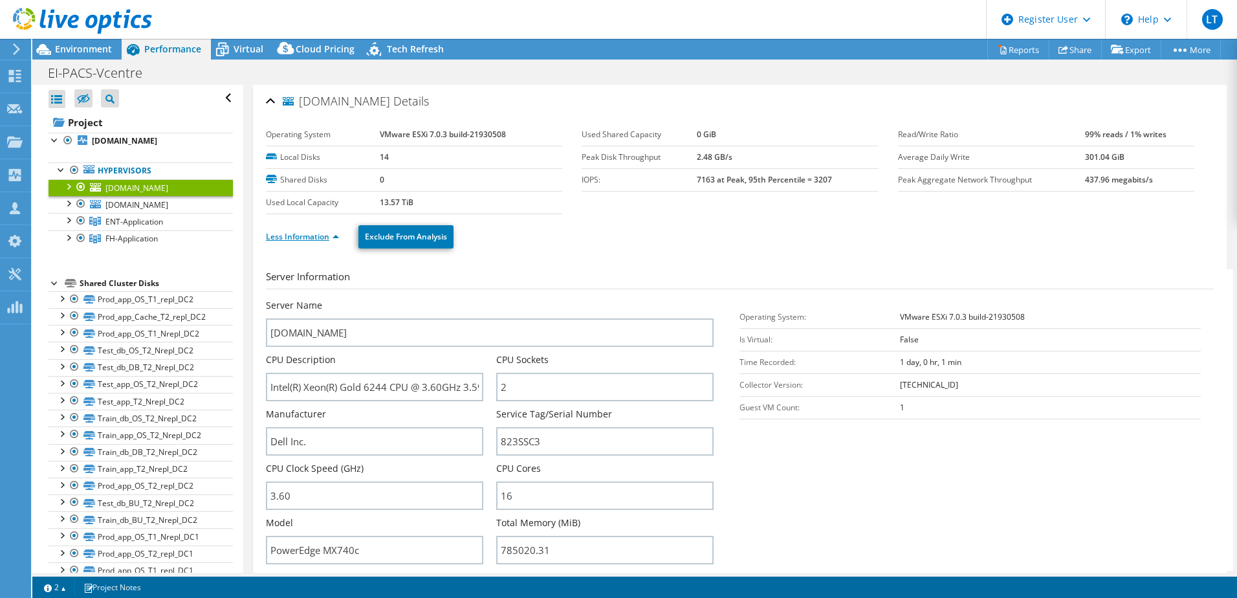
click at [338, 238] on link "Less Information" at bounding box center [302, 236] width 73 height 11
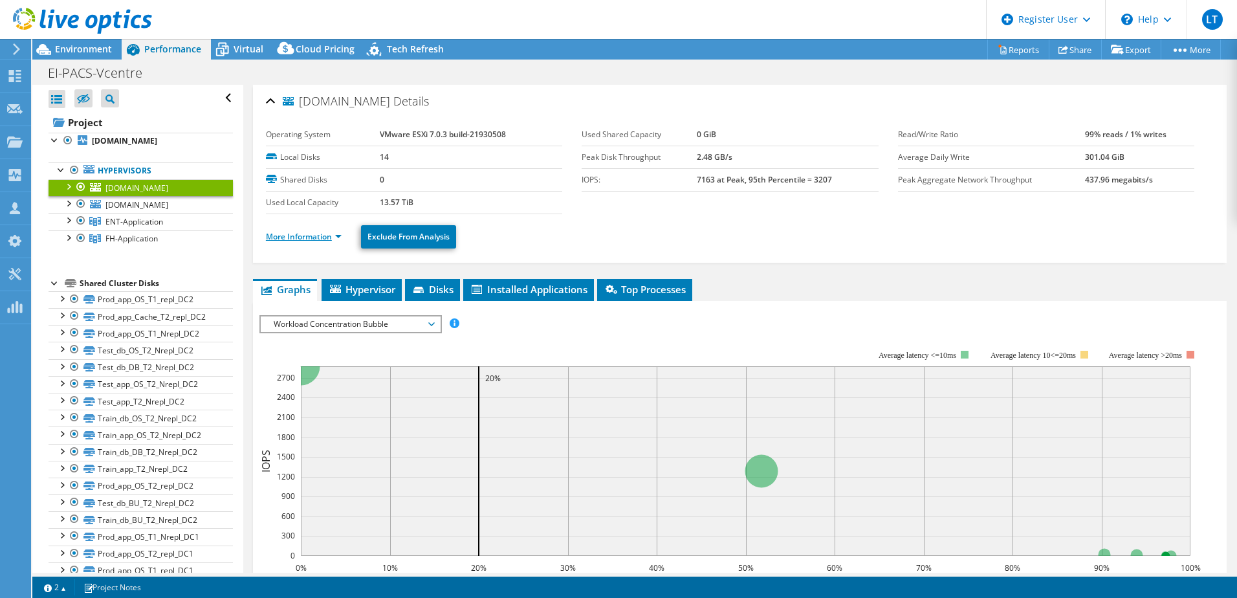
click at [327, 236] on link "More Information" at bounding box center [304, 236] width 76 height 11
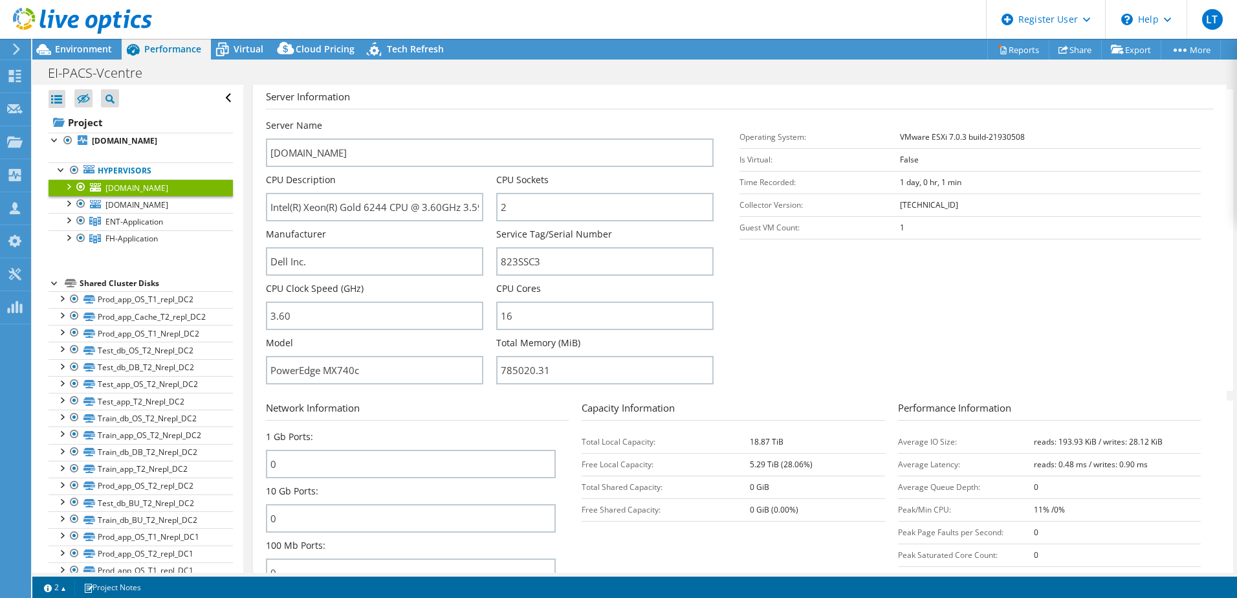
scroll to position [194, 0]
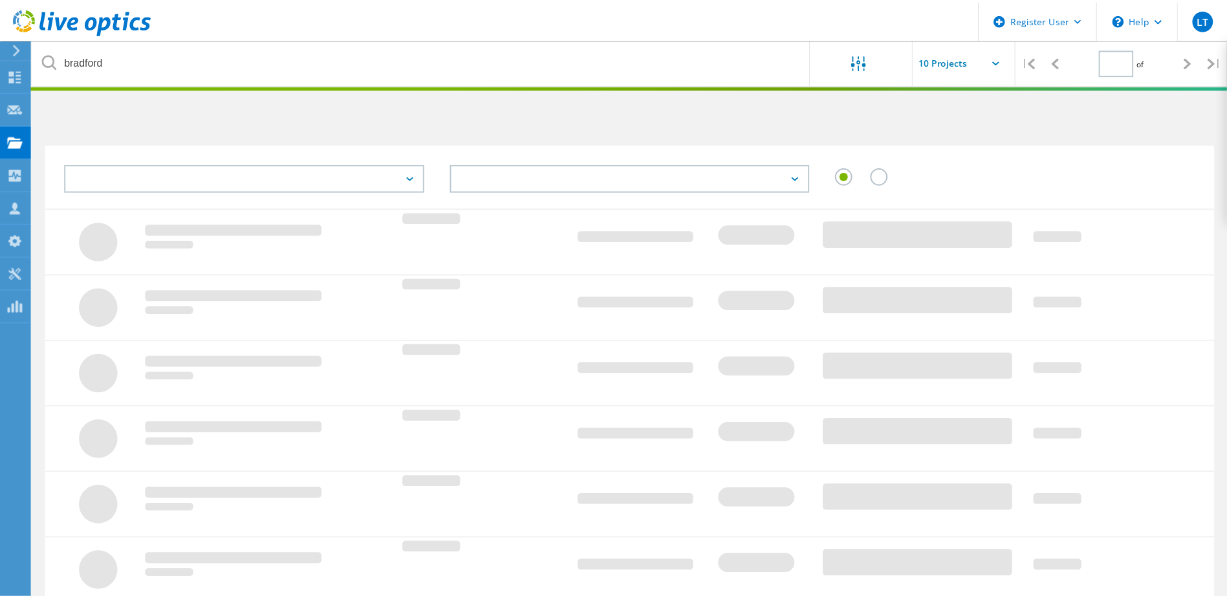
scroll to position [259, 0]
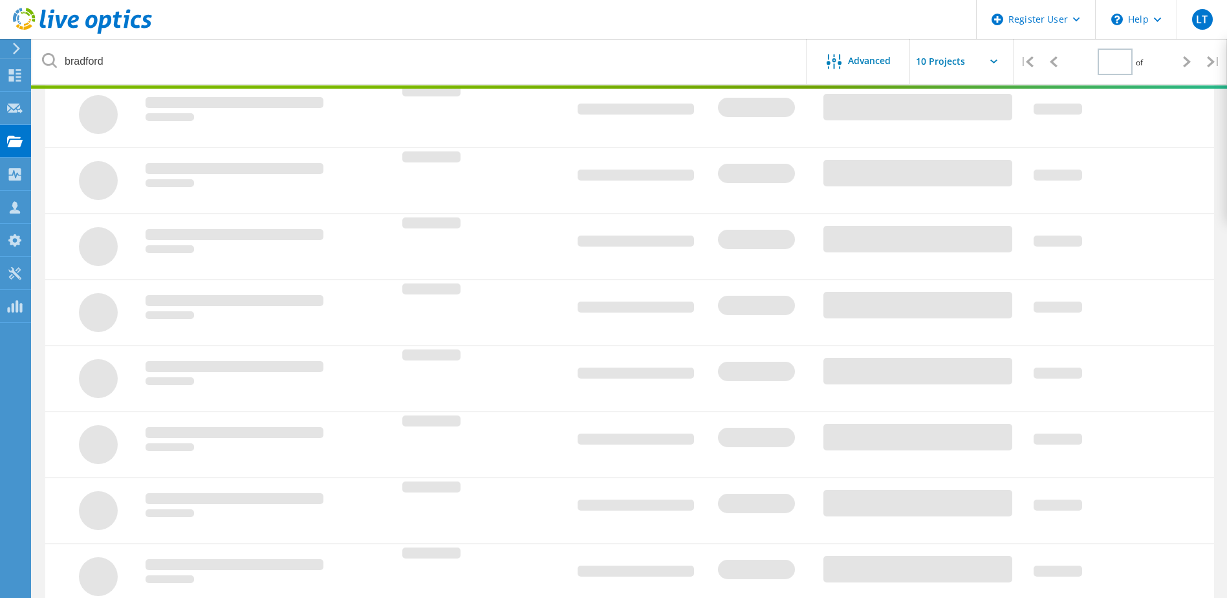
type input "1"
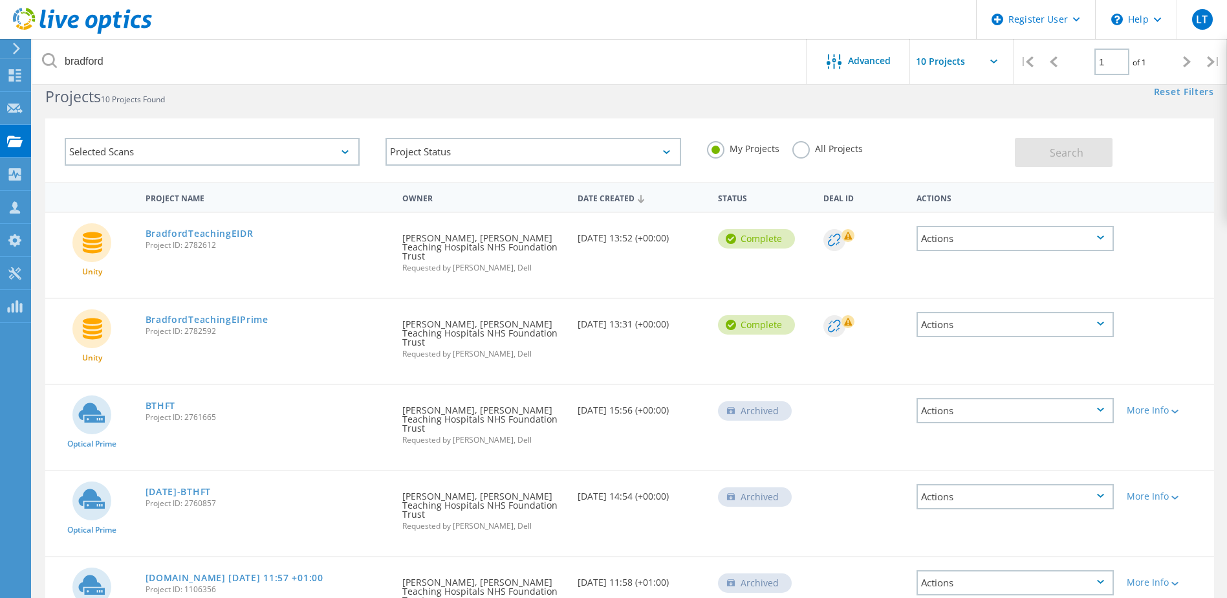
scroll to position [0, 0]
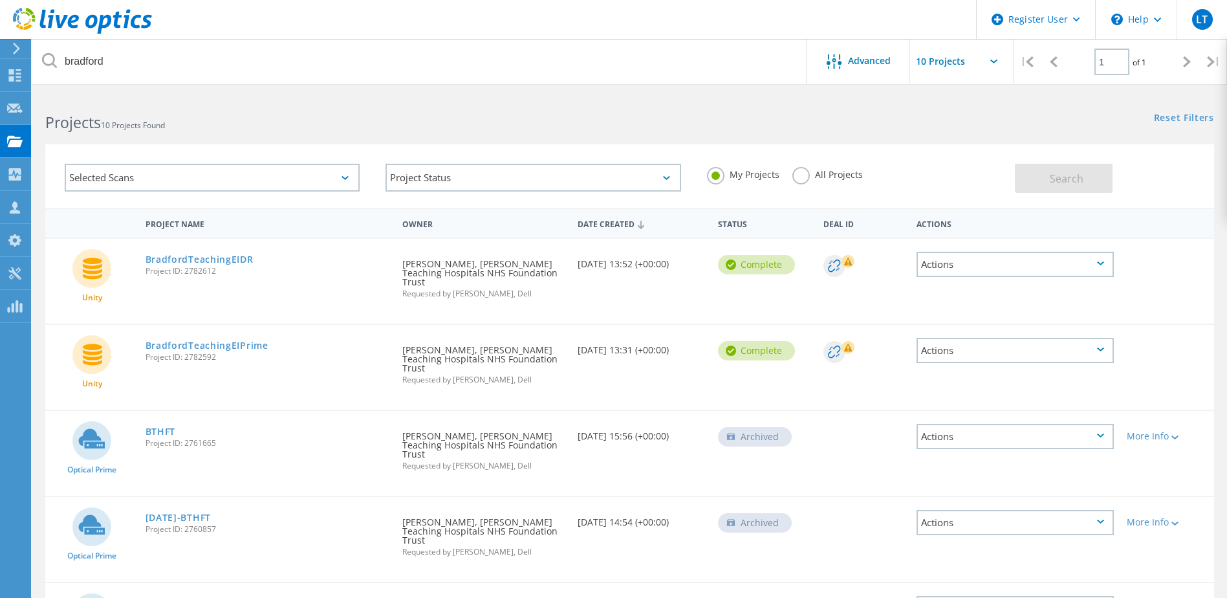
click at [808, 177] on label "All Projects" at bounding box center [828, 173] width 71 height 12
click at [0, 0] on input "All Projects" at bounding box center [0, 0] width 0 height 0
click at [1075, 188] on button "Search" at bounding box center [1064, 178] width 98 height 29
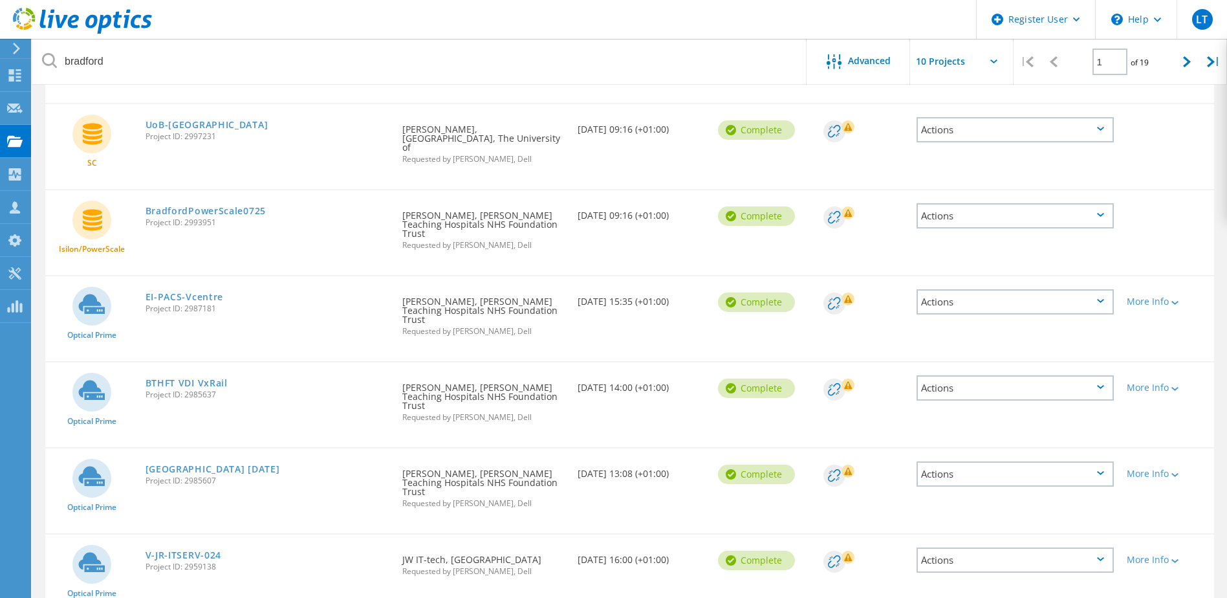
scroll to position [324, 0]
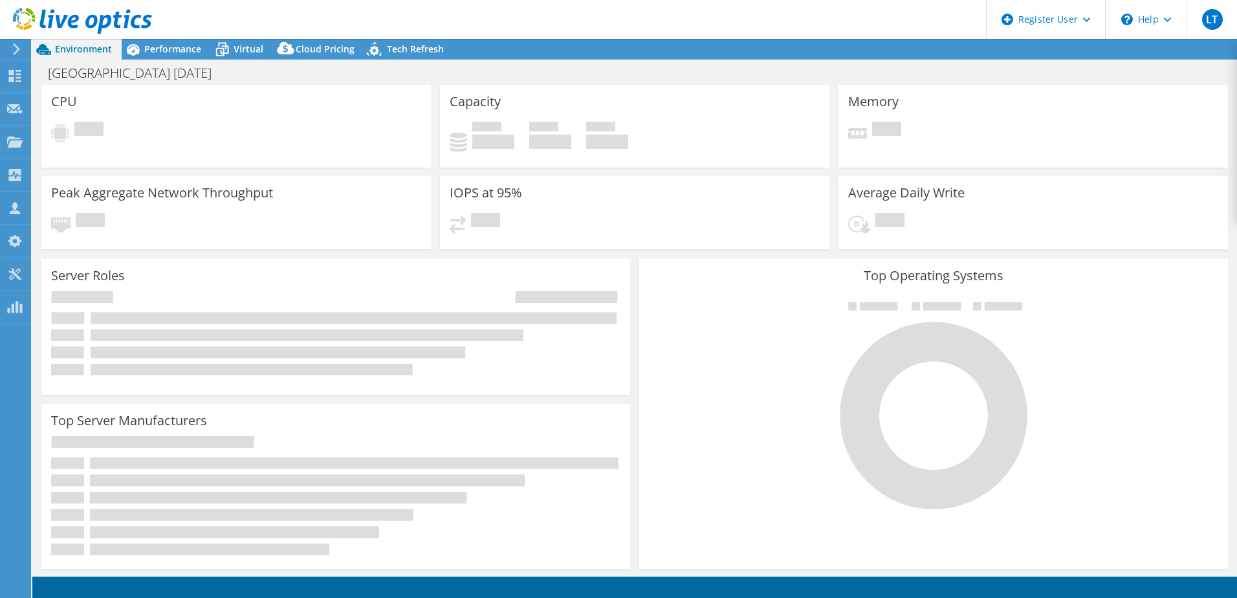
select select "EULondon"
select select "GBP"
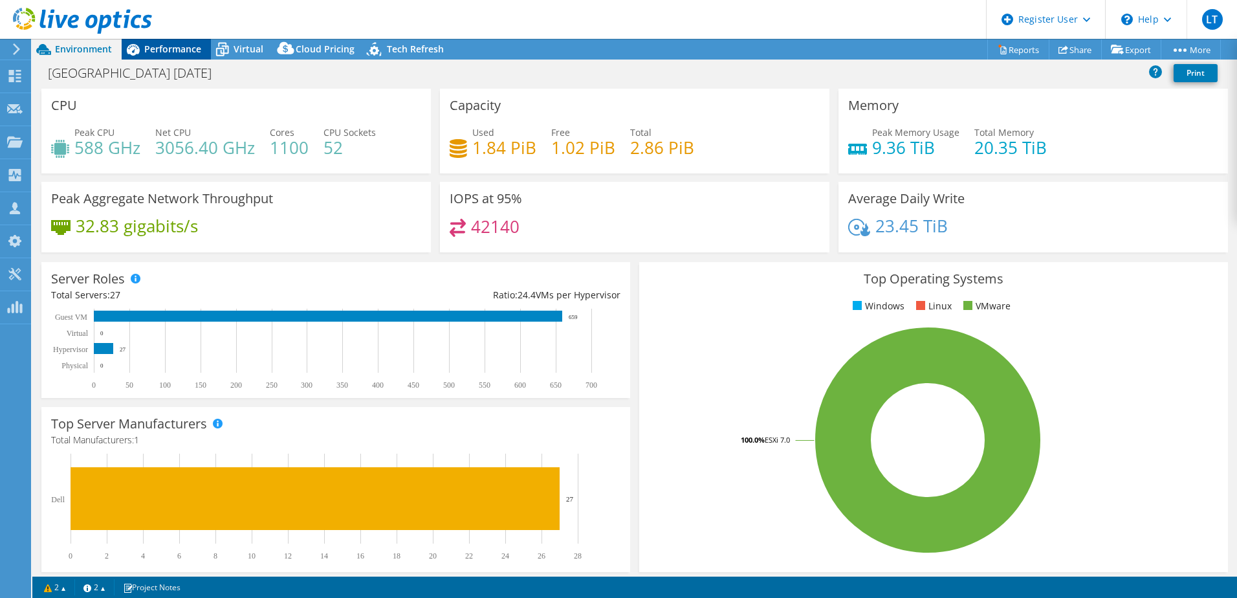
click at [187, 47] on span "Performance" at bounding box center [172, 49] width 57 height 12
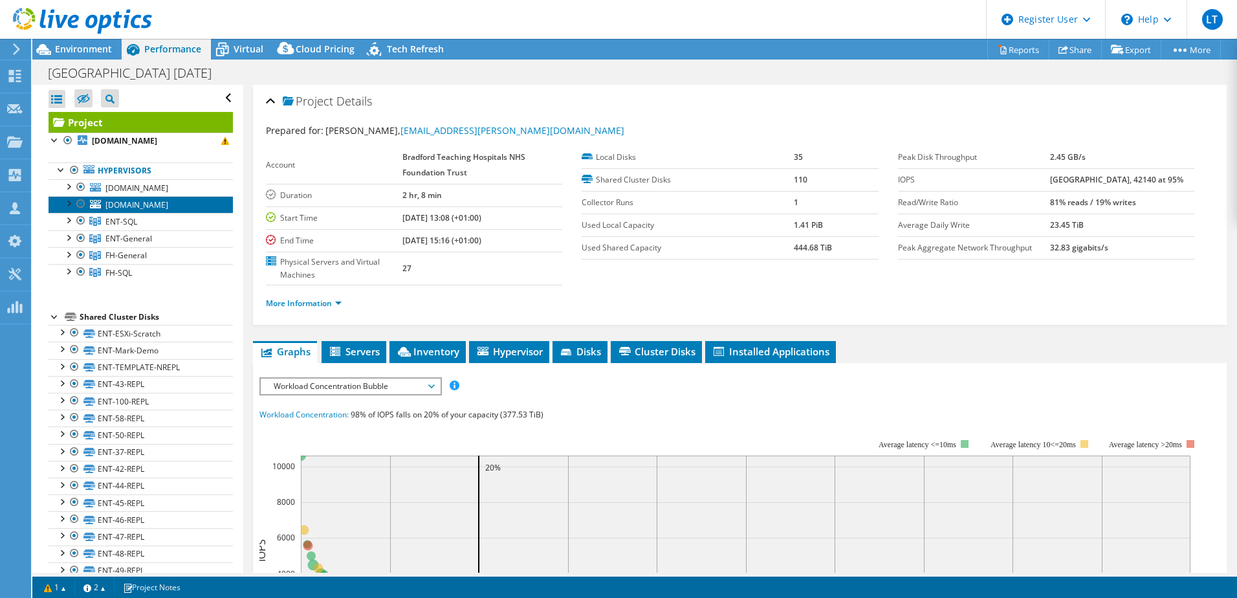
click at [201, 213] on link "[DOMAIN_NAME]" at bounding box center [141, 204] width 184 height 17
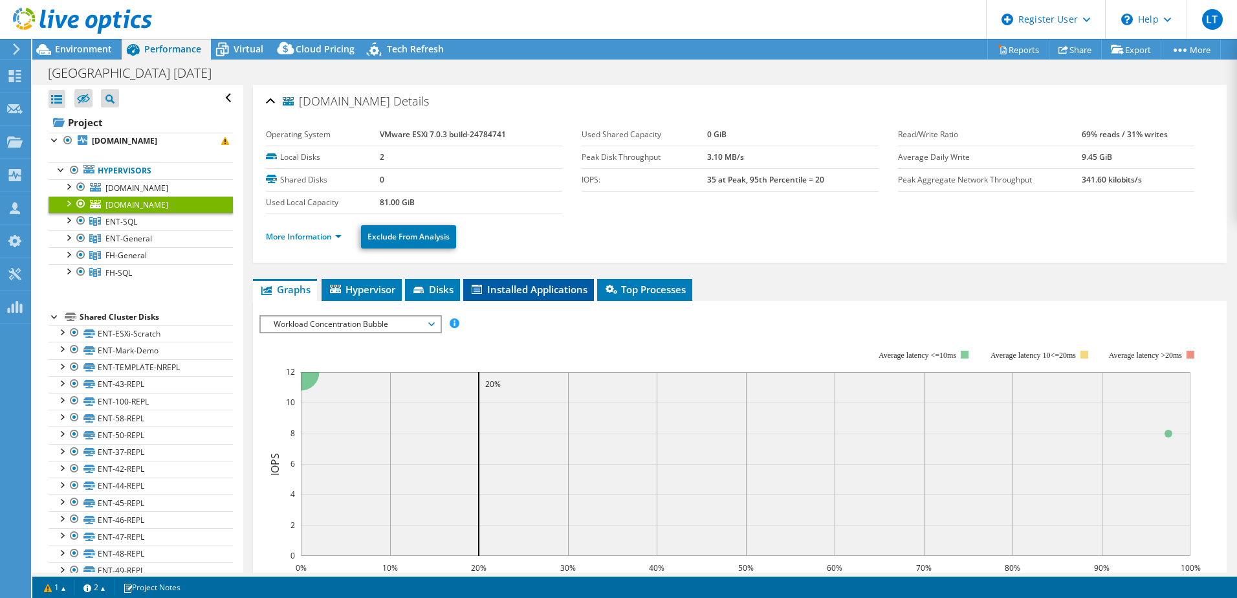
click at [509, 294] on span "Installed Applications" at bounding box center [529, 289] width 118 height 13
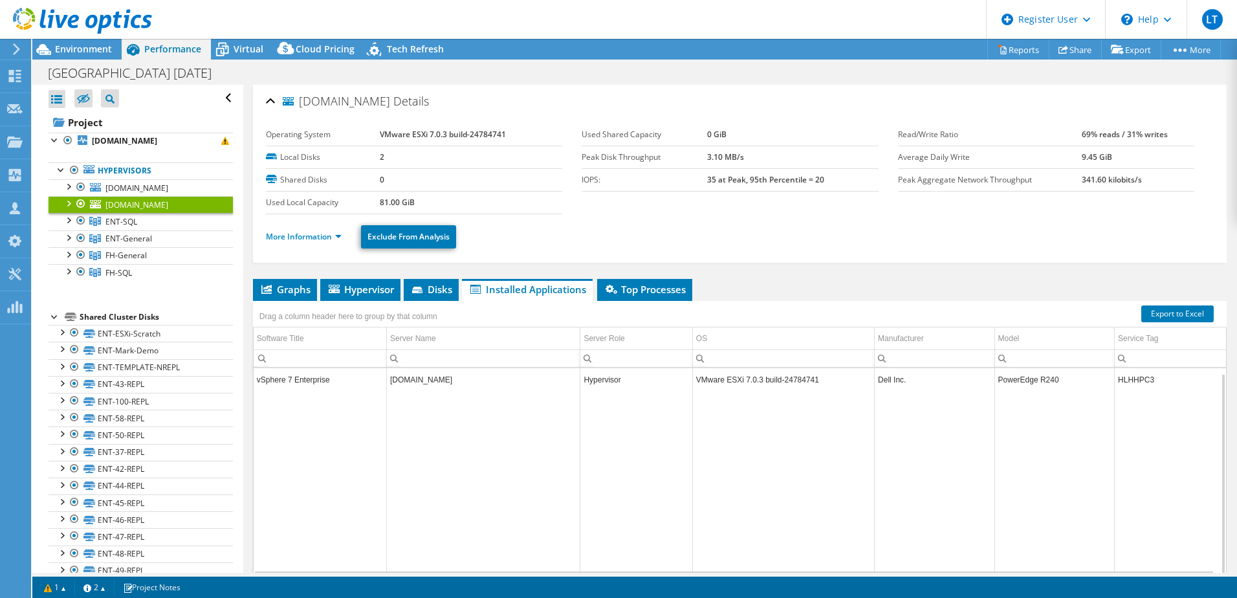
scroll to position [5, 0]
